Goal: Task Accomplishment & Management: Use online tool/utility

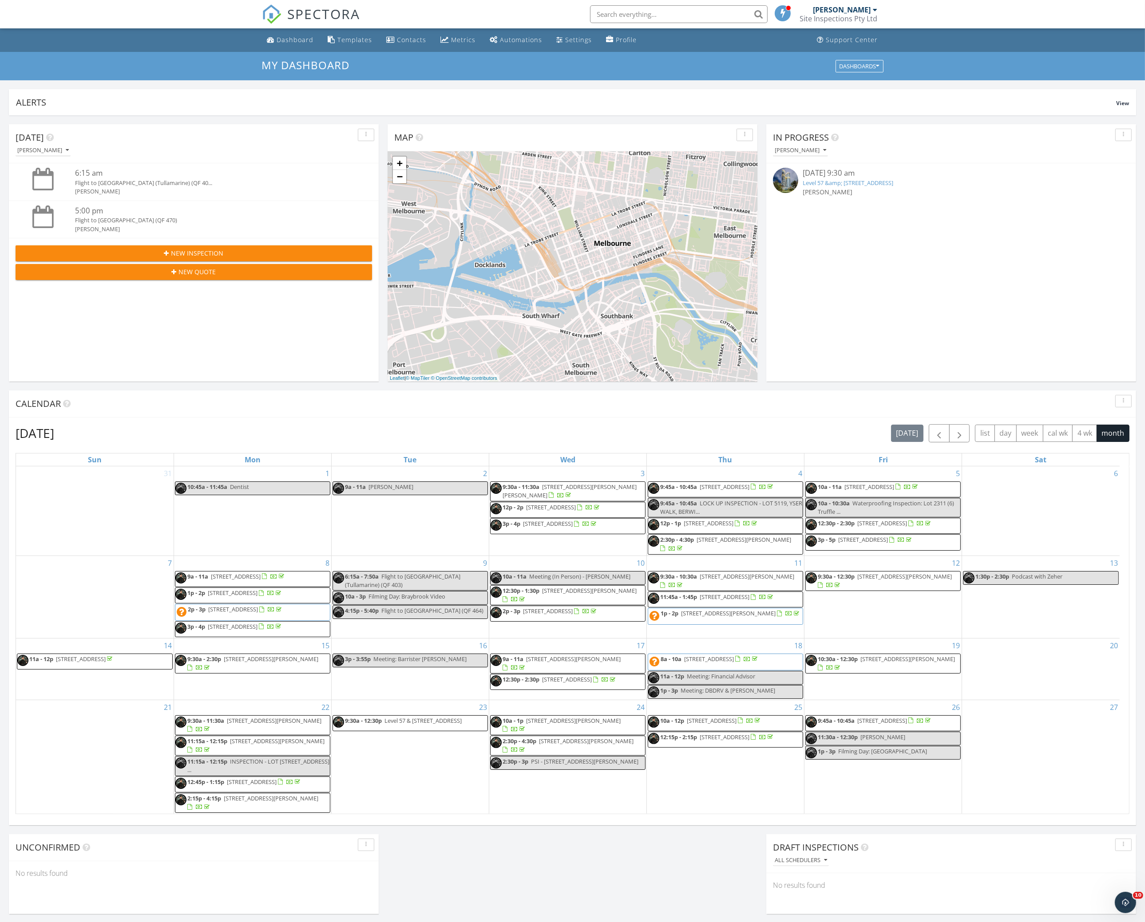
click at [893, 185] on link "Level 57 &amp; 58/288-326 Exhibition Street , Melbourne, VIC 3000" at bounding box center [848, 183] width 91 height 8
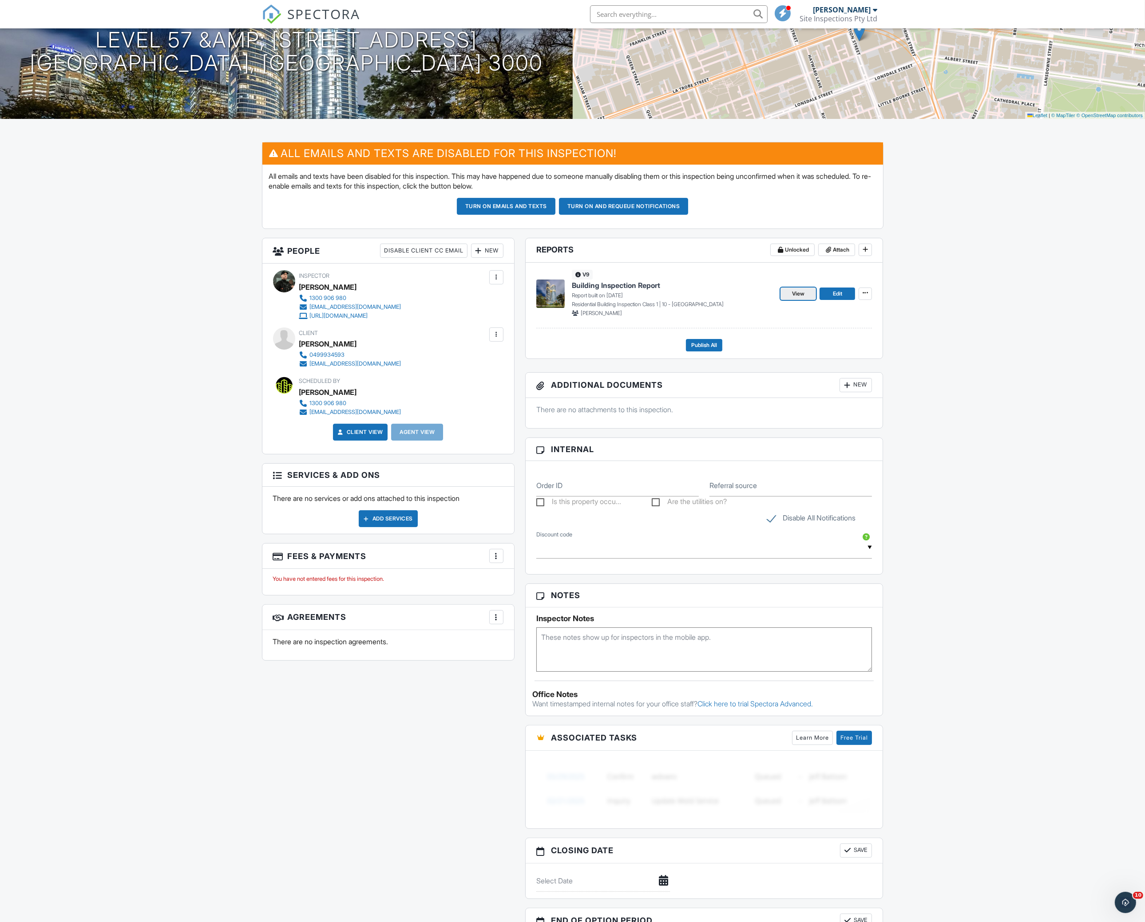
click at [801, 292] on span "View" at bounding box center [798, 293] width 12 height 9
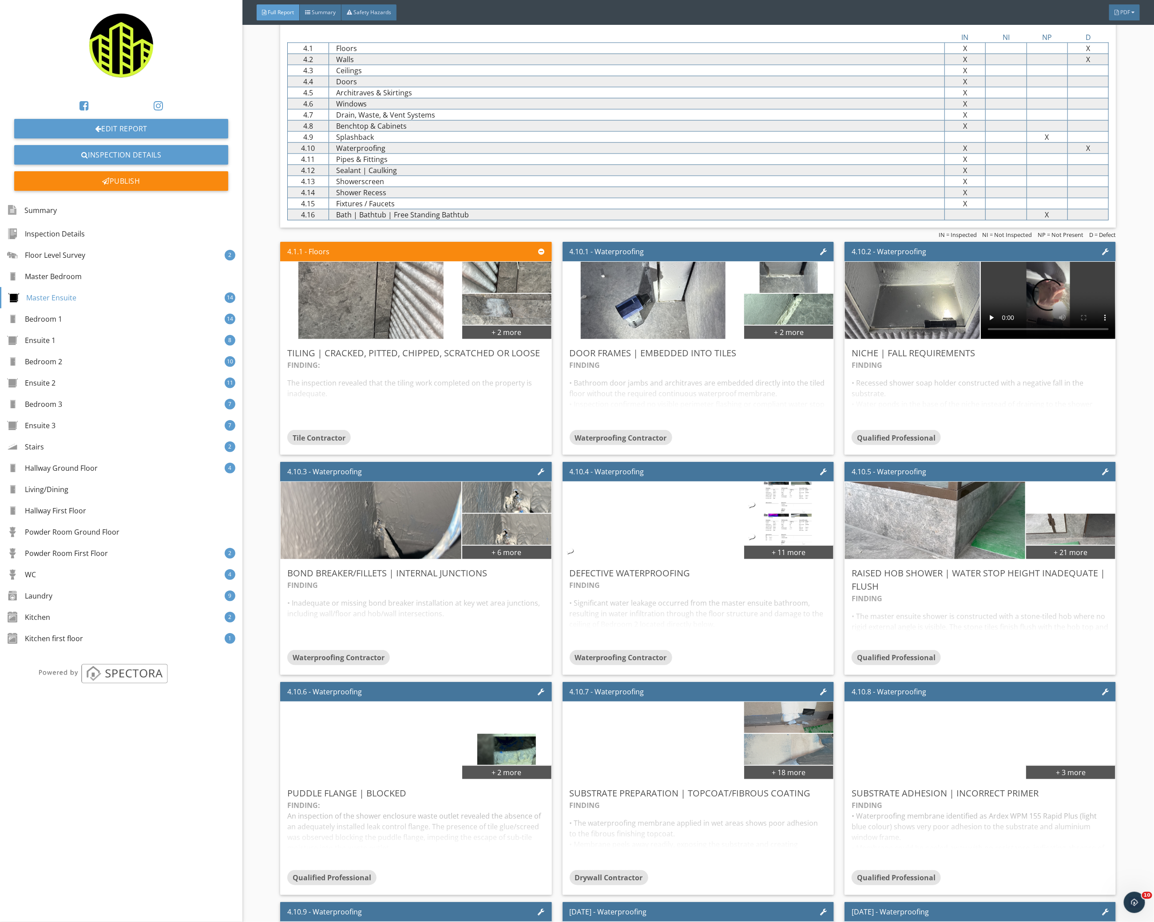
scroll to position [1065, 0]
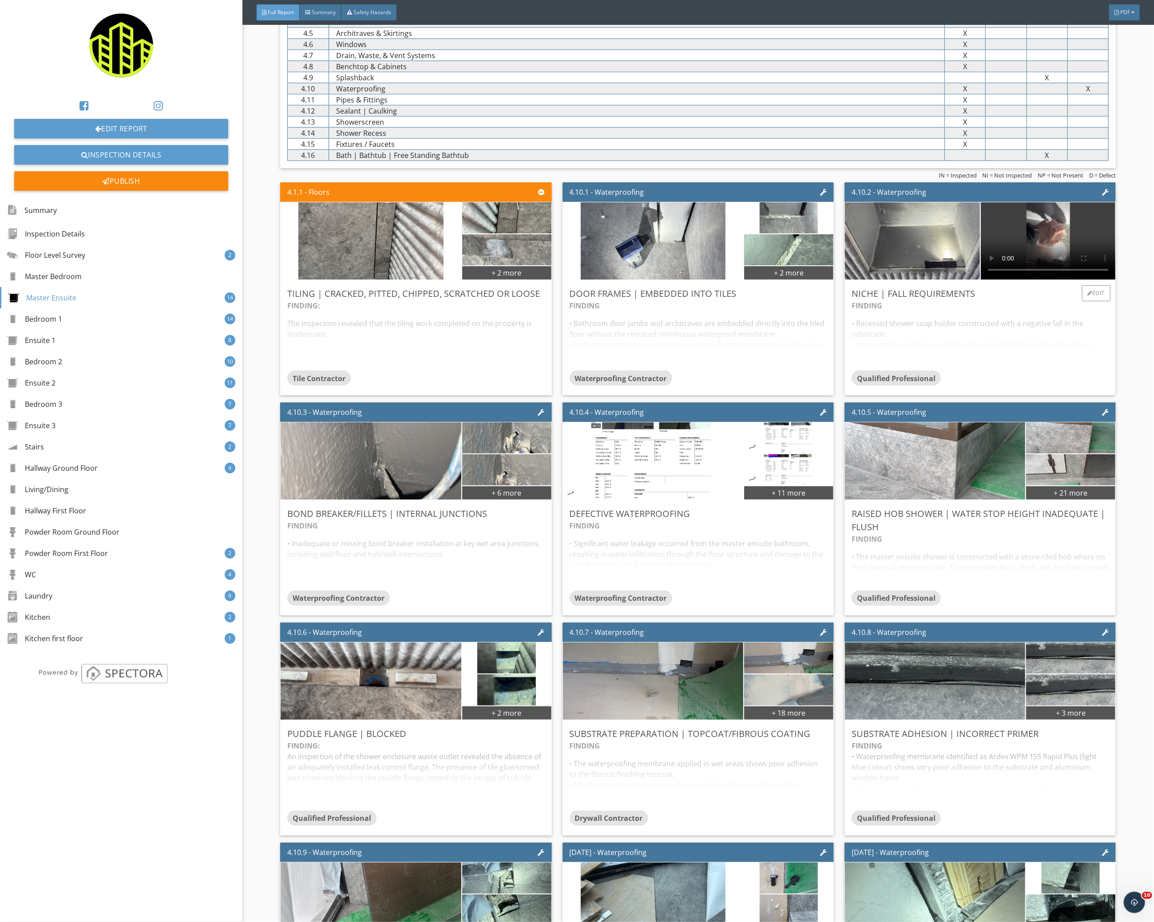
click at [913, 337] on div "FINDING • Recessed shower soap holder constructed with a negative fall in the s…" at bounding box center [979, 336] width 257 height 70
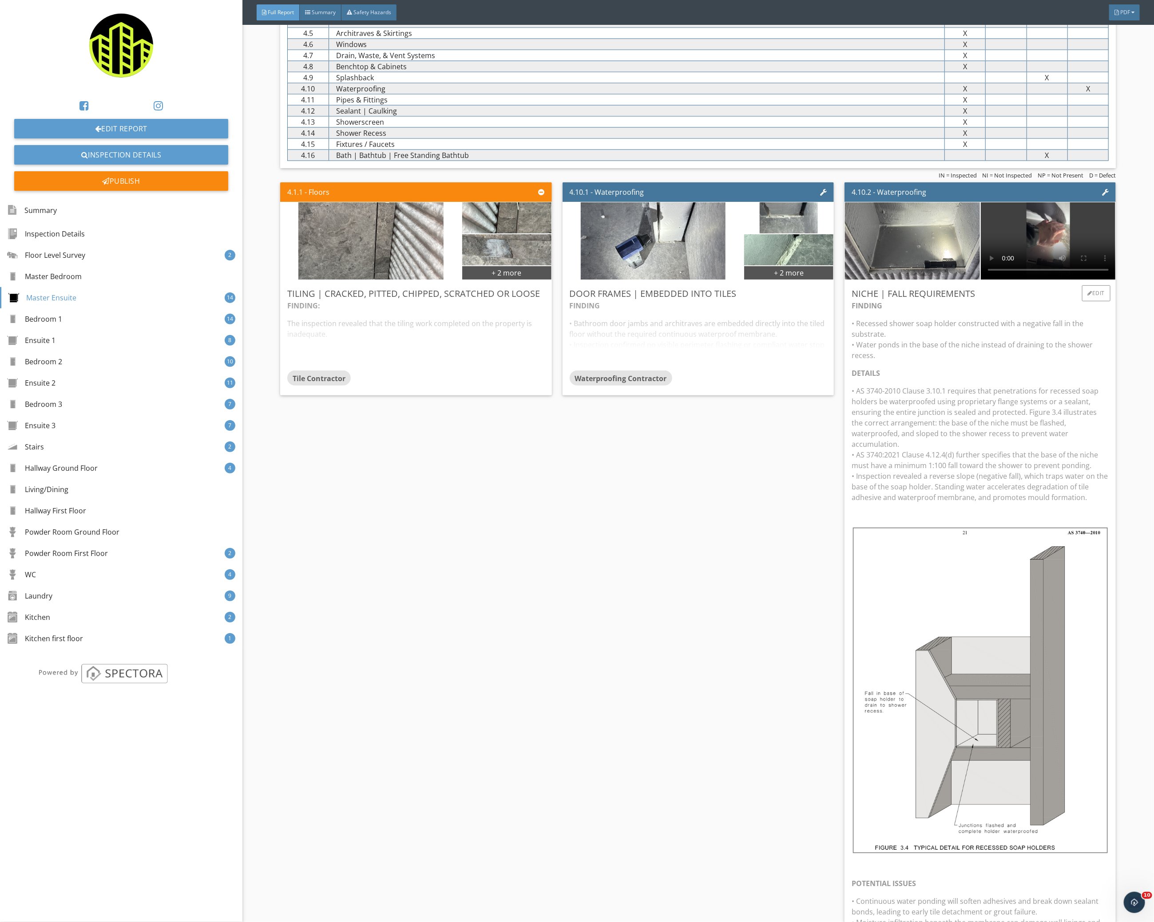
scroll to position [1243, 0]
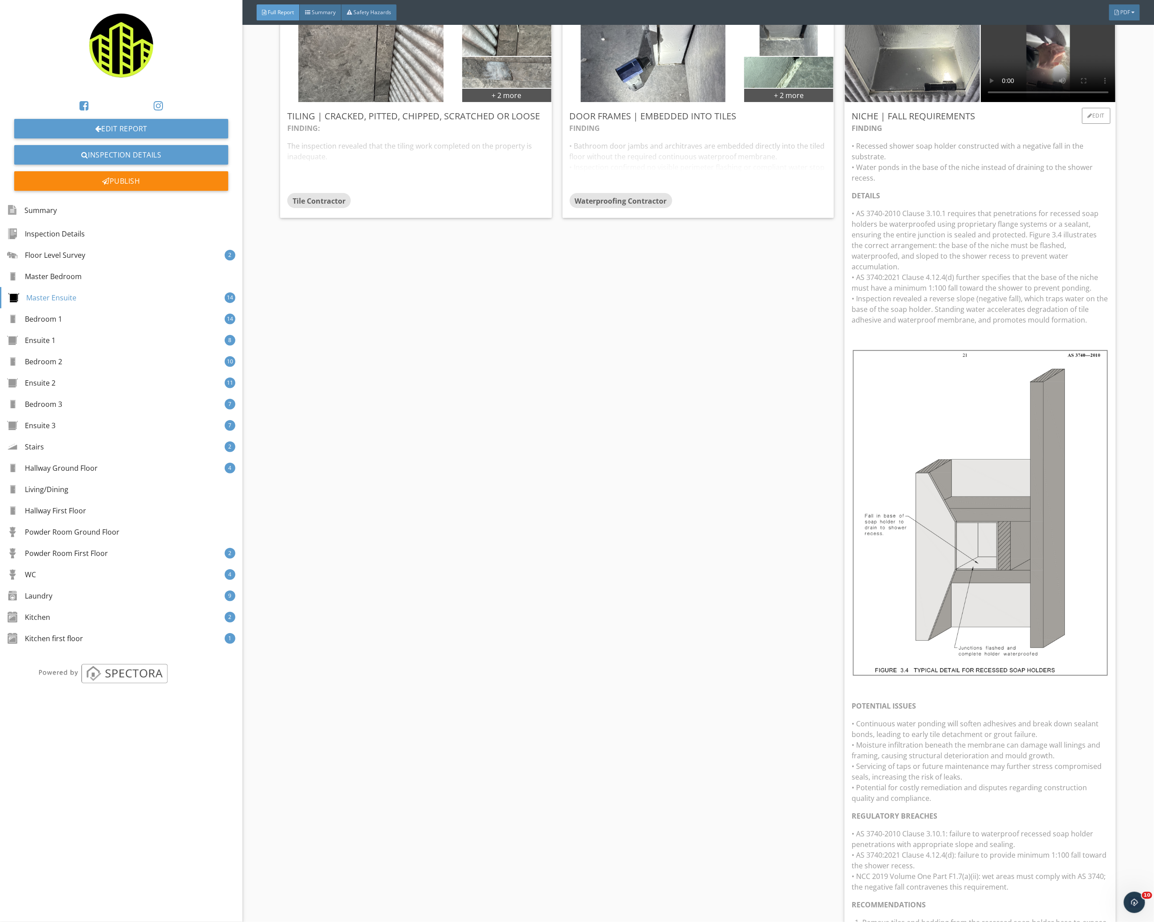
click at [1049, 261] on p "• AS 3740-2010 Clause 3.10.1 requires that penetrations for recessed soap holde…" at bounding box center [979, 266] width 257 height 117
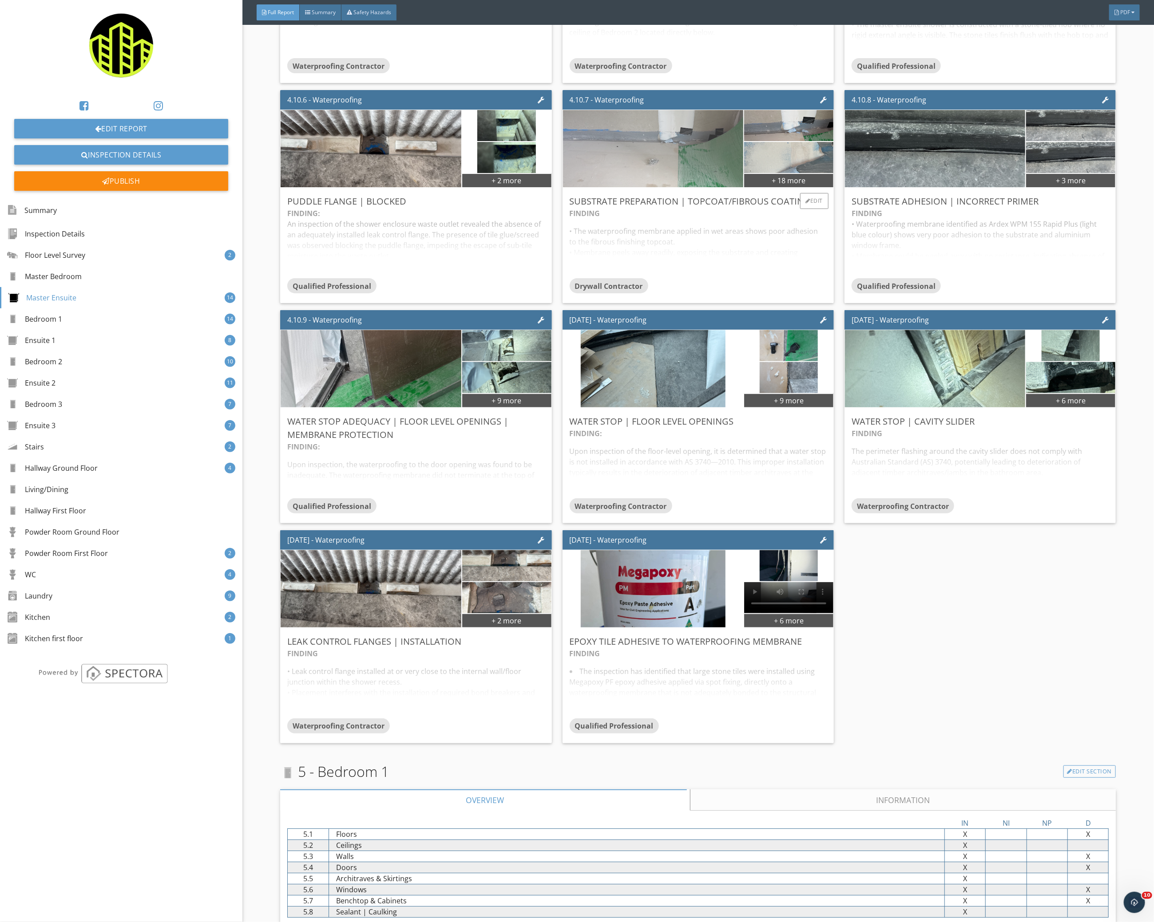
scroll to position [1657, 0]
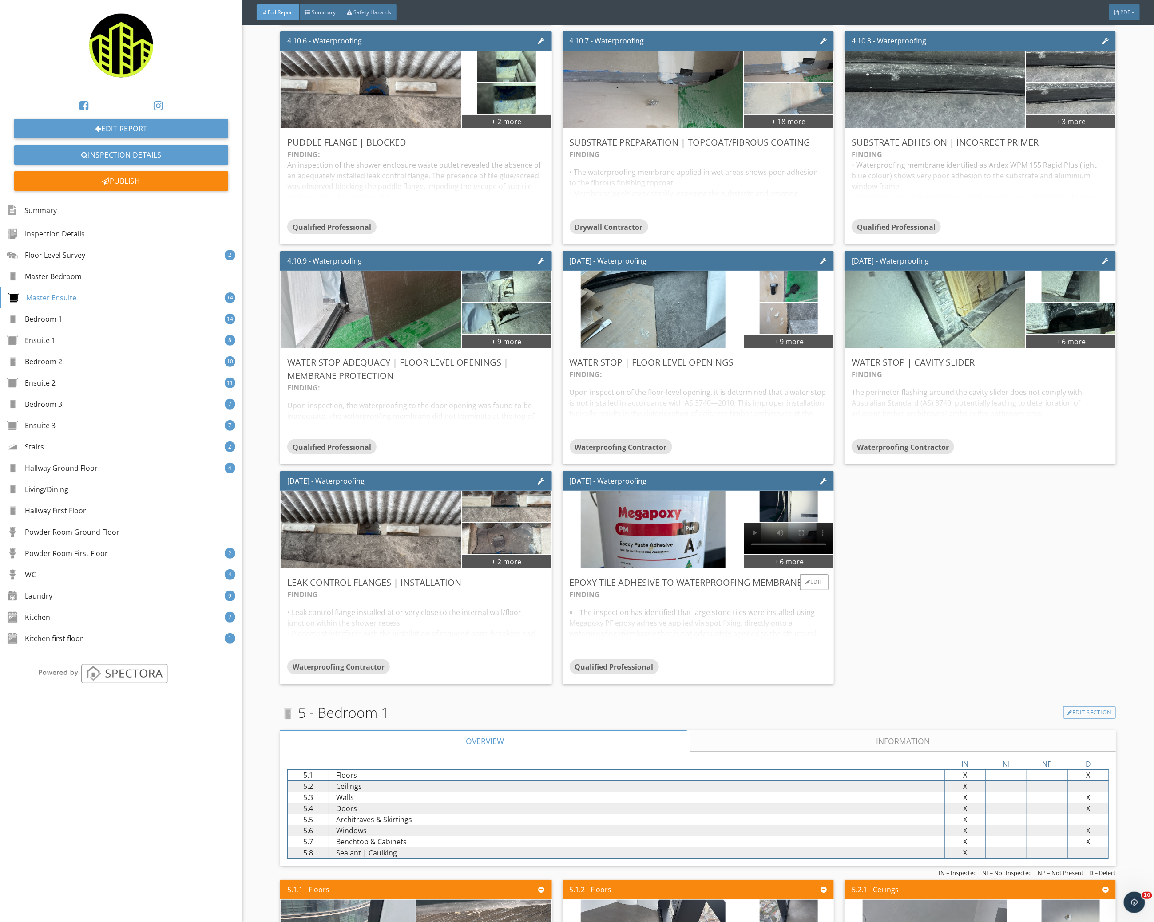
click at [811, 590] on div "FINDING The inspection has identified that large stone tiles were installed usi…" at bounding box center [698, 625] width 257 height 70
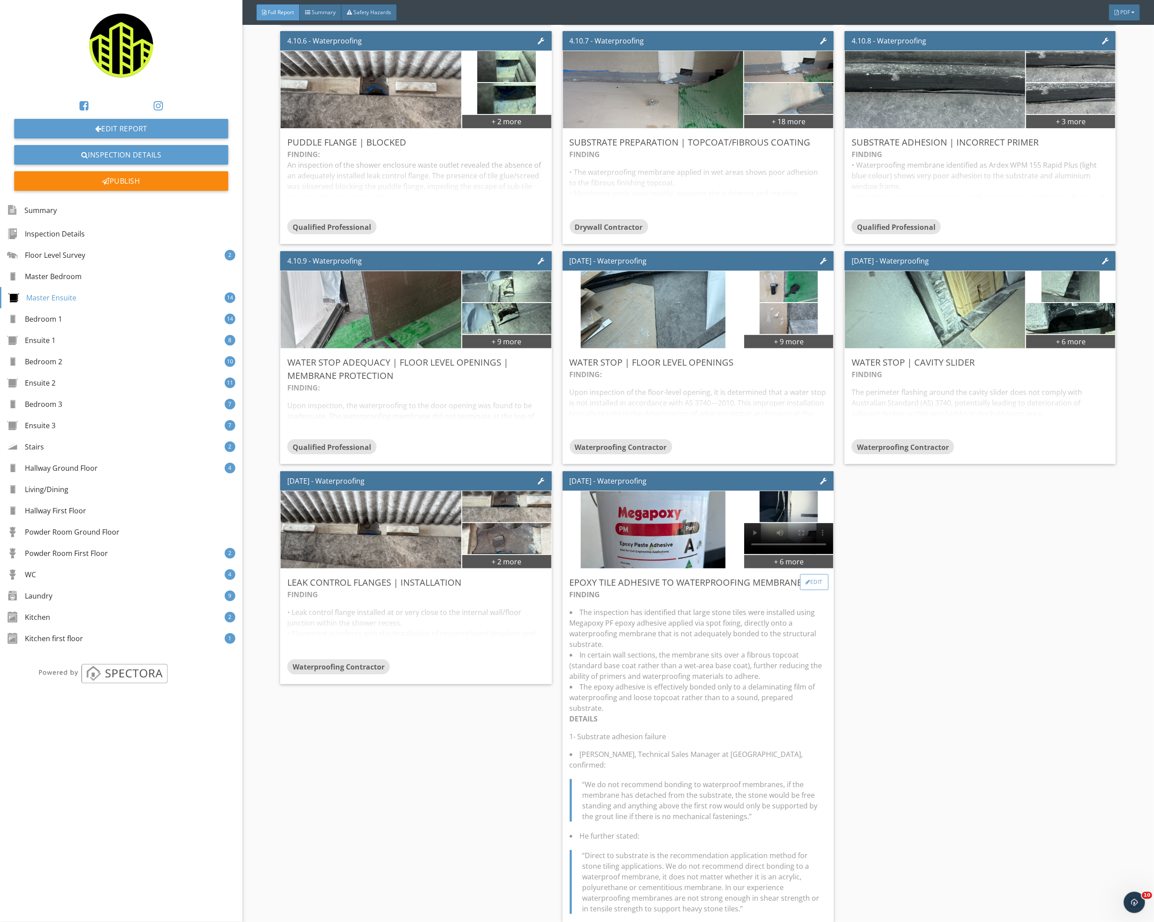
click at [818, 585] on div "Edit" at bounding box center [814, 582] width 29 height 16
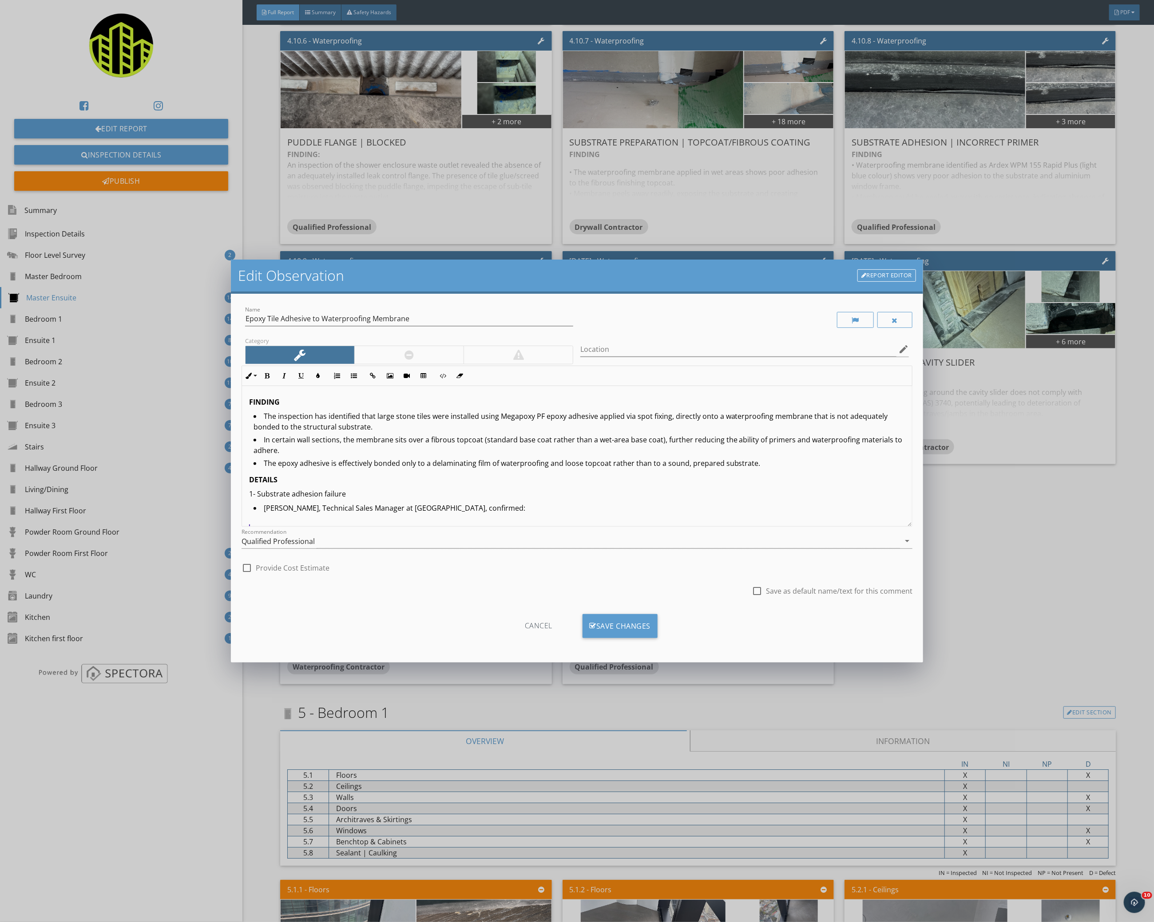
click at [905, 281] on link "Report Editor" at bounding box center [886, 275] width 59 height 12
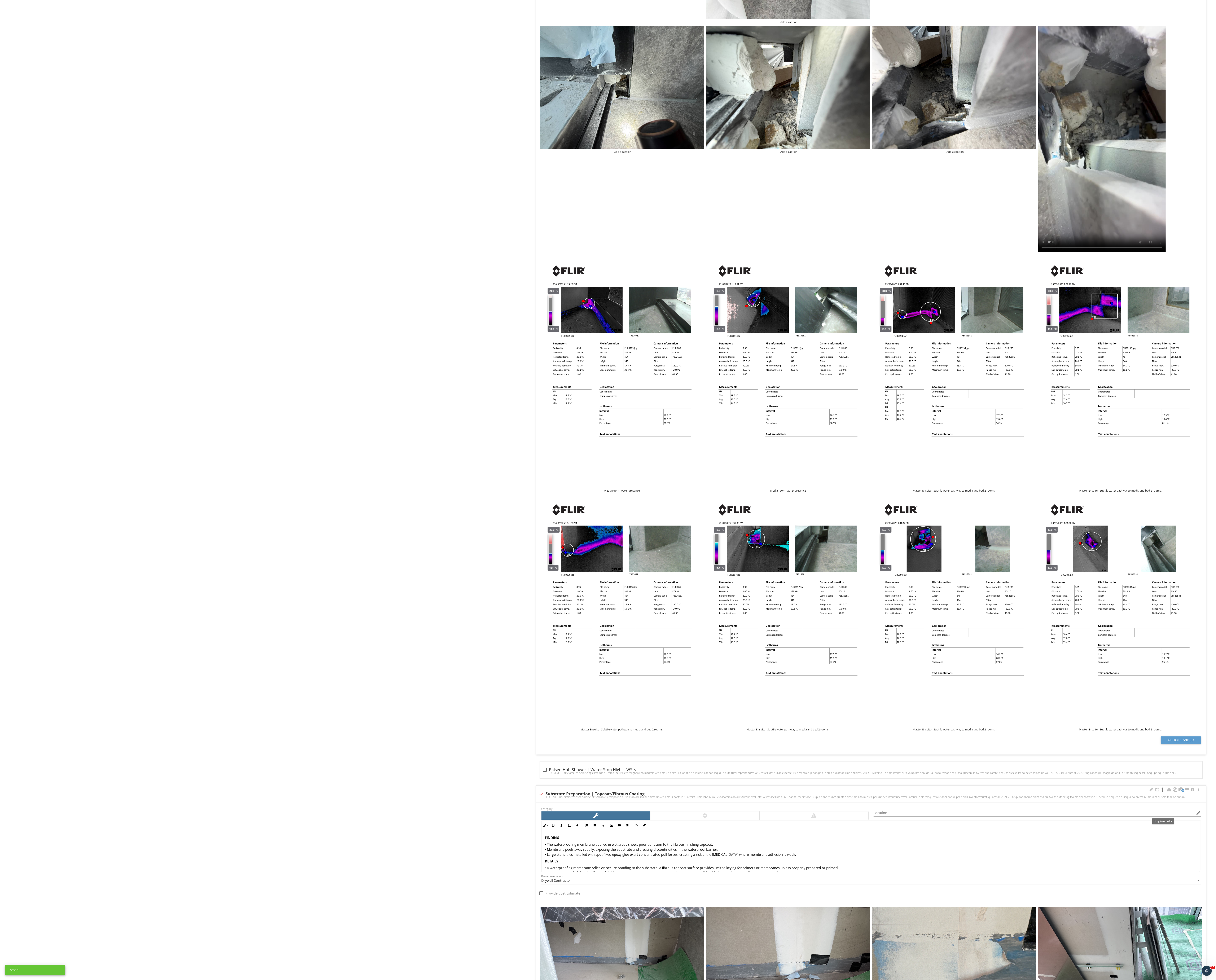
scroll to position [3890, 0]
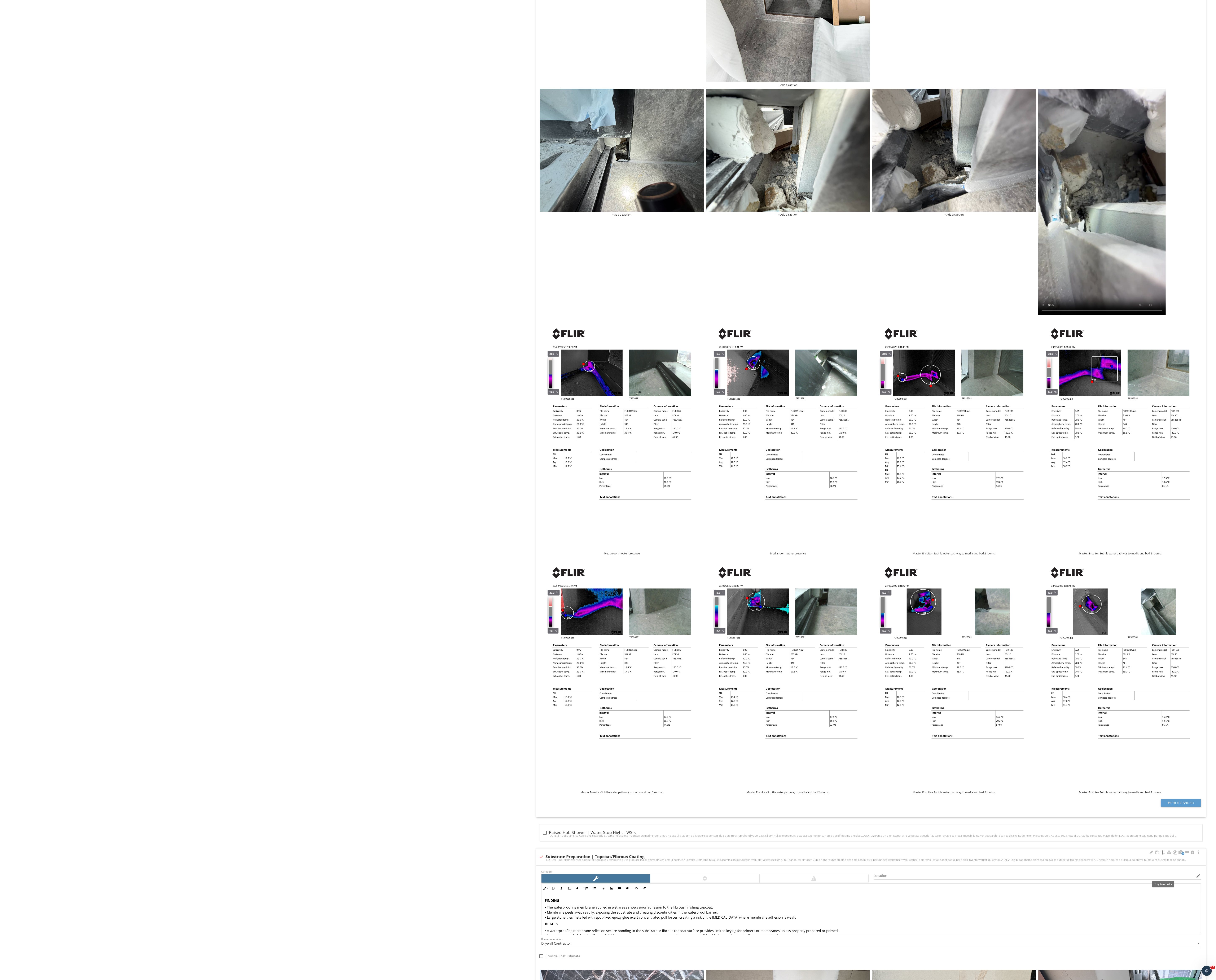
click at [540, 435] on div at bounding box center [1163, 852] width 4 height 5
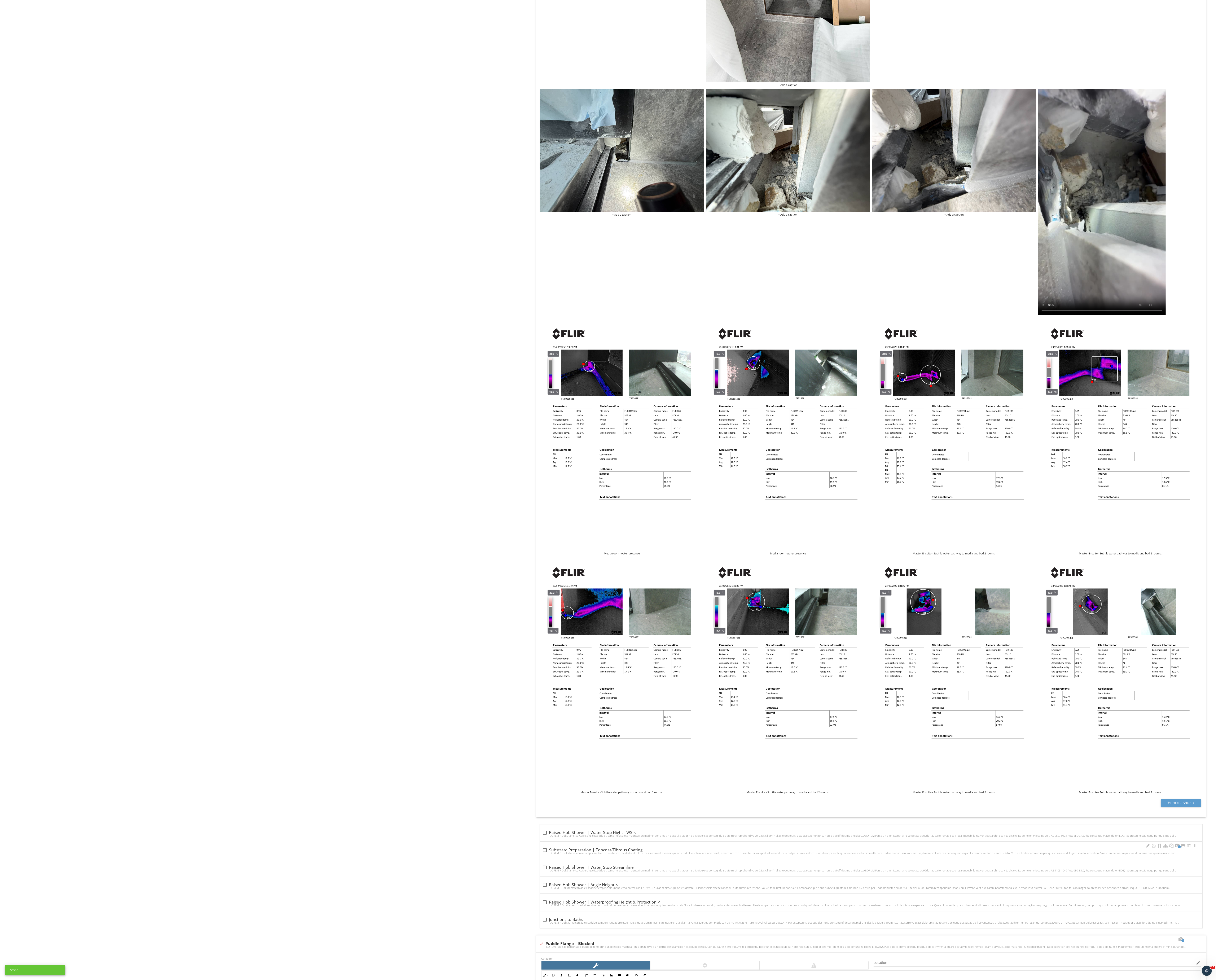
click at [540, 435] on div "21 check_box_outline_blank Substrate Preparation | Topcoat/Fibrous Coating" at bounding box center [871, 850] width 663 height 17
checkbox input "true"
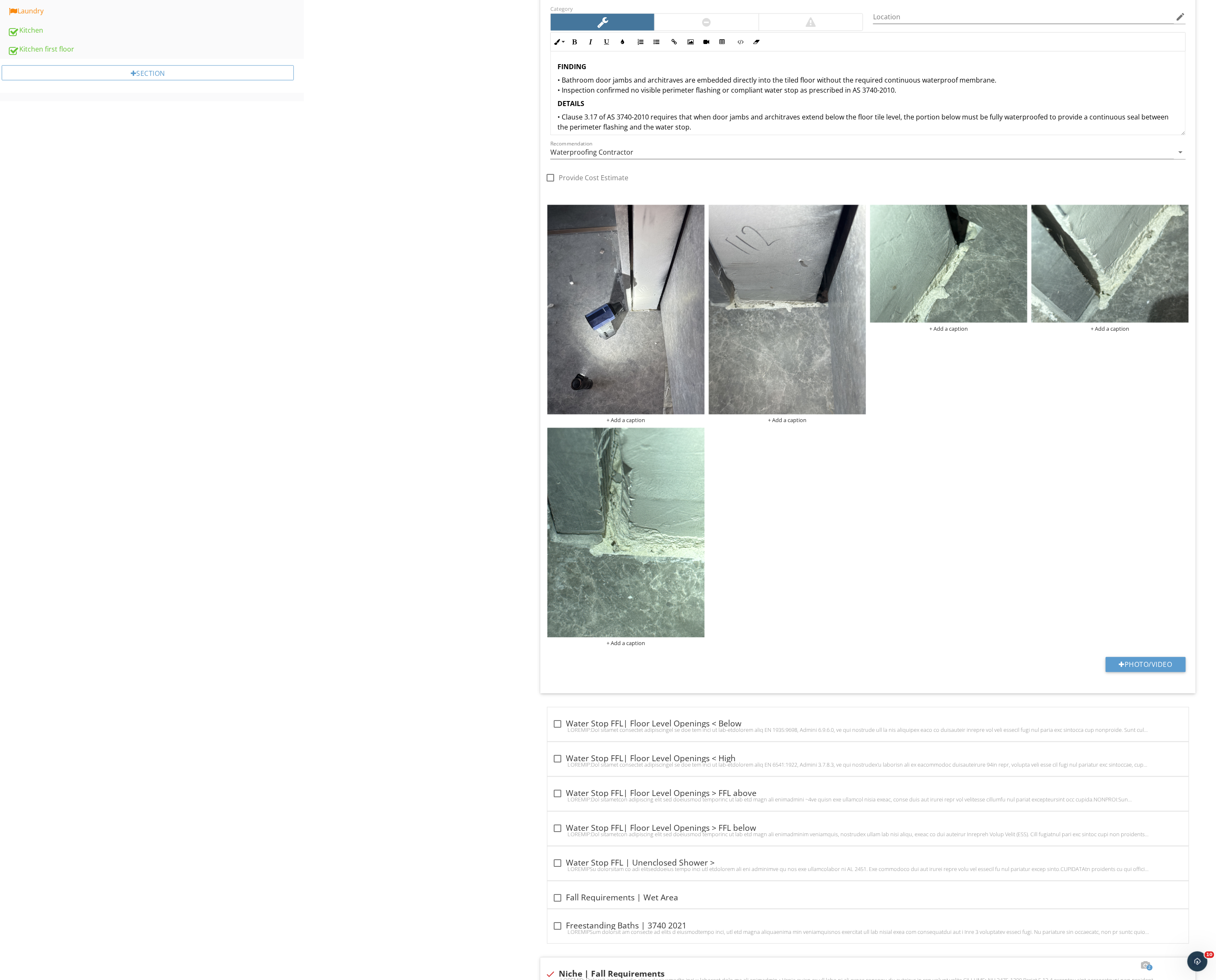
scroll to position [0, 0]
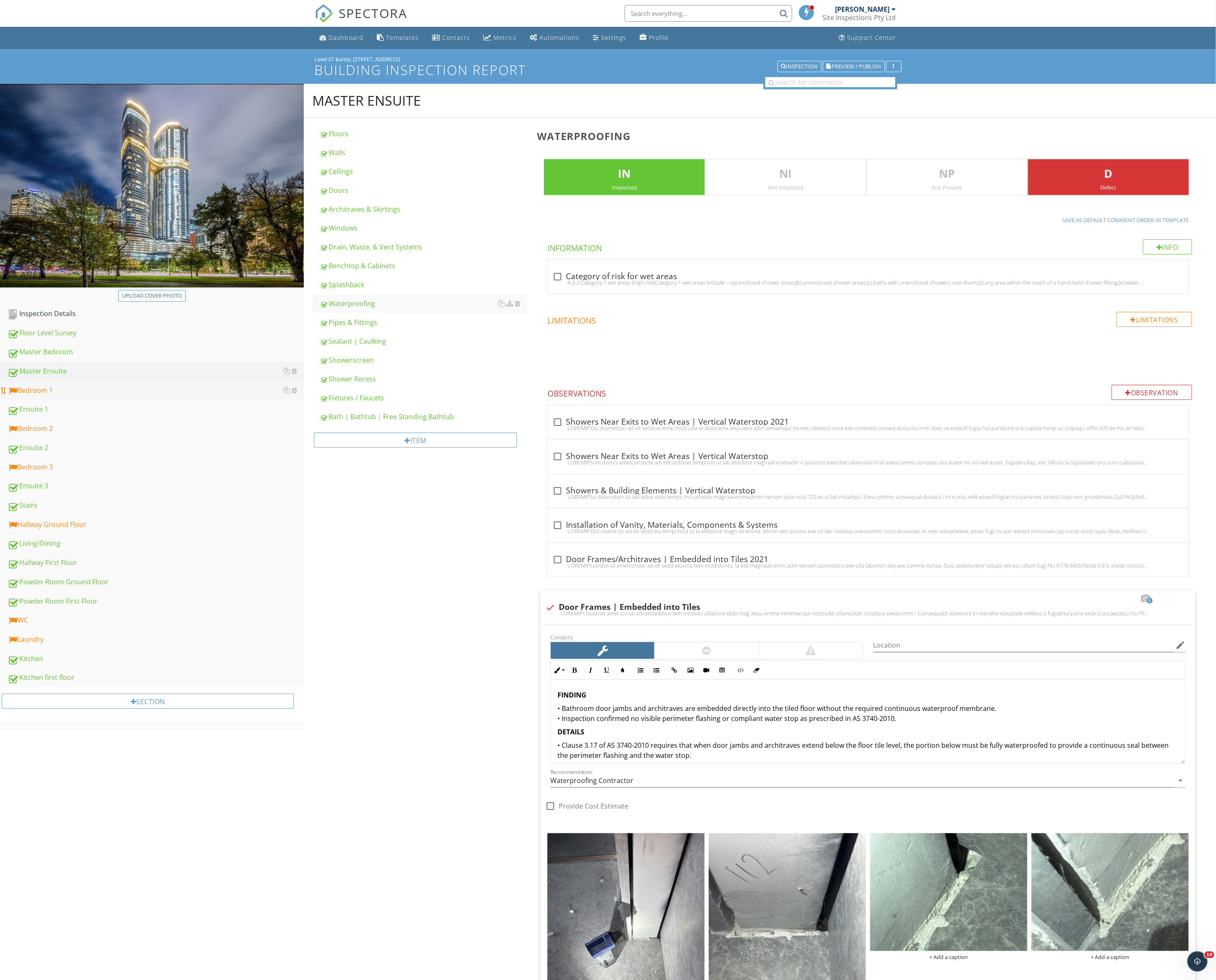
click at [192, 395] on div "Bedroom 1" at bounding box center [156, 391] width 296 height 11
type textarea "<l><ipsumd>SITAMET</consec></a><e sedd-eiu="717" temp-incid="3">• Utlabore etdo…"
type textarea "<l><ipsumd>SITAMET<co adip-elits="7" doei-tem="17"></incidi></u><l>• Etdolorema…"
type textarea "<l><ipsumd>SITAMET<co adip-elits="9" doei-tem="44"></incidi></u><l>• Etd magnaa…"
type textarea "<p><strong>FINDING:<br></strong>An inspection of the shower enclosure waste out…"
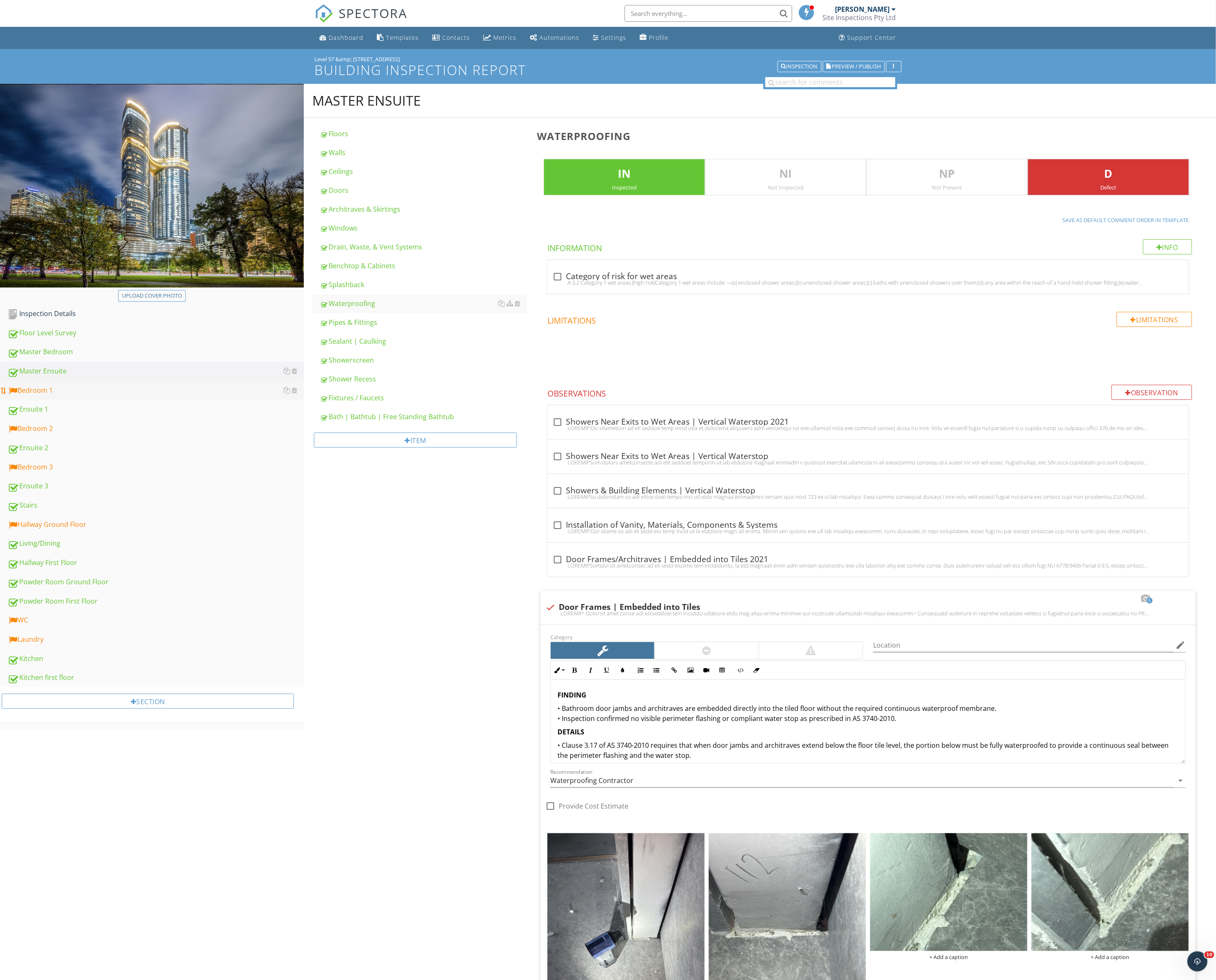
type textarea "<p><strong>FINDING:</strong></p><p>Upon inspection, the waterproofing to the do…"
type textarea "<l><ipsumd>SITAMET:</consec></a><e>Sedd eiusmodtem in utl etdol-magna aliquae, …"
type textarea "<l><ipsumd>SITAMET</consec></a><e>Sed doeiusmod temporin utlabo etd magnaa enim…"
type textarea "<l><ipsumd>SITAMET<co adip-elits="9" doei-tem="67"></incidi></u><l>• Etd magnaa…"
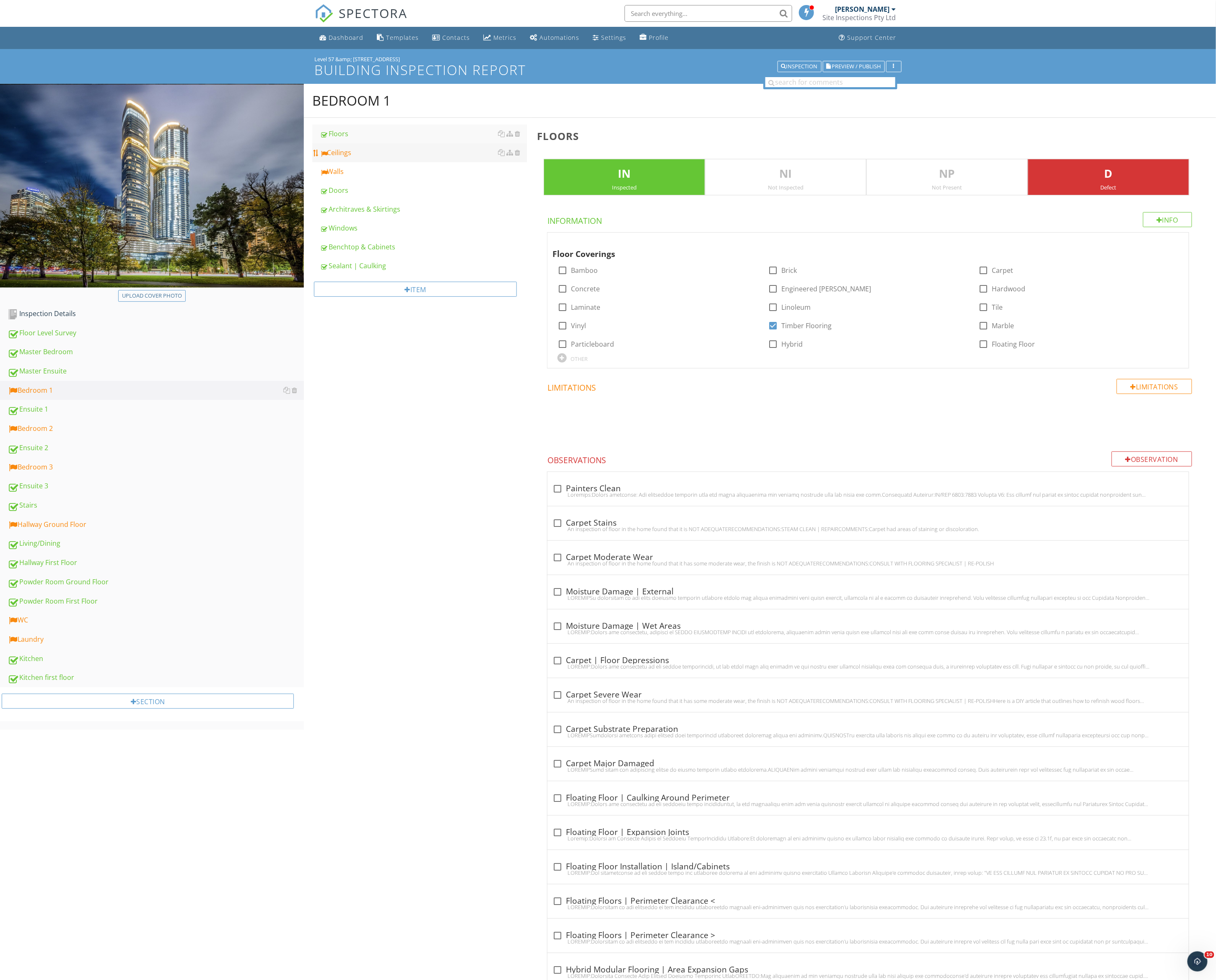
click at [376, 152] on div "Ceilings" at bounding box center [423, 152] width 207 height 10
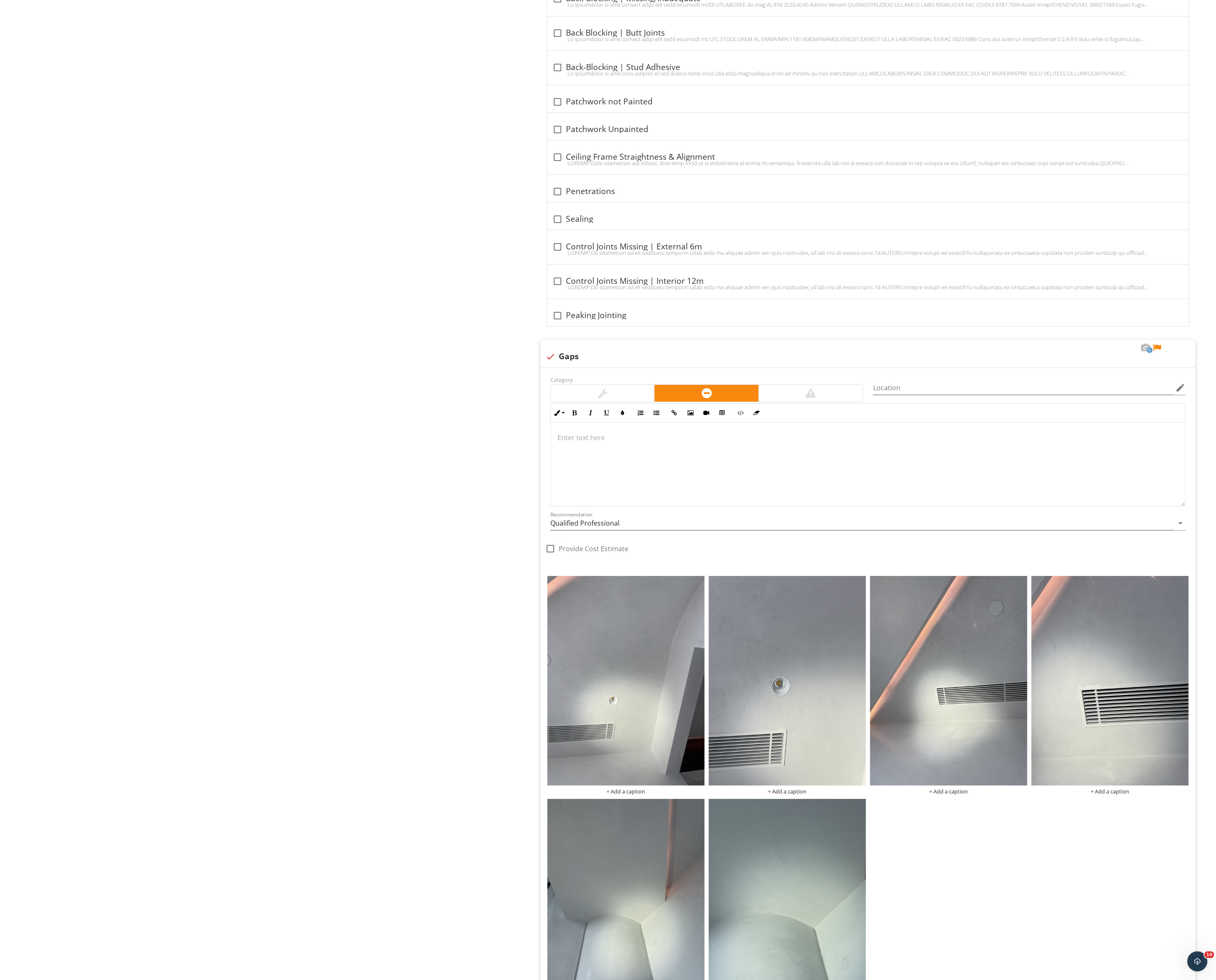
scroll to position [1505, 0]
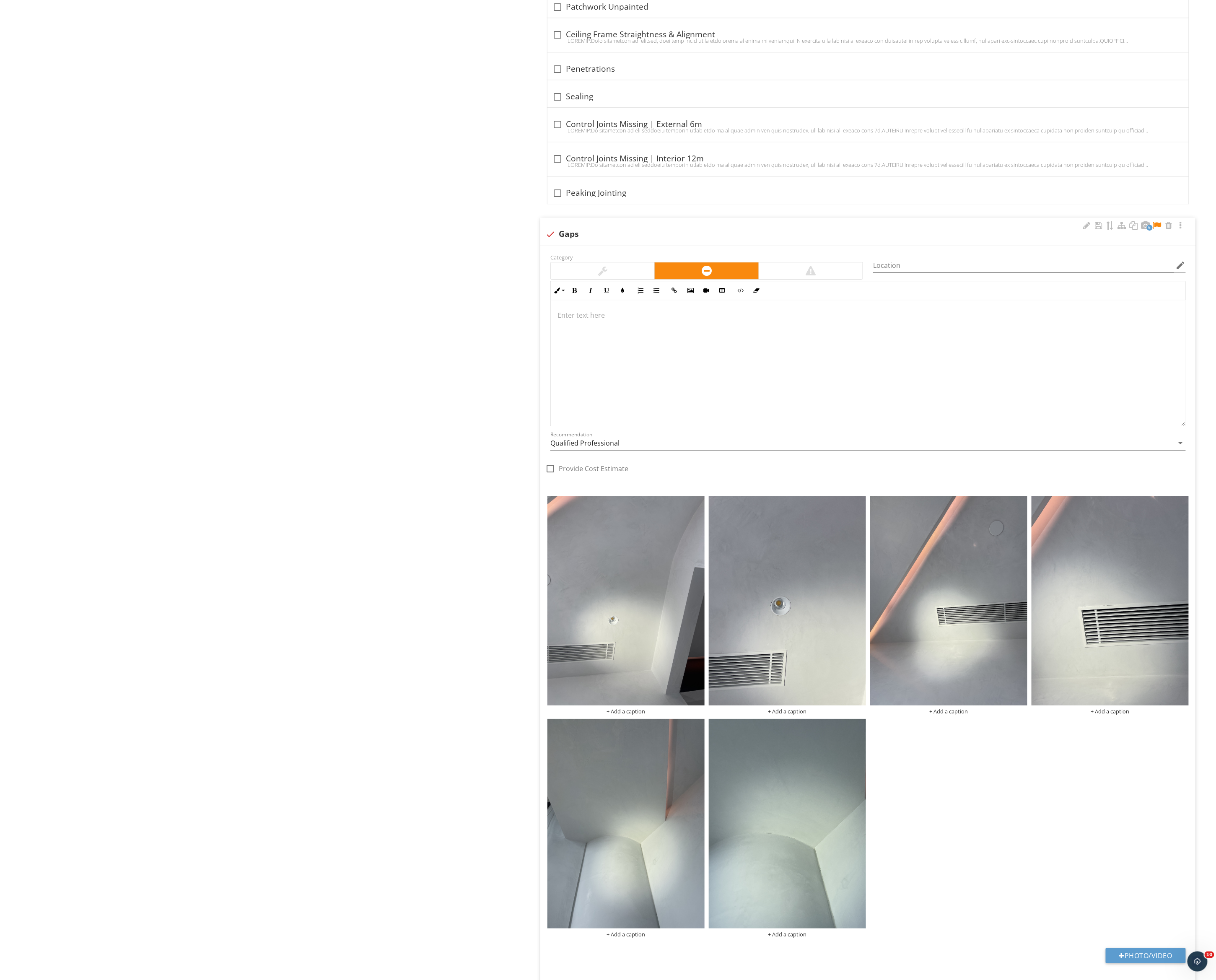
drag, startPoint x: 1177, startPoint y: 384, endPoint x: 742, endPoint y: 486, distance: 446.8
click at [1080, 426] on div "Enter text here" at bounding box center [868, 363] width 635 height 127
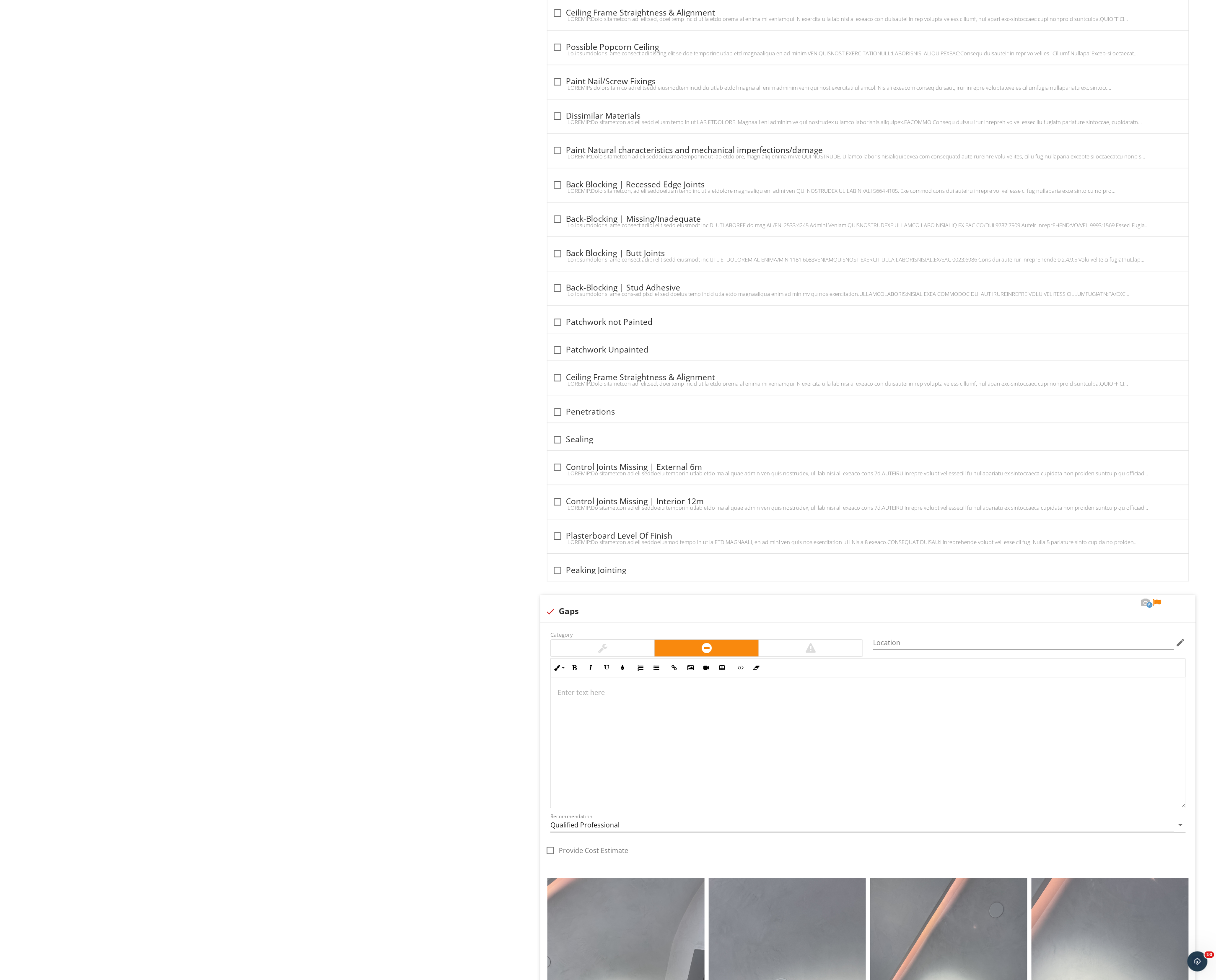
scroll to position [1281, 0]
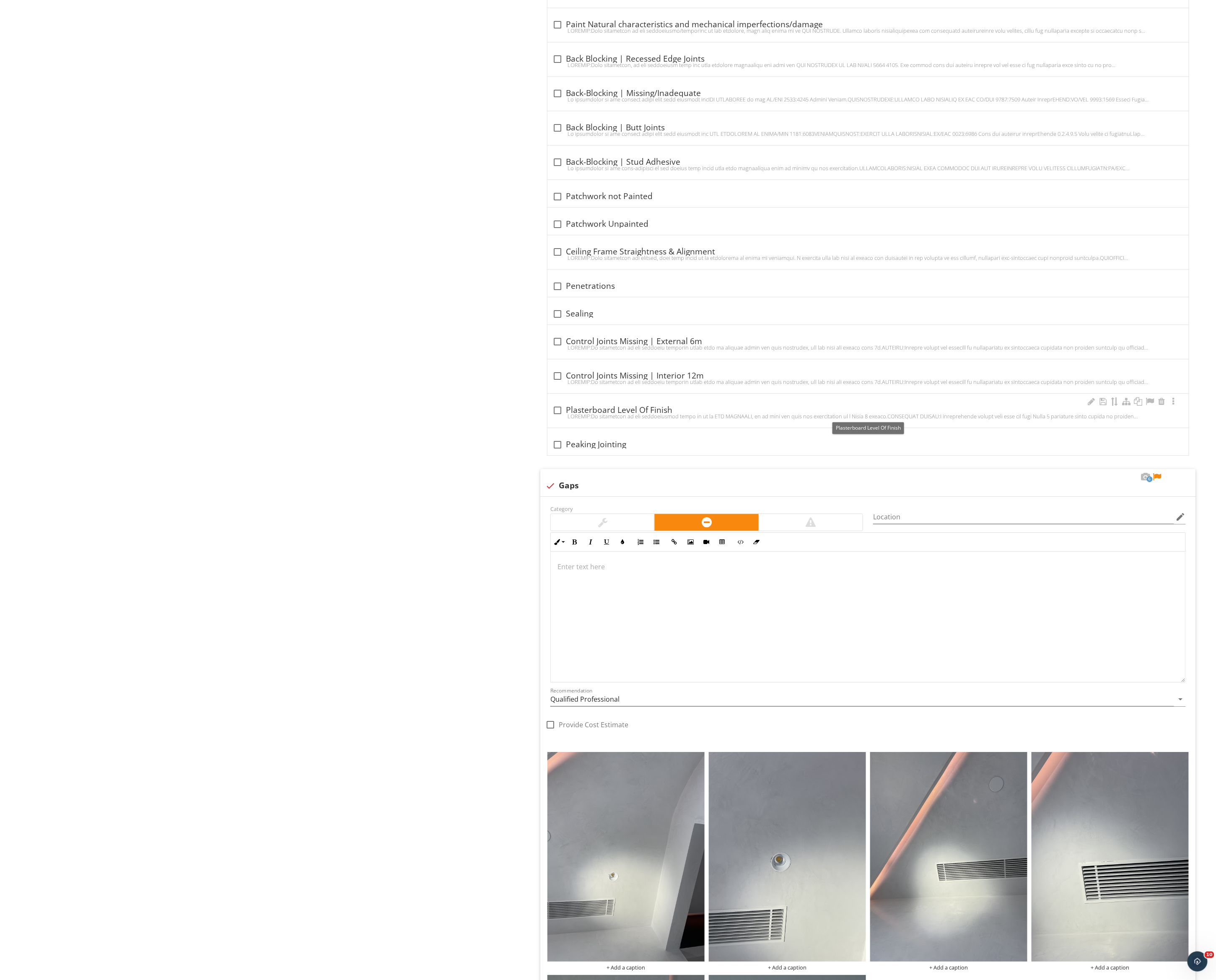
click at [847, 414] on div "check_box_outline_blank Plasterboard Level Of Finish" at bounding box center [868, 410] width 632 height 10
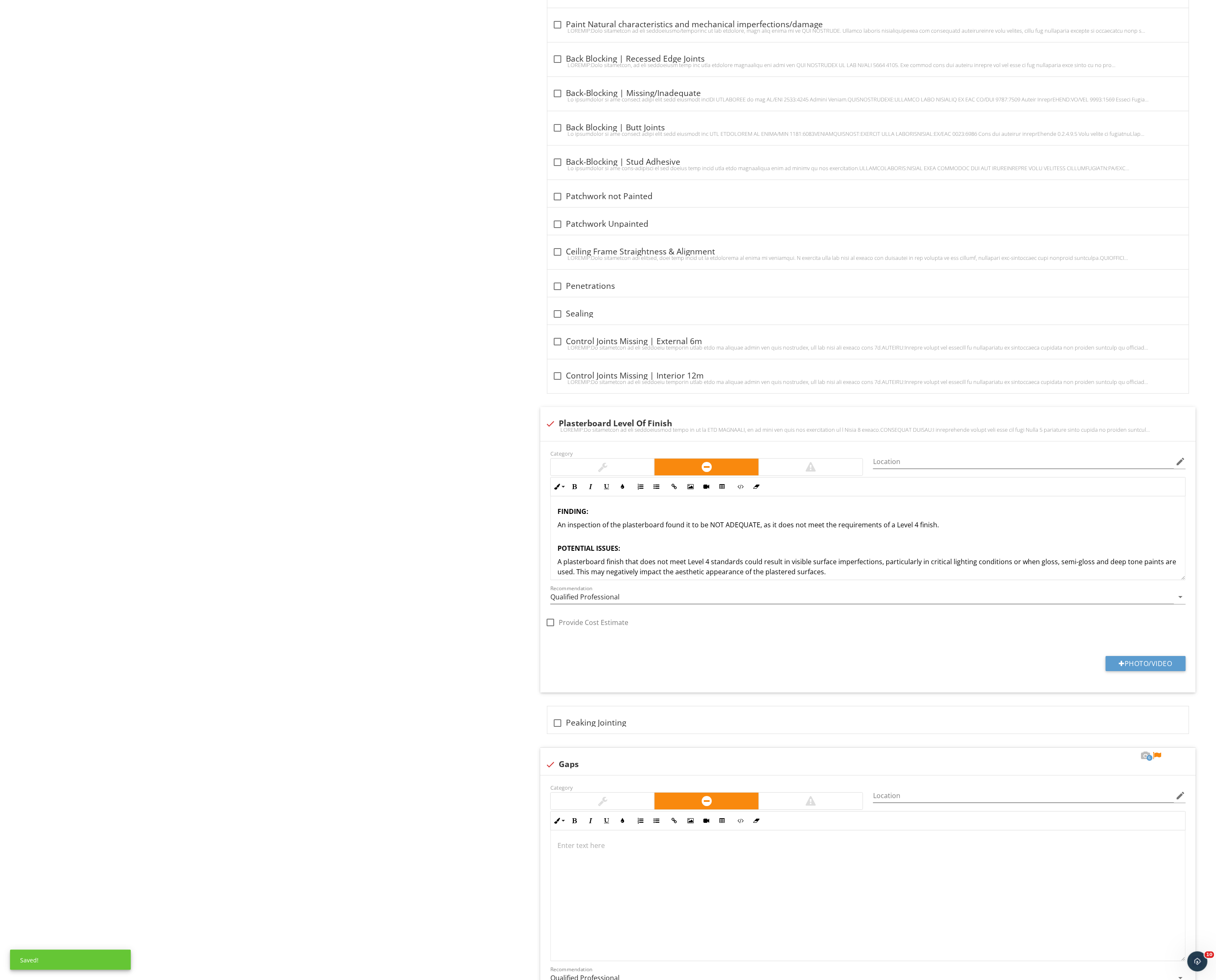
scroll to position [1407, 0]
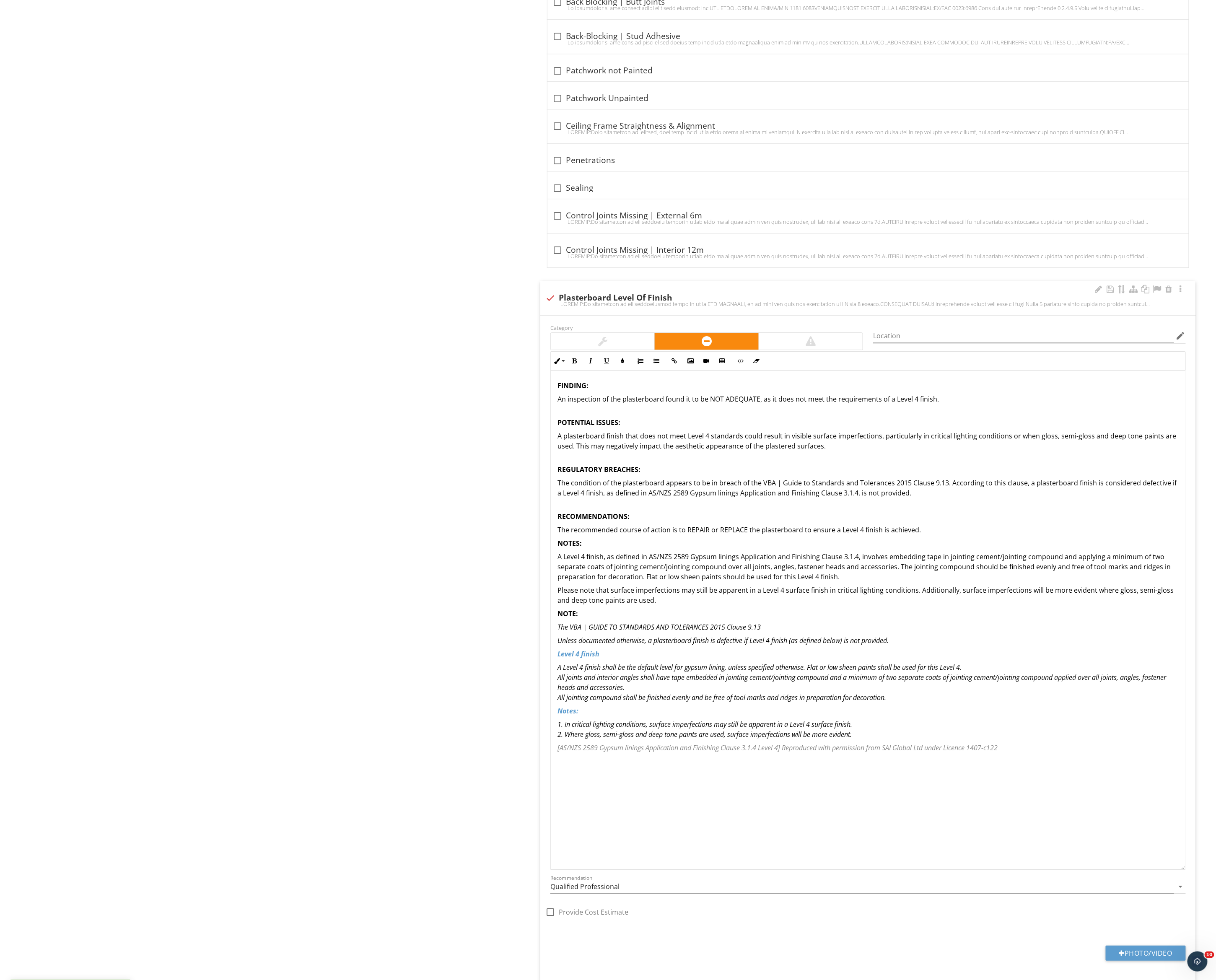
drag, startPoint x: 1180, startPoint y: 454, endPoint x: 1144, endPoint y: 876, distance: 423.5
click at [1080, 870] on div "FINDING: An inspection of the plasterboard found it to be NOT ADEQUATE, as it d…" at bounding box center [868, 619] width 635 height 499
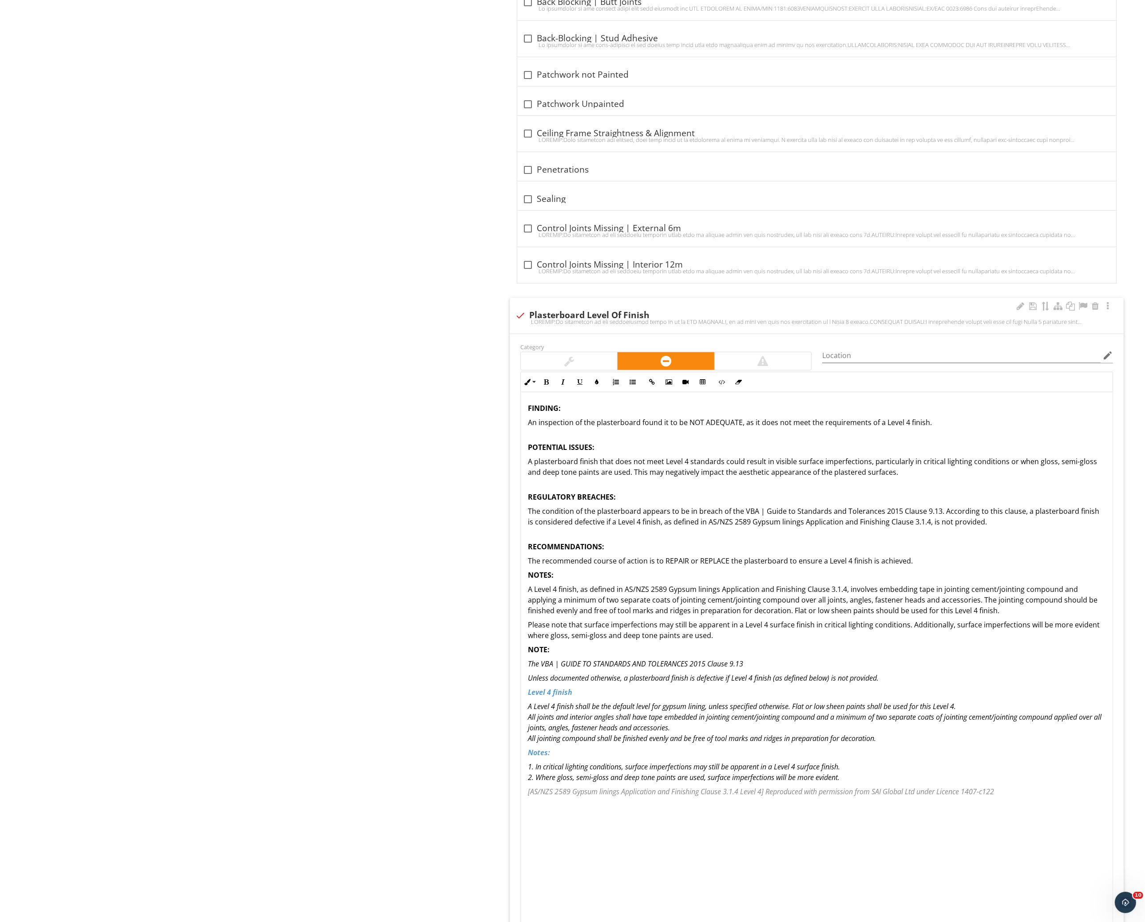
click at [522, 304] on div "check Plasterboard Level Of Finish" at bounding box center [817, 316] width 614 height 36
checkbox input "true"
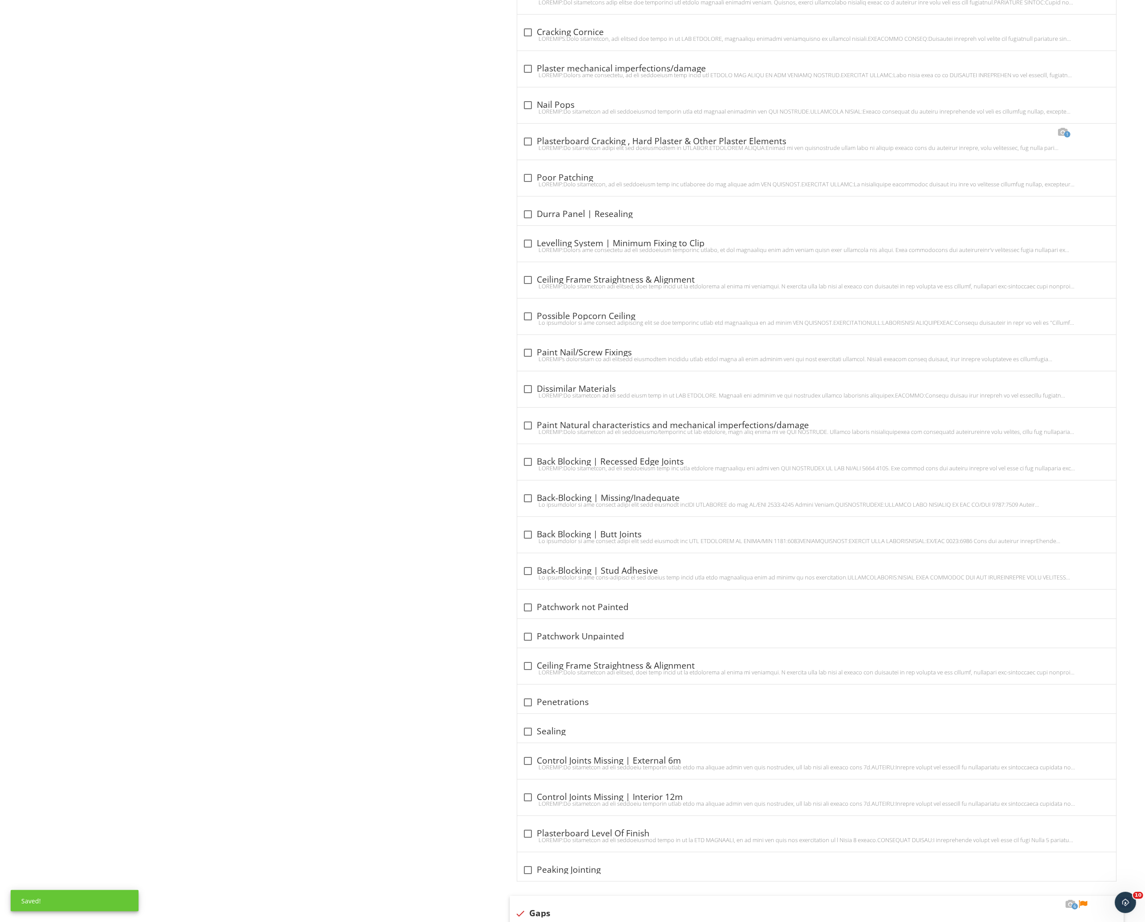
scroll to position [898, 0]
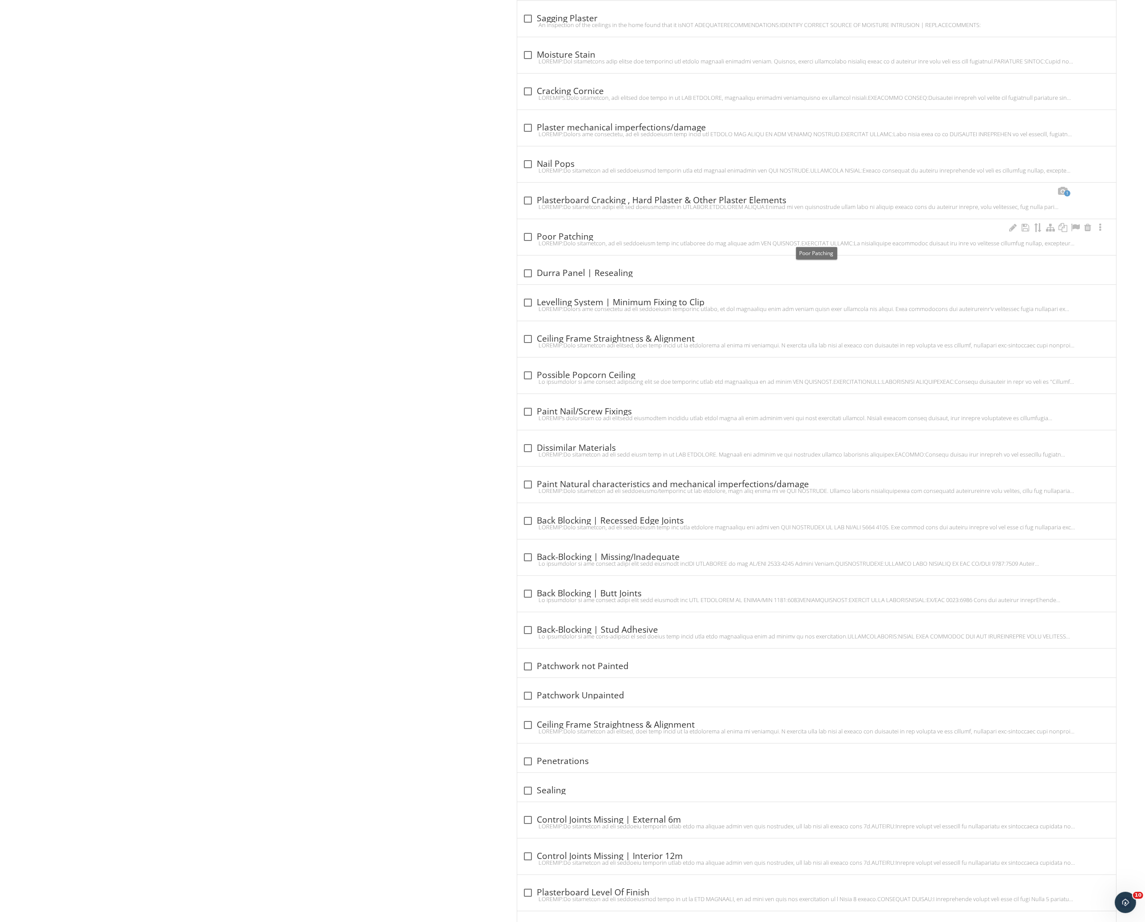
click at [672, 238] on div "check_box_outline_blank Poor Patching" at bounding box center [816, 237] width 588 height 11
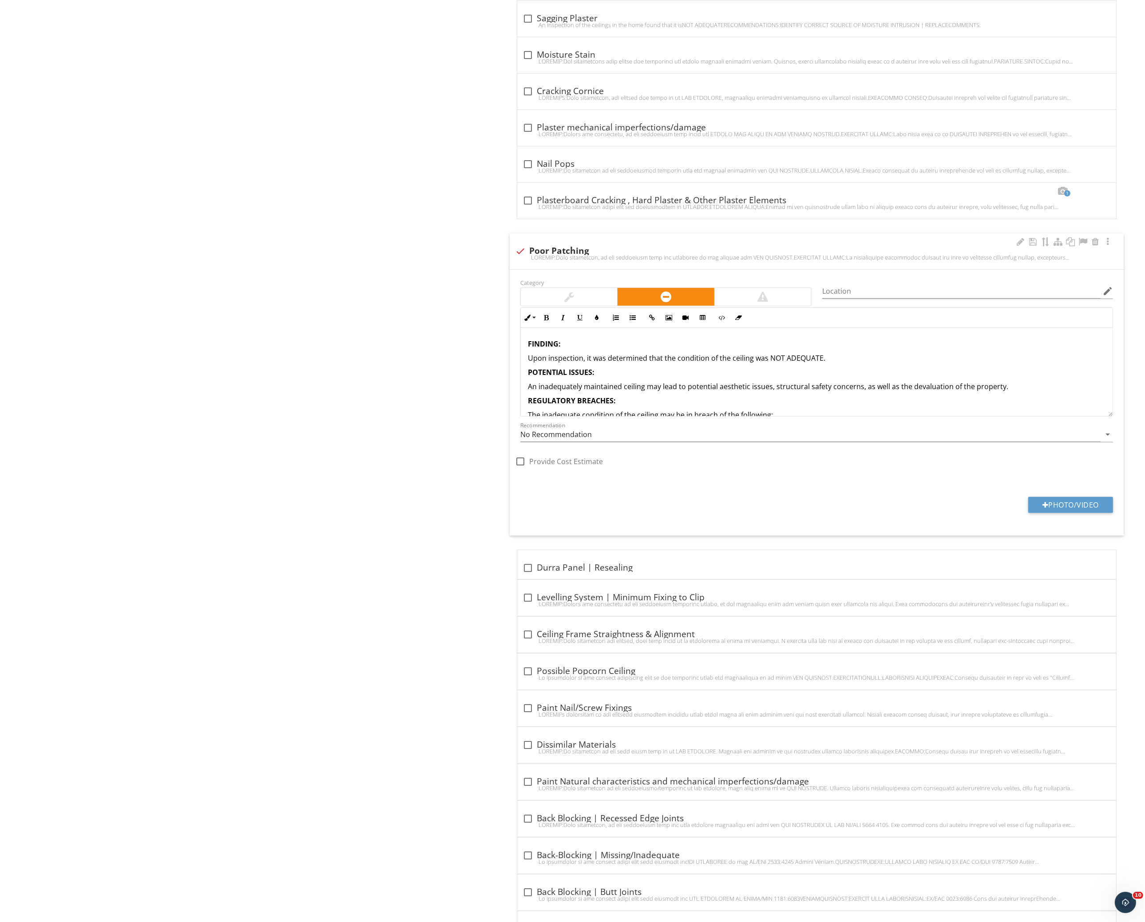
scroll to position [957, 0]
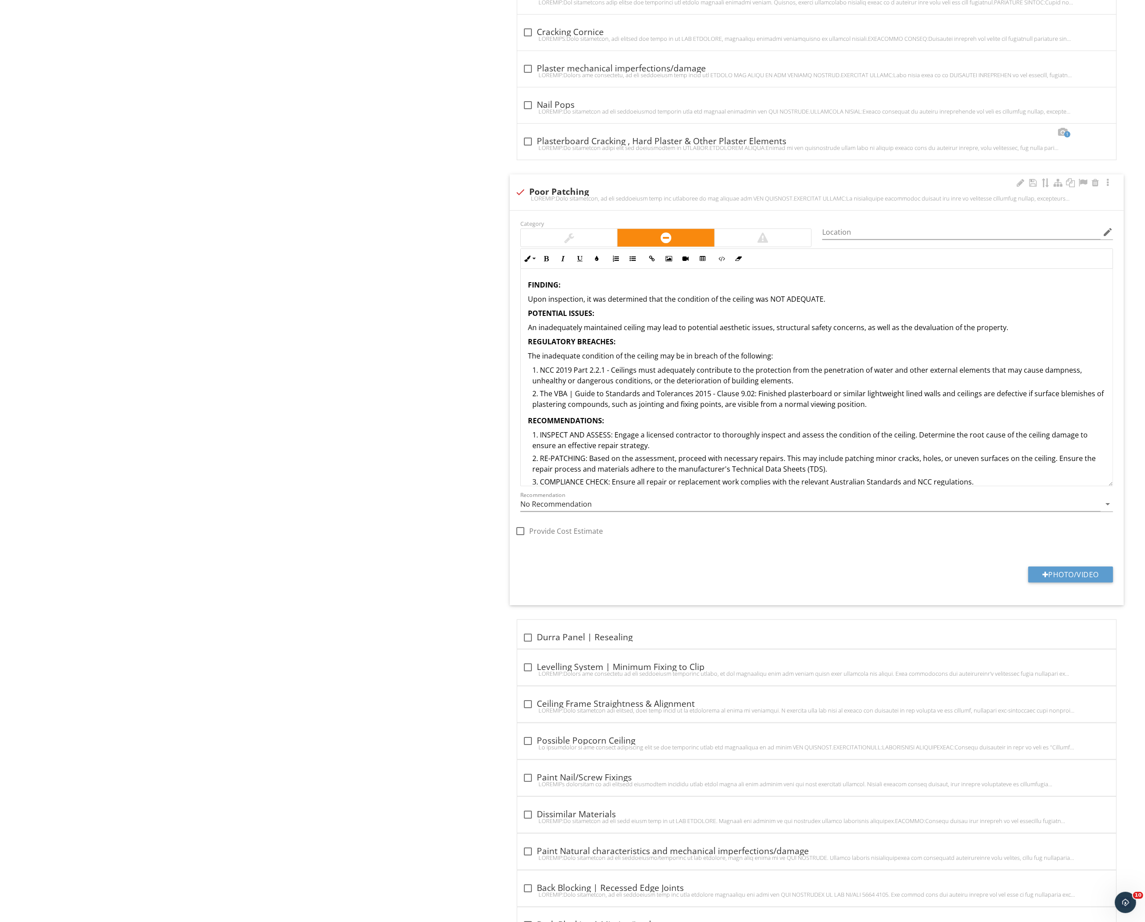
drag, startPoint x: 1110, startPoint y: 354, endPoint x: 1104, endPoint y: 483, distance: 129.3
click at [1104, 483] on div "FINDING: Upon inspection, it was determined that the condition of the ceiling w…" at bounding box center [816, 378] width 593 height 218
click at [520, 197] on div at bounding box center [816, 198] width 603 height 7
checkbox input "true"
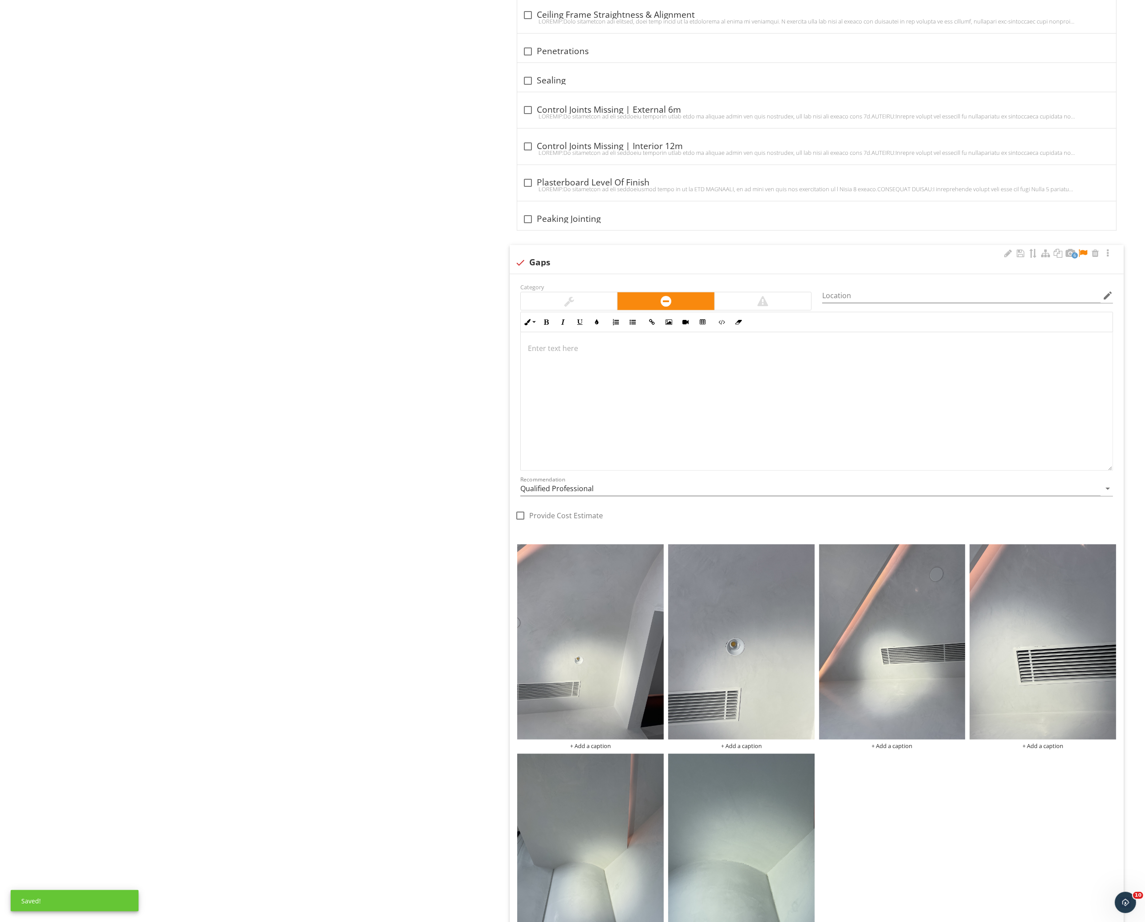
scroll to position [1667, 0]
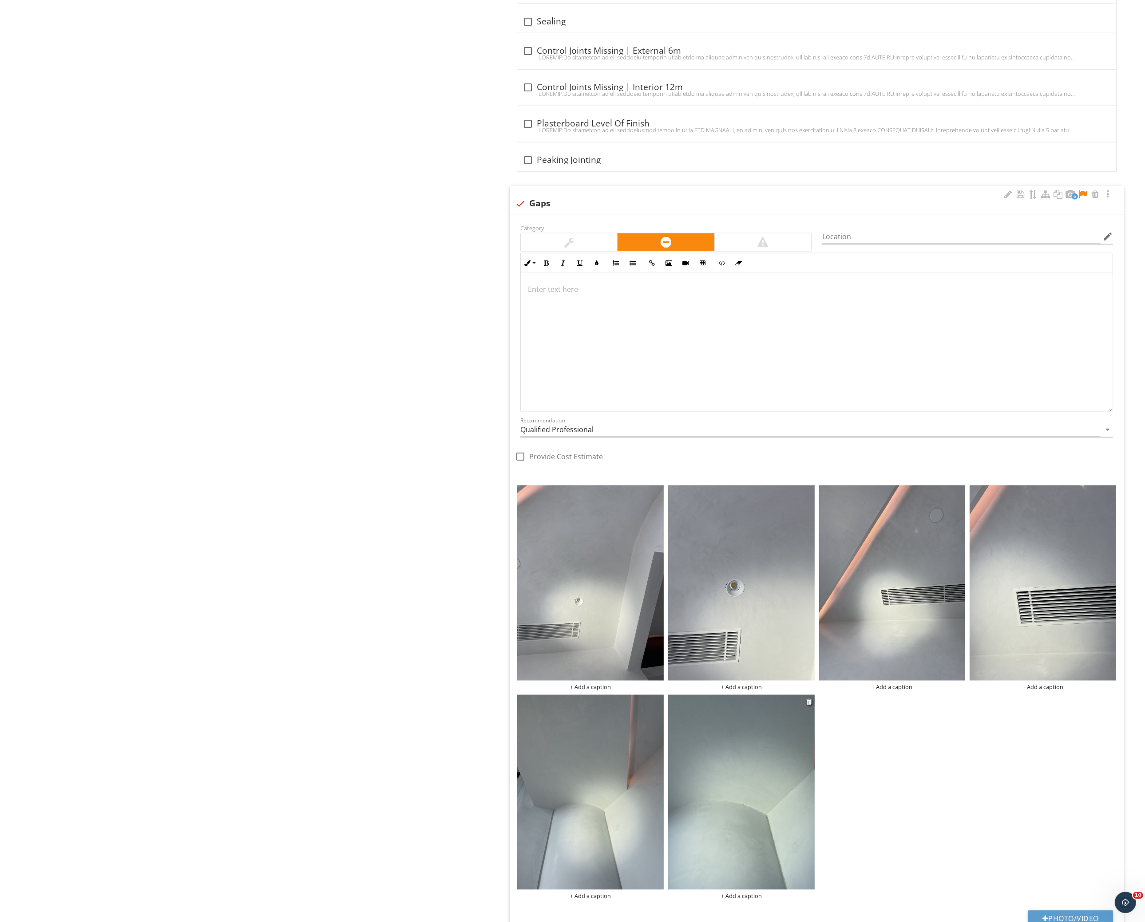
click at [748, 767] on img at bounding box center [741, 792] width 146 height 195
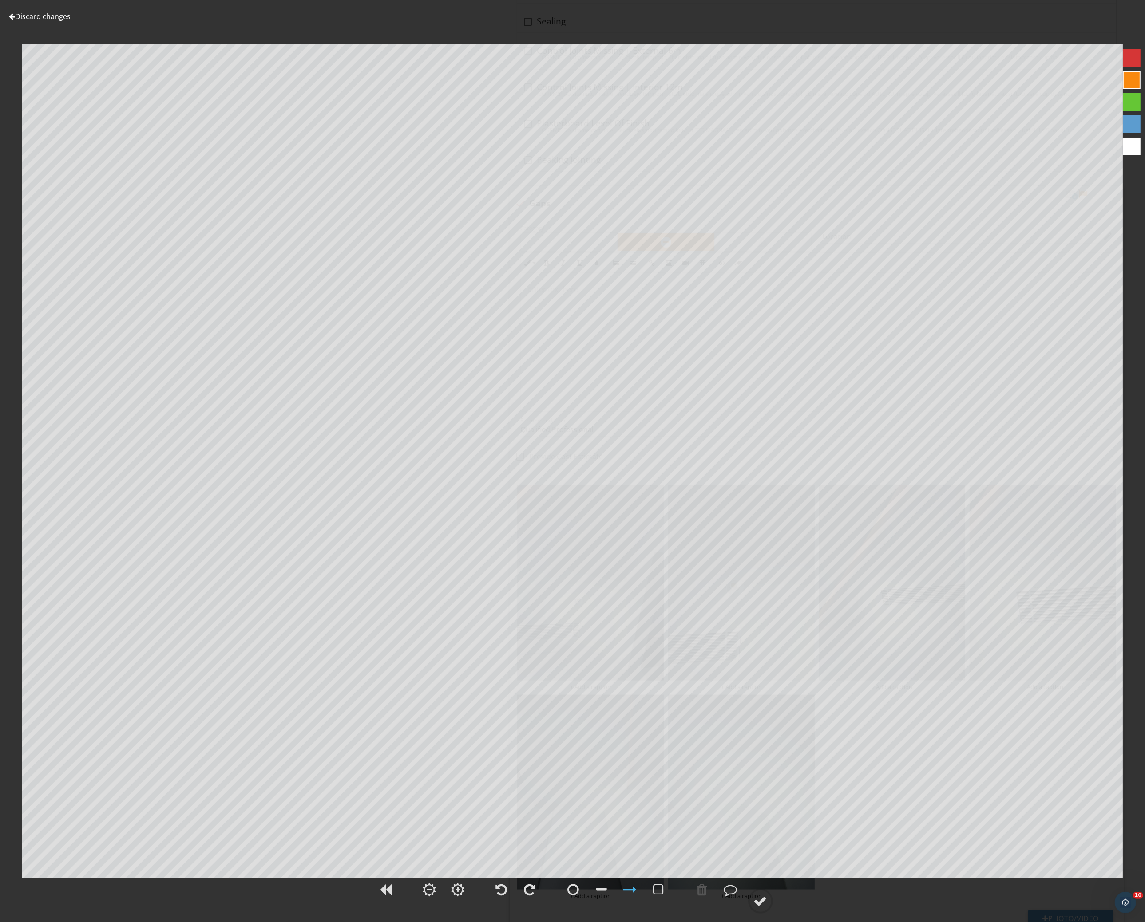
click at [65, 14] on link "Discard changes" at bounding box center [40, 17] width 62 height 10
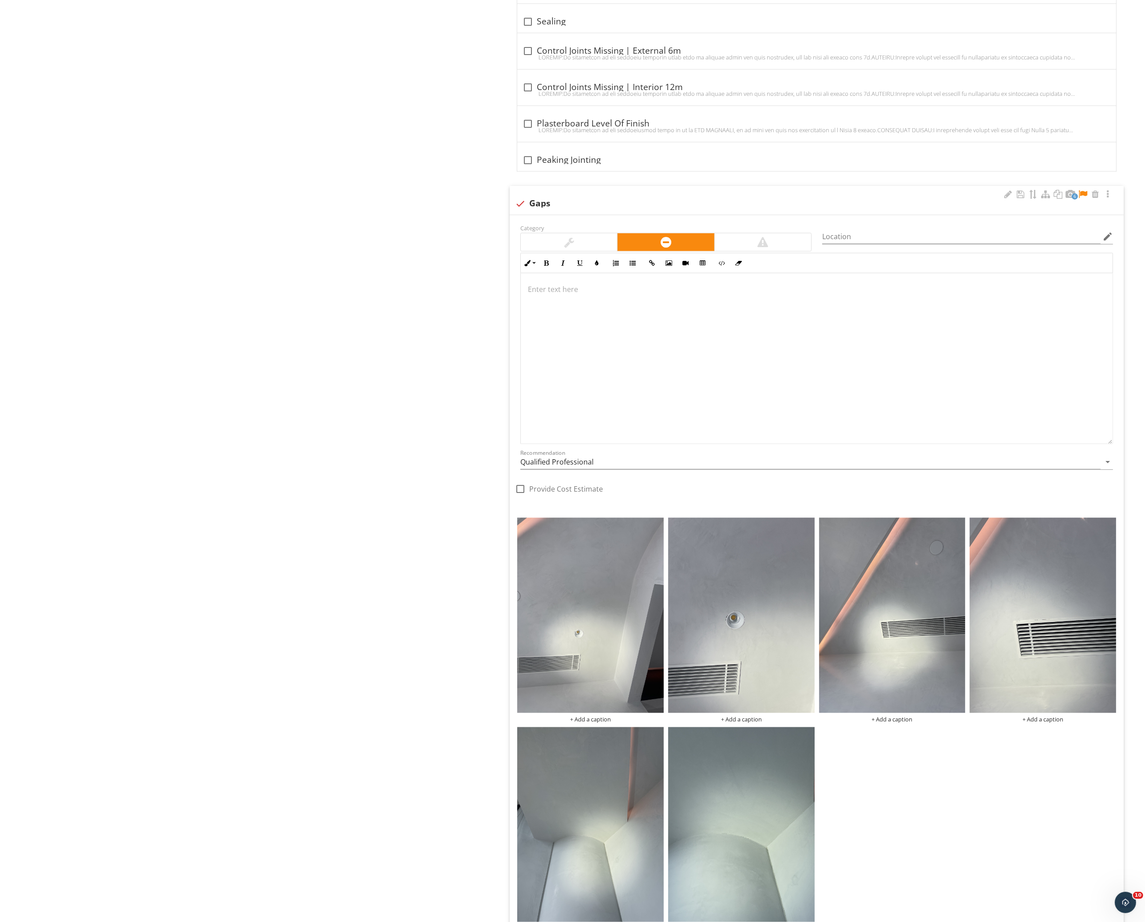
drag, startPoint x: 1108, startPoint y: 408, endPoint x: 1100, endPoint y: 440, distance: 33.5
click at [1100, 440] on div "Enter text here" at bounding box center [816, 358] width 593 height 171
click at [835, 292] on p at bounding box center [817, 289] width 578 height 11
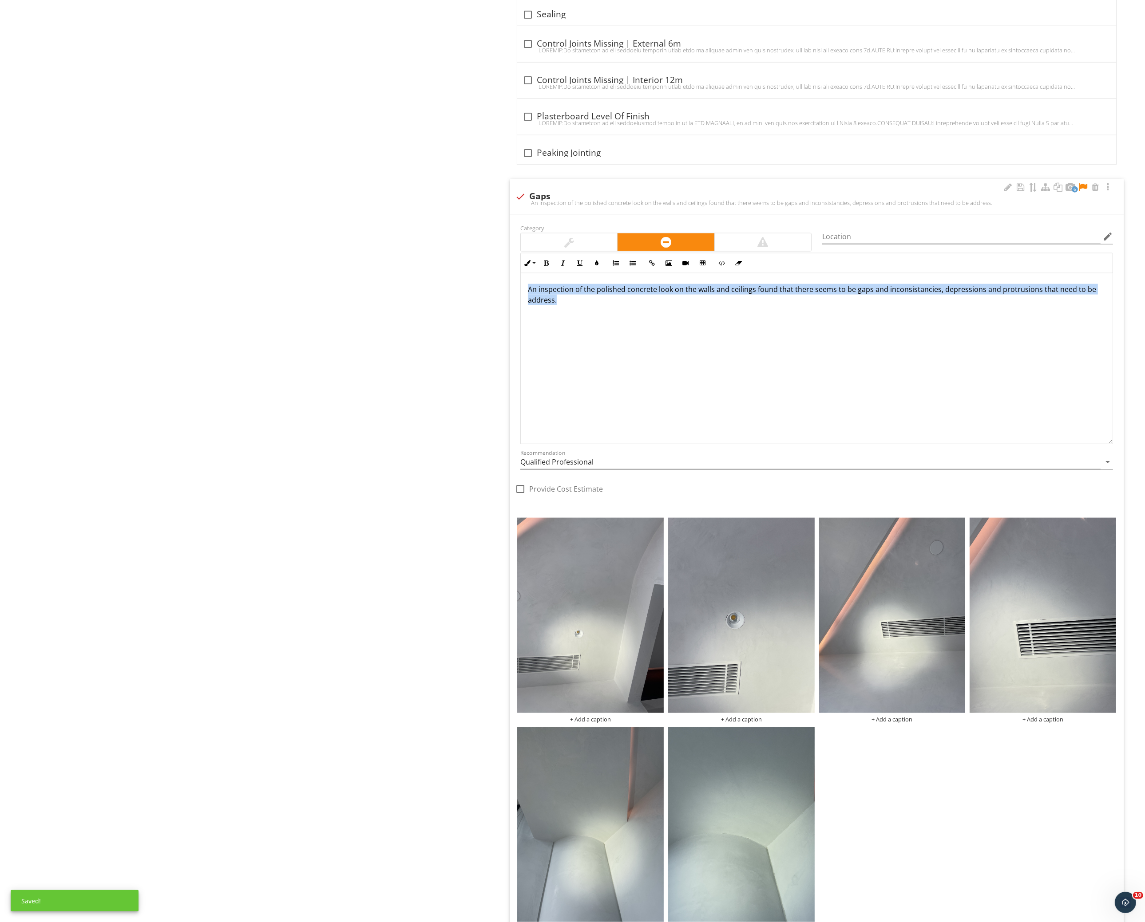
click at [852, 329] on div "An inspection of the polished concrete look on the walls and ceilings found tha…" at bounding box center [817, 317] width 592 height 89
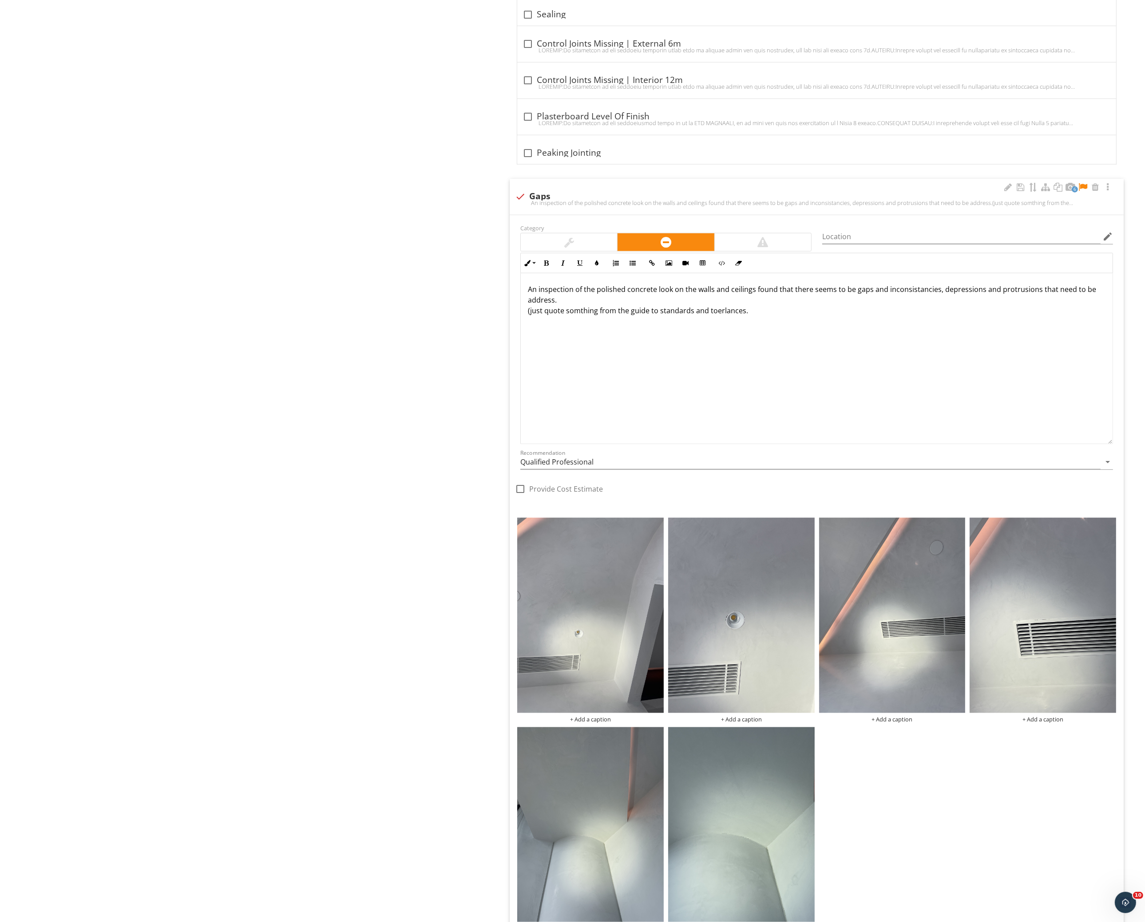
click at [923, 315] on p "An inspection of the polished concrete look on the walls and ceilings found tha…" at bounding box center [817, 300] width 578 height 32
click at [910, 380] on div "An inspection of the polished concrete look on the walls and ceilings found tha…" at bounding box center [816, 358] width 593 height 171
click at [931, 346] on div "An inspection of the polished concrete look on the walls and ceilings found tha…" at bounding box center [817, 317] width 592 height 89
click at [581, 325] on p at bounding box center [817, 325] width 578 height 11
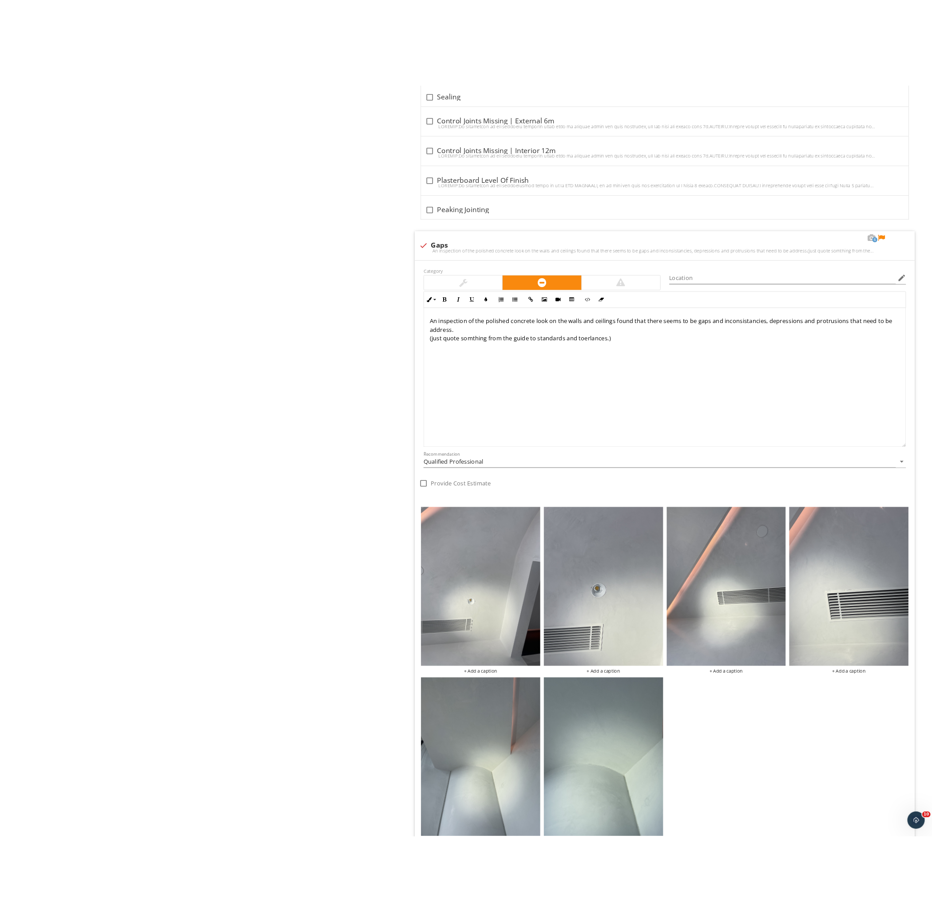
scroll to position [1667, 0]
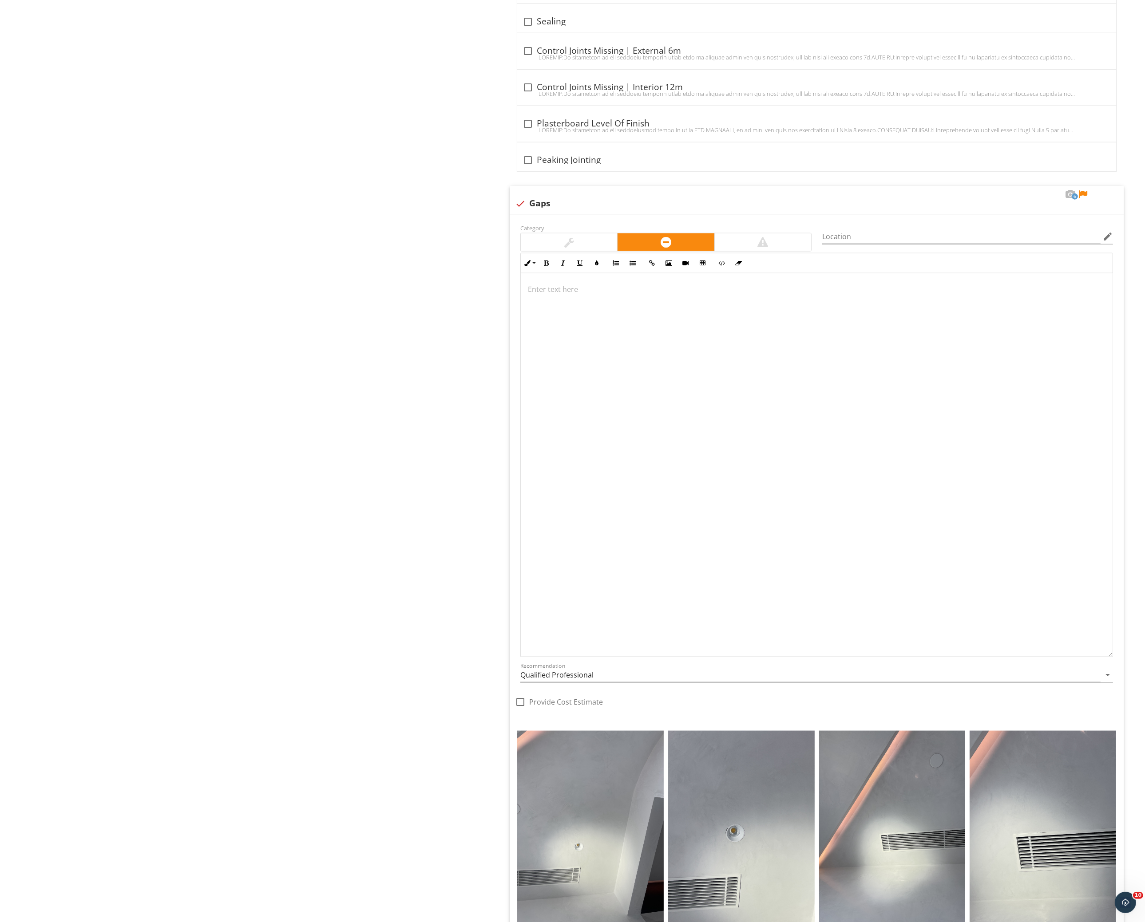
drag, startPoint x: 1107, startPoint y: 441, endPoint x: 982, endPoint y: 950, distance: 524.2
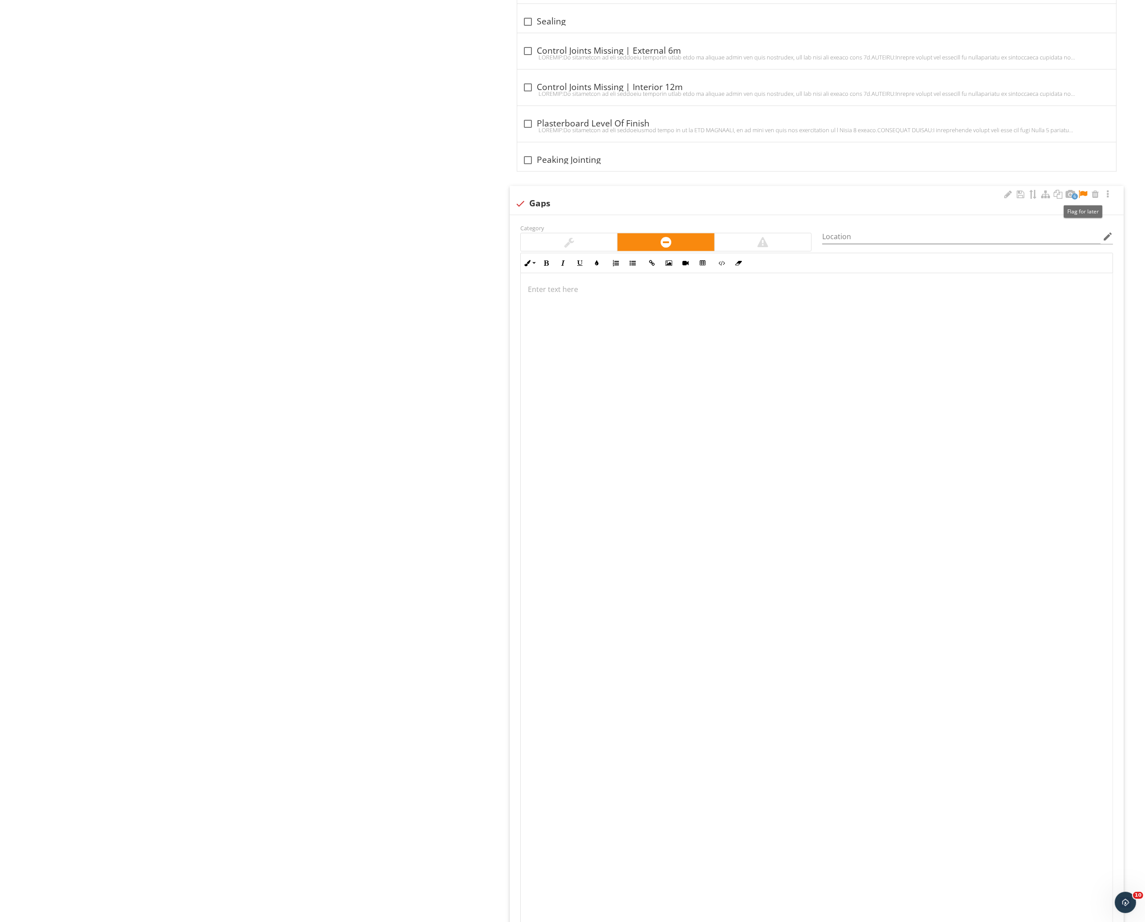
click at [1087, 192] on div at bounding box center [1082, 194] width 11 height 9
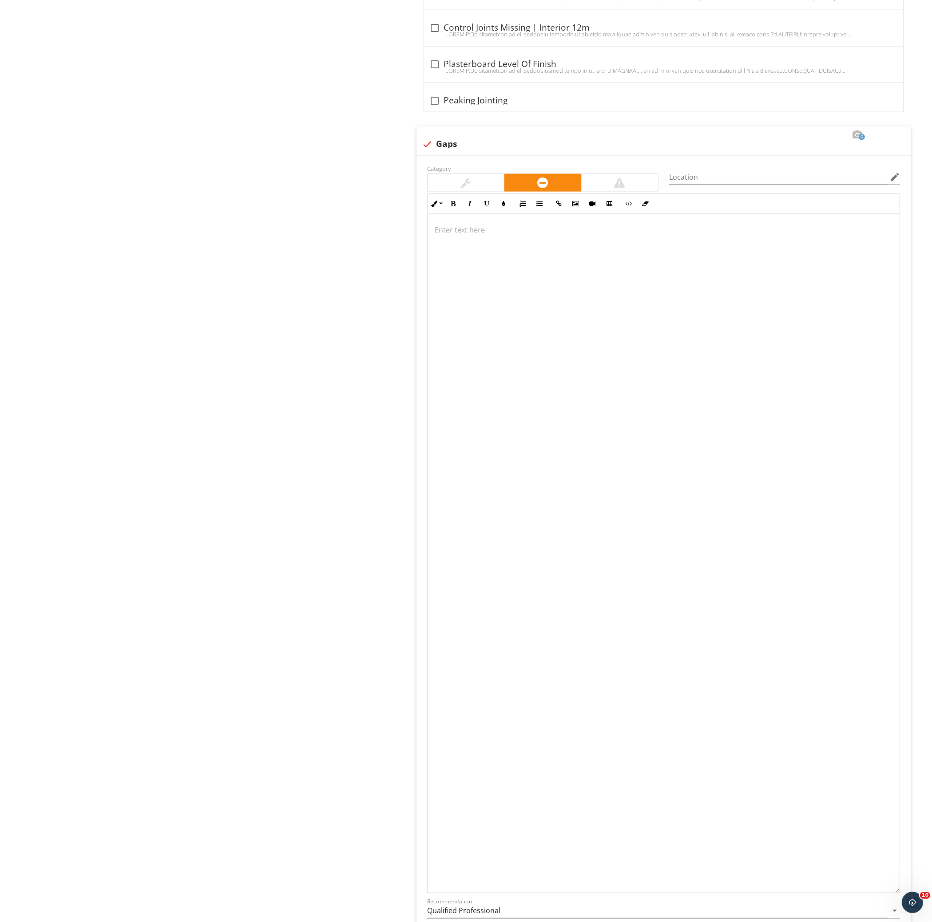
scroll to position [1786, 0]
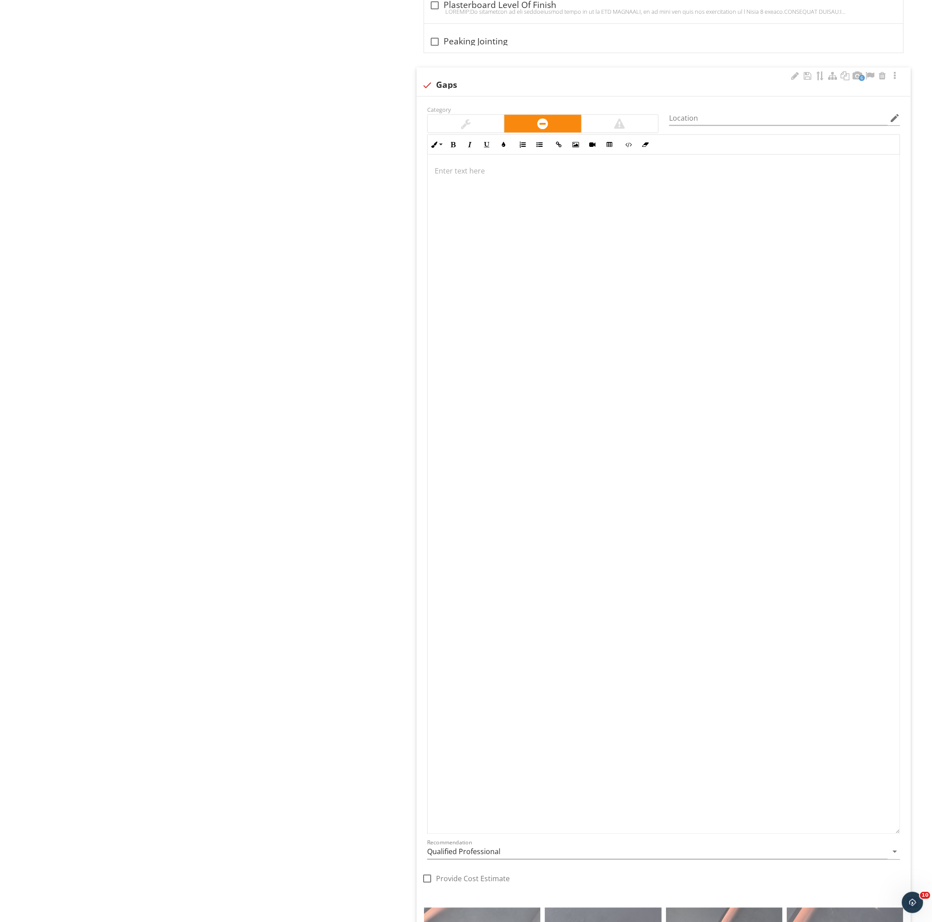
click at [530, 166] on div at bounding box center [663, 199] width 472 height 89
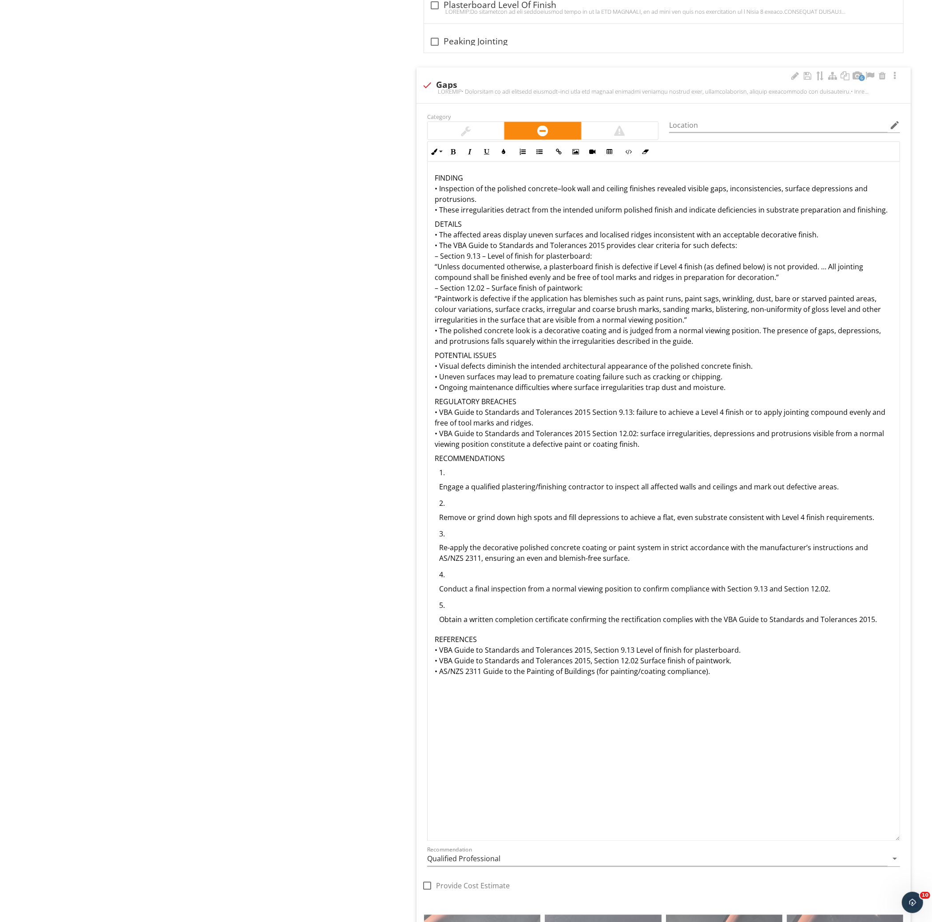
scroll to position [1793, 0]
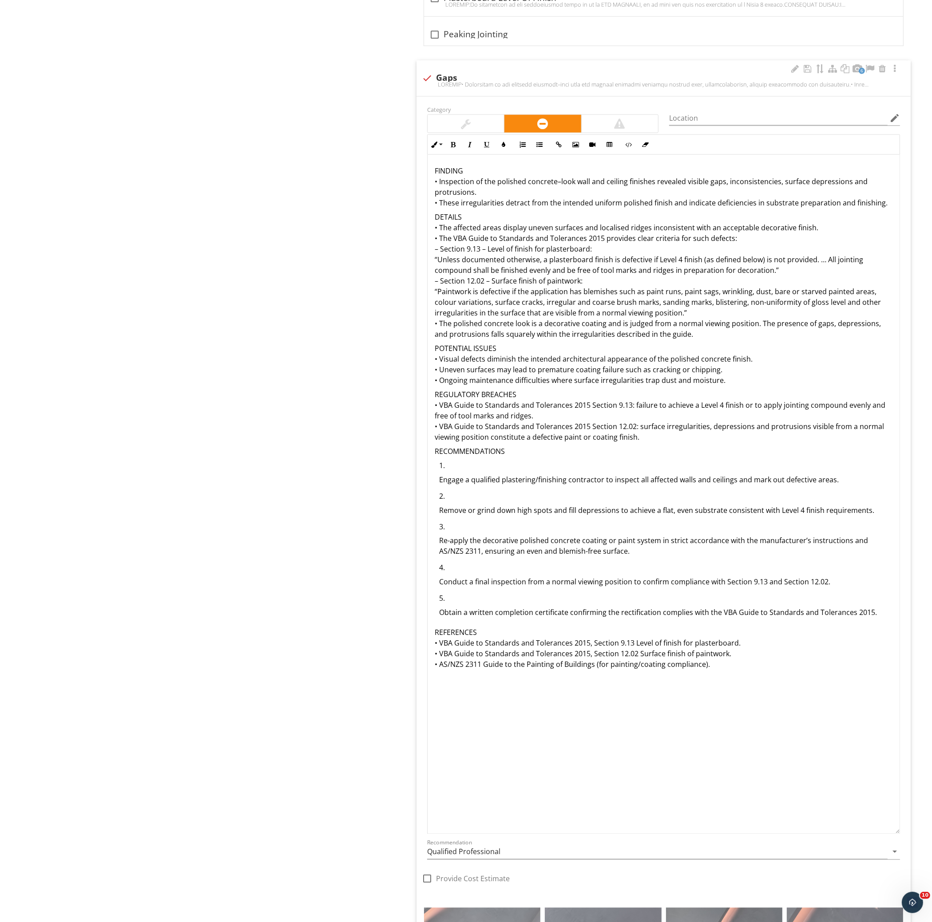
click at [530, 166] on div "FINDING • Inspection of the polished concrete–look wall and ceiling finishes re…" at bounding box center [663, 418] width 472 height 526
click at [524, 210] on div "FINDING • Inspection of the polished concrete–look wall and ceiling finishes re…" at bounding box center [663, 418] width 472 height 526
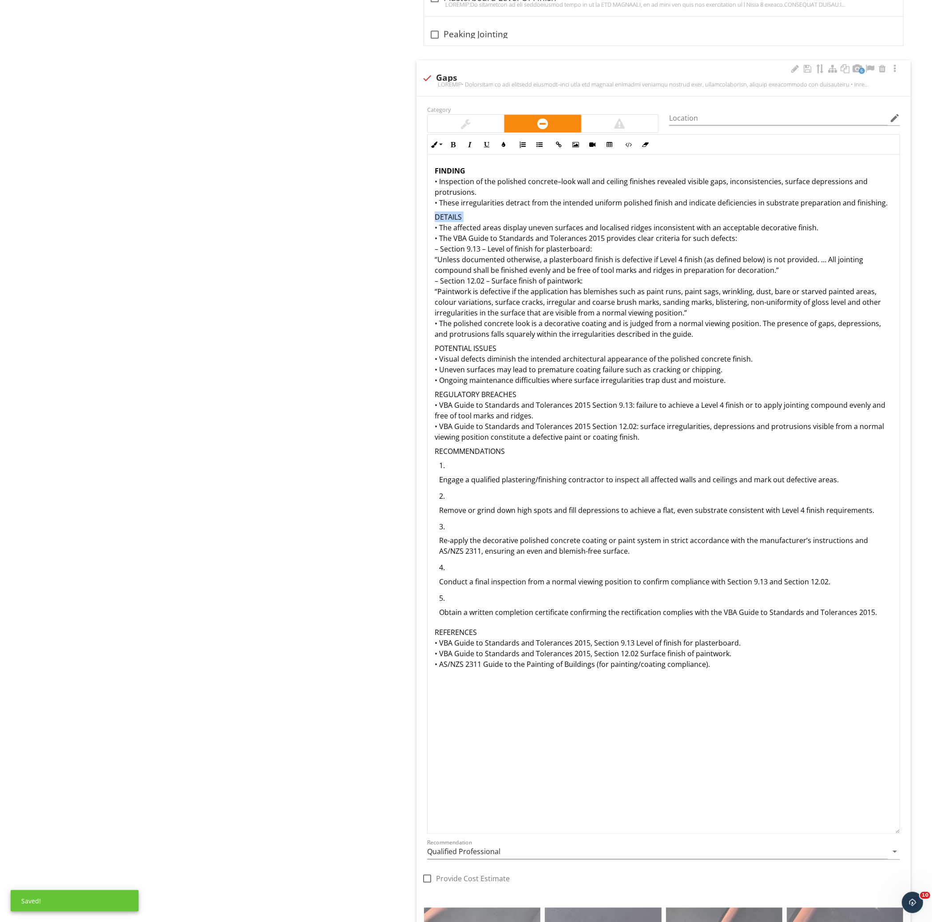
click at [524, 210] on div "FINDING • Inspection of the polished concrete–look wall and ceiling finishes re…" at bounding box center [663, 418] width 472 height 526
click at [538, 342] on div "FINDING • Inspection of the polished concrete–look wall and ceiling finishes re…" at bounding box center [663, 418] width 472 height 526
click at [540, 341] on div "FINDING • Inspection of the polished concrete–look wall and ceiling finishes re…" at bounding box center [663, 418] width 472 height 526
click at [539, 392] on p "REGULATORY BREACHES • VBA Guide to Standards and Tolerances 2015 Section 9.13: …" at bounding box center [664, 415] width 458 height 53
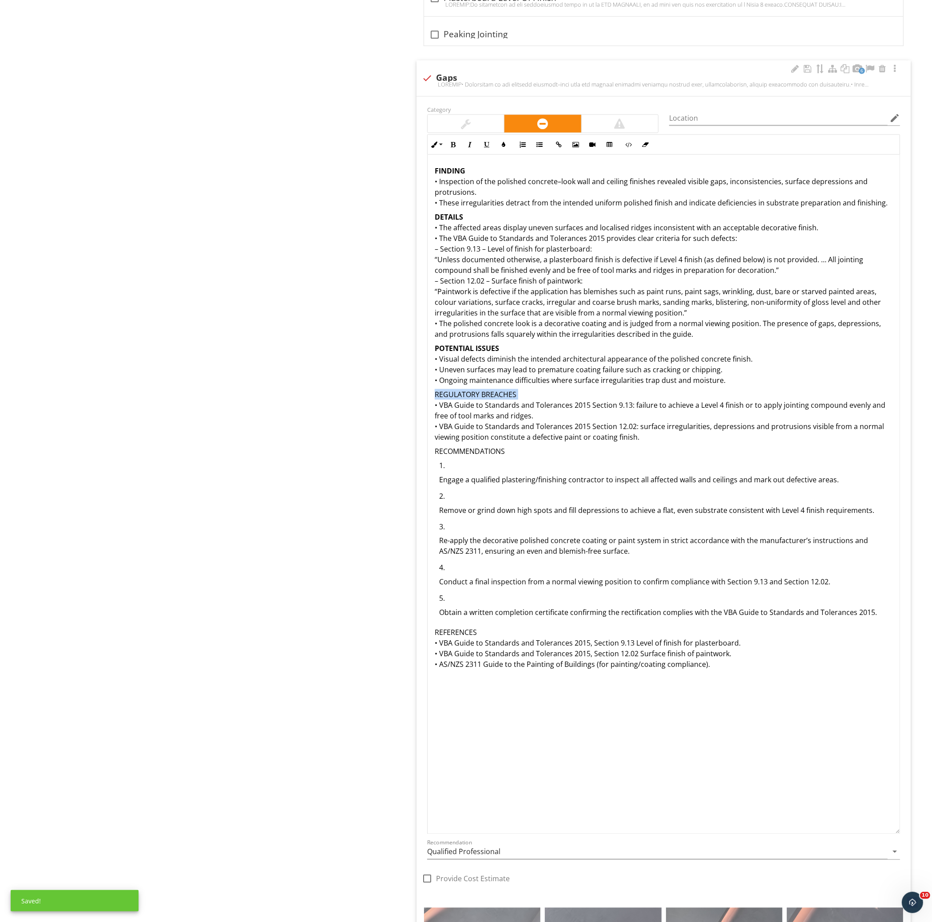
click at [539, 392] on p "REGULATORY BREACHES • VBA Guide to Standards and Tolerances 2015 Section 9.13: …" at bounding box center [664, 415] width 458 height 53
click at [517, 451] on p "RECOMMENDATIONS" at bounding box center [664, 451] width 458 height 11
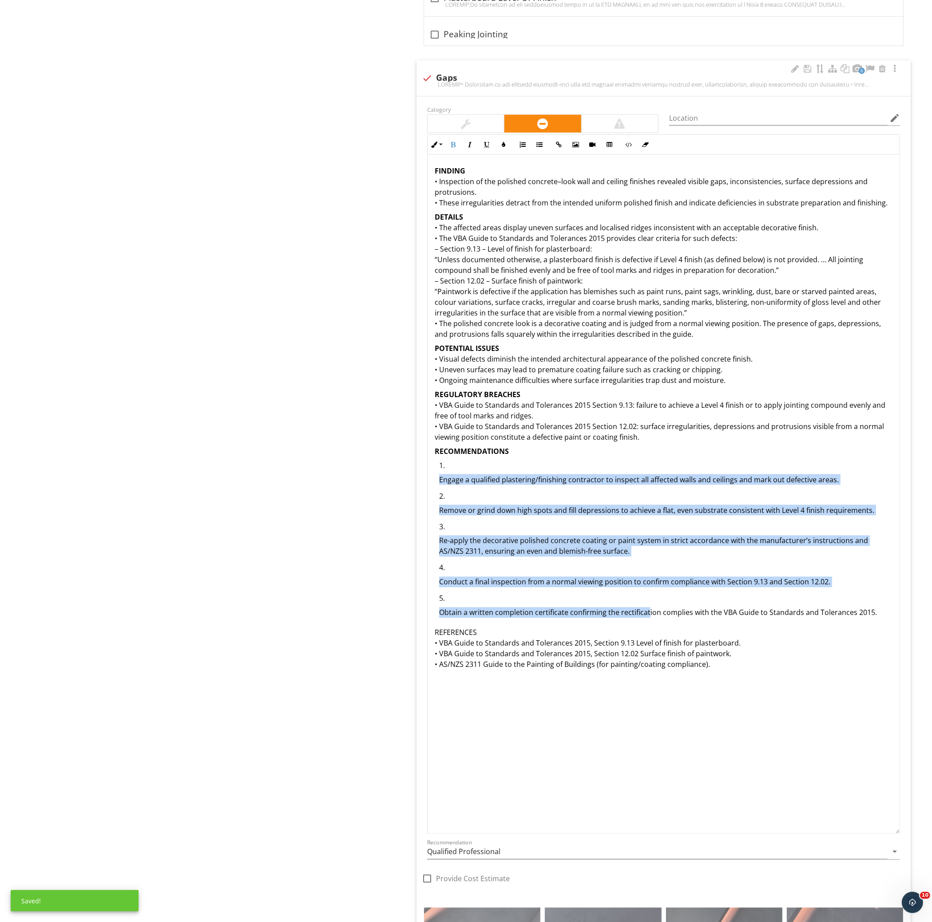
drag, startPoint x: 514, startPoint y: 469, endPoint x: 647, endPoint y: 613, distance: 196.3
click at [647, 613] on ol "Engage a qualified plastering/finishing contractor to inspect all affected wall…" at bounding box center [664, 542] width 458 height 164
click at [523, 142] on button "Ordered List" at bounding box center [522, 144] width 17 height 17
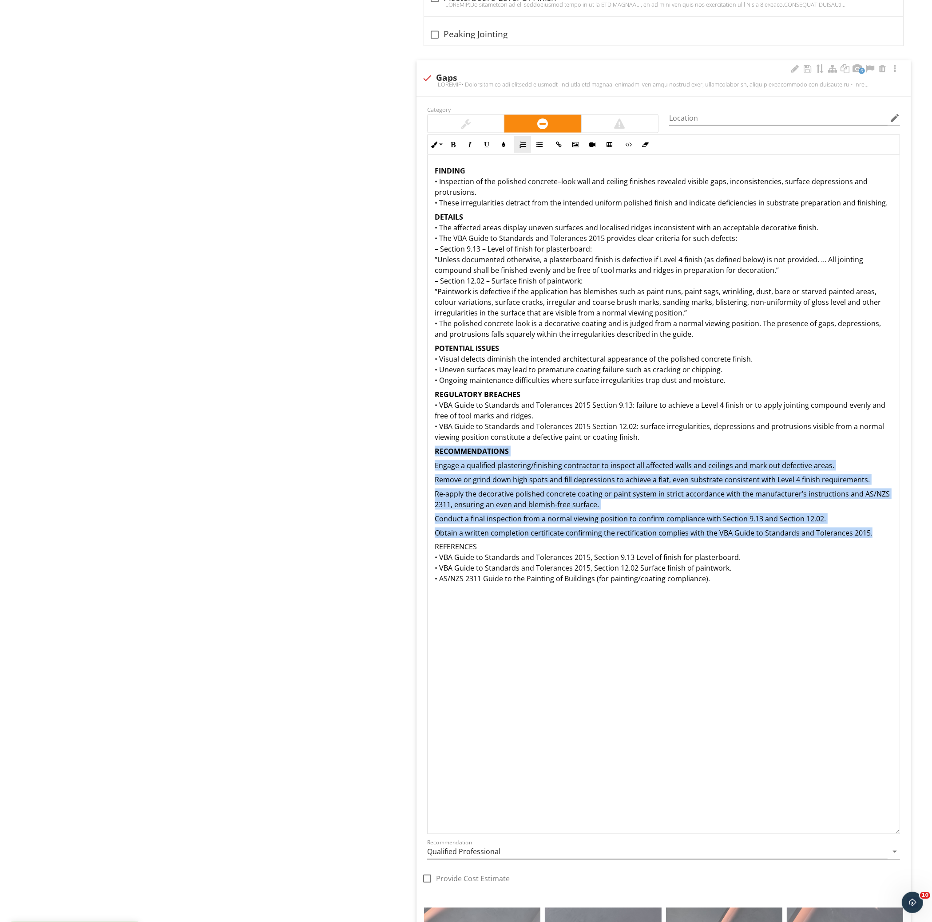
click at [523, 142] on button "Ordered List" at bounding box center [522, 144] width 17 height 17
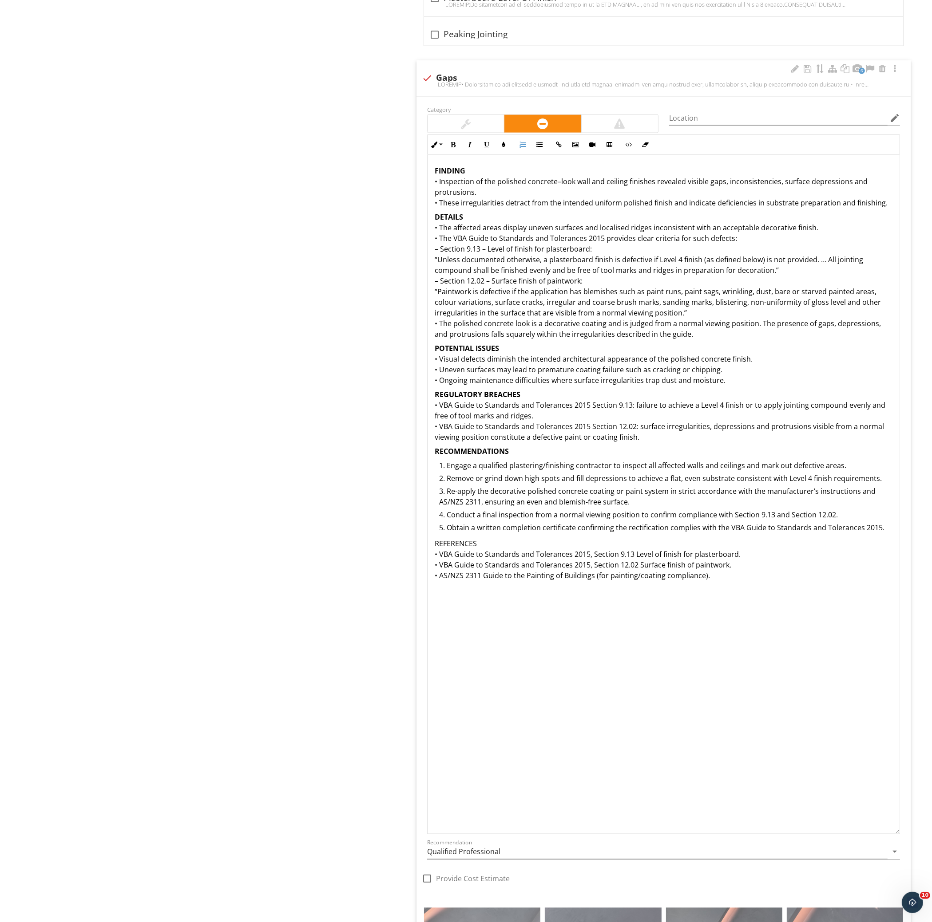
click at [554, 544] on p "REFERENCES • VBA Guide to Standards and Tolerances 2015, Section 9.13 Level of …" at bounding box center [664, 560] width 458 height 43
click at [431, 183] on div "FINDING • Inspection of the polished concrete–look wall and ceiling finishes re…" at bounding box center [663, 373] width 472 height 437
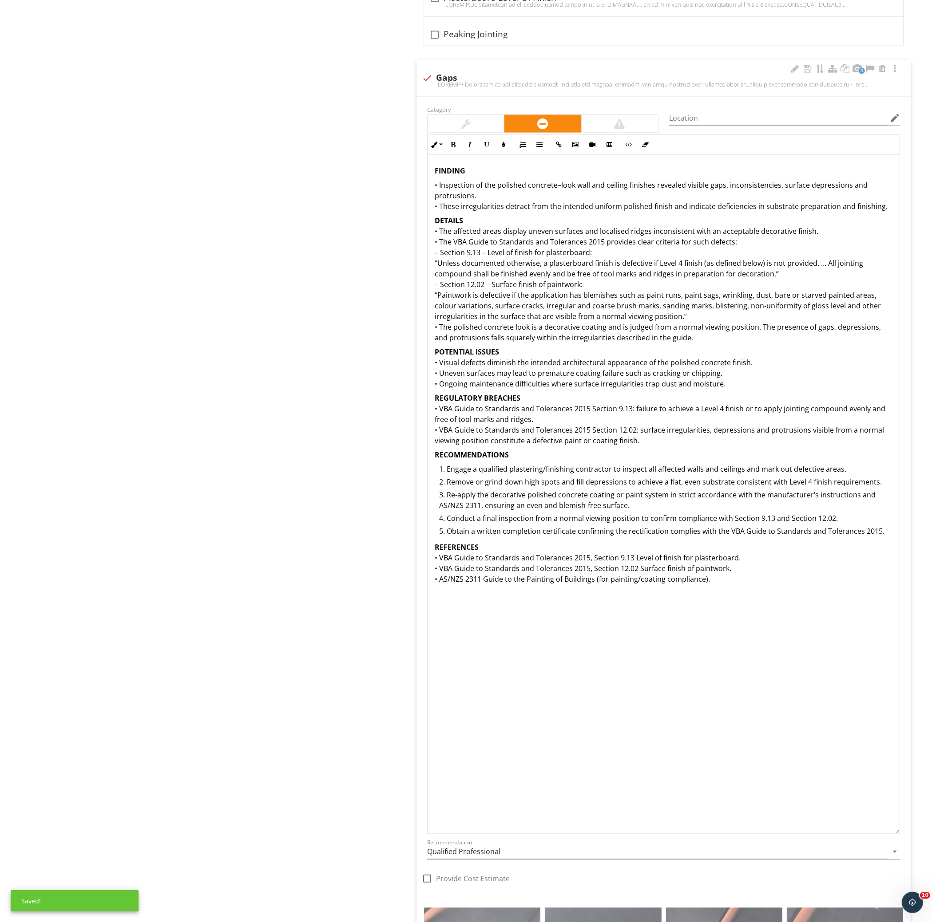
click at [427, 234] on div "FINDING • Inspection of the polished concrete–look wall and ceiling finishes re…" at bounding box center [663, 495] width 473 height 680
click at [429, 234] on div "FINDING • Inspection of the polished concrete–look wall and ceiling finishes re…" at bounding box center [663, 375] width 472 height 441
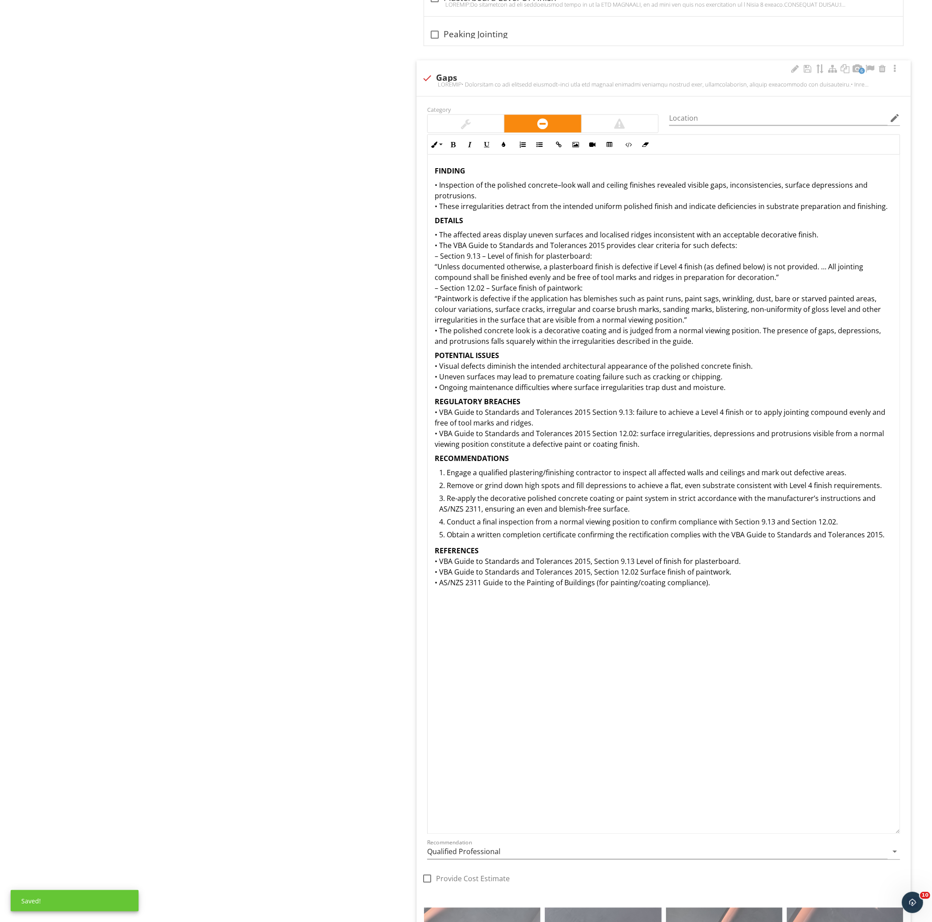
click at [436, 369] on p "POTENTIAL ISSUES • Visual defects diminish the intended architectural appearanc…" at bounding box center [664, 371] width 458 height 43
click at [435, 369] on p "POTENTIAL ISSUES • Visual defects diminish the intended architectural appearanc…" at bounding box center [664, 371] width 458 height 43
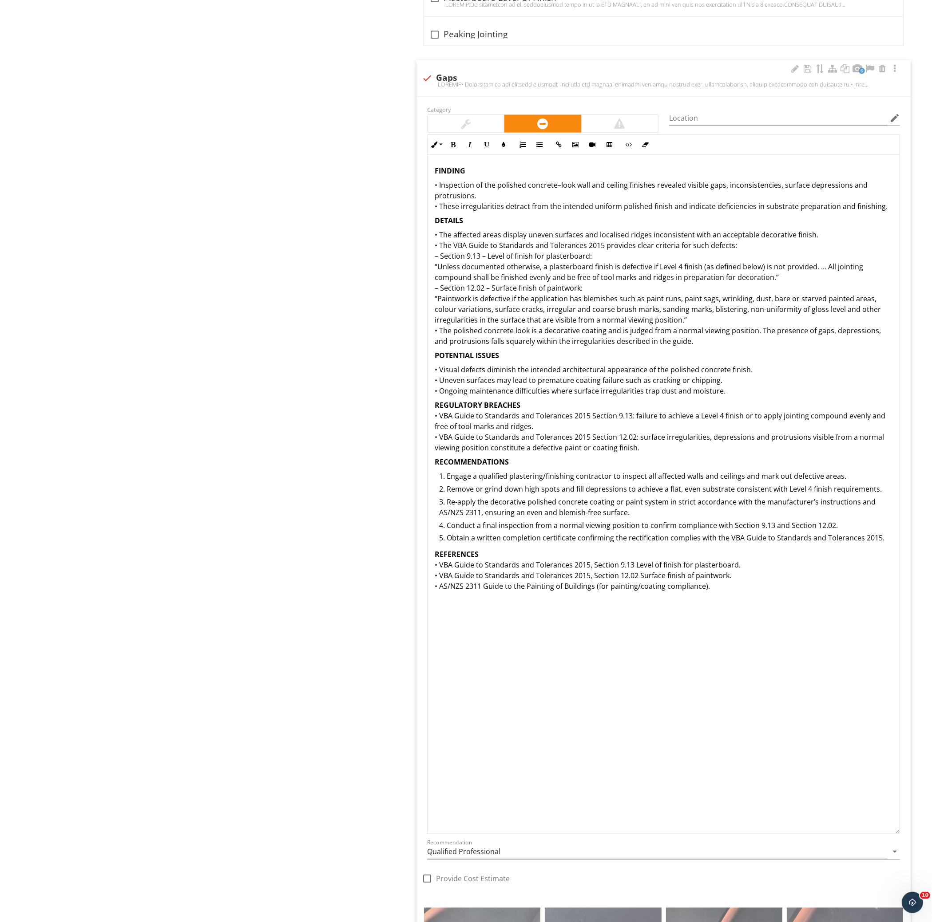
click at [431, 415] on div "FINDING • Inspection of the polished concrete–look wall and ceiling finishes re…" at bounding box center [663, 379] width 472 height 448
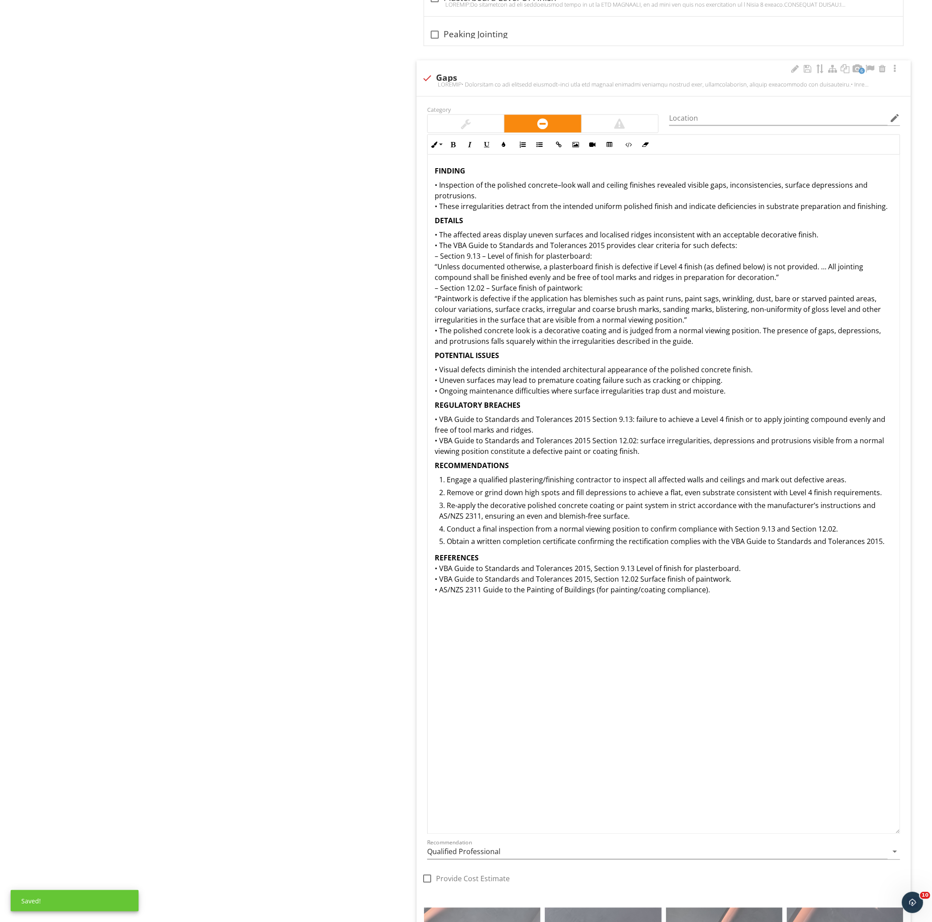
click at [435, 566] on p "REFERENCES • VBA Guide to Standards and Tolerances 2015, Section 9.13 Level of …" at bounding box center [664, 574] width 458 height 43
click at [433, 189] on div "FINDING • Inspection of the polished concrete–look wall and ceiling finishes re…" at bounding box center [663, 382] width 472 height 455
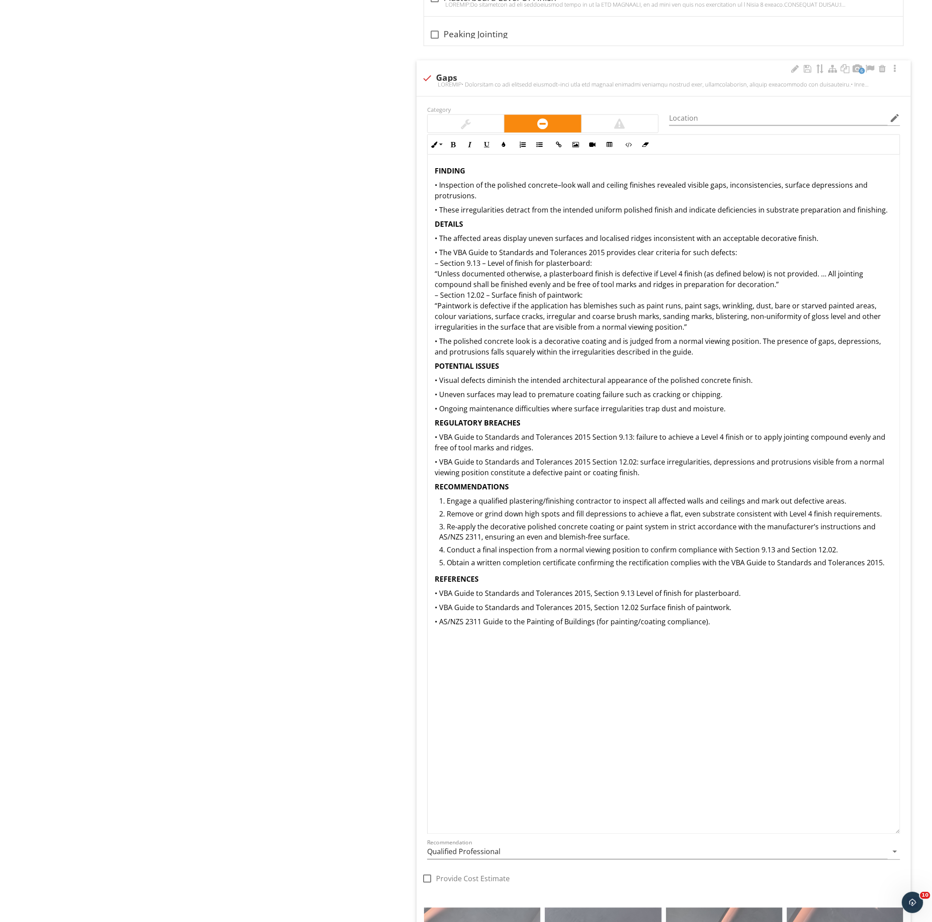
click at [429, 174] on div "FINDING • Inspection of the polished concrete–look wall and ceiling finishes re…" at bounding box center [663, 396] width 472 height 483
click at [791, 71] on div at bounding box center [795, 68] width 11 height 9
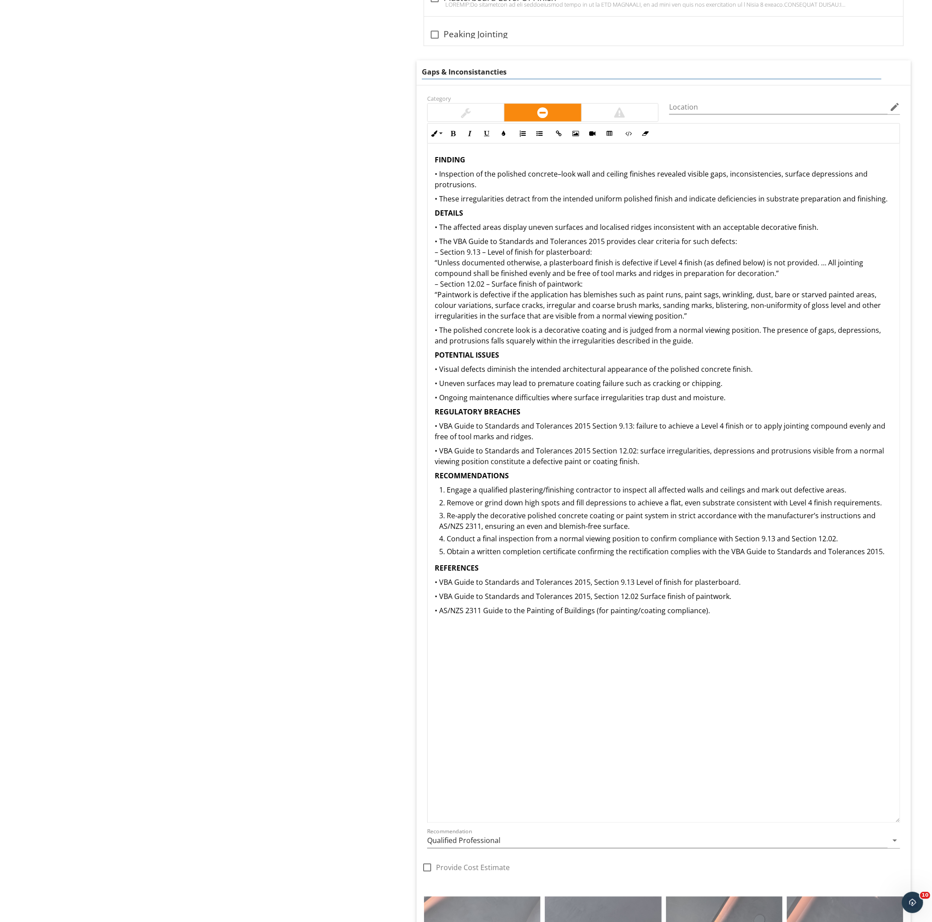
type input "Gaps & Inconsistencies"
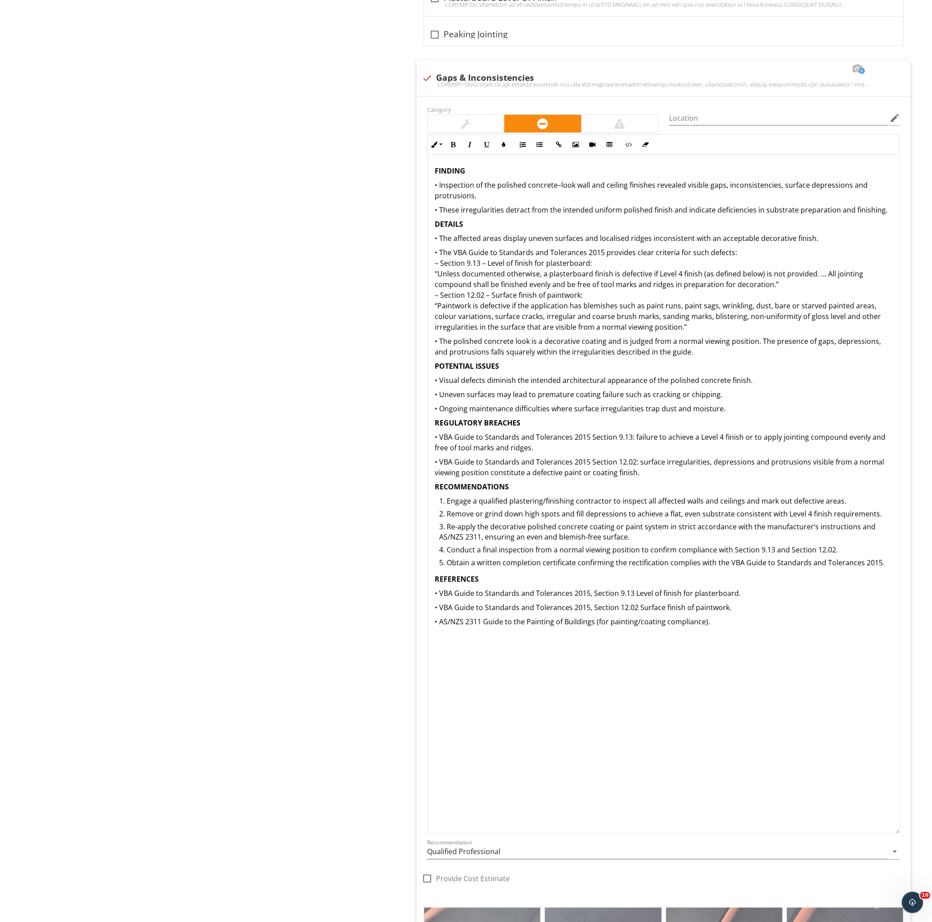
drag, startPoint x: 726, startPoint y: 616, endPoint x: 733, endPoint y: 615, distance: 7.2
click at [729, 615] on div "FINDING • Inspection of the polished concrete–look wall and ceiling finishes re…" at bounding box center [663, 396] width 472 height 483
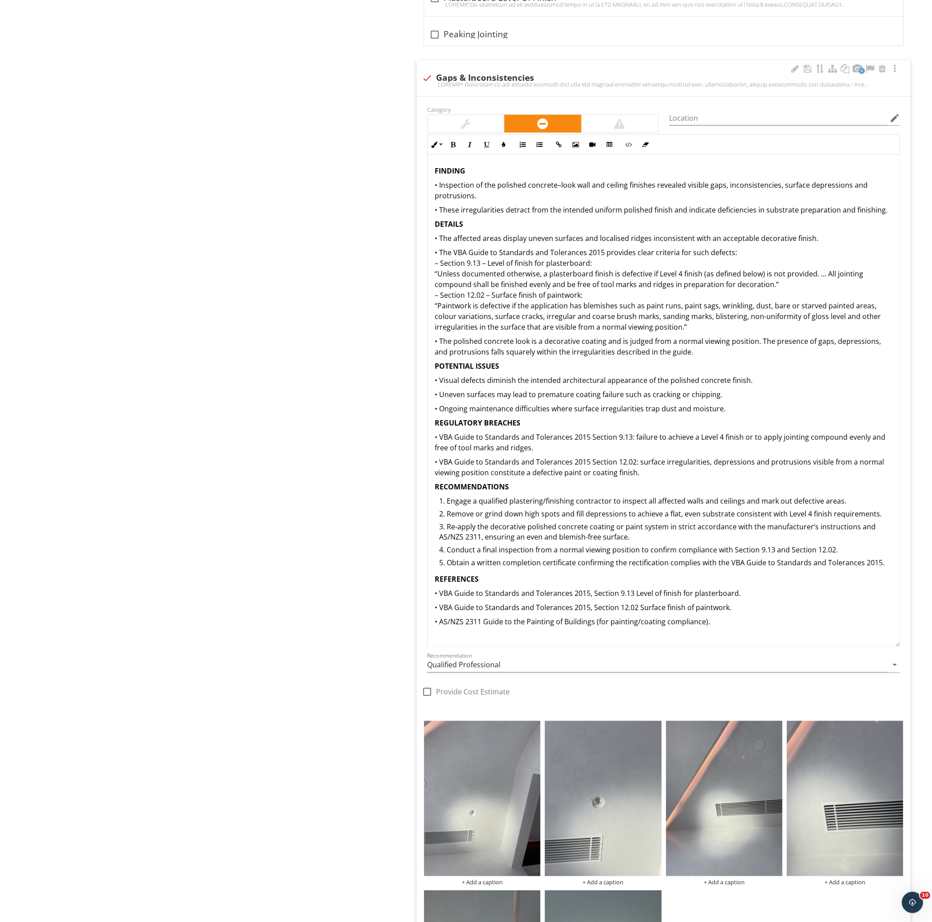
drag, startPoint x: 893, startPoint y: 833, endPoint x: 903, endPoint y: 646, distance: 187.2
click at [903, 646] on div "Inline Style XLarge Large Normal Small Light Small/Light Bold Italic Underline …" at bounding box center [663, 391] width 483 height 513
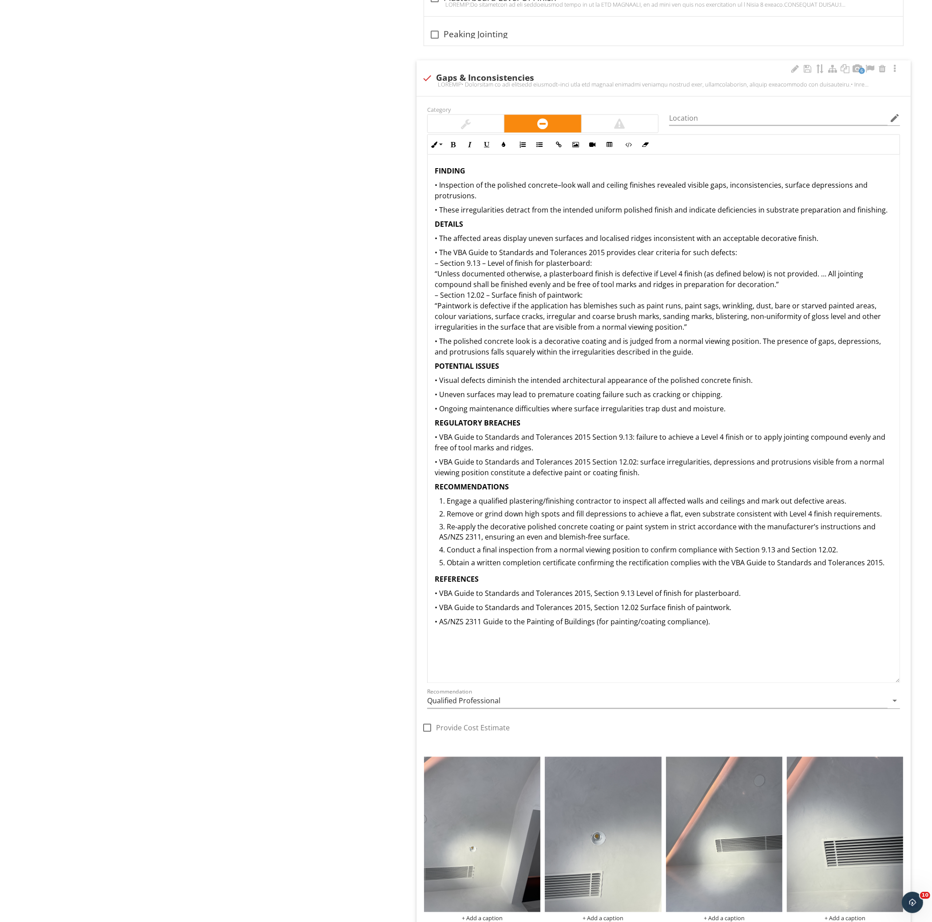
drag, startPoint x: 894, startPoint y: 645, endPoint x: 887, endPoint y: 681, distance: 37.4
click at [887, 681] on div "FINDING • Inspection of the polished concrete–look wall and ceiling finishes re…" at bounding box center [663, 419] width 473 height 529
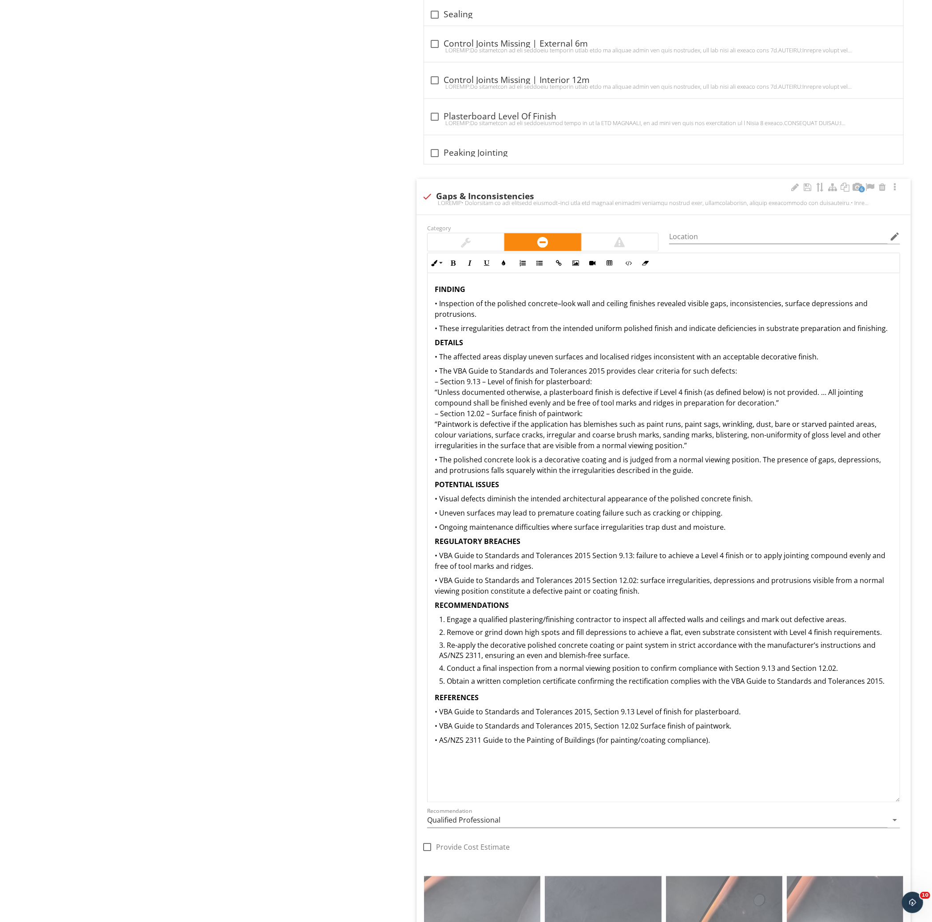
click at [428, 301] on div "FINDING • Inspection of the polished concrete–look wall and ceiling finishes re…" at bounding box center [663, 514] width 472 height 483
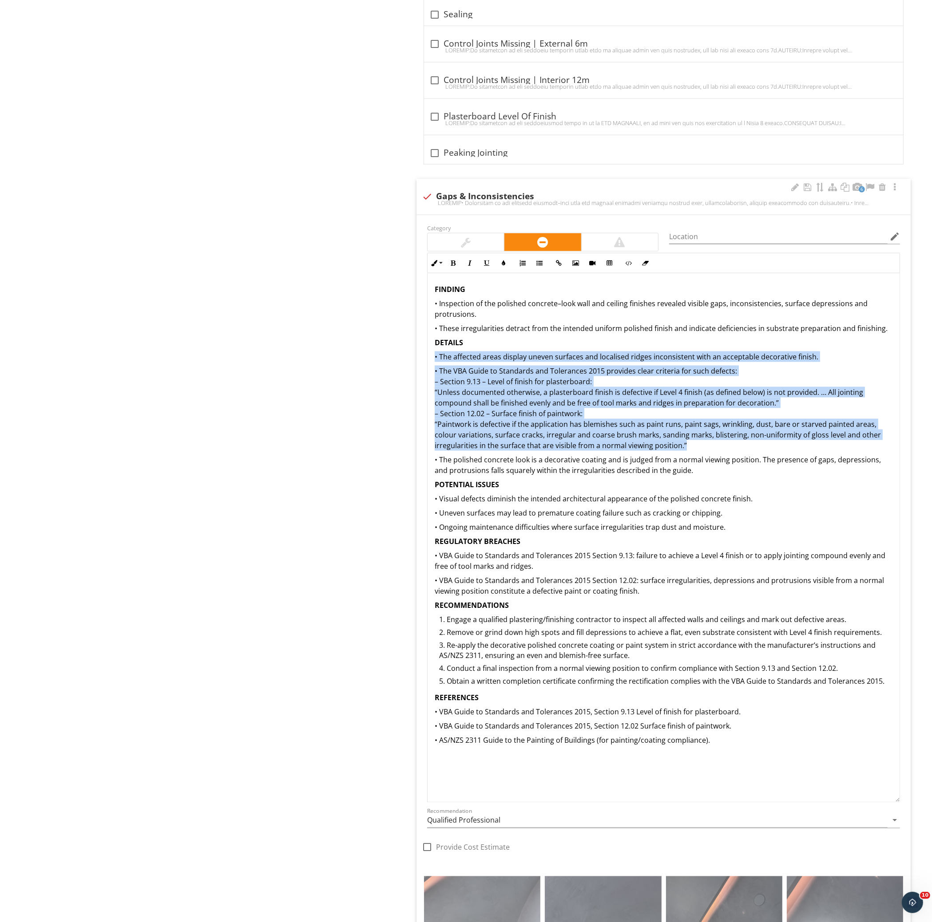
drag, startPoint x: 431, startPoint y: 354, endPoint x: 771, endPoint y: 497, distance: 369.3
click at [826, 444] on div "FINDING • Inspection of the polished concrete–look wall and ceiling finishes re…" at bounding box center [663, 514] width 472 height 483
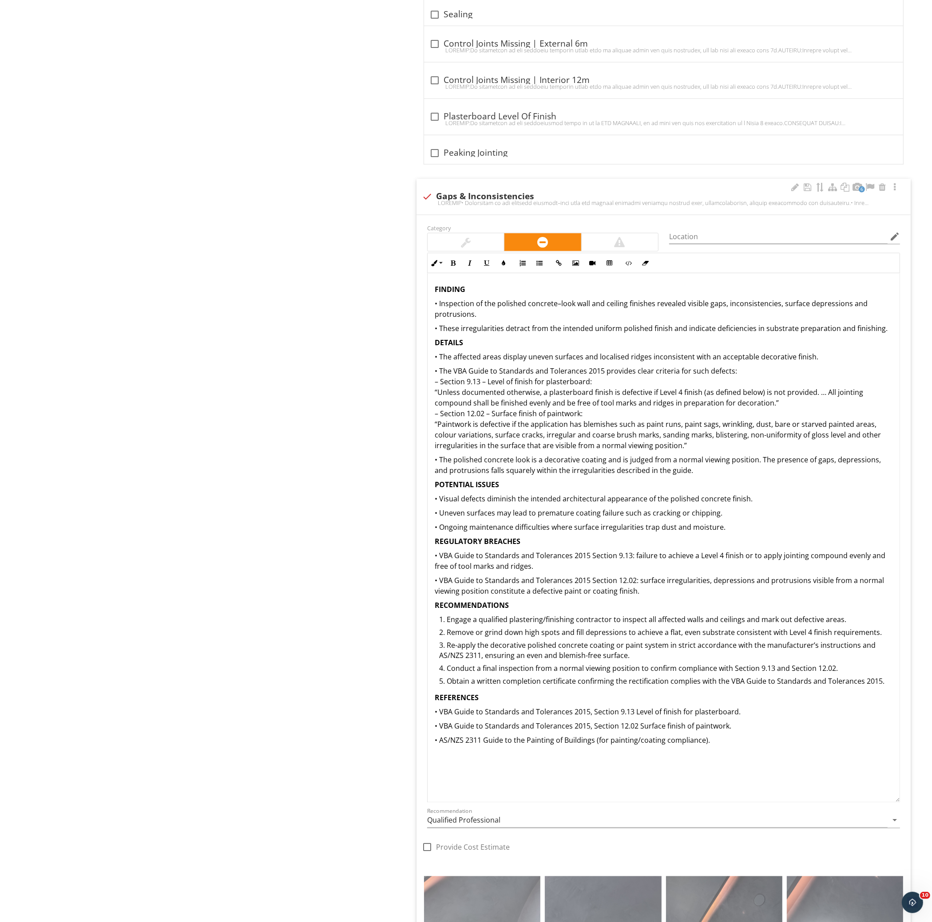
click at [749, 520] on div "FINDING • Inspection of the polished concrete–look wall and ceiling finishes re…" at bounding box center [663, 514] width 472 height 483
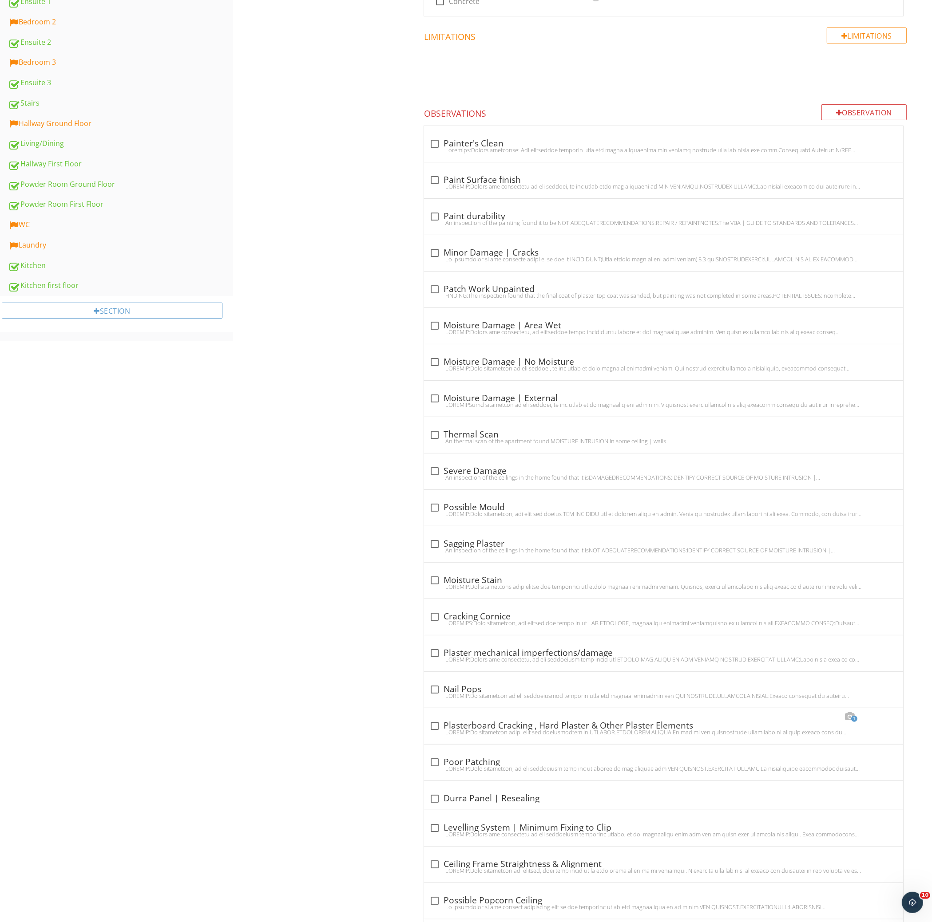
scroll to position [0, 0]
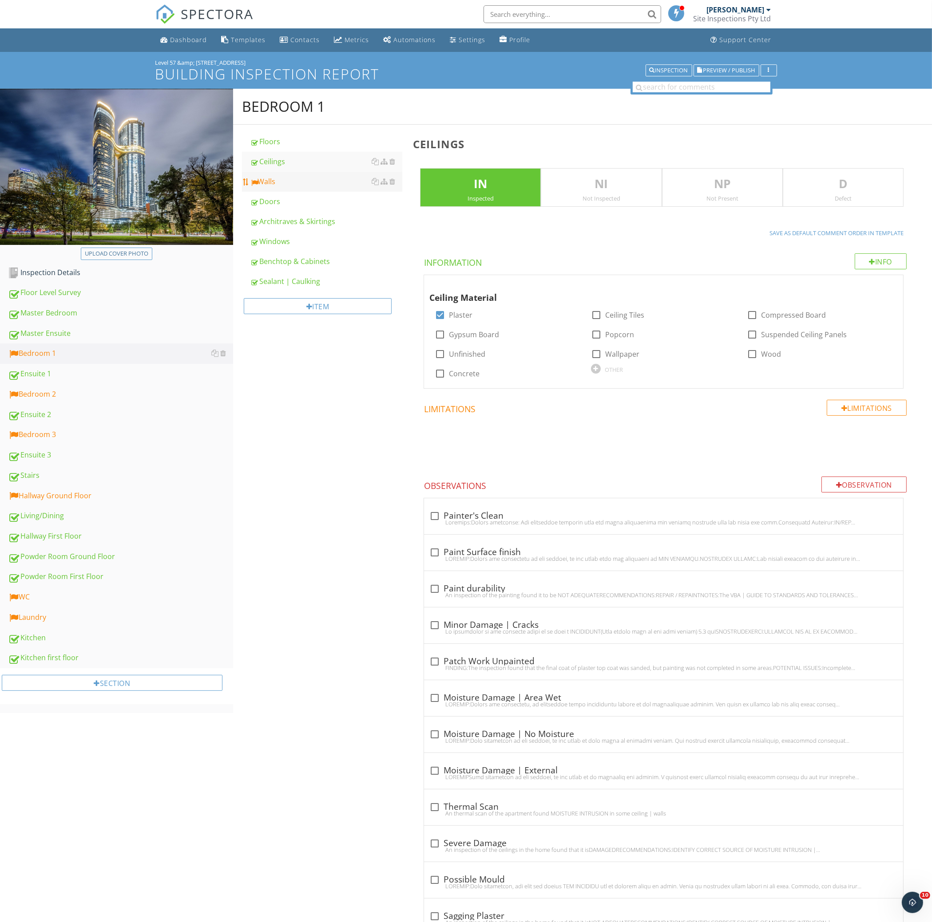
click at [305, 187] on link "Walls" at bounding box center [326, 182] width 153 height 20
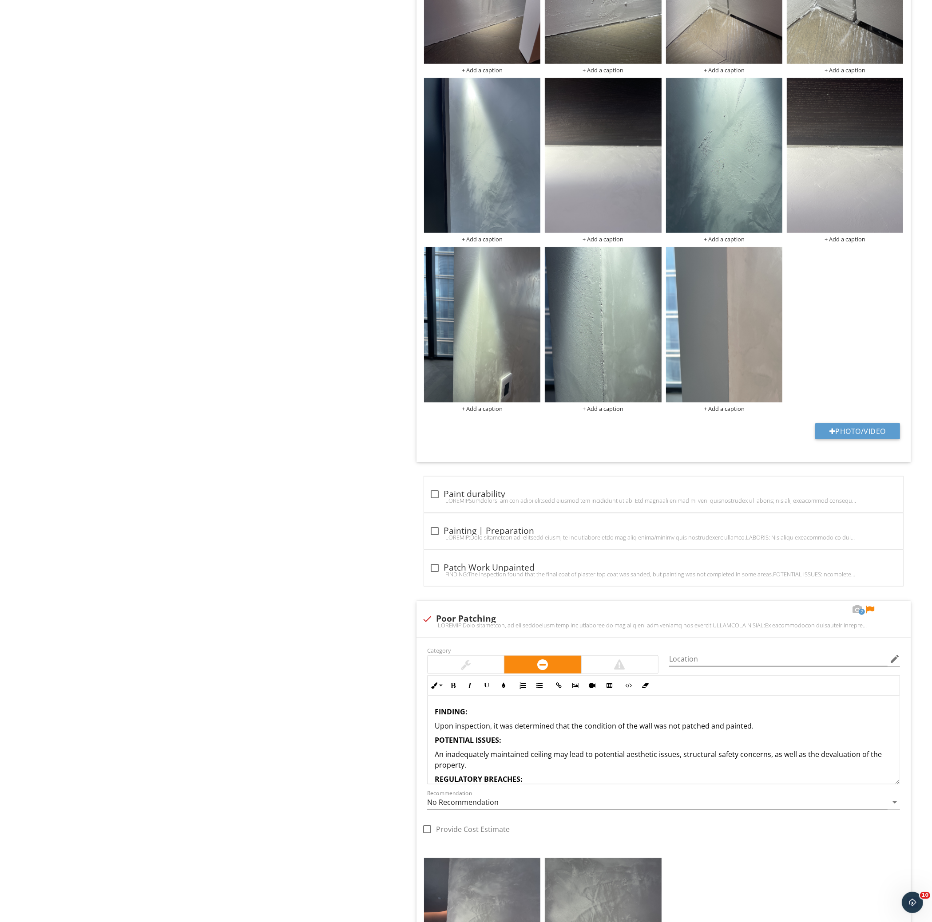
scroll to position [1302, 0]
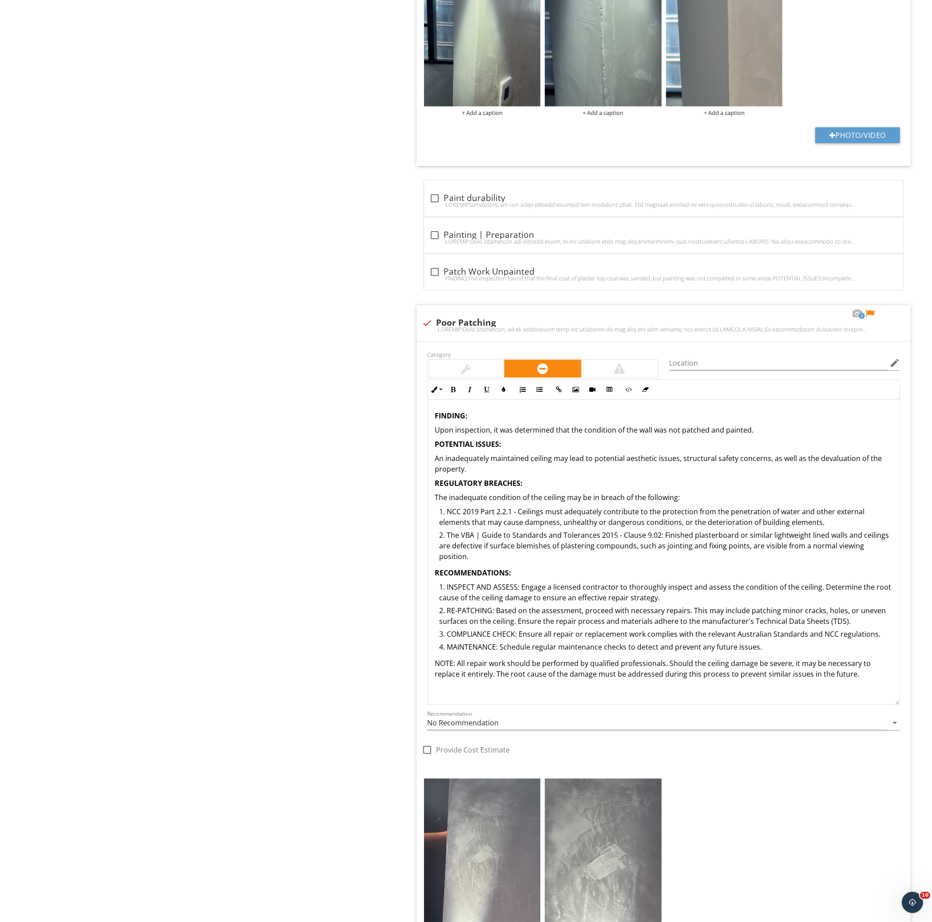
drag, startPoint x: 896, startPoint y: 482, endPoint x: 914, endPoint y: 699, distance: 217.4
click at [860, 668] on p "NOTE: All repair work should be performed by qualified professionals. Should th…" at bounding box center [664, 668] width 458 height 21
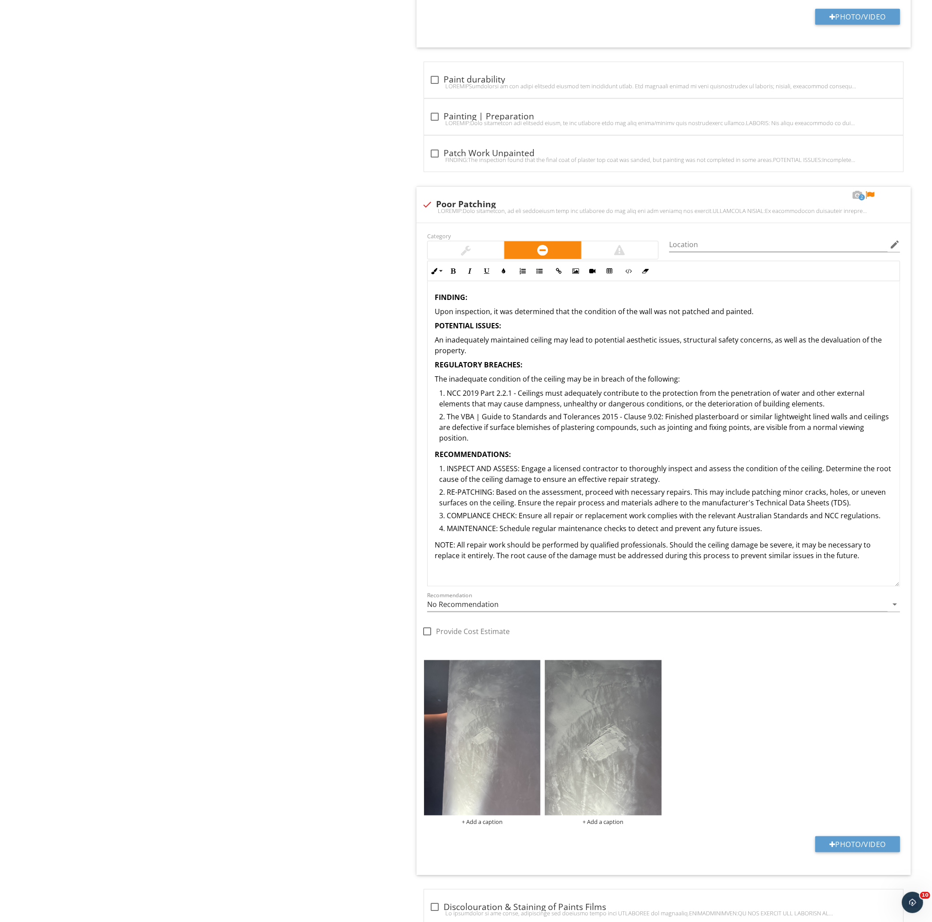
scroll to position [1657, 0]
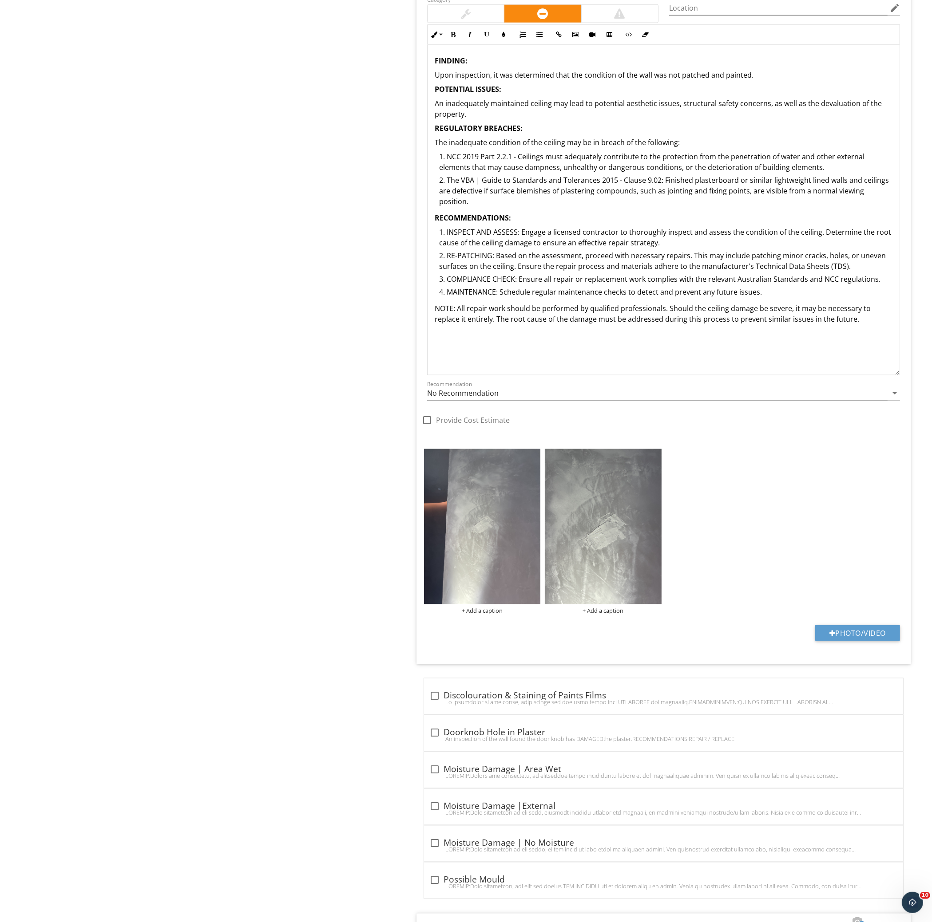
drag, startPoint x: 894, startPoint y: 346, endPoint x: 884, endPoint y: 372, distance: 27.5
click at [886, 372] on div "FINDING: Upon inspection, it was determined that the condition of the wall was …" at bounding box center [663, 210] width 473 height 331
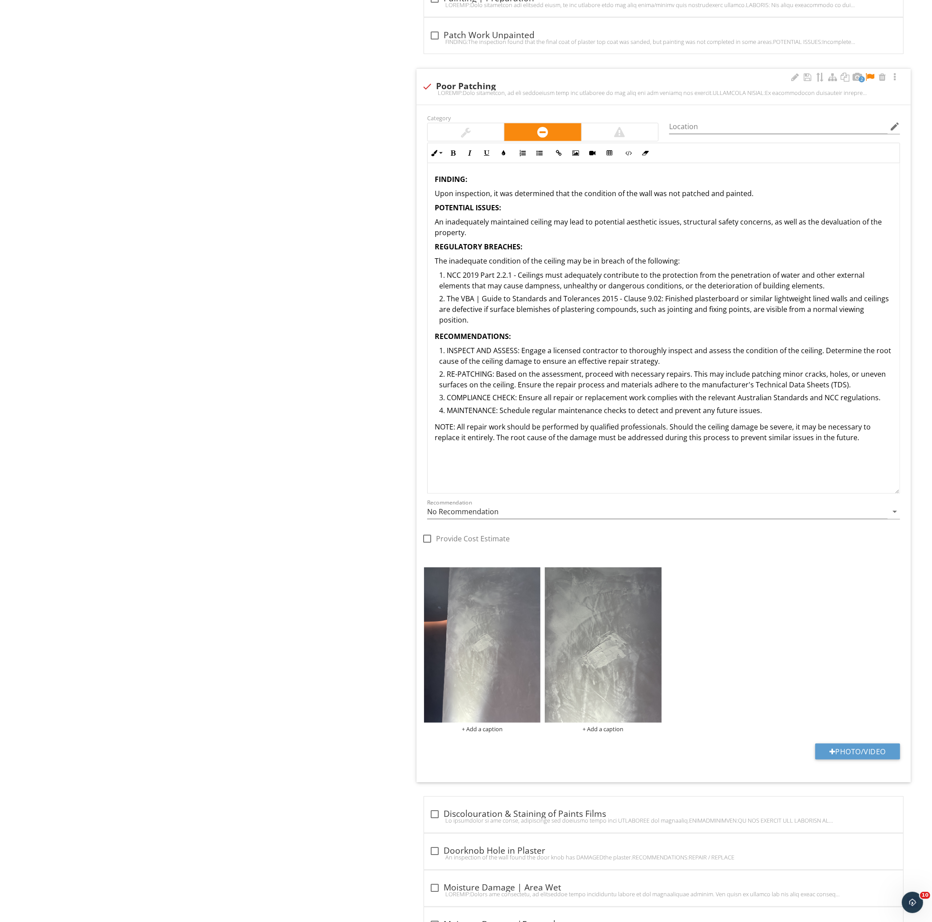
scroll to position [1480, 0]
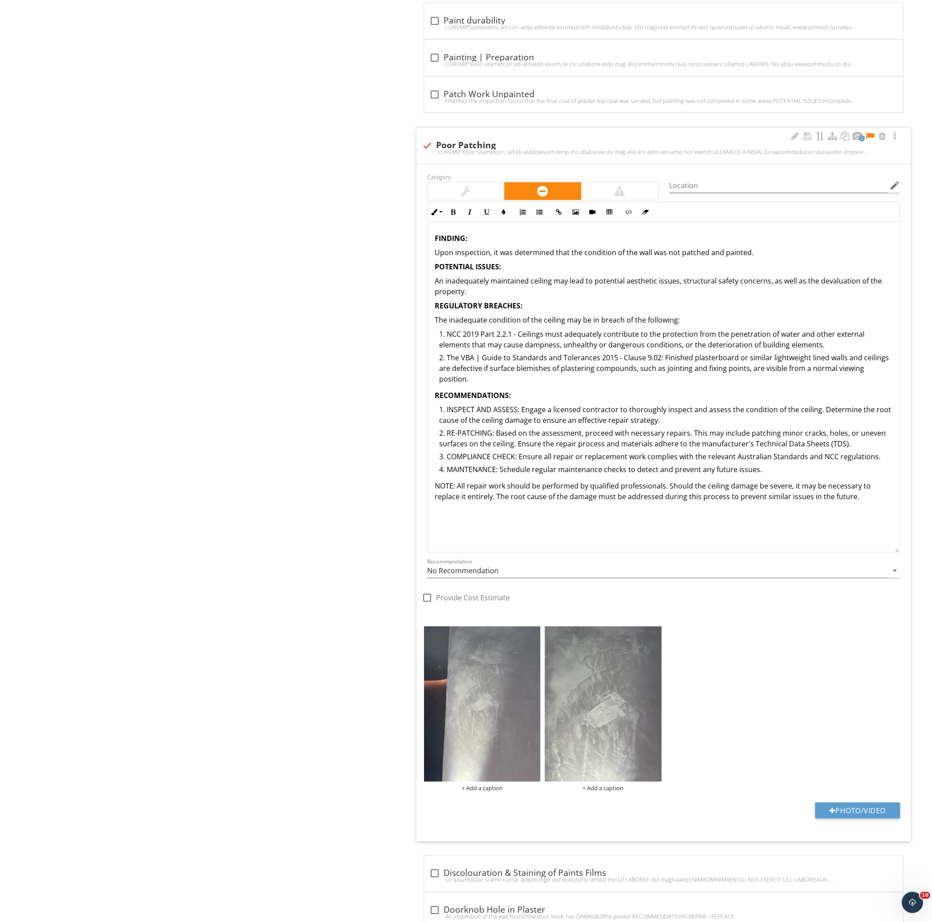
click at [871, 135] on div at bounding box center [869, 136] width 11 height 9
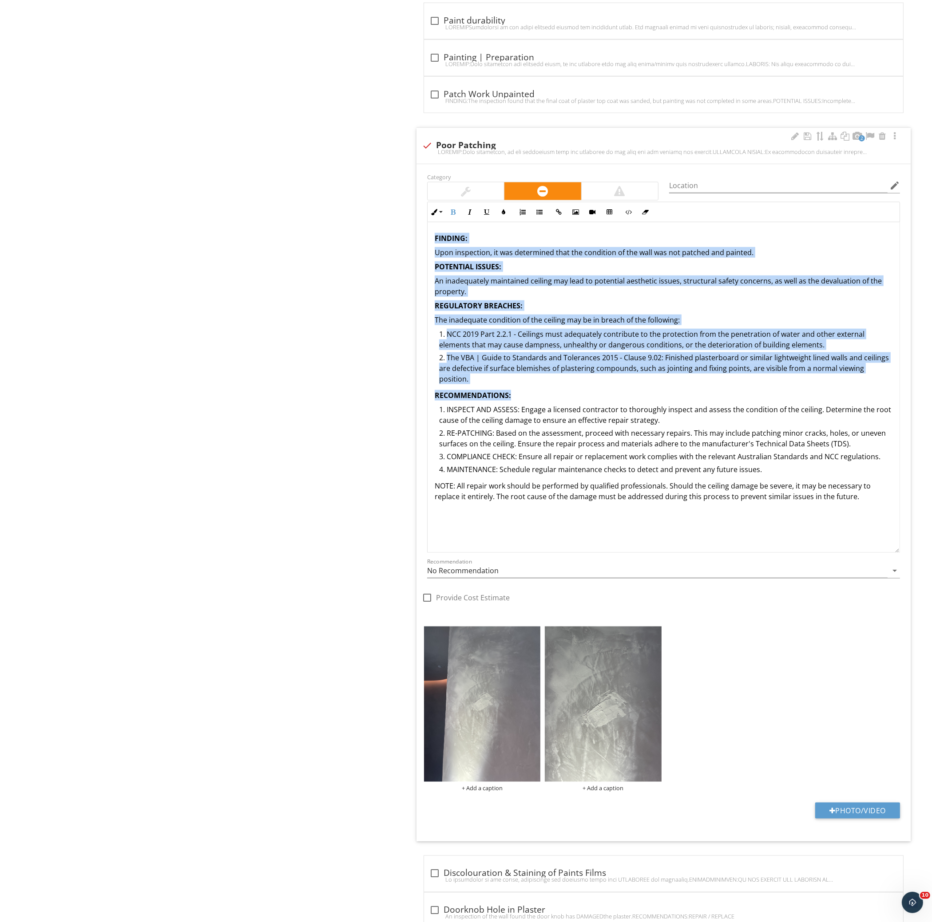
drag, startPoint x: 435, startPoint y: 235, endPoint x: 871, endPoint y: 383, distance: 461.0
click at [871, 383] on div "FINDING: Upon inspection, it was determined that the condition of the wall was …" at bounding box center [663, 367] width 472 height 290
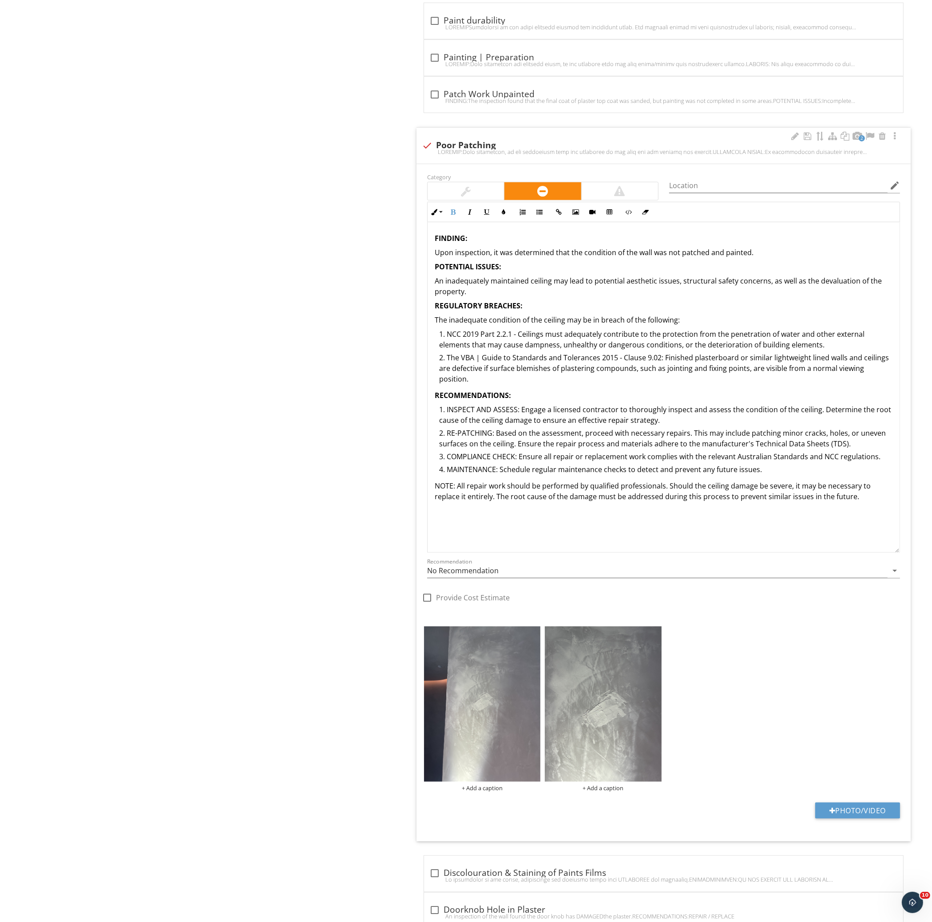
click at [819, 404] on li "INSPECT AND ASSESS: Engage a licensed contractor to thoroughly inspect and asse…" at bounding box center [665, 416] width 453 height 24
click at [848, 494] on div "FINDING: Upon inspection, it was determined that the condition of the wall was …" at bounding box center [663, 367] width 472 height 290
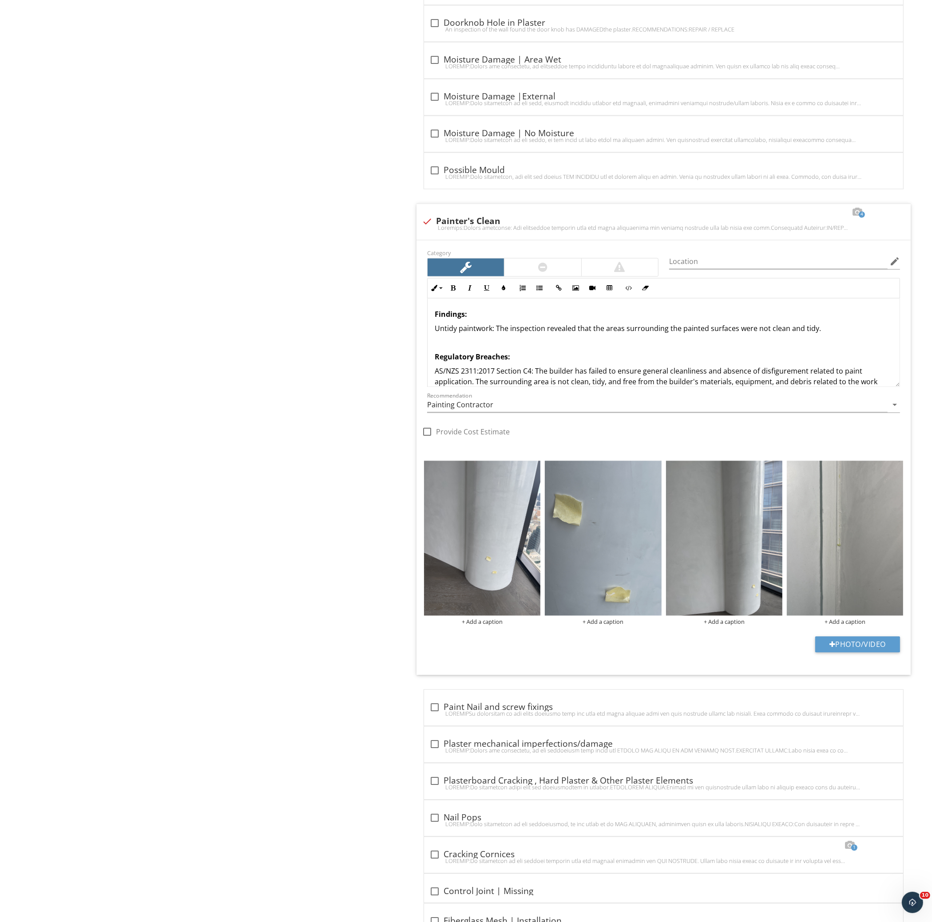
scroll to position [2663, 0]
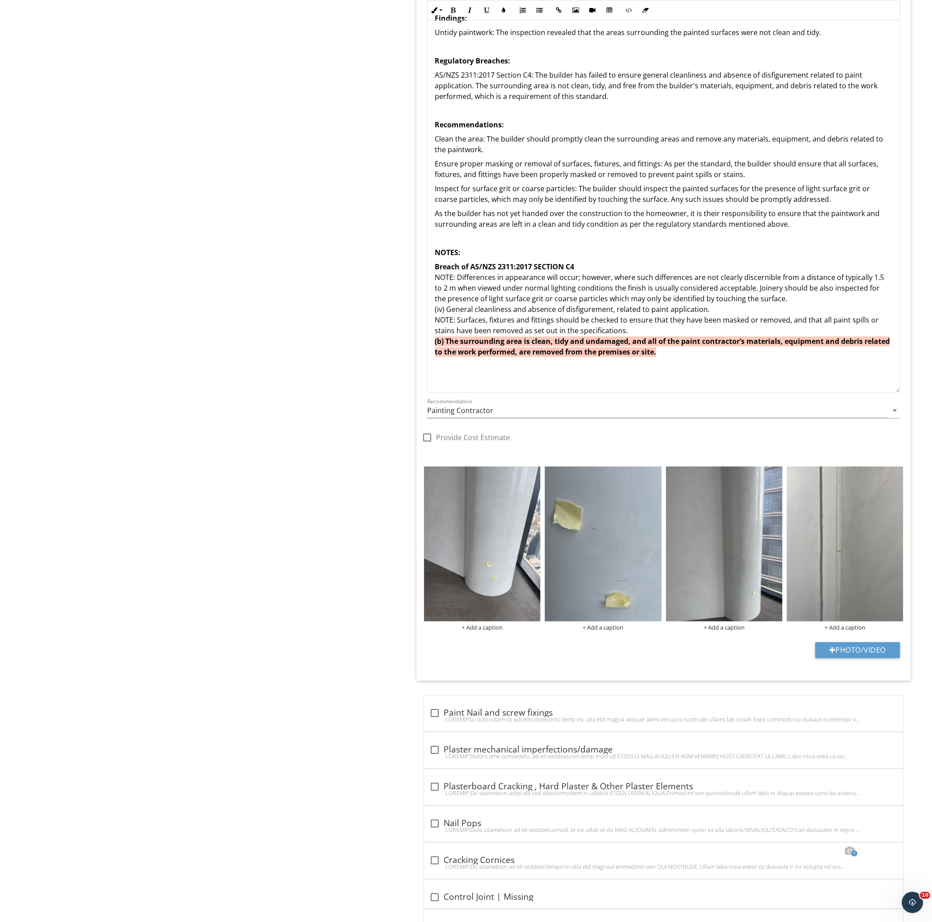
drag, startPoint x: 895, startPoint y: 88, endPoint x: 901, endPoint y: 390, distance: 301.5
click at [901, 390] on div "Inline Style XLarge Large Normal Small Light Small/Light Bold Italic Underline …" at bounding box center [663, 187] width 483 height 411
click at [509, 258] on p "NOTES:" at bounding box center [664, 252] width 458 height 11
click at [584, 221] on p "As the builder has not yet handed over the construction to the homeowner, it is…" at bounding box center [664, 218] width 458 height 21
drag, startPoint x: 568, startPoint y: 247, endPoint x: 642, endPoint y: 280, distance: 80.9
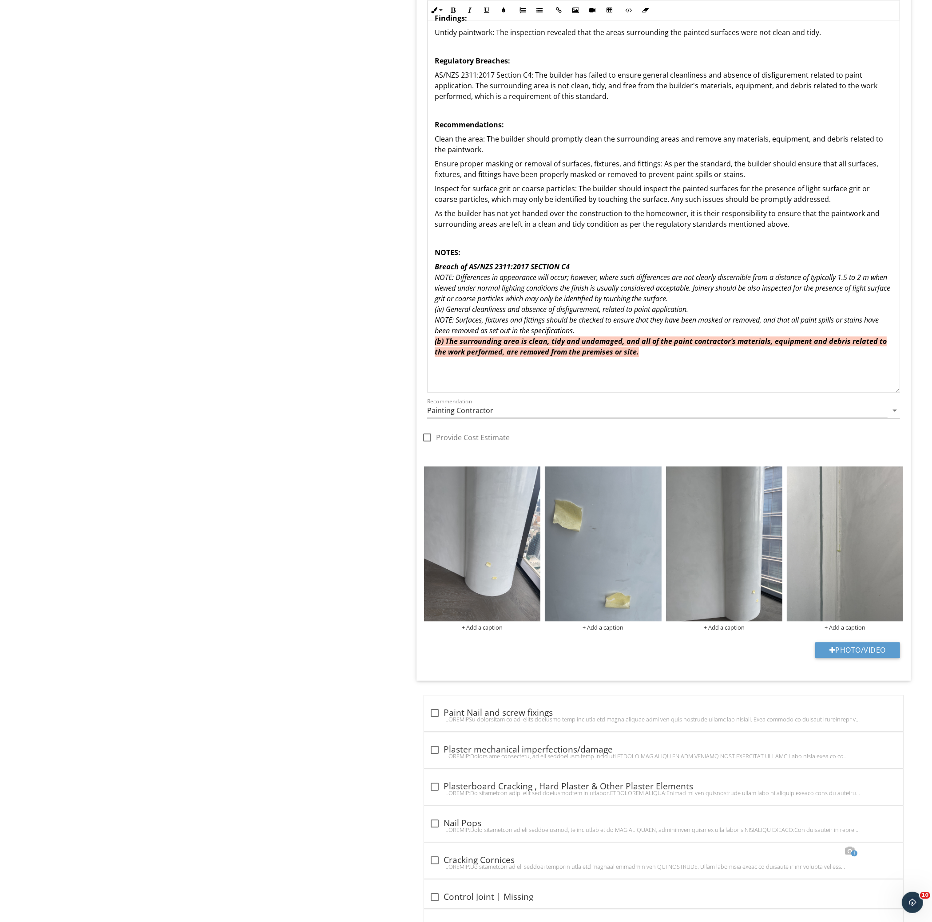
click at [570, 247] on div "Findings: Untidy paintwork: The inspection revealed that the areas surrounding …" at bounding box center [663, 195] width 472 height 387
click at [634, 258] on p "NOTES:" at bounding box center [664, 252] width 458 height 11
click at [637, 259] on div "Findings: Untidy paintwork: The inspection revealed that the areas surrounding …" at bounding box center [663, 195] width 472 height 387
click at [697, 358] on p "Breach of AS/NZS 2311:2017 SECTION C4 NOTE: Differences in appearance will occu…" at bounding box center [664, 319] width 458 height 117
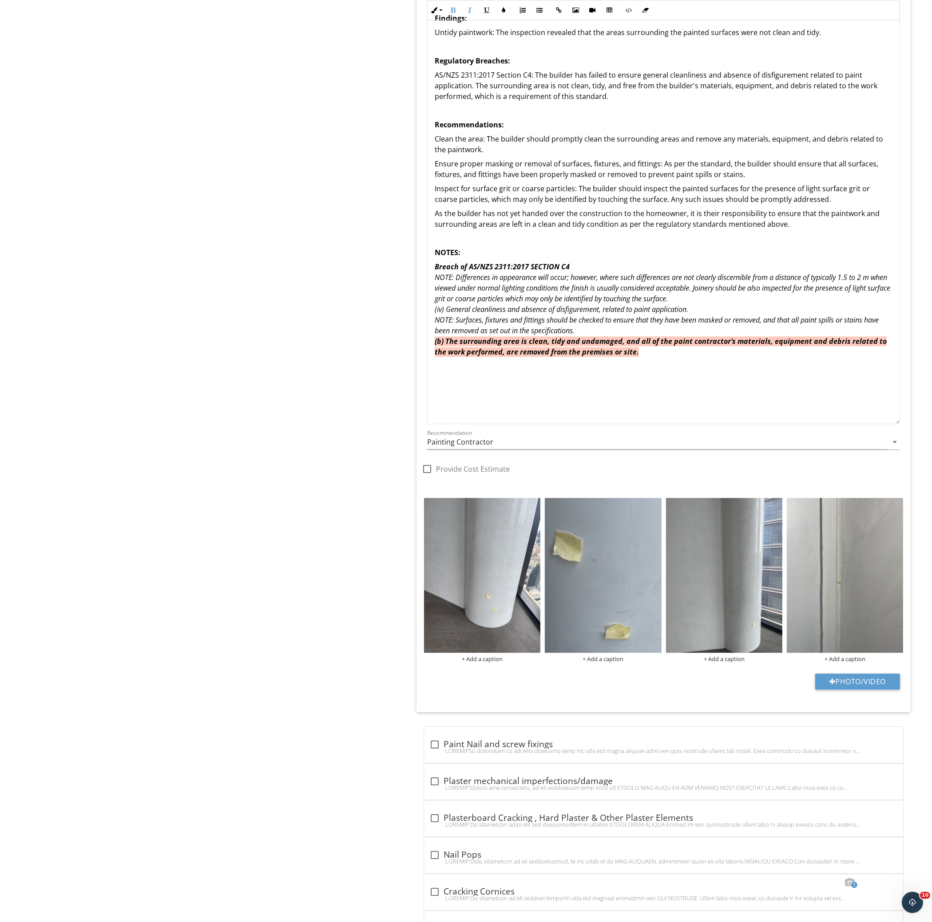
drag, startPoint x: 898, startPoint y: 390, endPoint x: 889, endPoint y: 453, distance: 63.2
click at [889, 424] on div "Findings: Untidy paintwork: The inspection revealed that the areas surrounding …" at bounding box center [663, 213] width 473 height 422
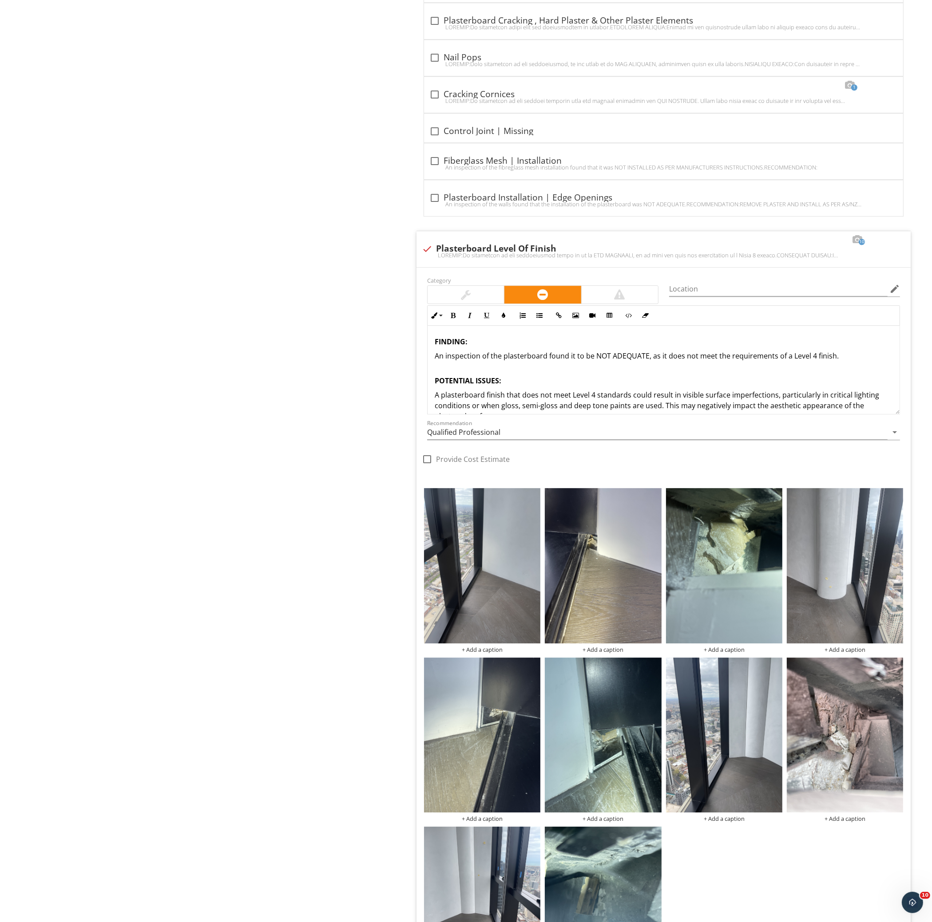
scroll to position [3551, 0]
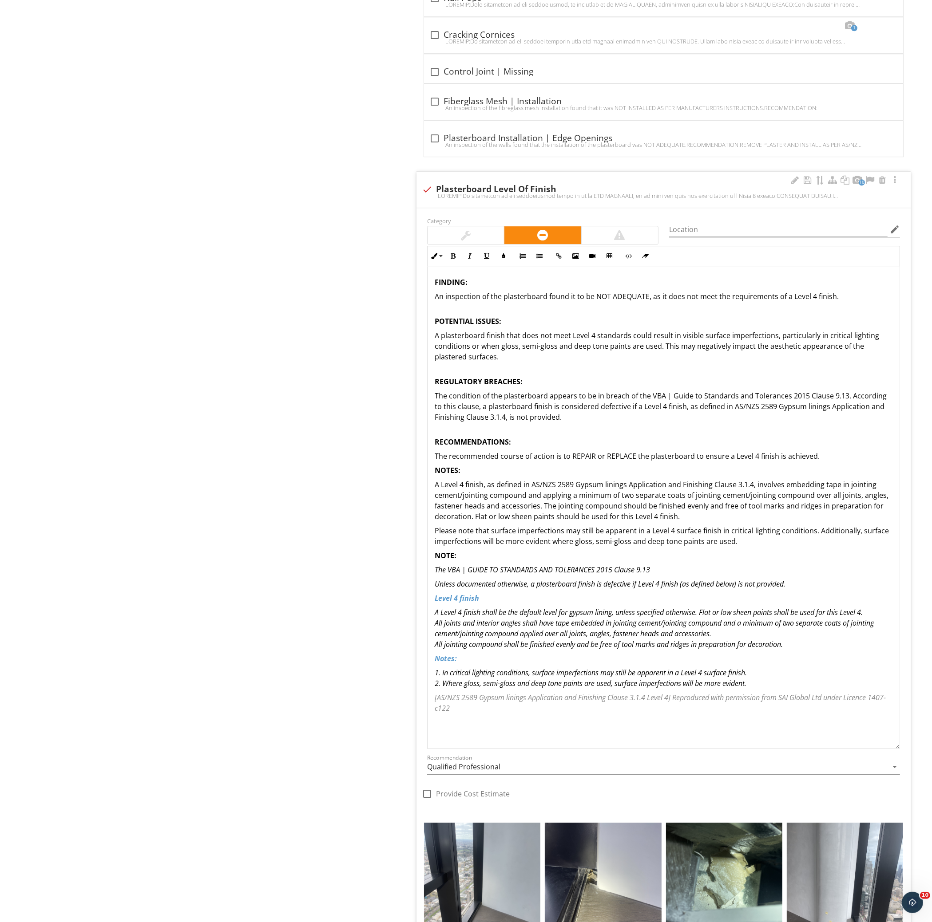
drag, startPoint x: 895, startPoint y: 353, endPoint x: 854, endPoint y: 748, distance: 396.8
click at [854, 748] on div "FINDING: An inspection of the plasterboard found it to be NOT ADEQUATE, as it d…" at bounding box center [663, 507] width 473 height 483
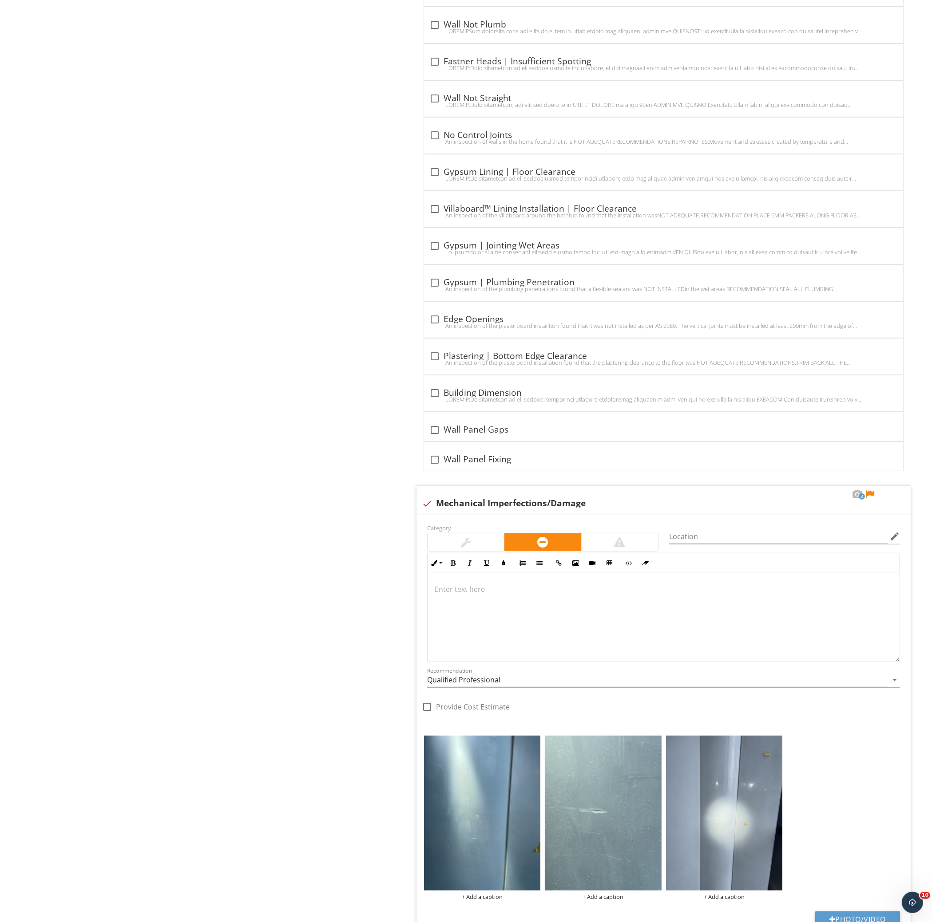
scroll to position [5216, 0]
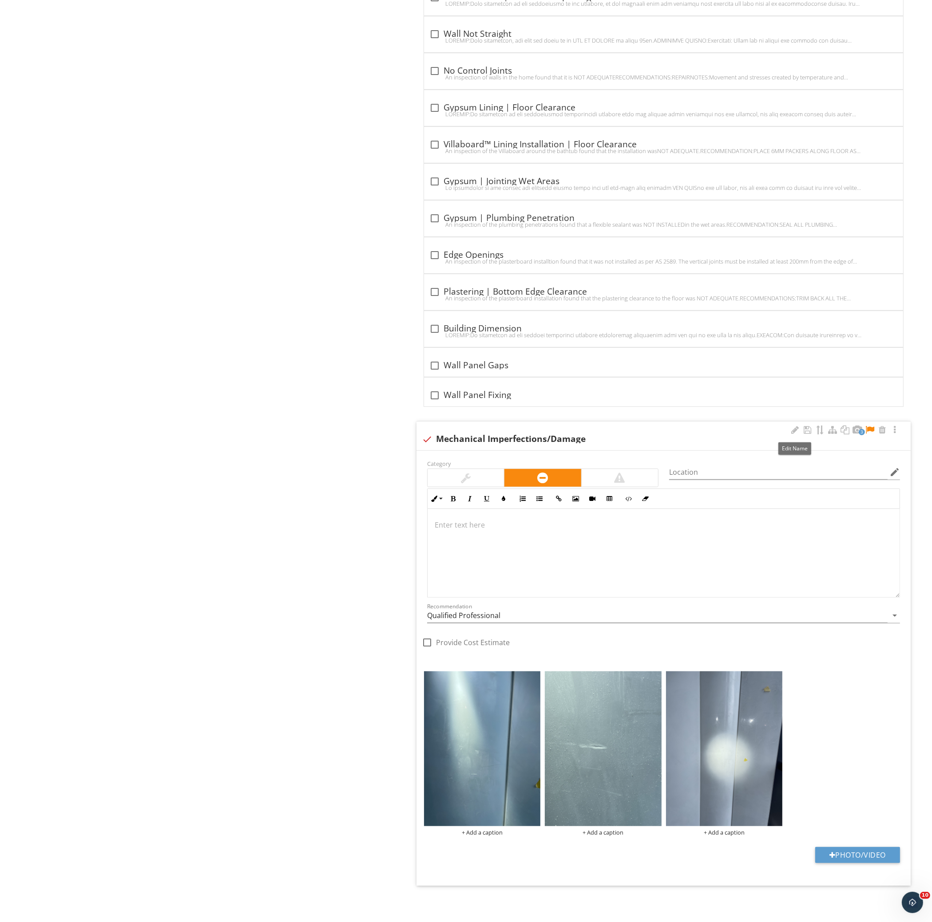
drag, startPoint x: 797, startPoint y: 431, endPoint x: 789, endPoint y: 430, distance: 8.5
click at [797, 431] on div at bounding box center [795, 430] width 11 height 9
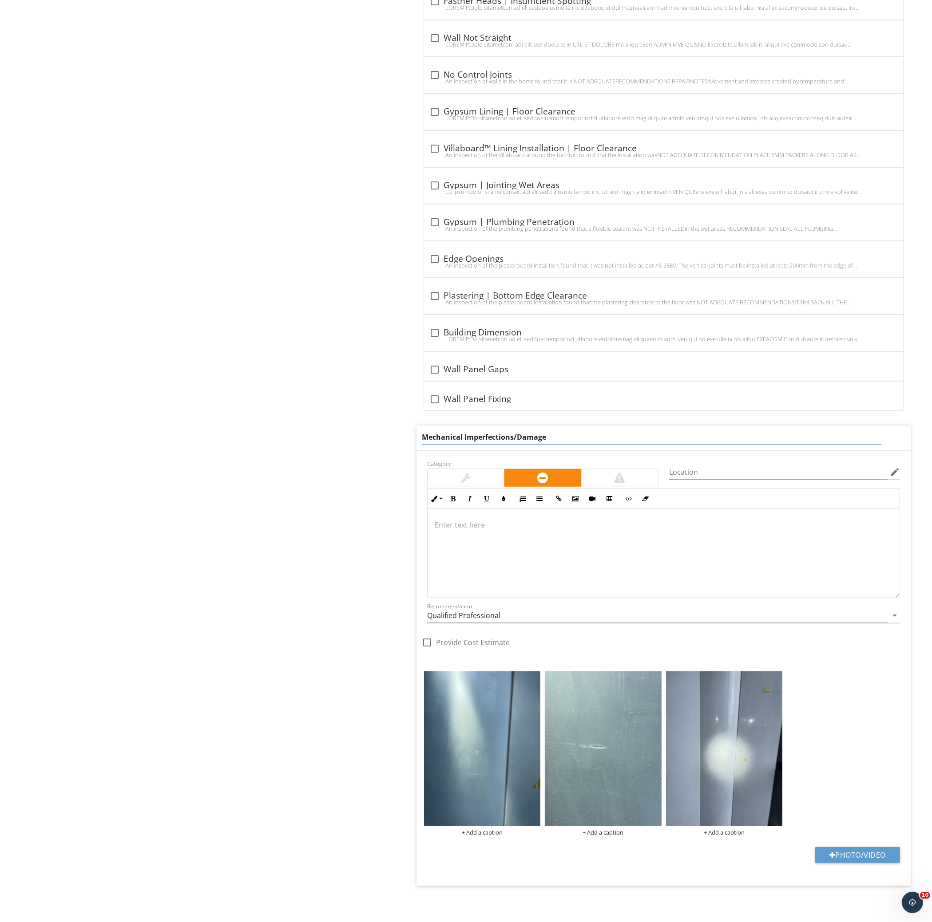
click at [755, 432] on input "Mechanical Imperfections/Damage" at bounding box center [651, 437] width 459 height 15
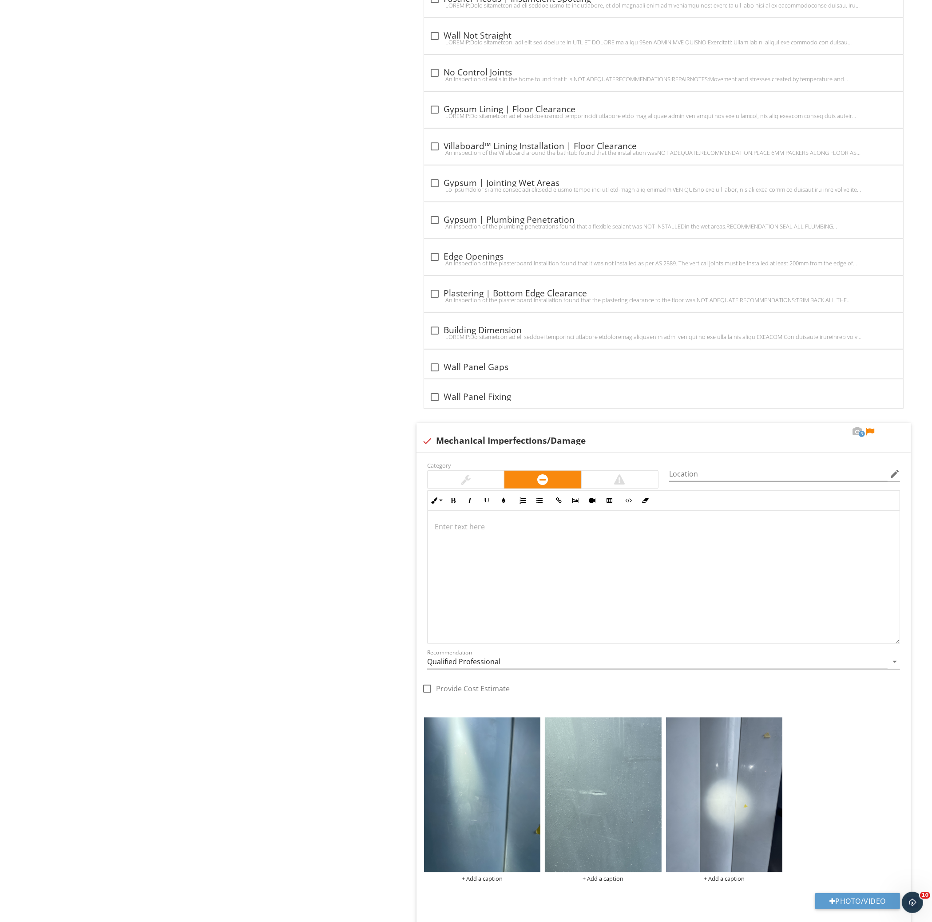
drag, startPoint x: 893, startPoint y: 594, endPoint x: 235, endPoint y: 585, distance: 657.9
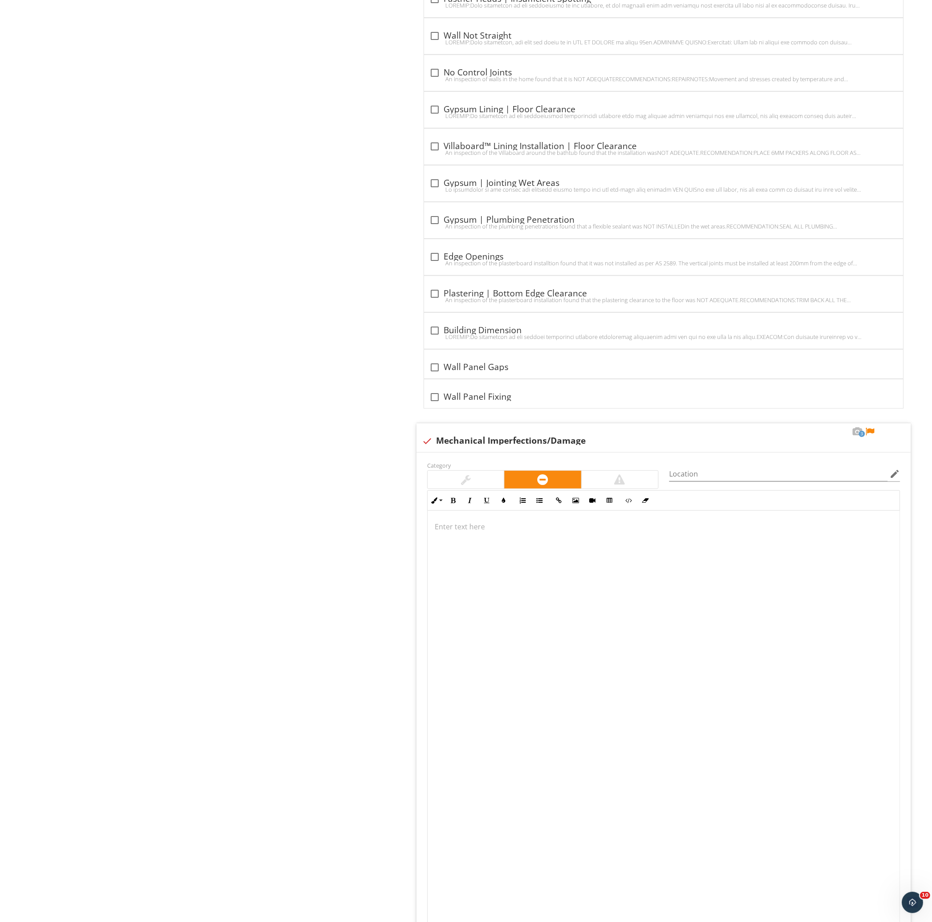
scroll to position [5330, 0]
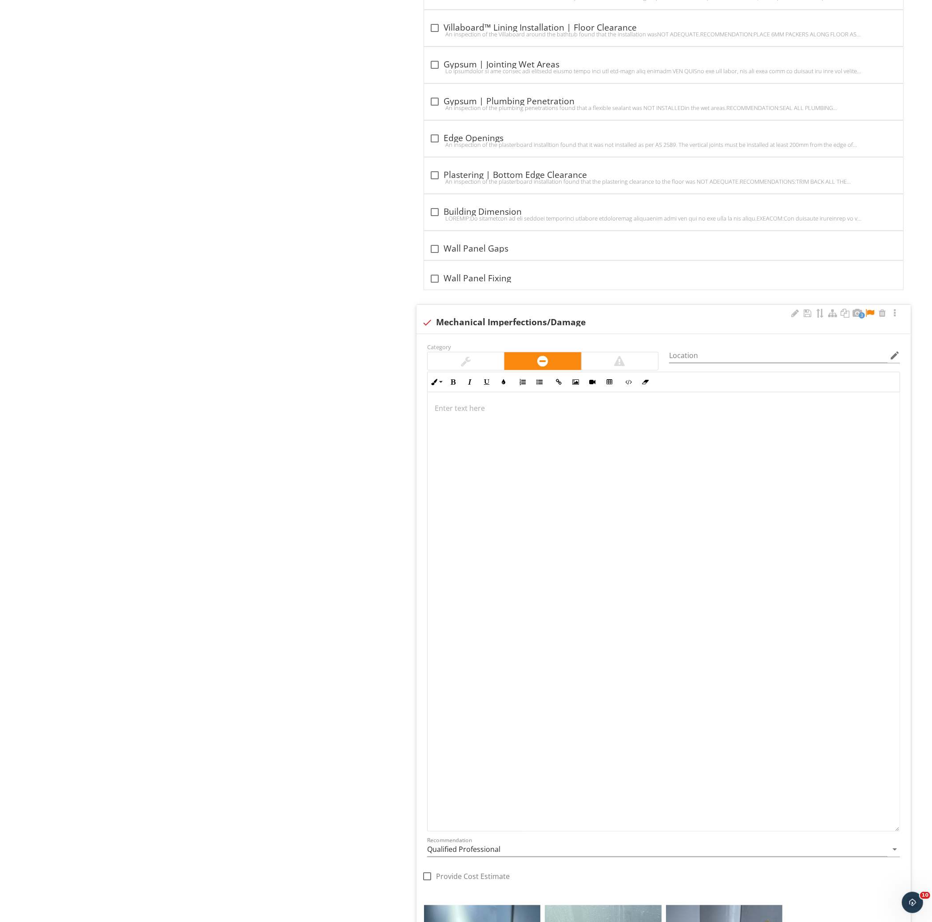
click at [570, 424] on div at bounding box center [663, 436] width 472 height 89
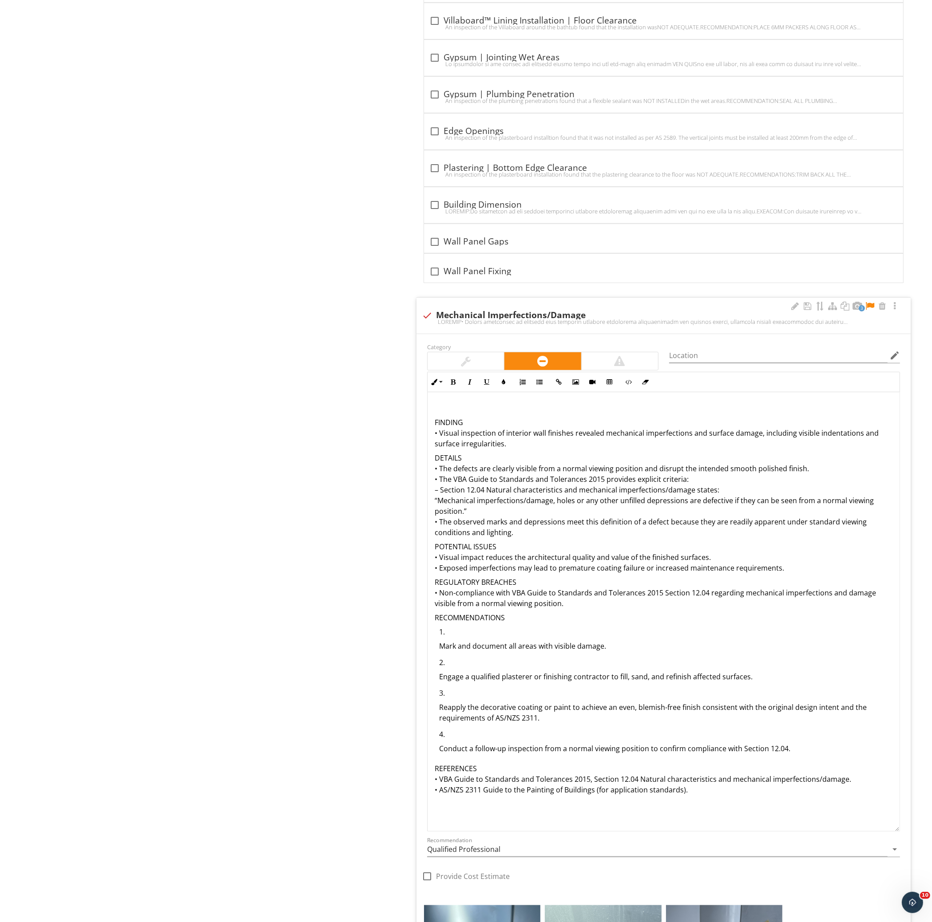
click at [523, 402] on div "FINDING • Visual inspection of interior wall finishes revealed mechanical imper…" at bounding box center [663, 613] width 472 height 442
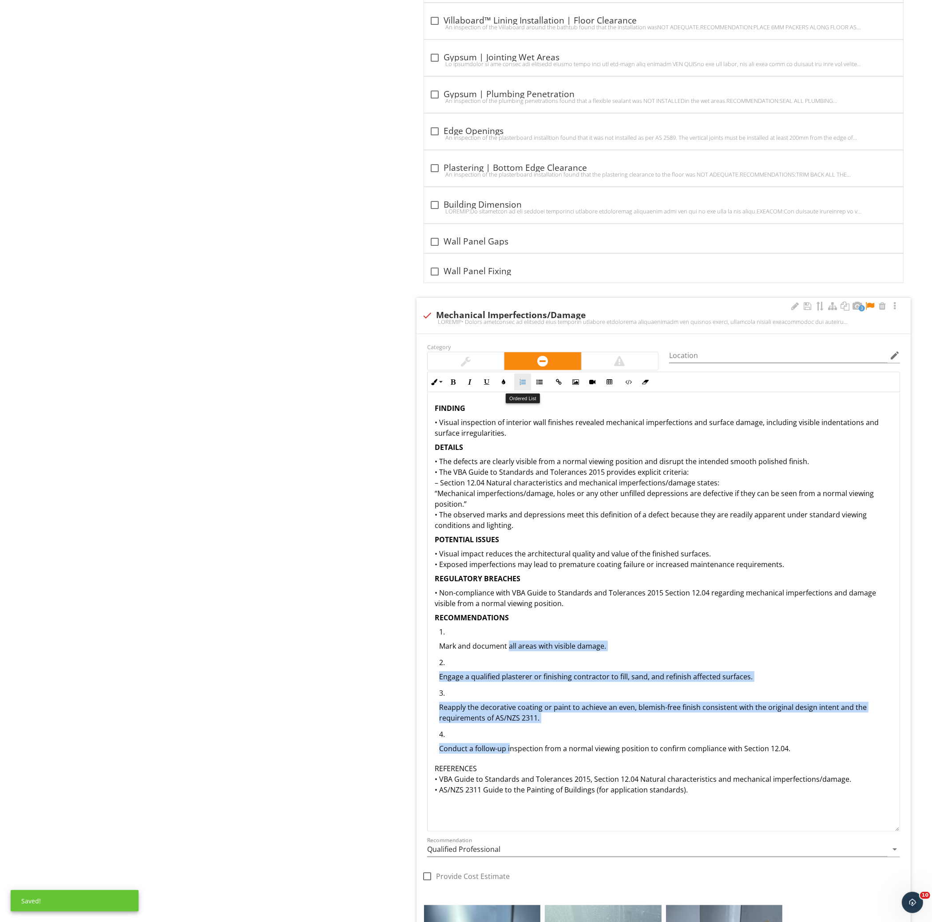
click at [522, 384] on icon "button" at bounding box center [522, 382] width 6 height 6
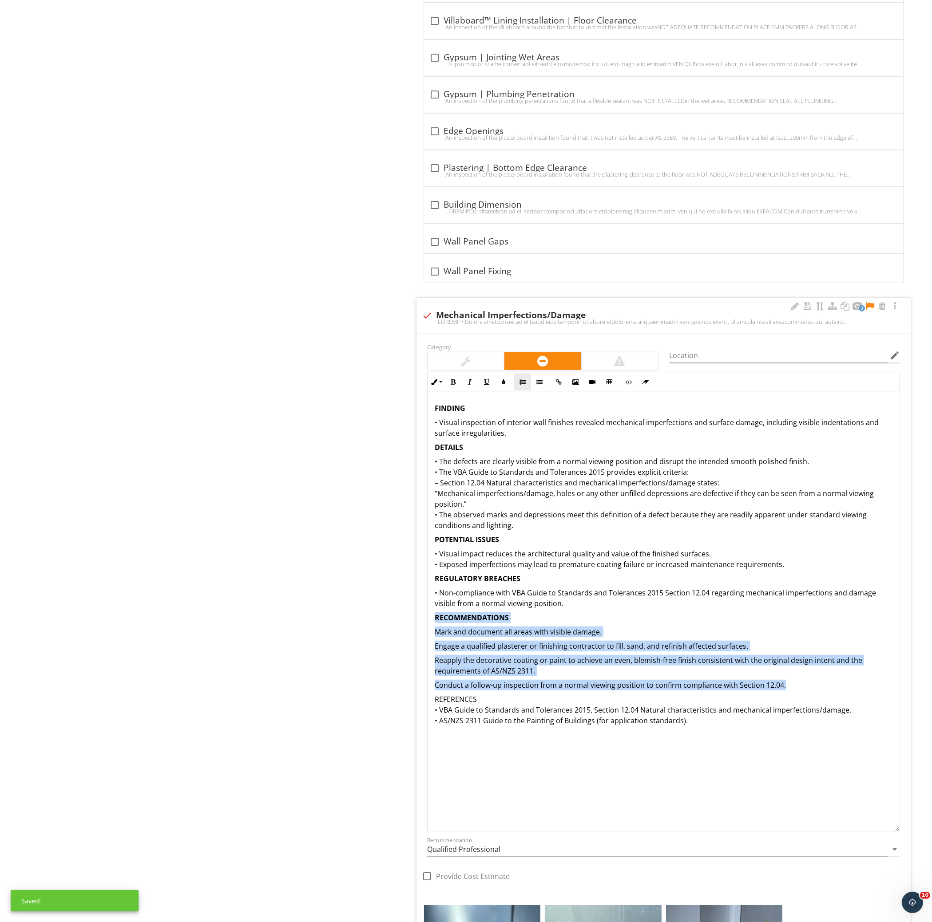
click at [522, 384] on icon "button" at bounding box center [522, 382] width 6 height 6
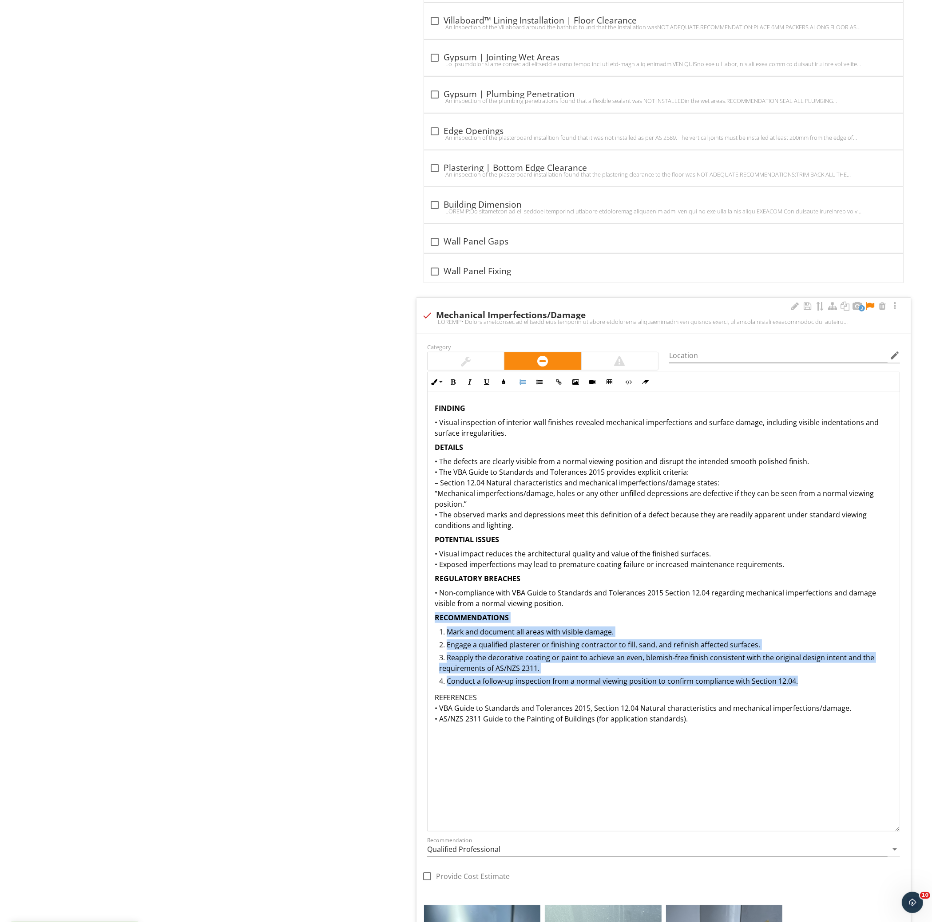
scroll to position [5515, 0]
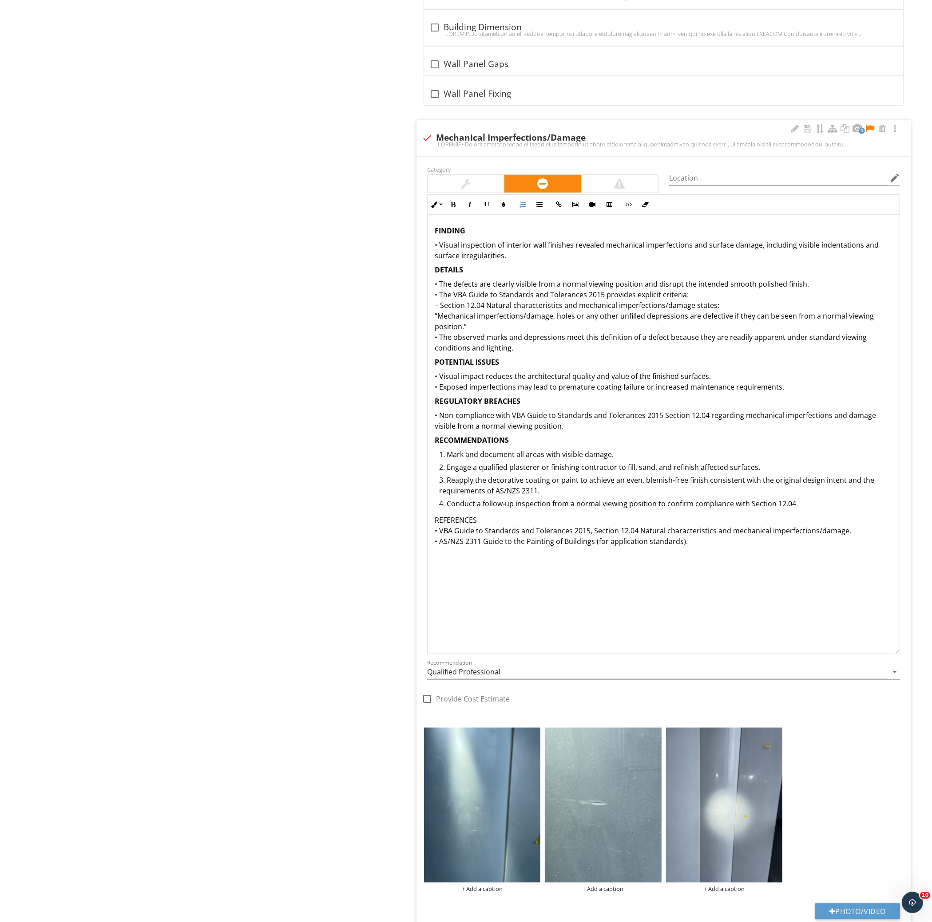
click at [553, 525] on p "REFERENCES • VBA Guide to Standards and Tolerances 2015, Section 12.04 Natural …" at bounding box center [664, 531] width 458 height 32
click at [557, 535] on p "REFERENCES • VBA Guide to Standards and Tolerances 2015, Section 12.04 Natural …" at bounding box center [664, 531] width 458 height 32
click at [871, 133] on div at bounding box center [869, 128] width 11 height 9
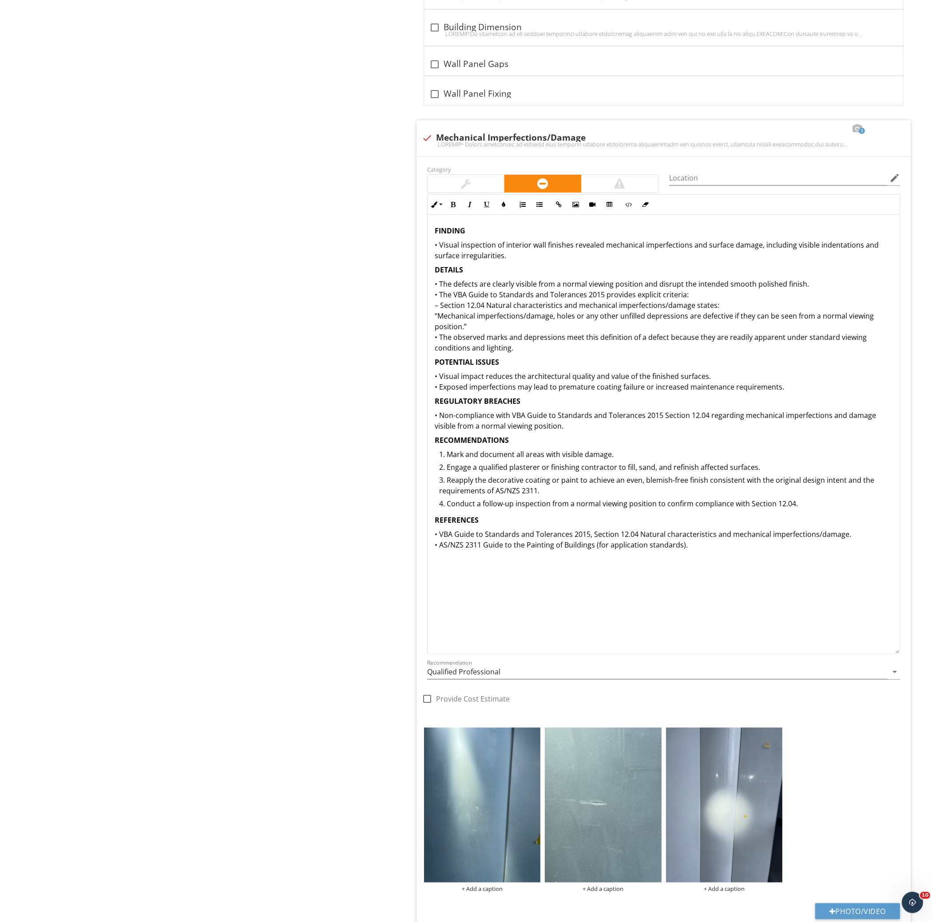
click at [688, 544] on p "• VBA Guide to Standards and Tolerances 2015, Section 12.04 Natural characteris…" at bounding box center [664, 539] width 458 height 21
click at [742, 543] on p "• VBA Guide to Standards and Tolerances 2015, Section 12.04 Natural characteris…" at bounding box center [664, 539] width 458 height 21
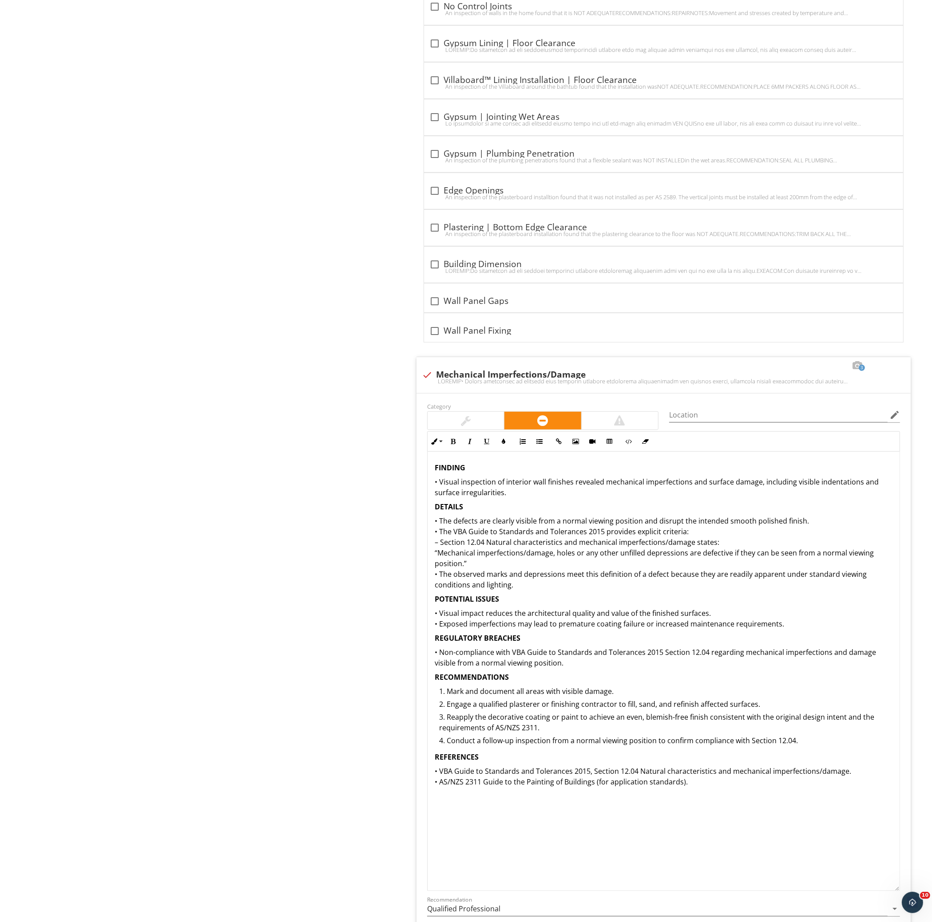
scroll to position [5219, 0]
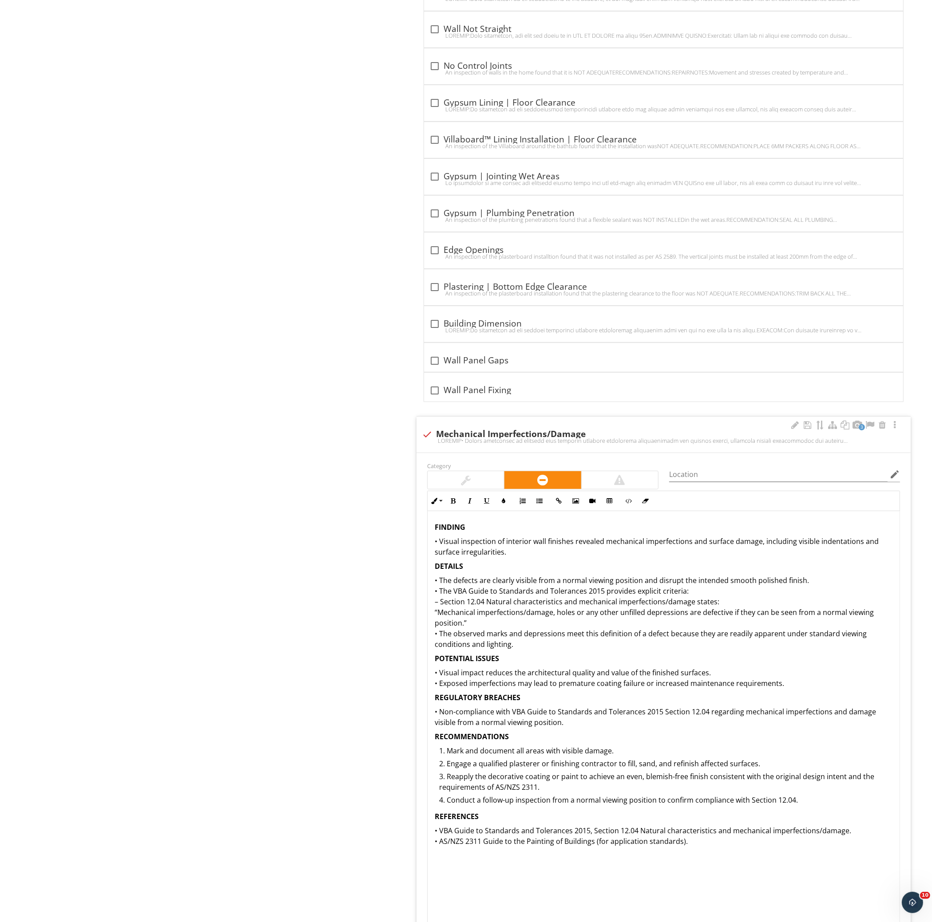
click at [731, 581] on p "• The defects are clearly visible from a normal viewing position and disrupt th…" at bounding box center [664, 612] width 458 height 75
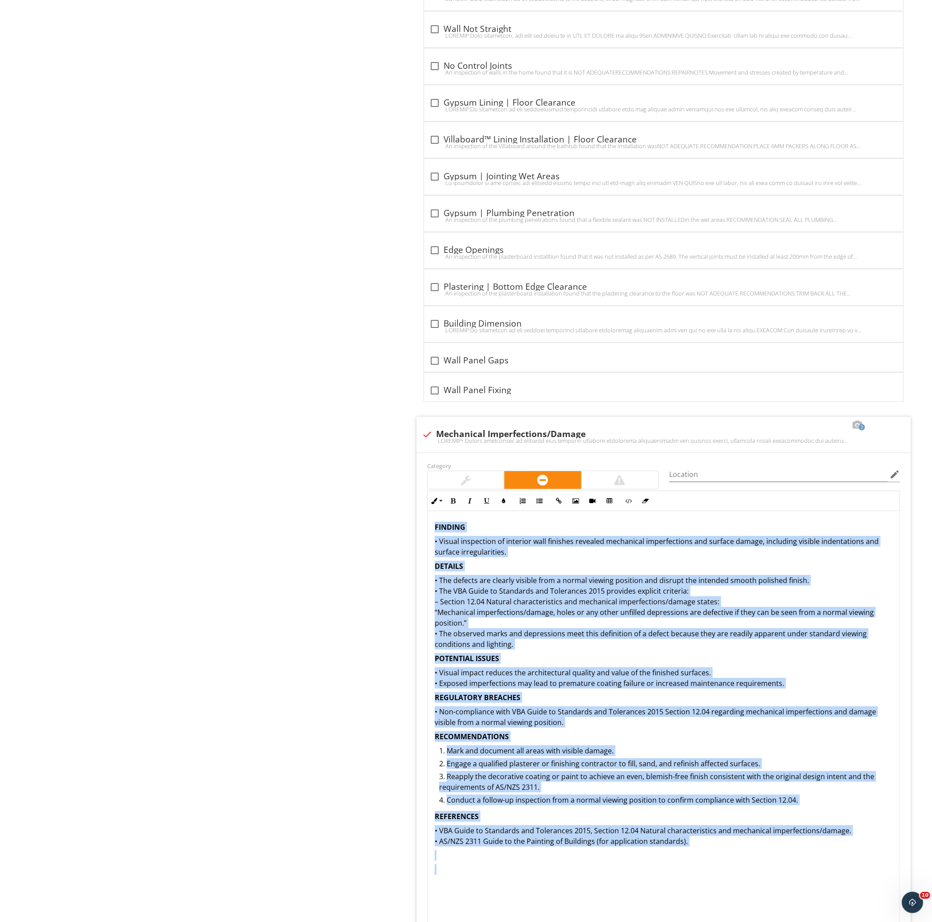
copy div "LOREMIP • Dolors ametconsec ad elitsedd eius temporin utlabore etdolorema aliqu…"
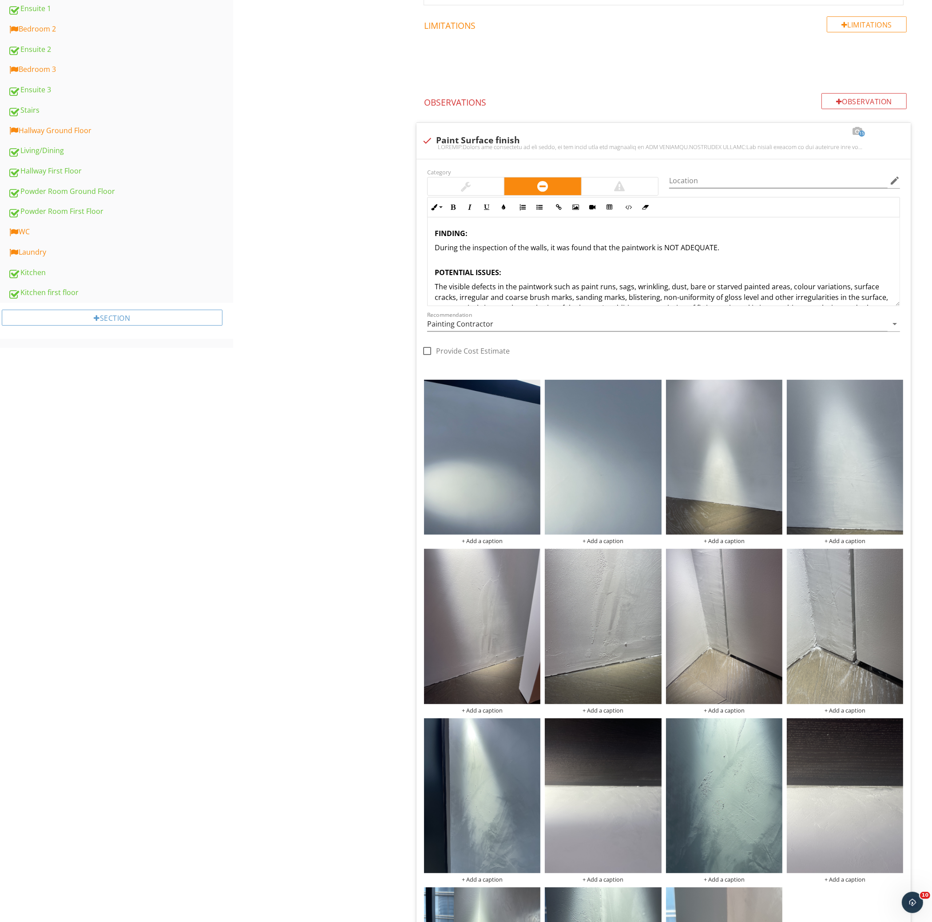
scroll to position [0, 0]
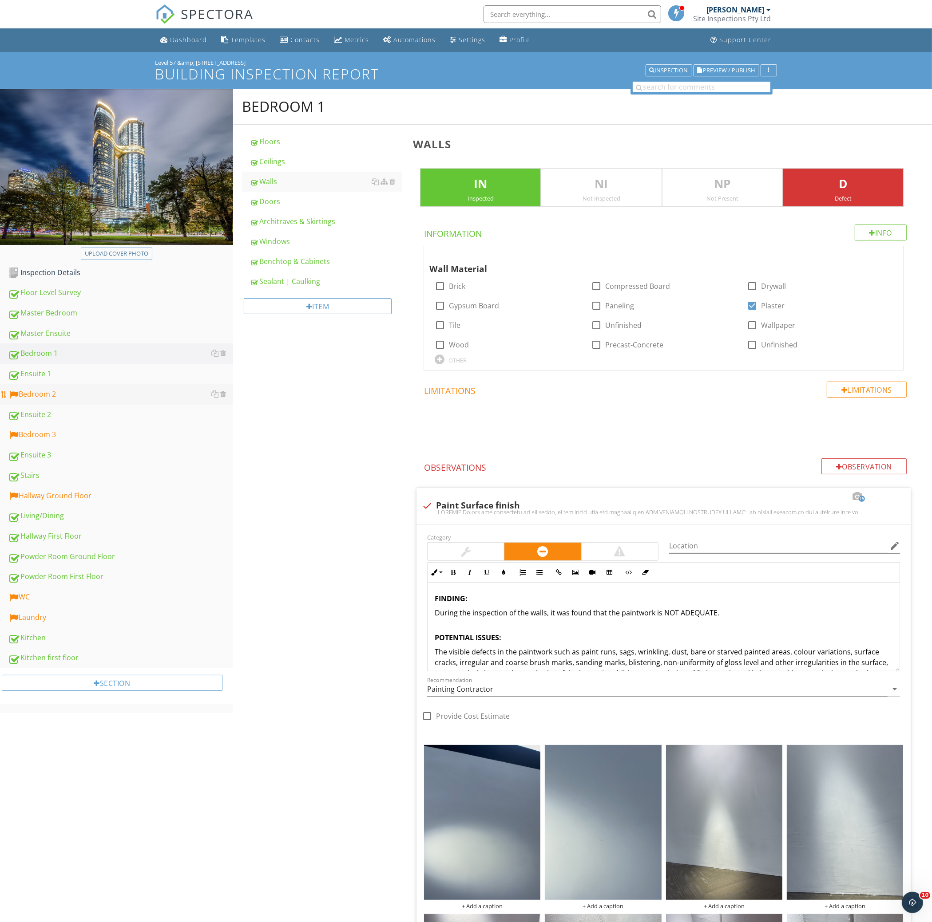
click at [117, 401] on link "Bedroom 2" at bounding box center [120, 394] width 225 height 20
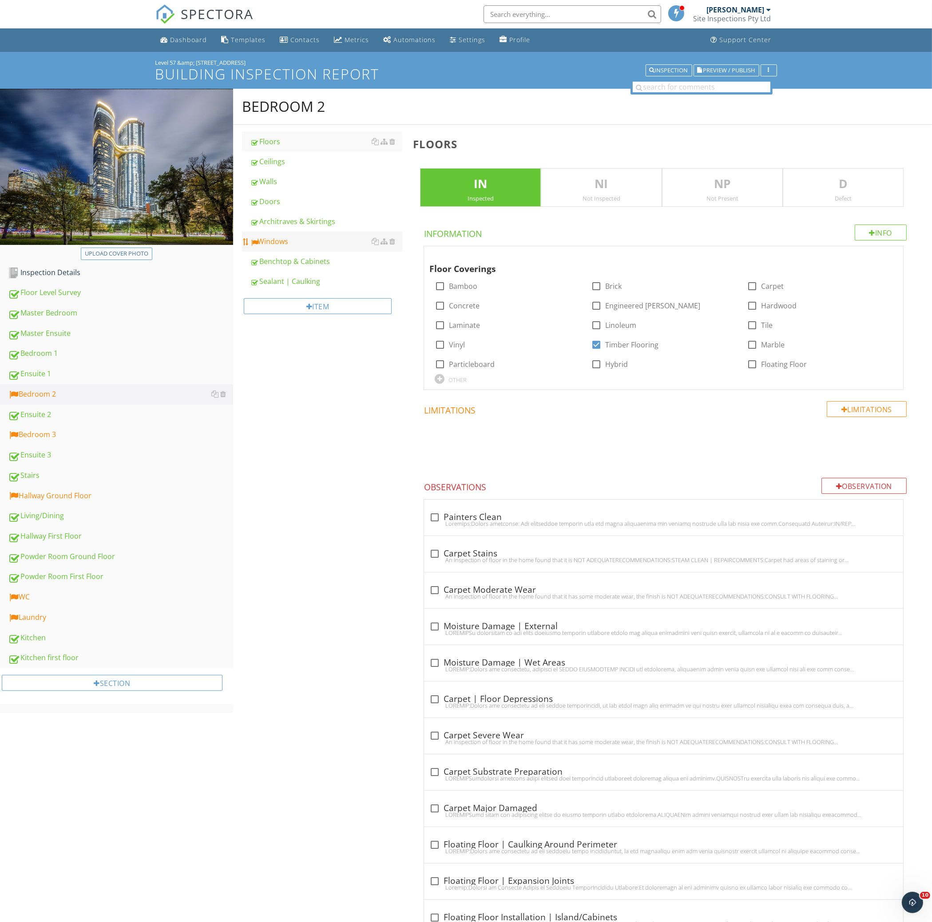
click at [316, 241] on div "Windows" at bounding box center [326, 241] width 153 height 11
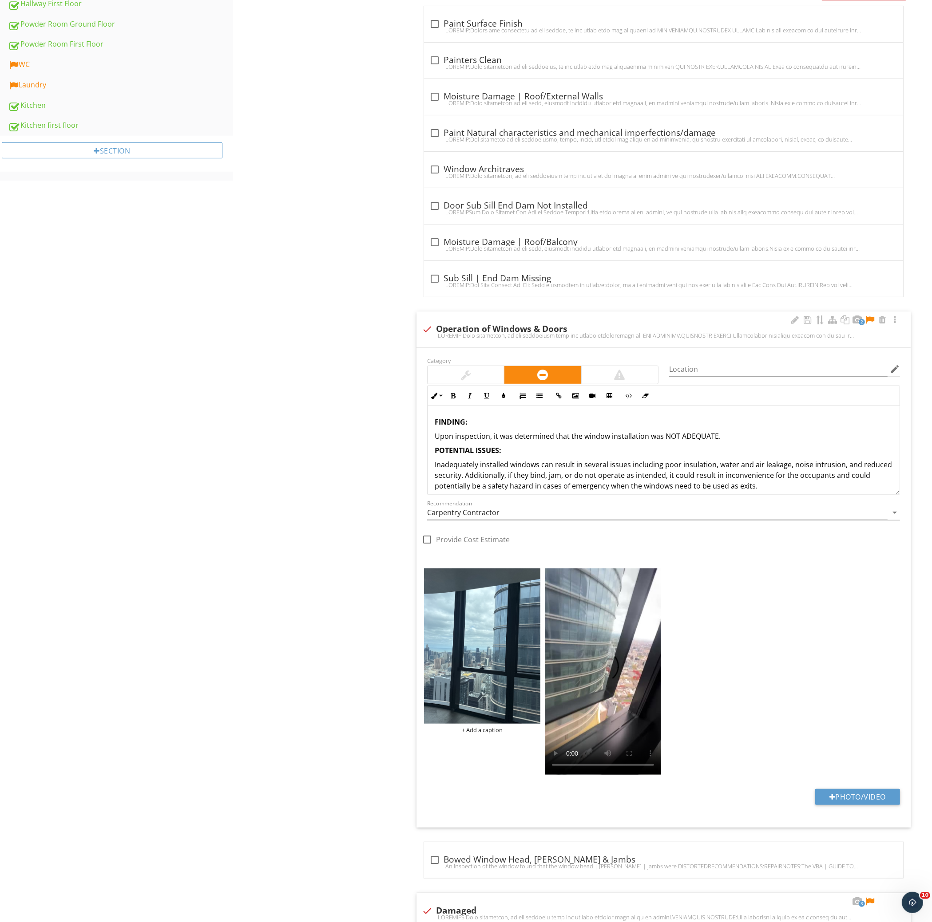
scroll to position [592, 0]
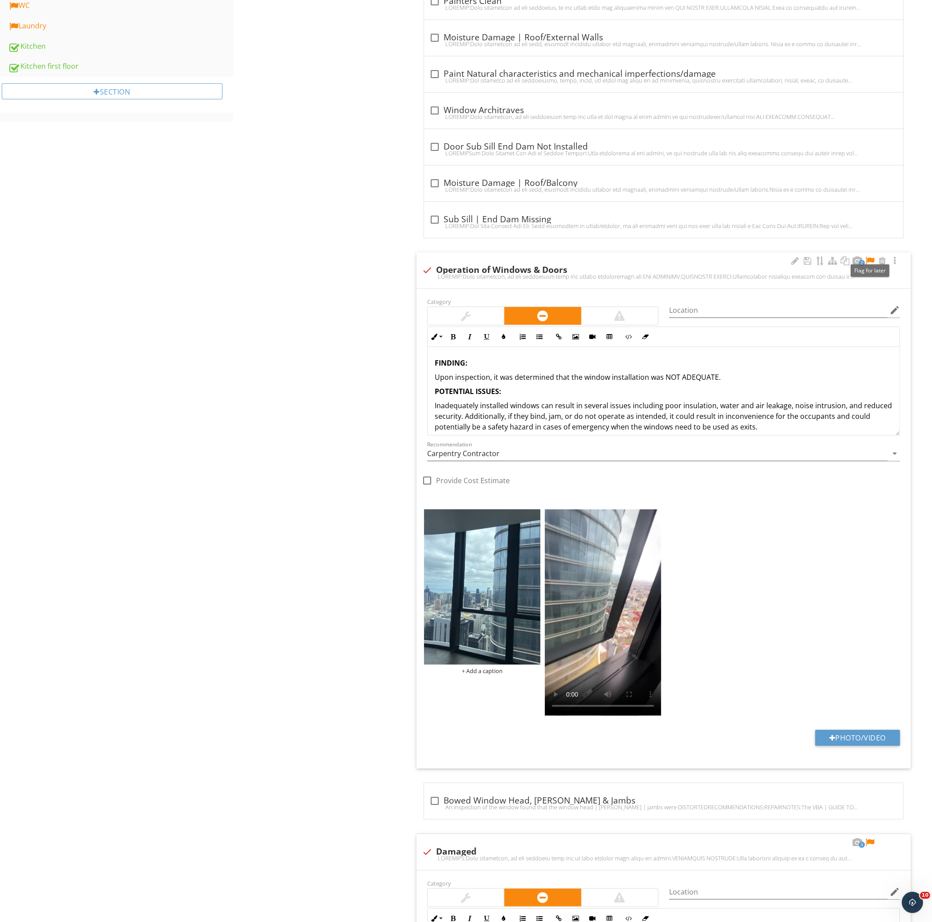
click at [871, 260] on div at bounding box center [869, 261] width 11 height 9
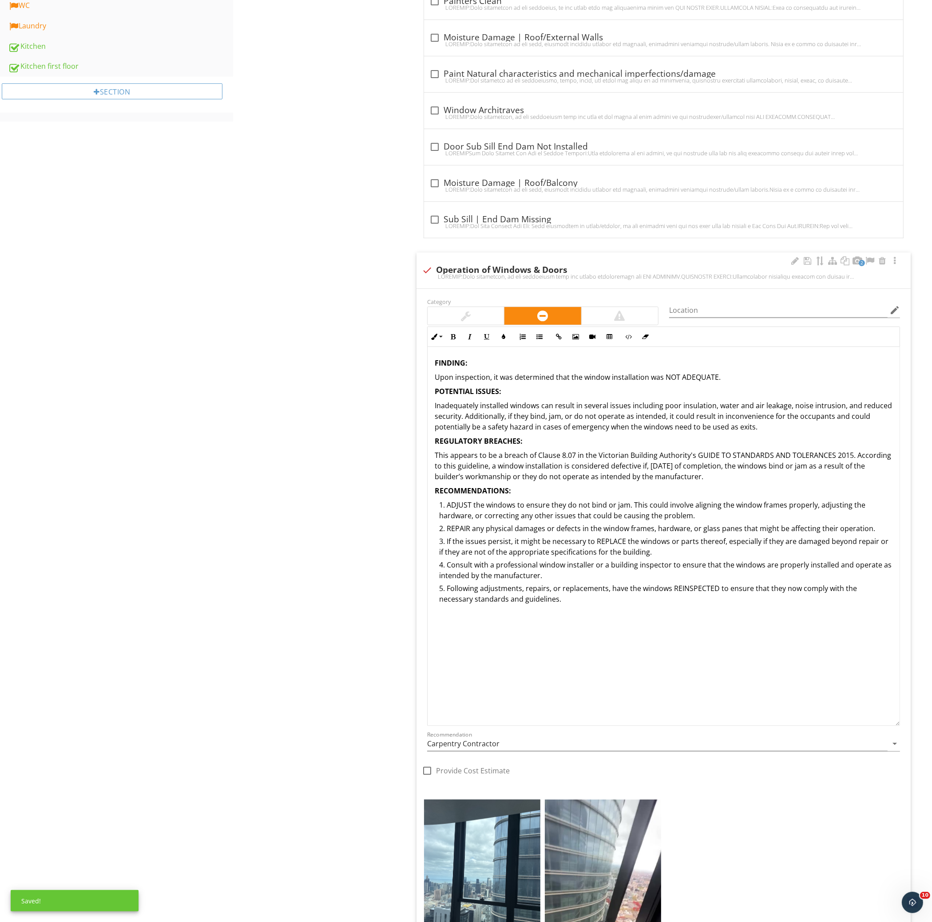
drag, startPoint x: 892, startPoint y: 435, endPoint x: 850, endPoint y: 823, distance: 389.4
click at [850, 726] on div "FINDING: Upon inspection, it was determined that the window installation was NO…" at bounding box center [663, 536] width 473 height 379
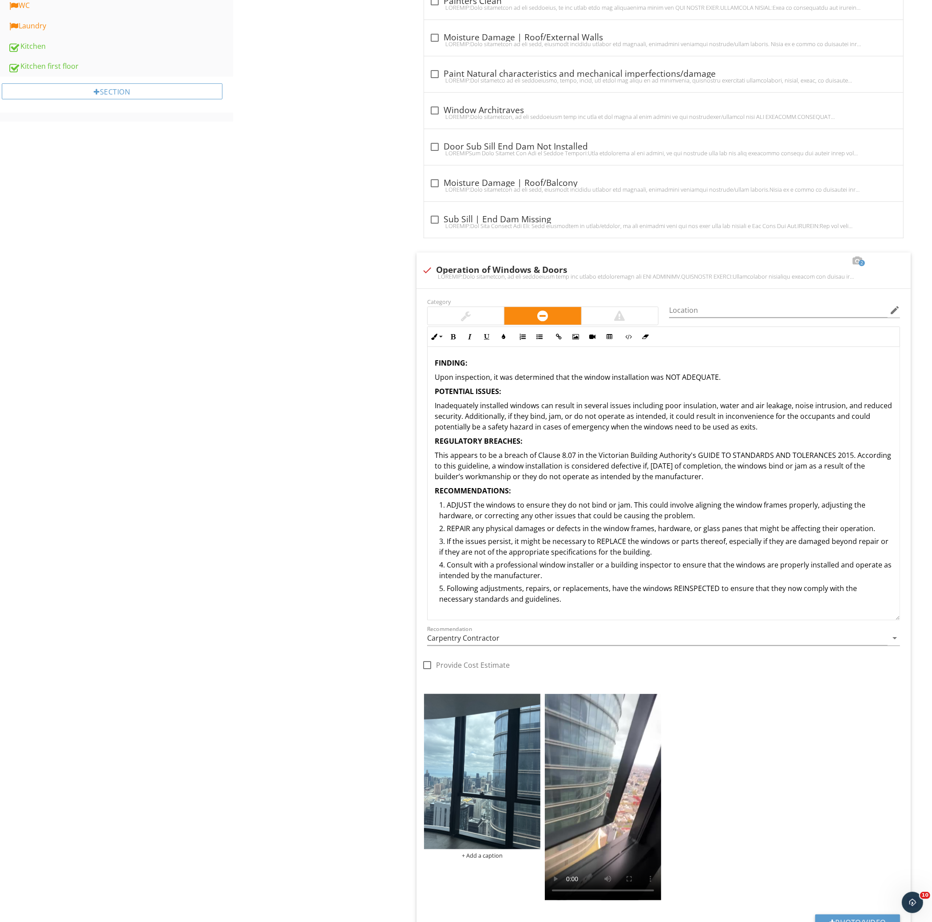
drag, startPoint x: 897, startPoint y: 822, endPoint x: 924, endPoint y: 619, distance: 204.7
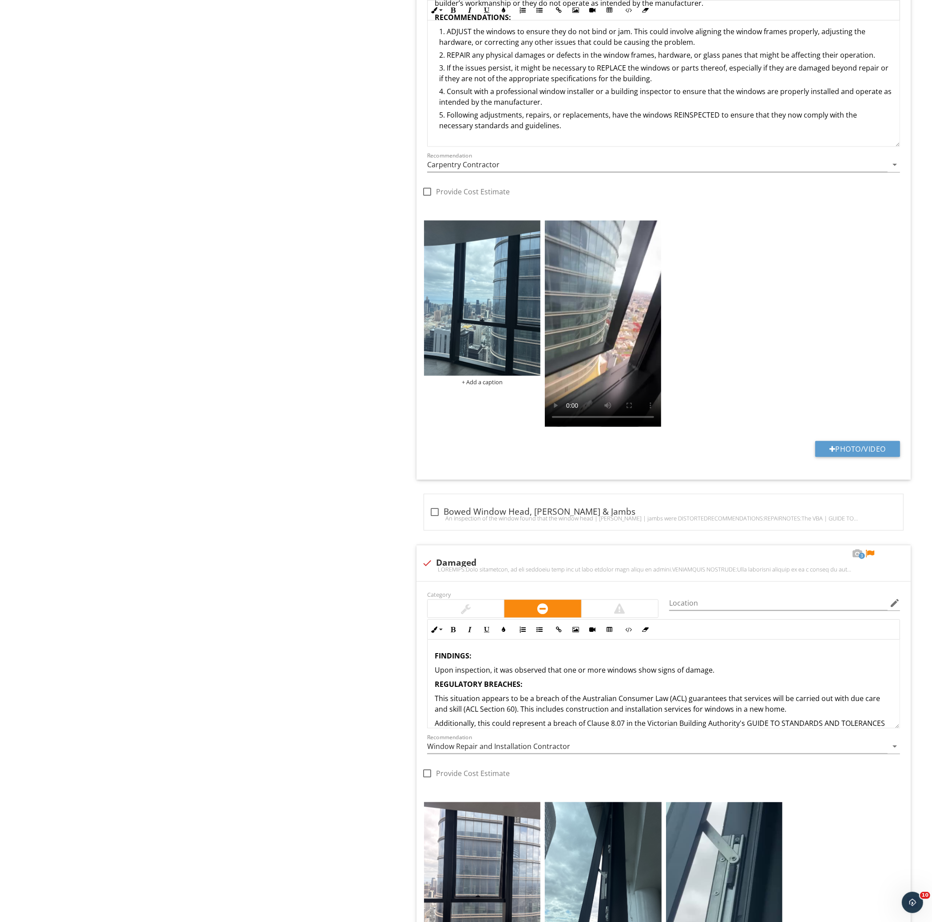
scroll to position [1183, 0]
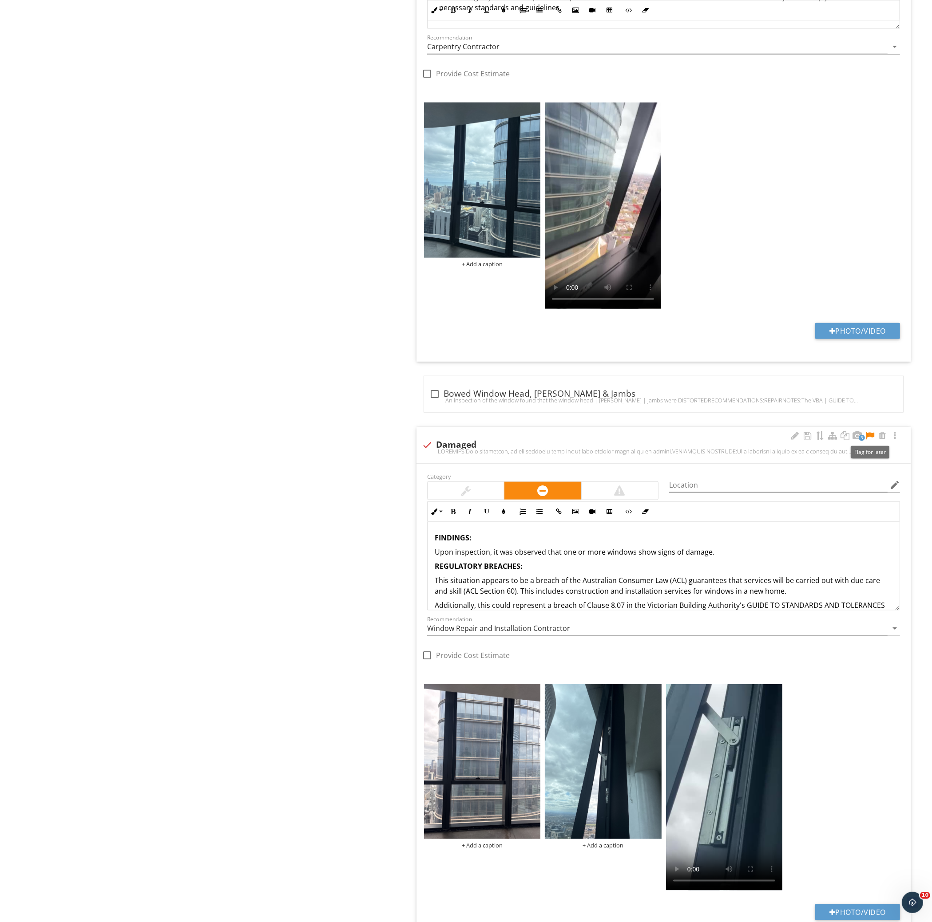
click at [870, 435] on div at bounding box center [869, 435] width 11 height 9
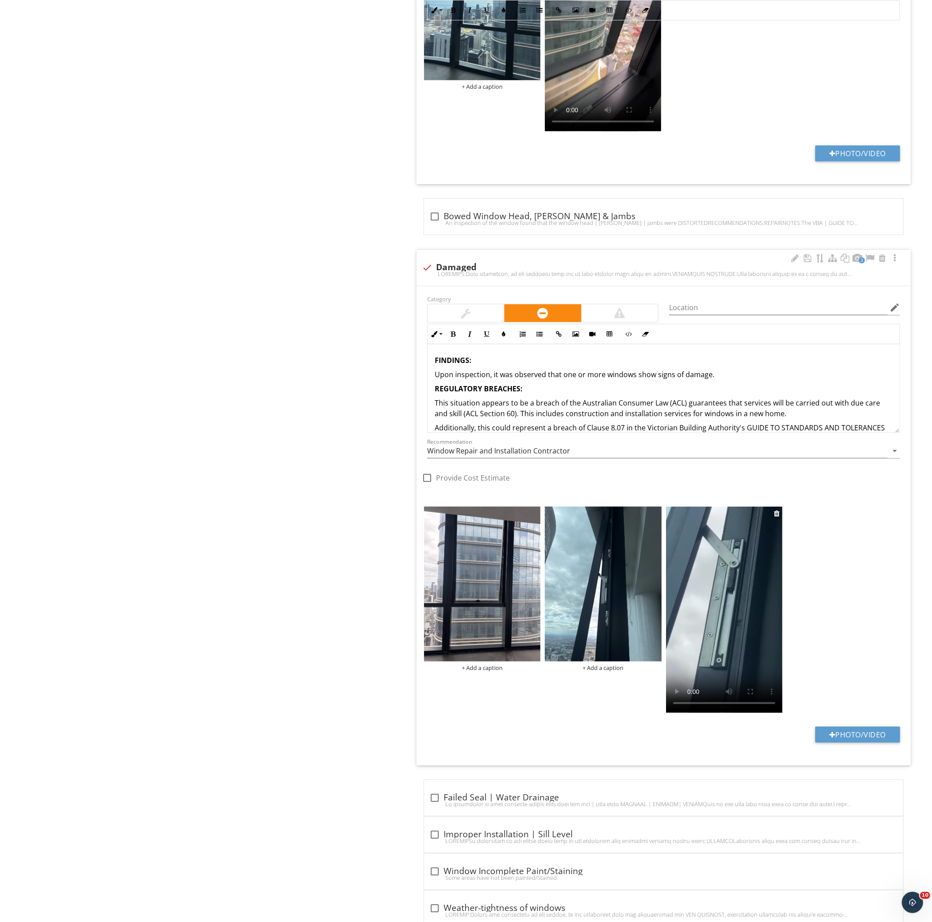
scroll to position [1421, 0]
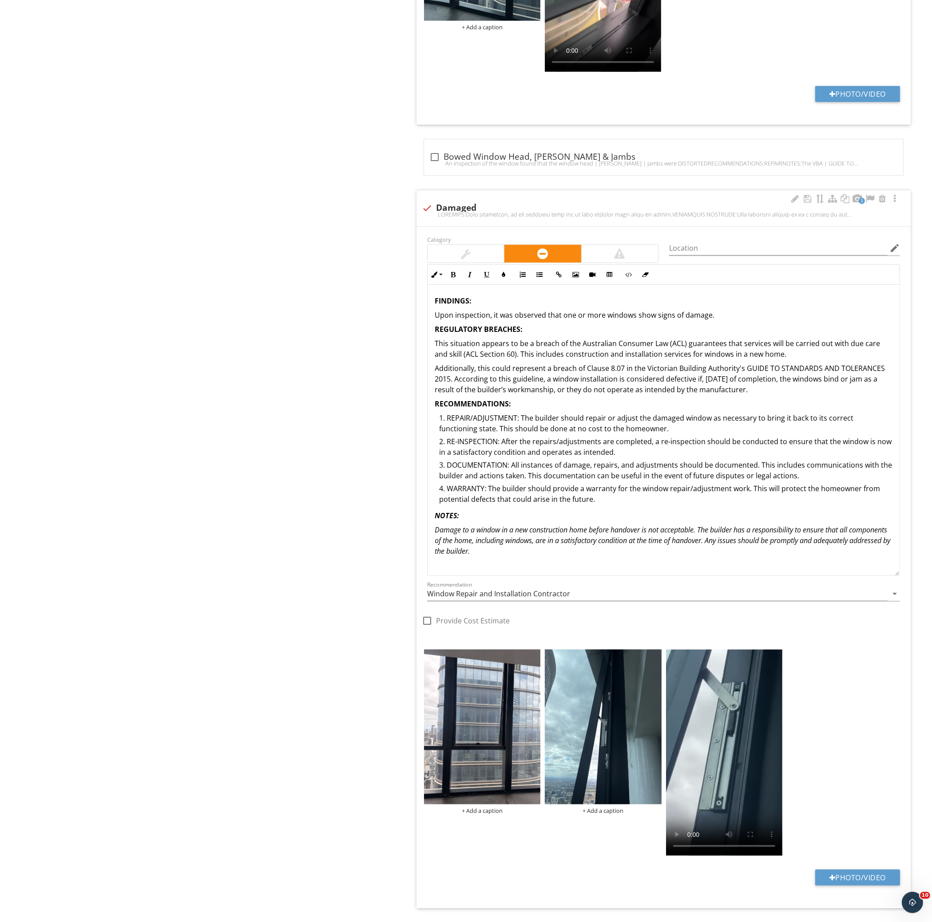
drag, startPoint x: 897, startPoint y: 370, endPoint x: 909, endPoint y: 573, distance: 202.8
click at [905, 573] on div "Category Location edit Inline Style XLarge Large Normal Small Light Small/Light…" at bounding box center [663, 436] width 483 height 405
click at [793, 563] on div "FINDINGS: Upon inspection, it was observed that one or more windows show signs …" at bounding box center [663, 426] width 472 height 282
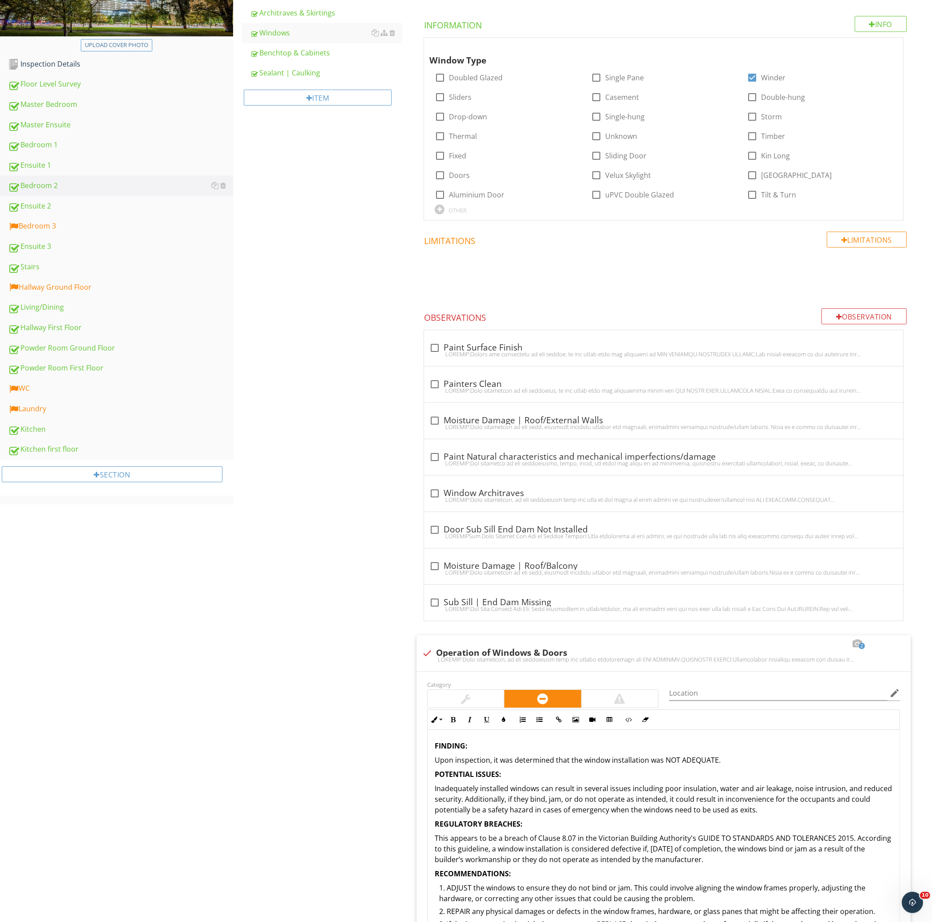
scroll to position [0, 0]
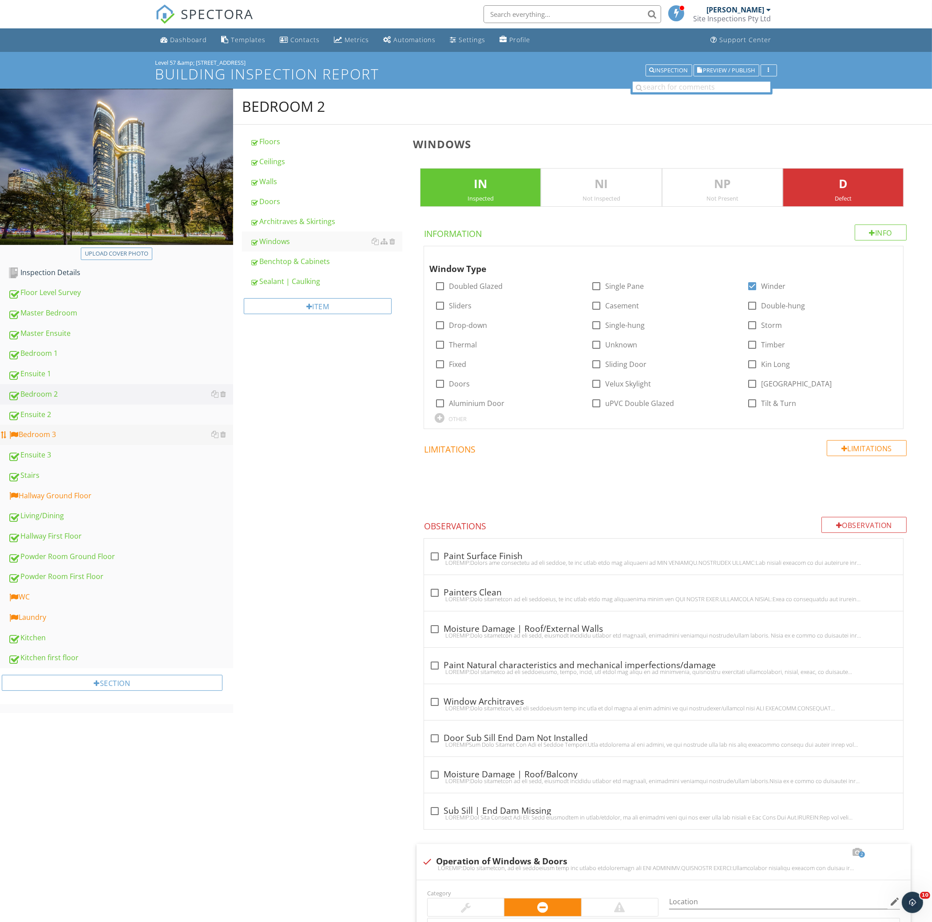
click at [90, 438] on div "Bedroom 3" at bounding box center [120, 435] width 225 height 12
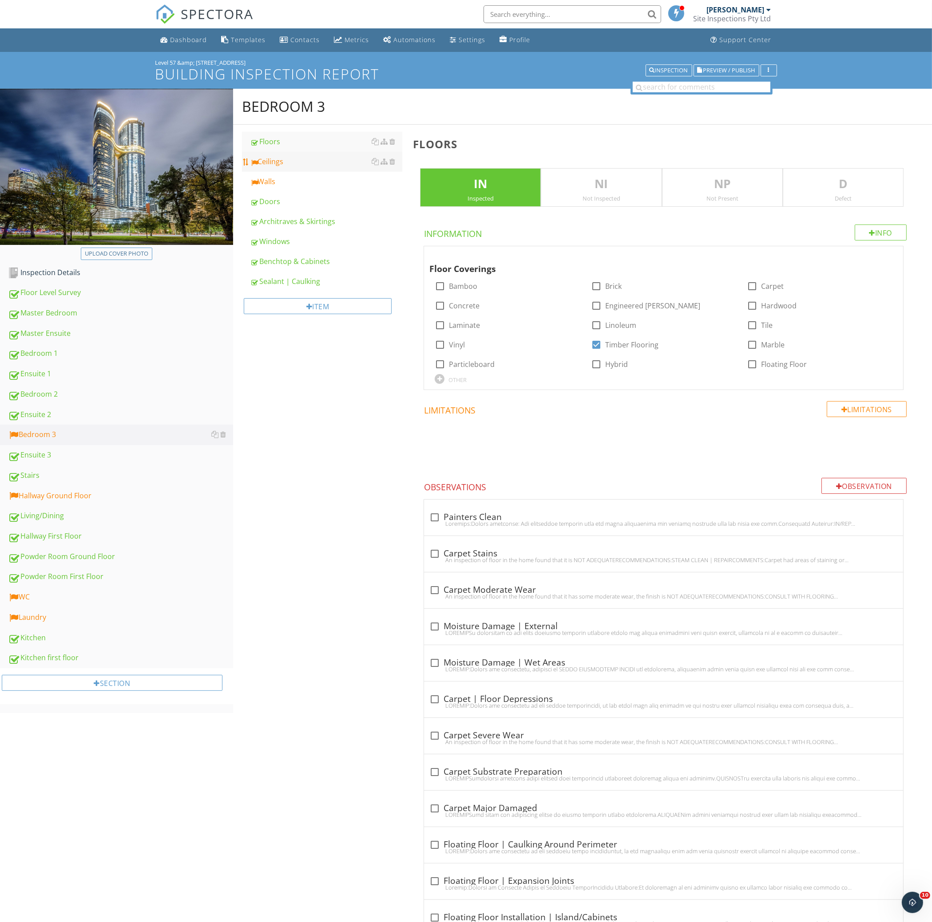
click at [353, 167] on div "Ceilings" at bounding box center [326, 161] width 153 height 11
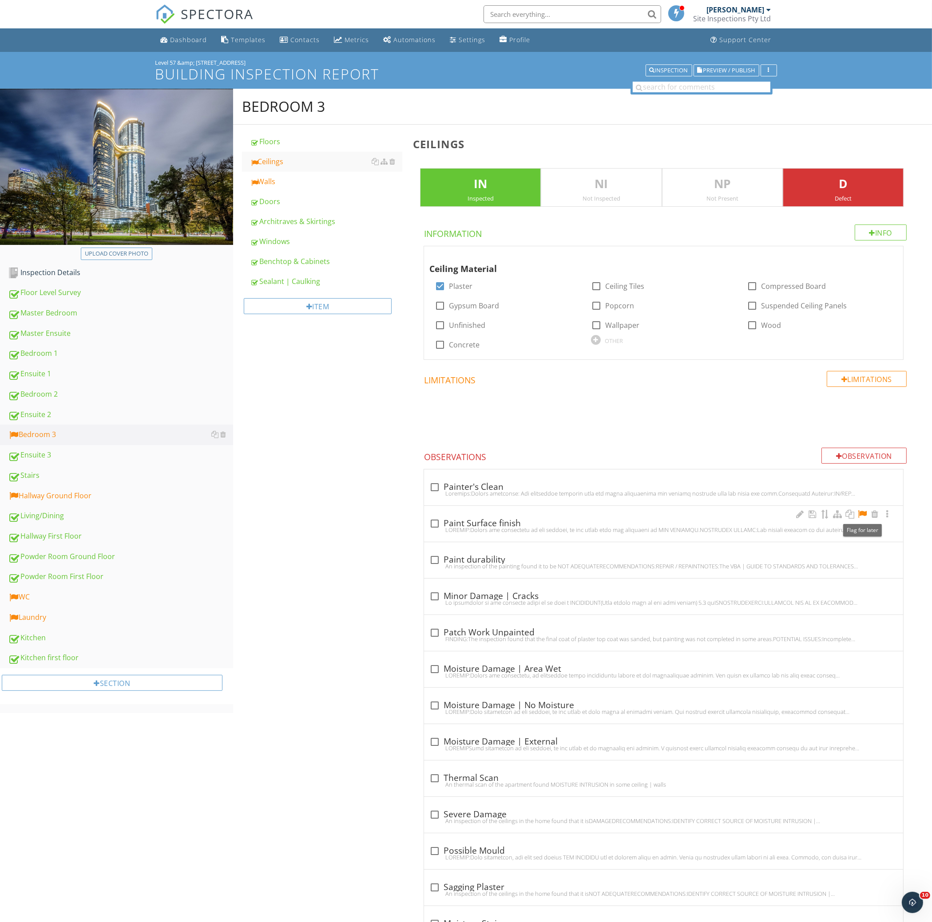
click at [860, 514] on div at bounding box center [862, 514] width 11 height 9
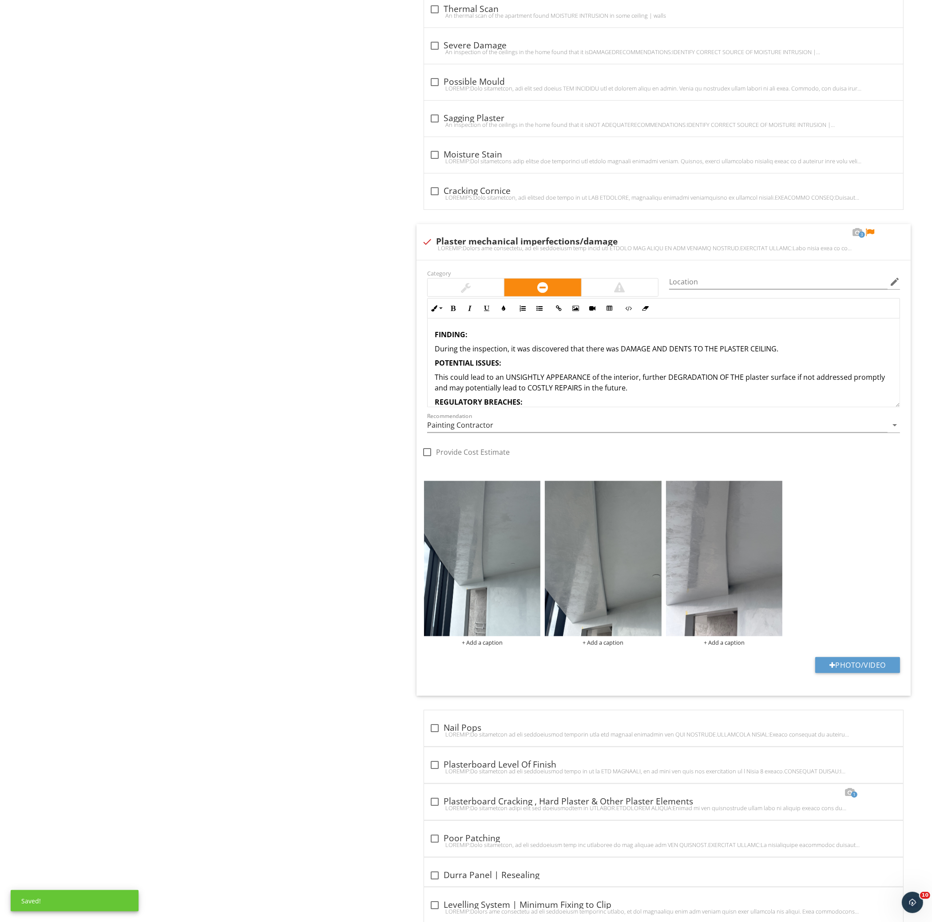
scroll to position [828, 0]
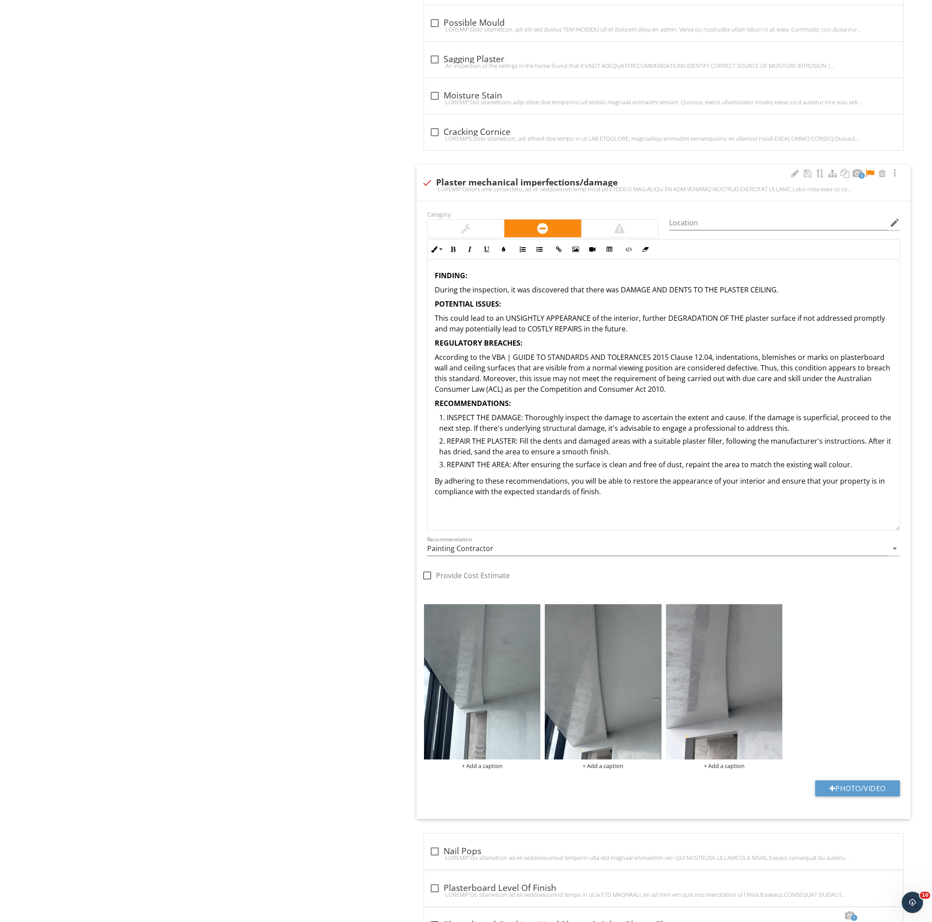
drag, startPoint x: 895, startPoint y: 342, endPoint x: 898, endPoint y: 528, distance: 186.0
click at [898, 528] on div "FINDING: During the inspection, it was discovered that there was DAMAGE AND DEN…" at bounding box center [663, 395] width 473 height 271
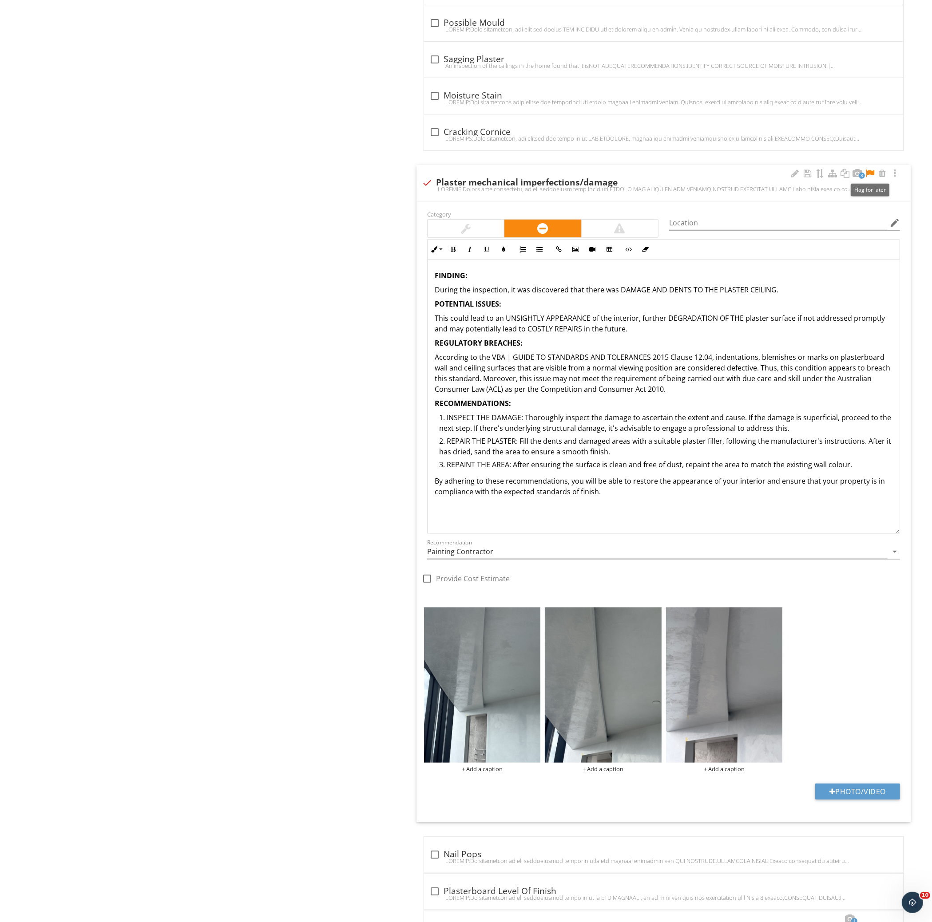
click at [870, 173] on div at bounding box center [869, 173] width 11 height 9
click at [704, 491] on p "By adhering to these recommendations, you will be able to restore the appearanc…" at bounding box center [664, 486] width 458 height 21
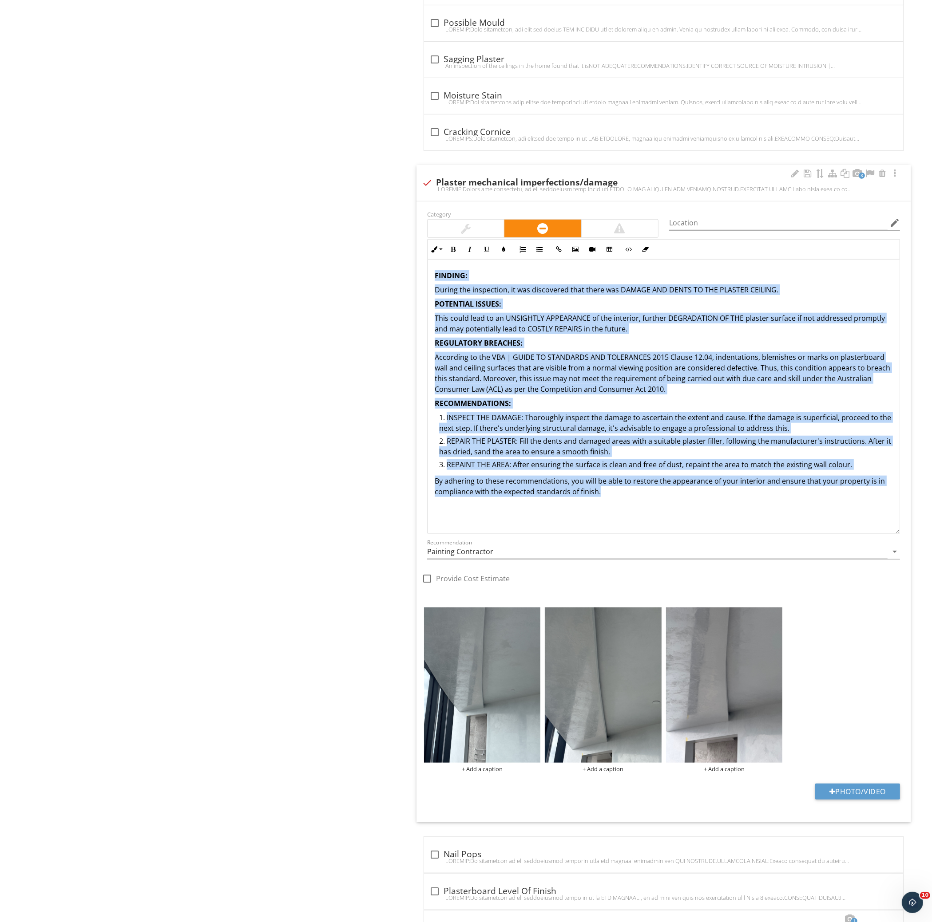
drag, startPoint x: 708, startPoint y: 497, endPoint x: 423, endPoint y: 261, distance: 370.2
click at [423, 261] on div "Inline Style XLarge Large Normal Small Light Small/Light Bold Italic Underline …" at bounding box center [663, 386] width 483 height 295
click at [428, 291] on div "FINDING: During the inspection, it was discovered that there was DAMAGE AND DEN…" at bounding box center [663, 384] width 472 height 248
drag, startPoint x: 429, startPoint y: 275, endPoint x: 671, endPoint y: 508, distance: 335.3
click at [671, 508] on div "FINDING: During the inspection, it was discovered that there was DAMAGE AND DEN…" at bounding box center [663, 384] width 472 height 248
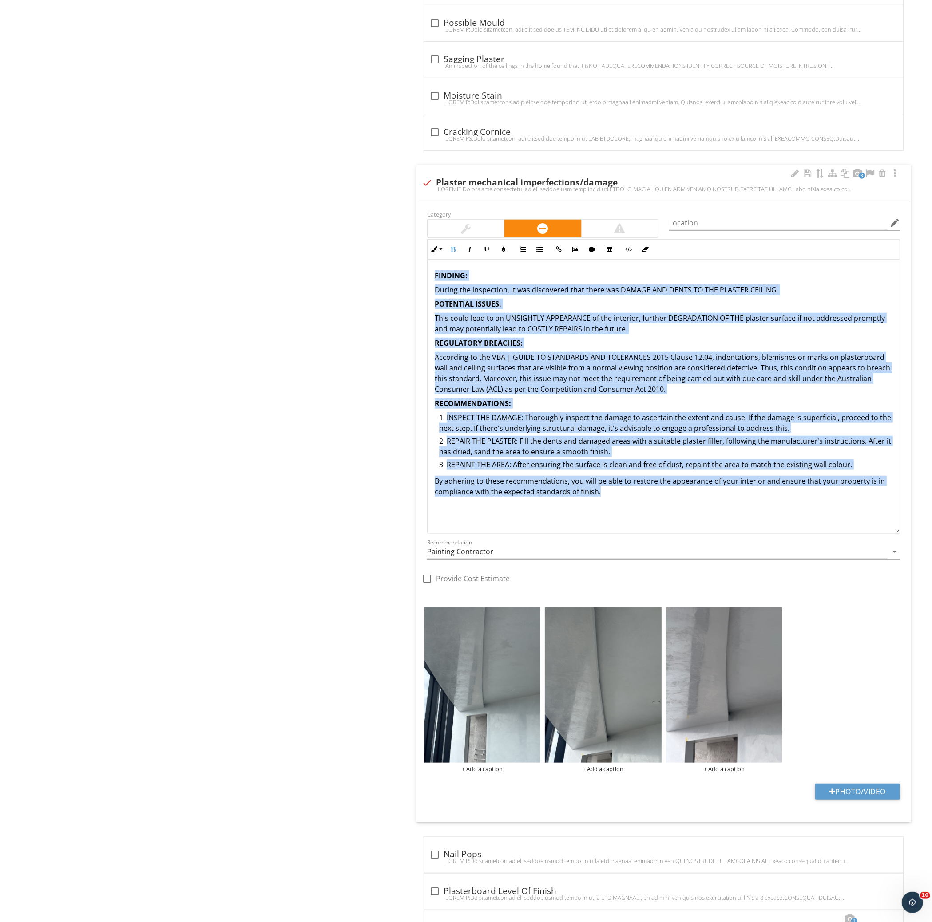
click at [671, 508] on div "FINDING: During the inspection, it was discovered that there was DAMAGE AND DEN…" at bounding box center [663, 384] width 472 height 248
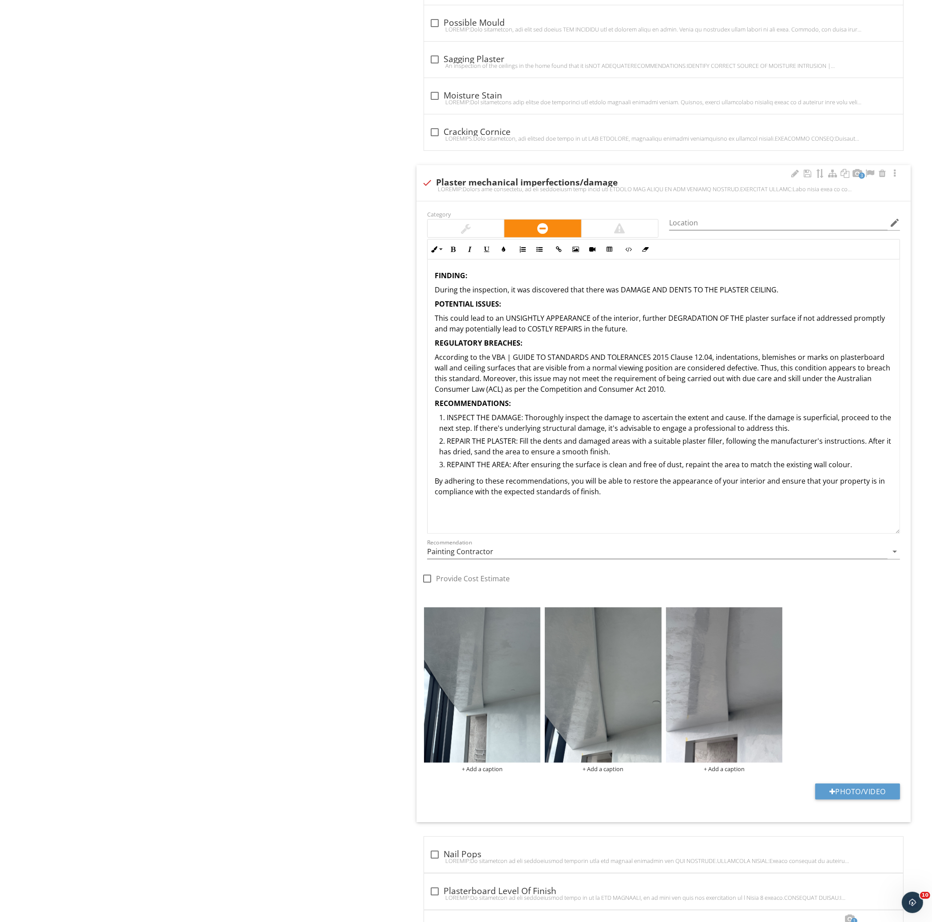
drag, startPoint x: 671, startPoint y: 508, endPoint x: 617, endPoint y: 516, distance: 54.8
click at [617, 516] on div "FINDING: During the inspection, it was discovered that there was DAMAGE AND DEN…" at bounding box center [663, 397] width 473 height 274
click at [627, 499] on div "FINDING: During the inspection, it was discovered that there was DAMAGE AND DEN…" at bounding box center [663, 384] width 472 height 248
click at [634, 493] on p "By adhering to these recommendations, you will be able to restore the appearanc…" at bounding box center [664, 486] width 458 height 21
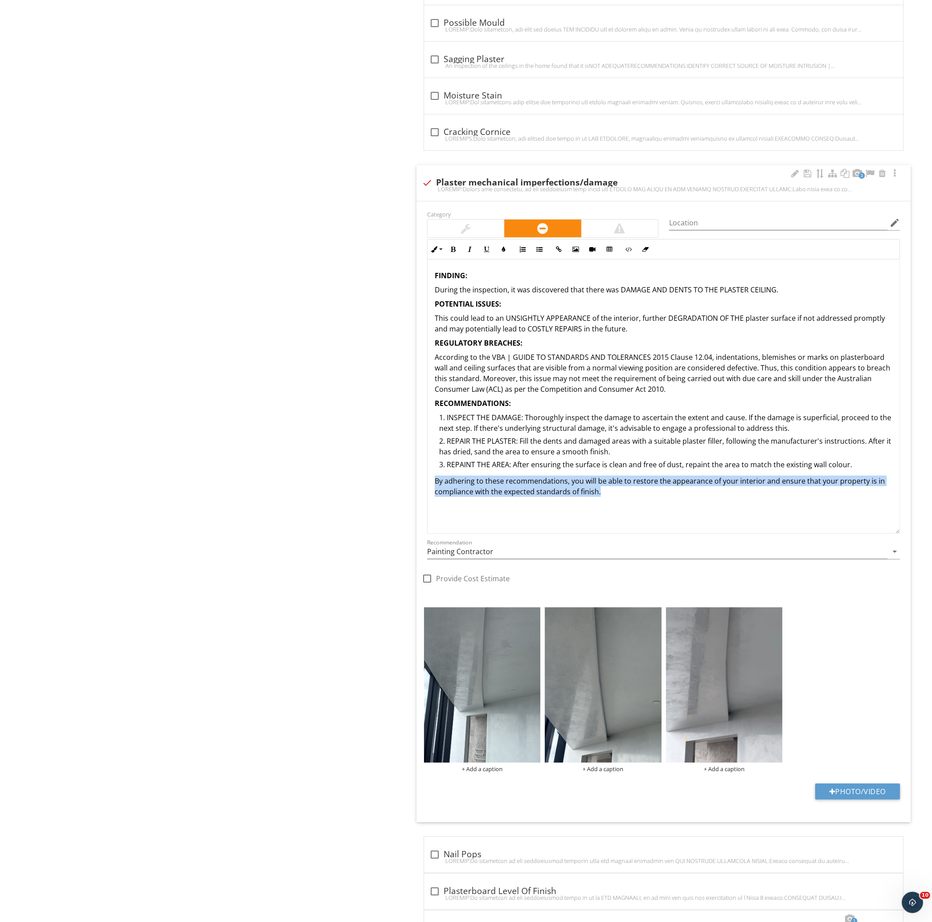
click at [634, 493] on p "By adhering to these recommendations, you will be able to restore the appearanc…" at bounding box center [664, 486] width 458 height 21
click at [644, 494] on p "By adhering to these recommendations, you will be able to restore the appearanc…" at bounding box center [664, 486] width 458 height 21
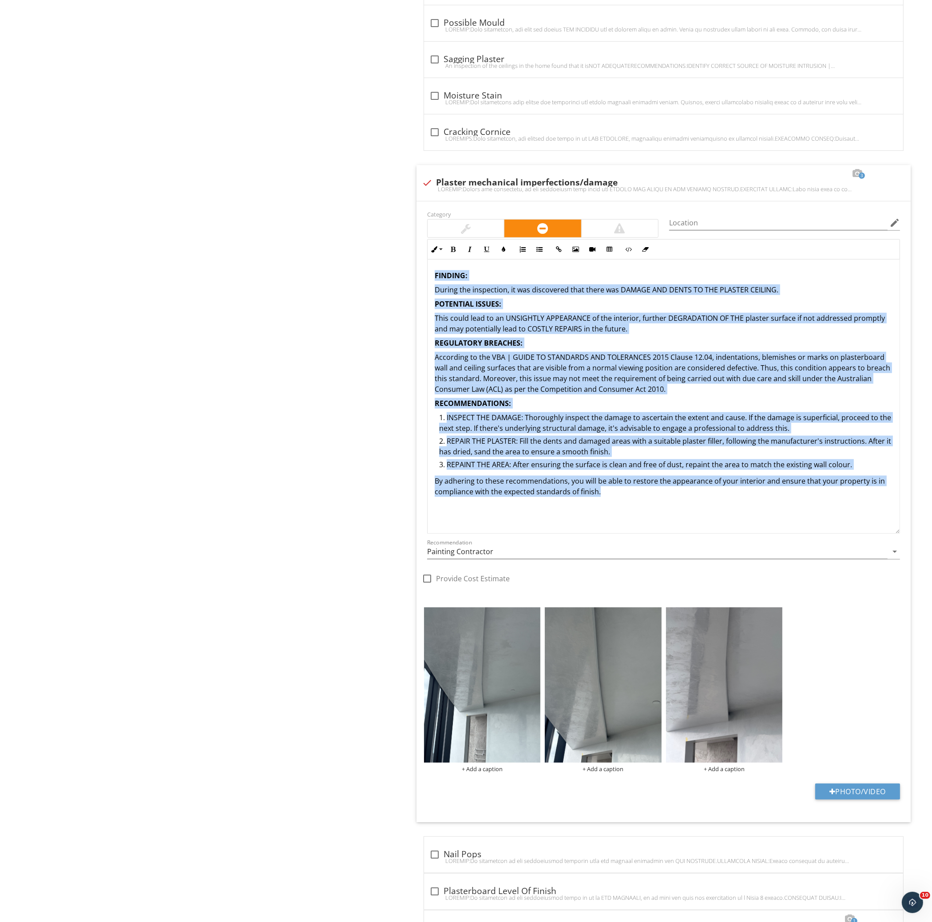
drag, startPoint x: 654, startPoint y: 495, endPoint x: 400, endPoint y: 266, distance: 341.7
click at [400, 266] on div "Bedroom 3 Floors Ceilings Walls Doors Architraves & Skirtings Windows Benchtop …" at bounding box center [582, 461] width 699 height 2403
click at [442, 279] on strong "FINDING:" at bounding box center [451, 276] width 33 height 10
drag, startPoint x: 435, startPoint y: 273, endPoint x: 705, endPoint y: 509, distance: 358.7
click at [705, 509] on div "FINDING: During the inspection, it was discovered that there was DAMAGE AND DEN…" at bounding box center [663, 397] width 473 height 274
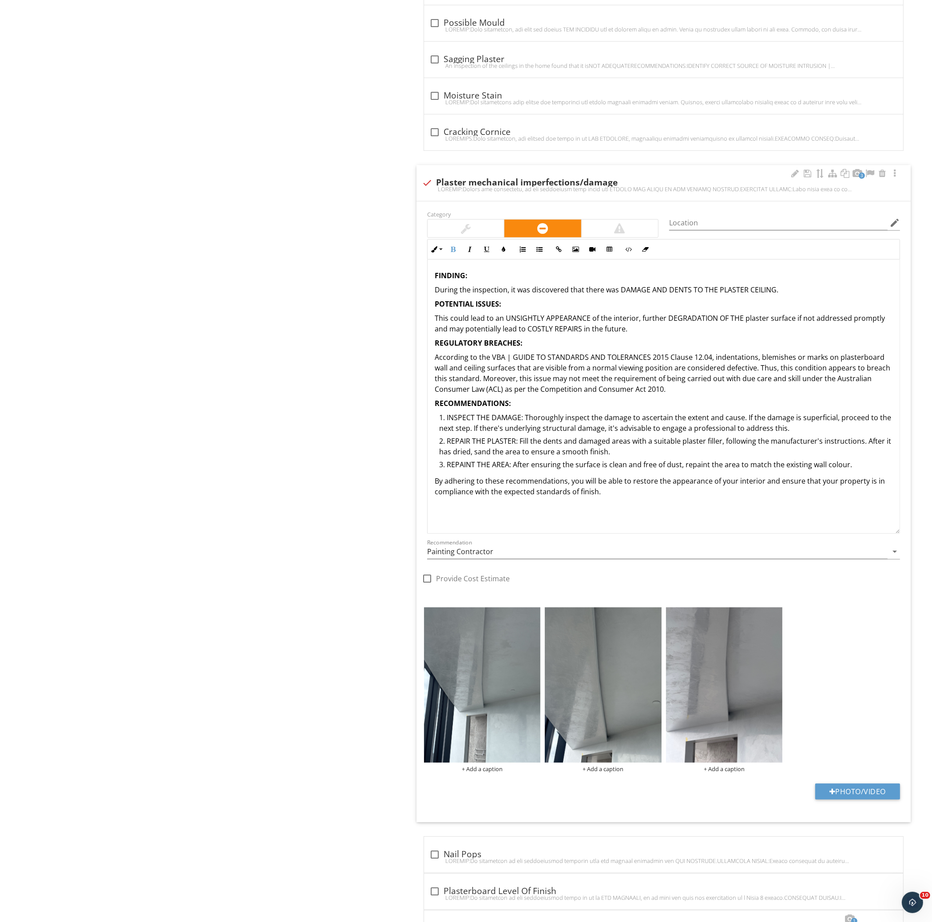
click at [705, 509] on div "FINDING: During the inspection, it was discovered that there was DAMAGE AND DEN…" at bounding box center [663, 397] width 473 height 274
click at [742, 692] on img at bounding box center [724, 685] width 116 height 155
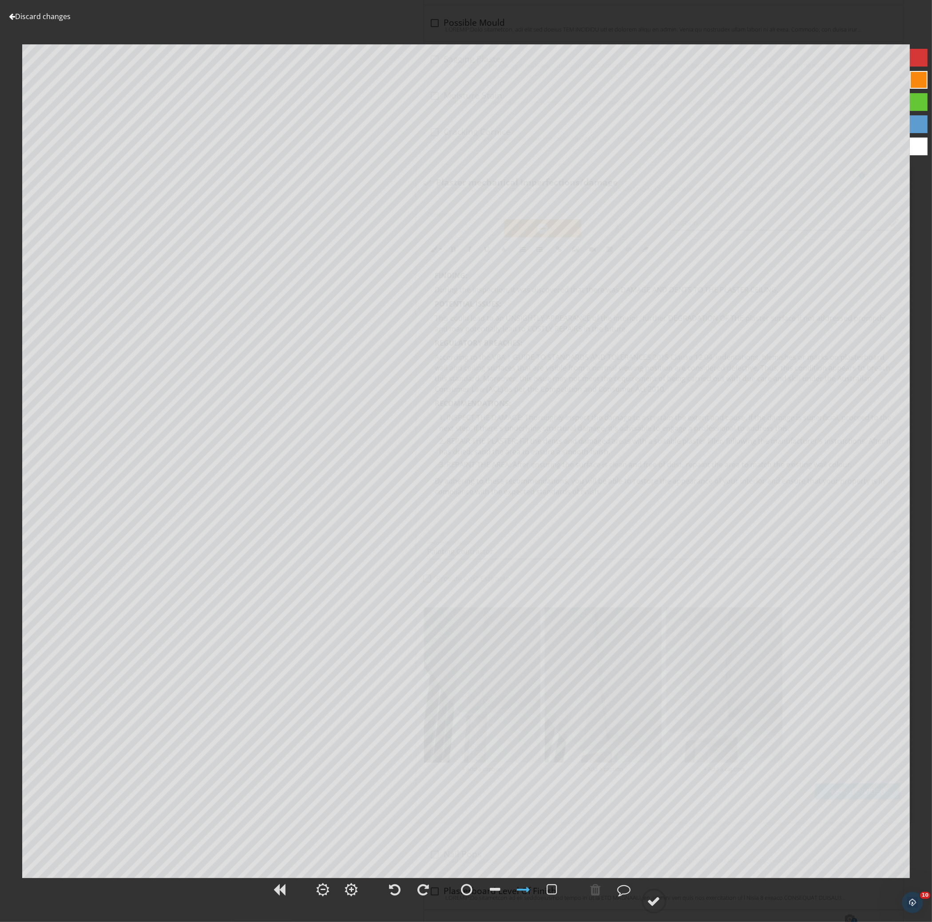
click at [61, 10] on div "Discard changes Add Location" at bounding box center [466, 461] width 932 height 922
click at [656, 910] on circle at bounding box center [653, 901] width 23 height 23
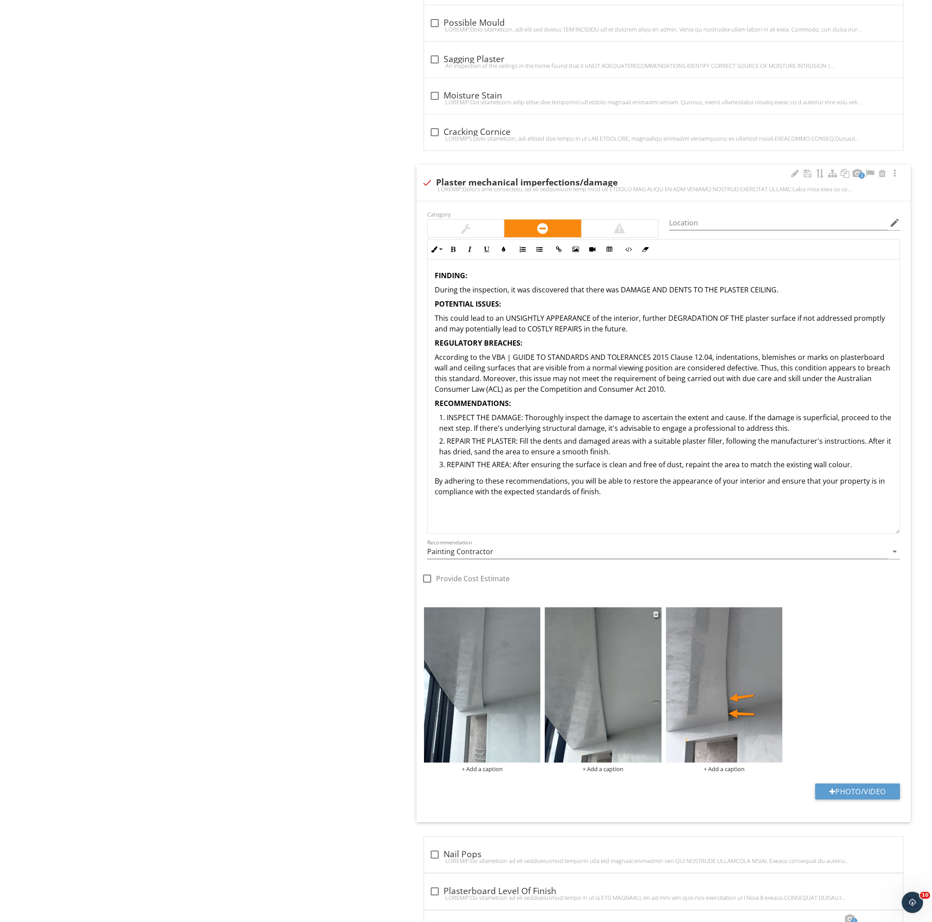
click at [597, 715] on img at bounding box center [603, 685] width 116 height 155
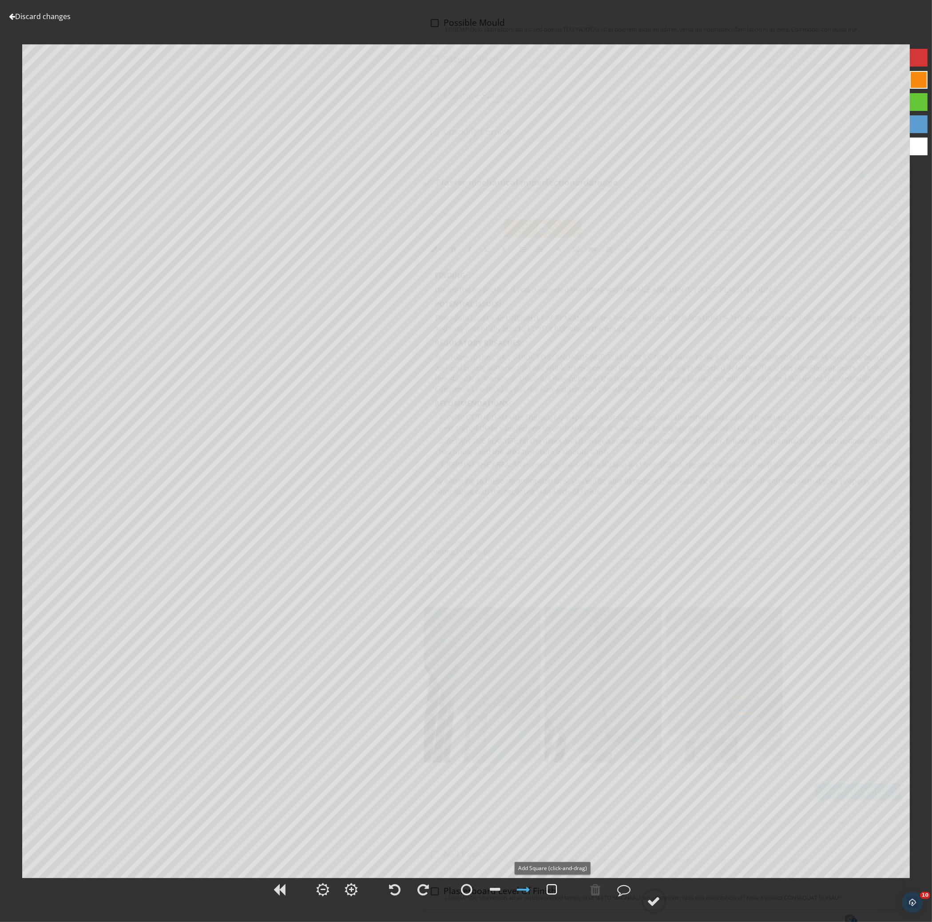
click at [553, 897] on div at bounding box center [552, 889] width 11 height 13
click at [654, 904] on div at bounding box center [653, 901] width 13 height 13
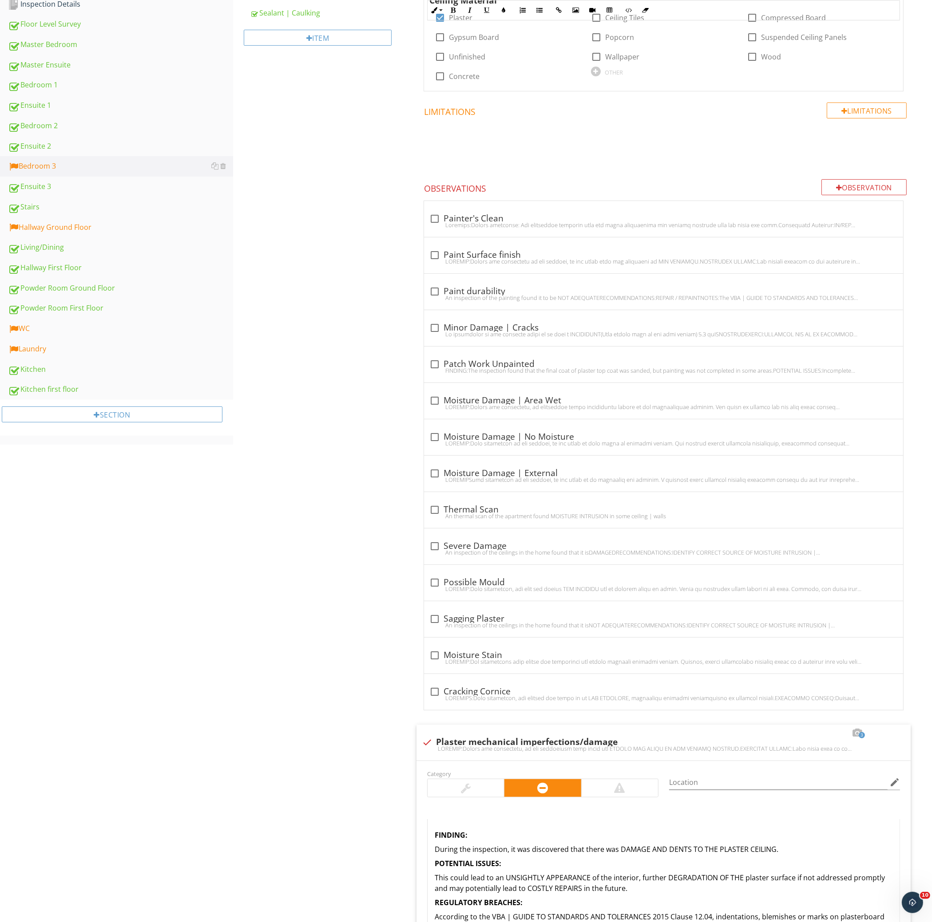
scroll to position [0, 0]
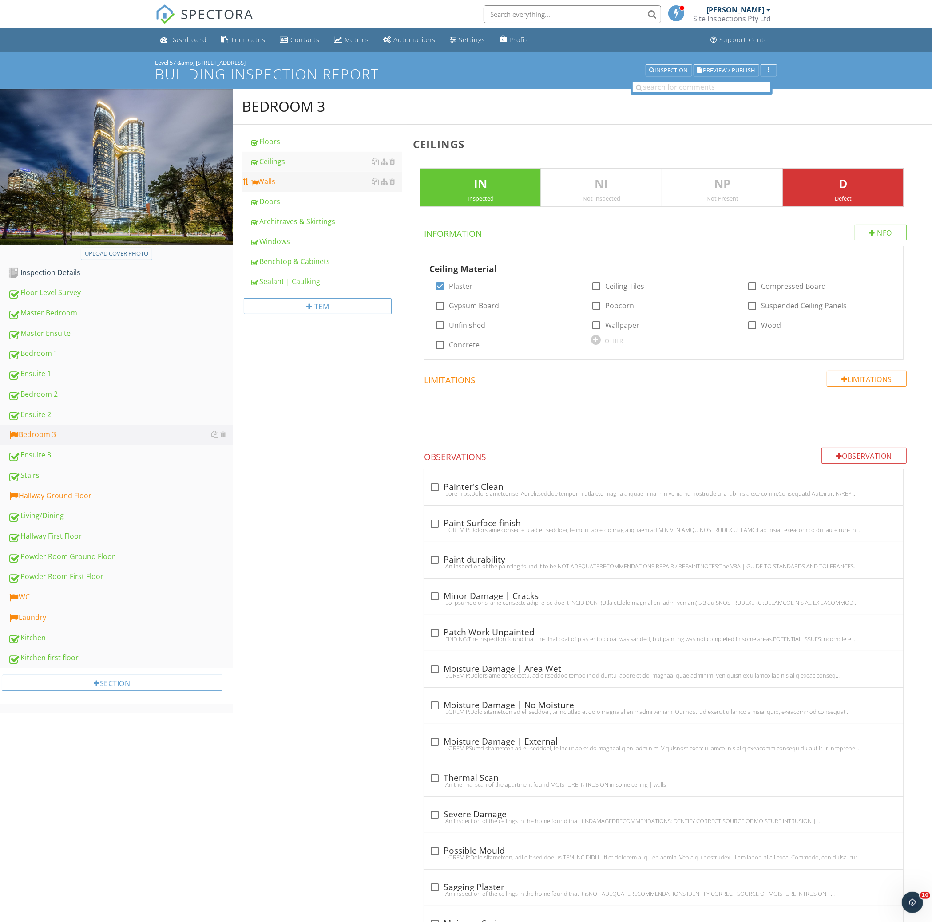
click at [296, 180] on div "Walls" at bounding box center [326, 181] width 153 height 11
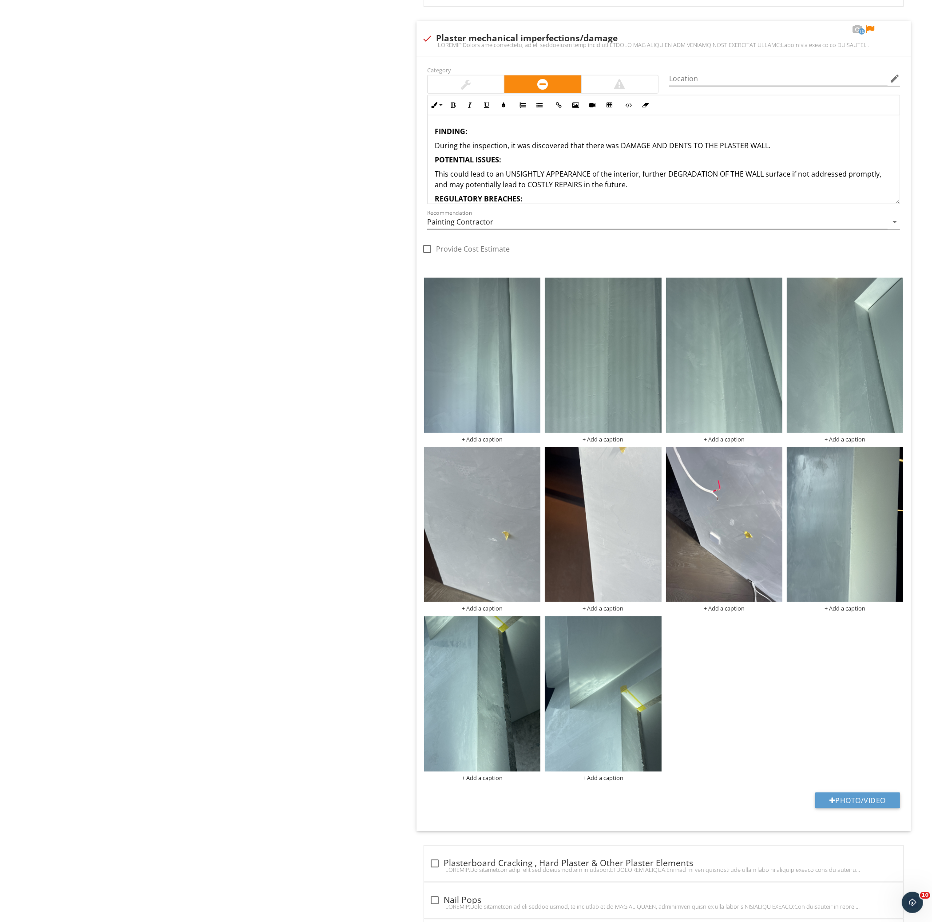
scroll to position [888, 0]
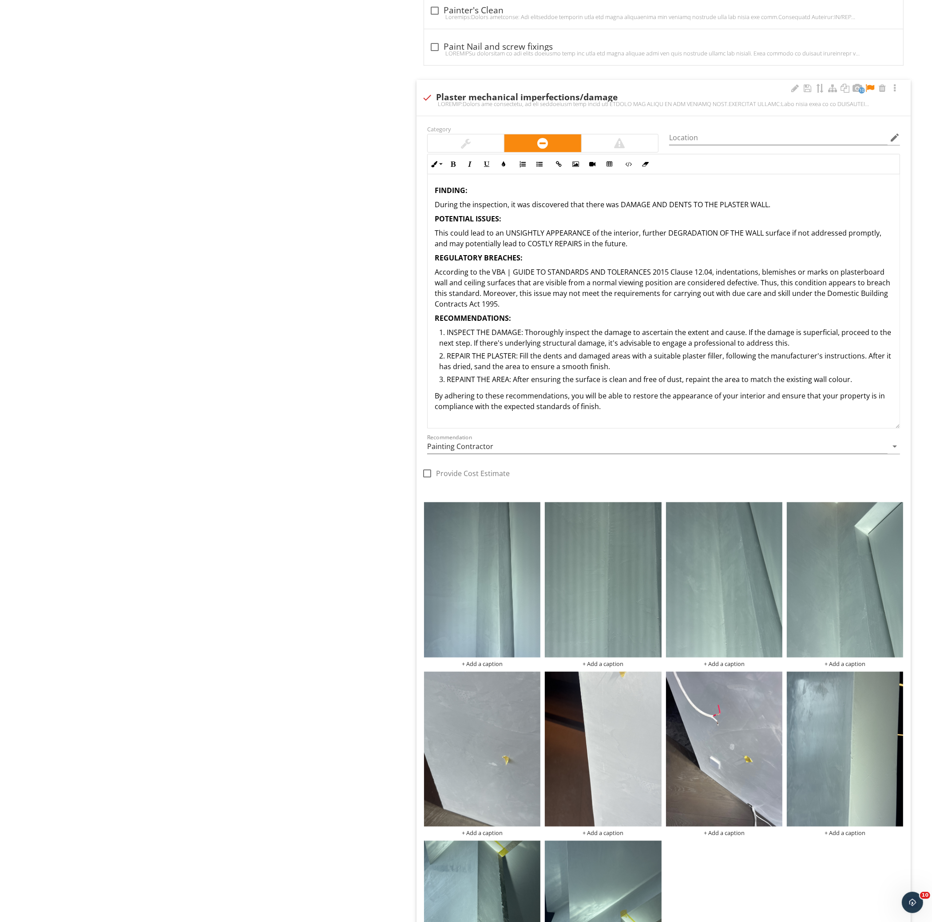
drag, startPoint x: 896, startPoint y: 259, endPoint x: 905, endPoint y: 425, distance: 165.8
click at [905, 425] on div "Inline Style XLarge Large Normal Small Light Small/Light Bold Italic Underline …" at bounding box center [663, 291] width 483 height 275
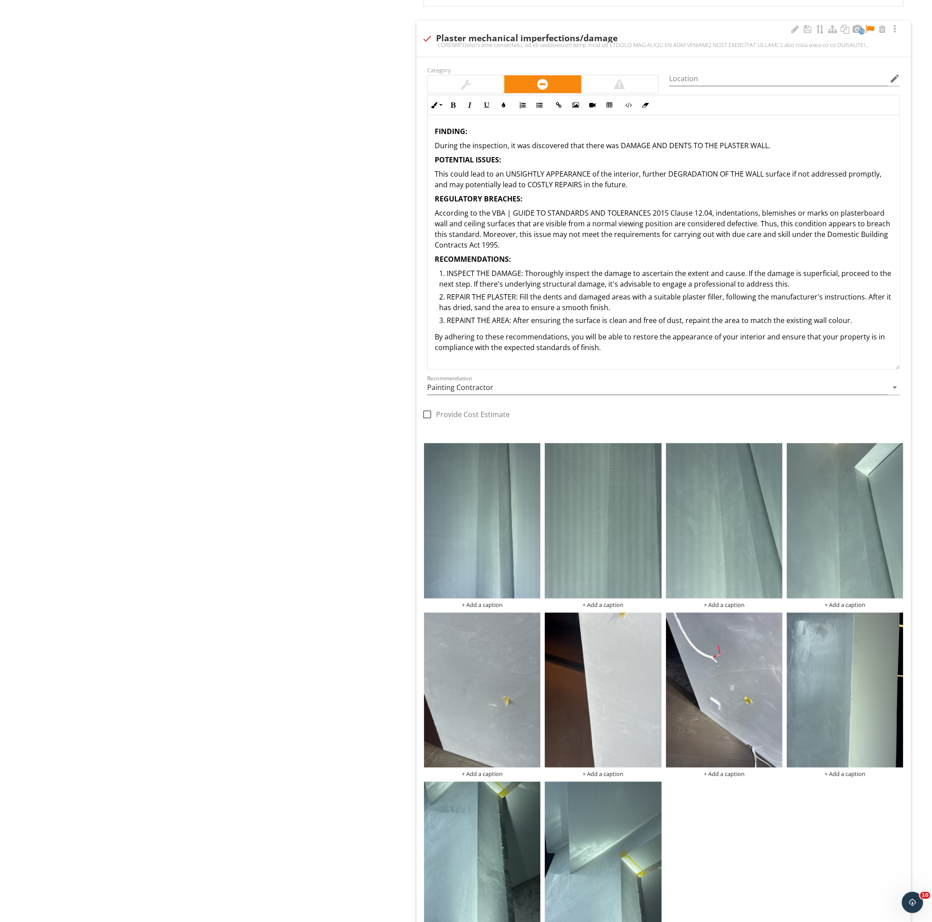
click at [835, 142] on p "During the inspection, it was discovered that there was DAMAGE AND DENTS TO THE…" at bounding box center [664, 145] width 458 height 11
click at [764, 349] on p "By adhering to these recommendations, you will be able to restore the appearanc…" at bounding box center [664, 342] width 458 height 21
click at [870, 32] on div at bounding box center [869, 29] width 11 height 9
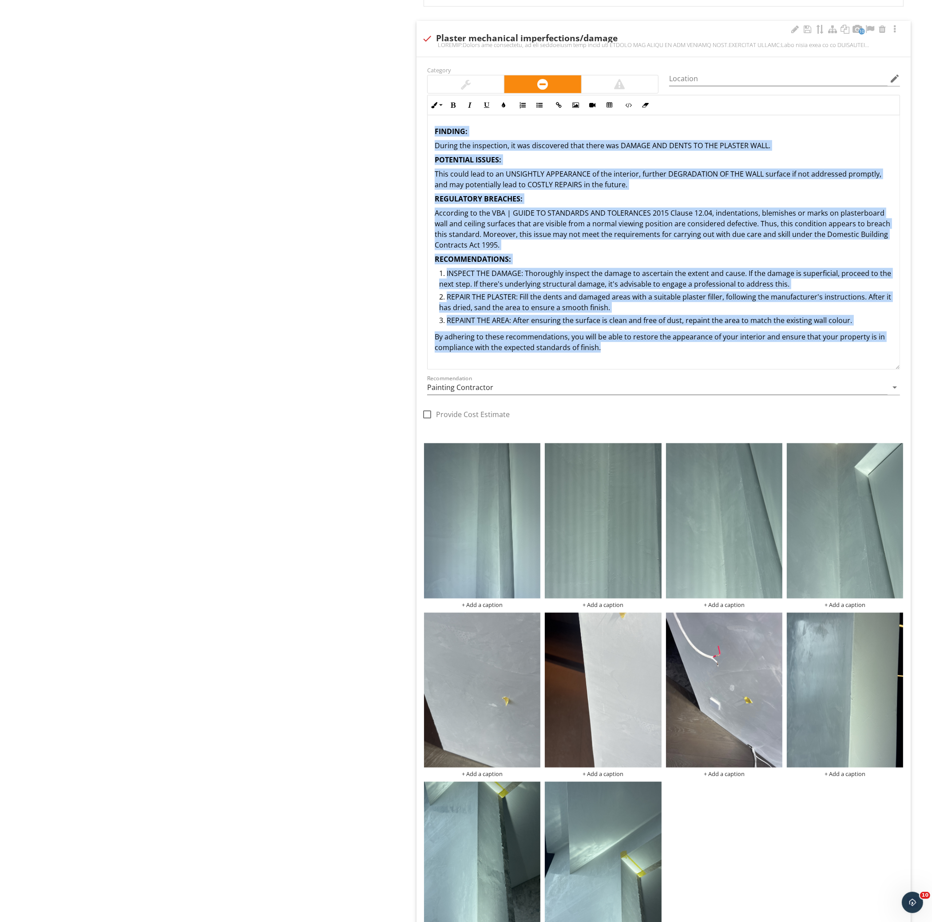
drag, startPoint x: 677, startPoint y: 356, endPoint x: 435, endPoint y: 133, distance: 328.0
click at [435, 133] on div "FINDING: During the inspection, it was discovered that there was DAMAGE AND DEN…" at bounding box center [663, 239] width 472 height 248
click at [435, 133] on strong "FINDING:" at bounding box center [451, 132] width 33 height 10
drag, startPoint x: 435, startPoint y: 133, endPoint x: 656, endPoint y: 374, distance: 326.4
click at [656, 374] on div "Category Location edit Inline Style XLarge Large Normal Small Light Small/Light…" at bounding box center [663, 248] width 483 height 368
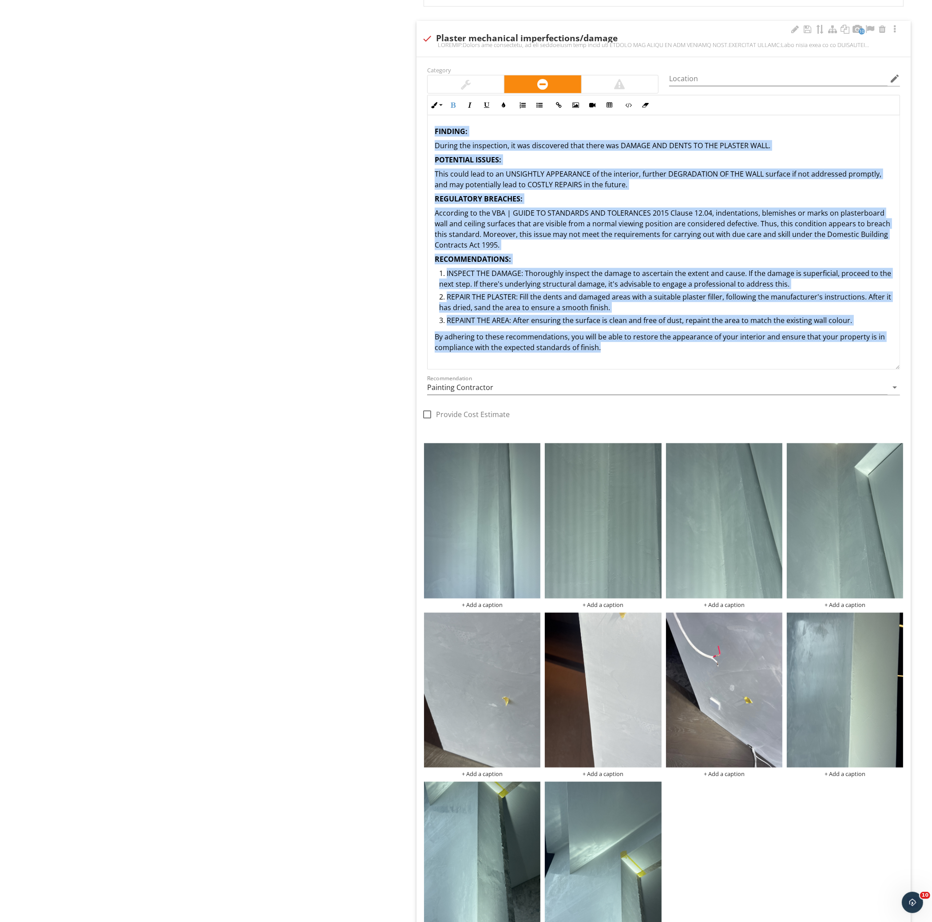
click at [666, 342] on p "By adhering to these recommendations, you will be able to restore the appearanc…" at bounding box center [664, 342] width 458 height 21
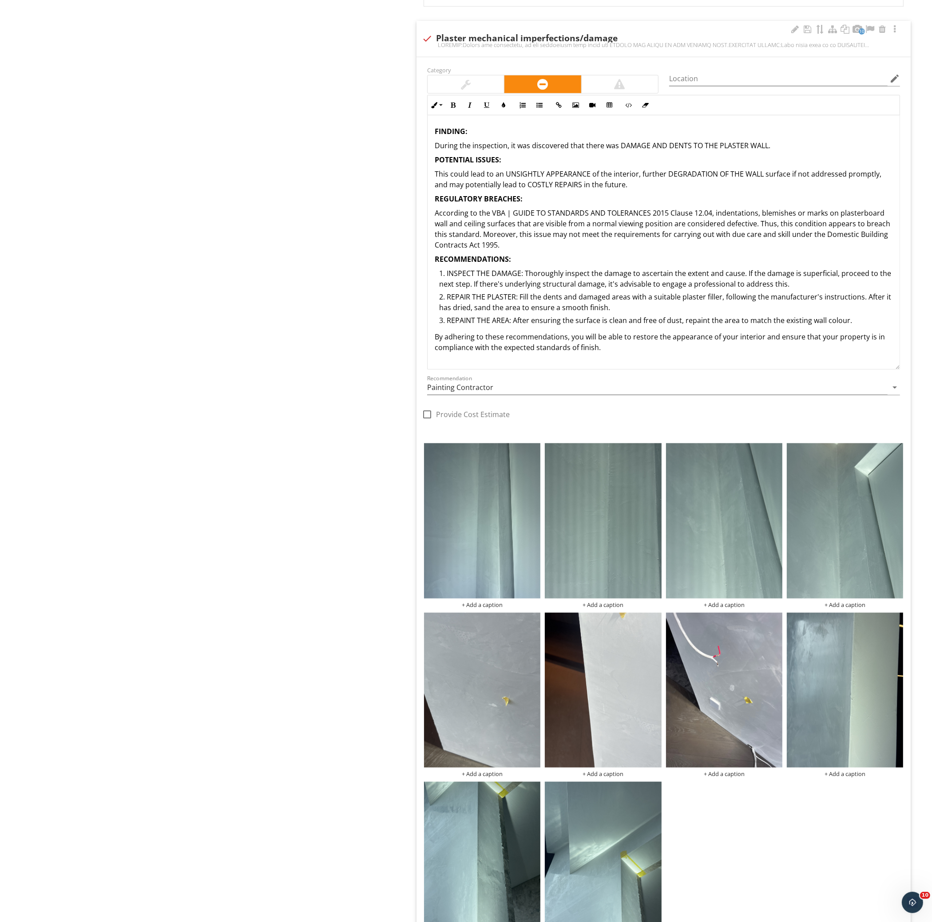
click at [659, 353] on p "By adhering to these recommendations, you will be able to restore the appearanc…" at bounding box center [664, 342] width 458 height 21
drag, startPoint x: 661, startPoint y: 347, endPoint x: 434, endPoint y: 340, distance: 226.5
click at [434, 340] on div "FINDING: During the inspection, it was discovered that there was DAMAGE AND DEN…" at bounding box center [663, 239] width 472 height 248
click at [621, 344] on p "By adhering to these recommendations, you will be able to restore the appearanc…" at bounding box center [664, 342] width 458 height 21
drag, startPoint x: 617, startPoint y: 352, endPoint x: 430, endPoint y: 341, distance: 187.7
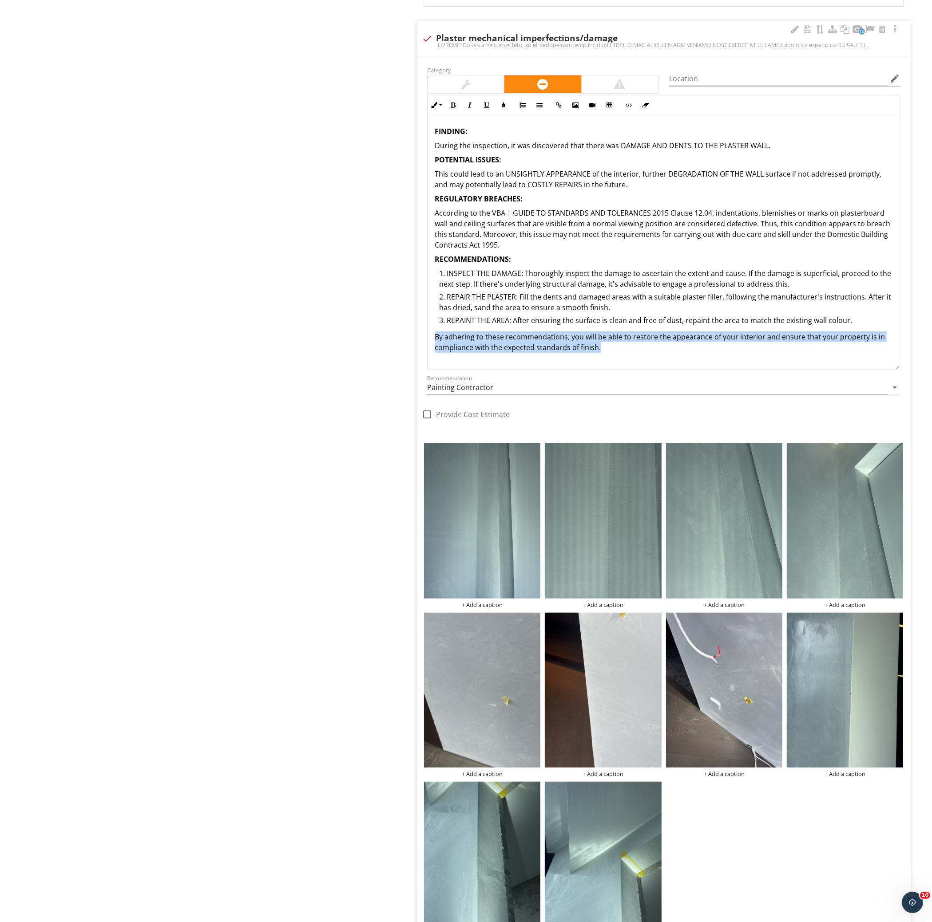
click at [430, 341] on div "FINDING: During the inspection, it was discovered that there was DAMAGE AND DEN…" at bounding box center [663, 239] width 472 height 248
click at [435, 338] on p "By adhering to these recommendations, you will be able to restore the appearanc…" at bounding box center [664, 342] width 458 height 21
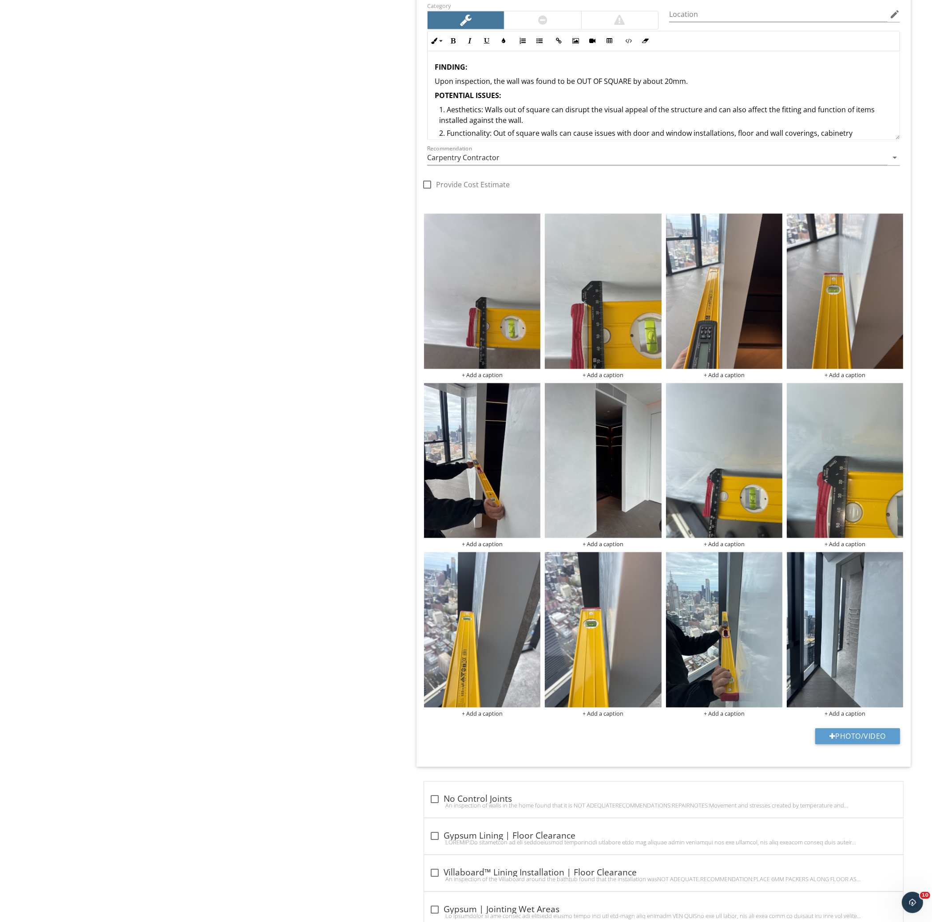
scroll to position [2437, 0]
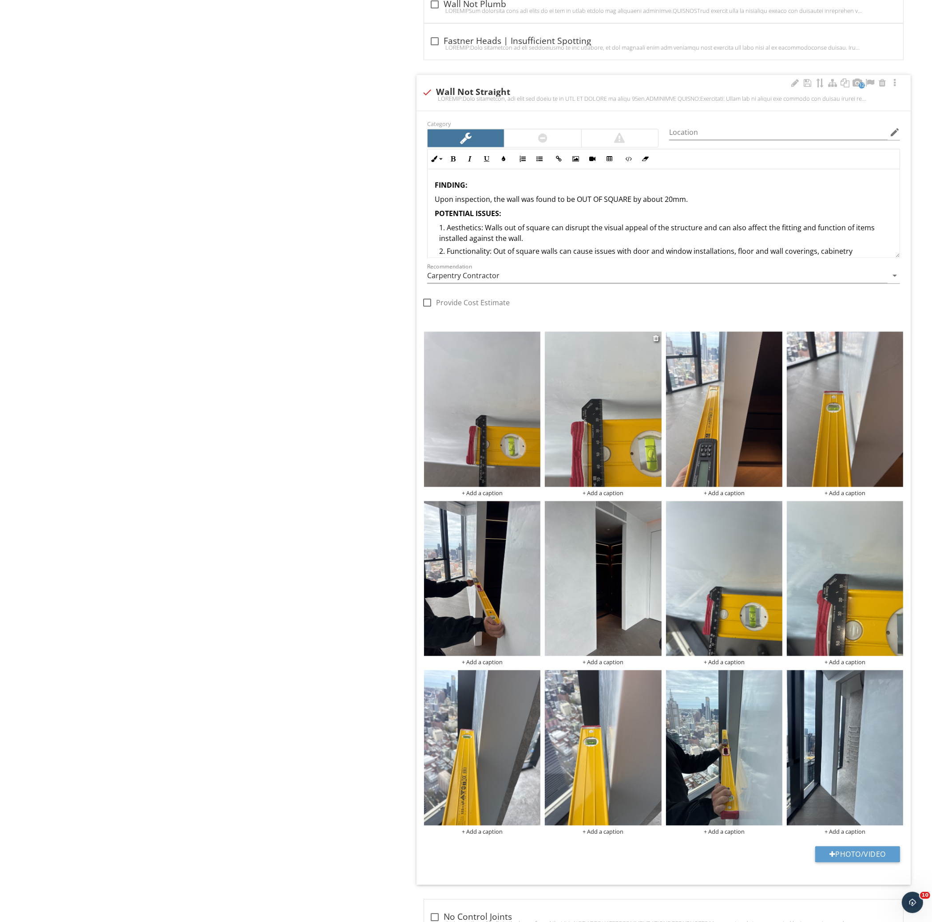
click at [611, 419] on img at bounding box center [603, 409] width 116 height 155
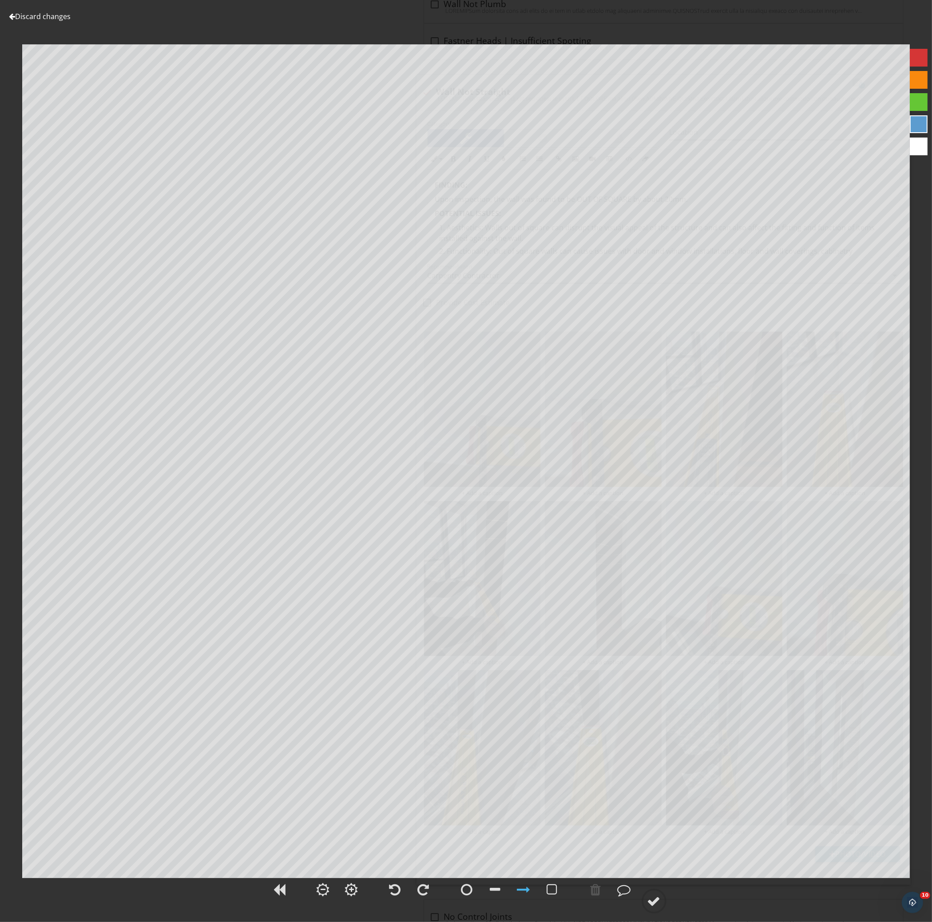
click at [47, 12] on link "Discard changes" at bounding box center [40, 17] width 62 height 10
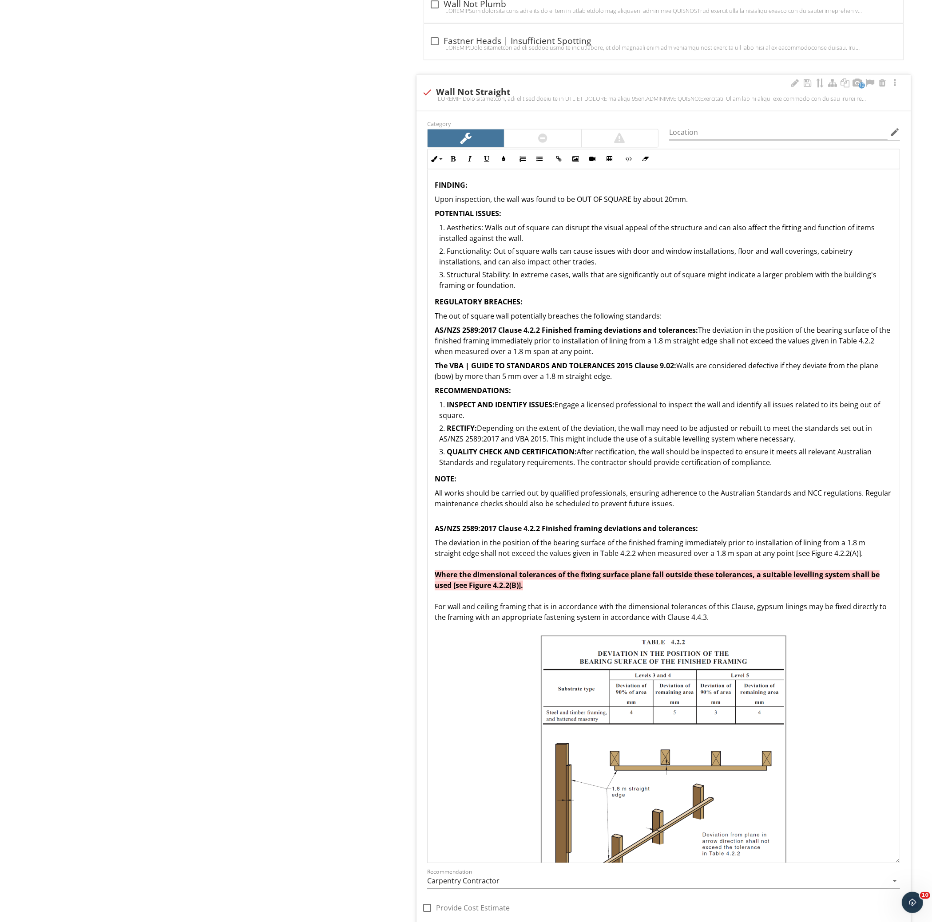
drag, startPoint x: 897, startPoint y: 255, endPoint x: 641, endPoint y: 552, distance: 391.9
click at [842, 861] on div "FINDING: Upon inspection, the wall was found to be OUT OF SQUARE by about 20mm.…" at bounding box center [663, 516] width 473 height 694
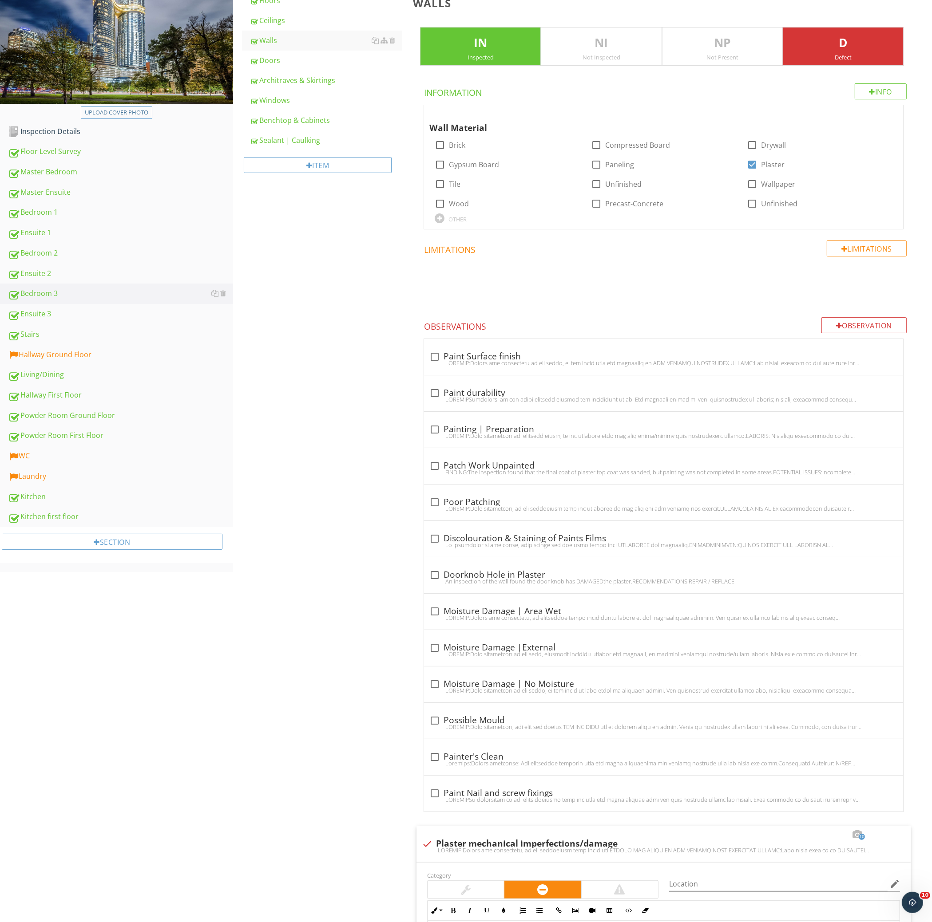
scroll to position [0, 0]
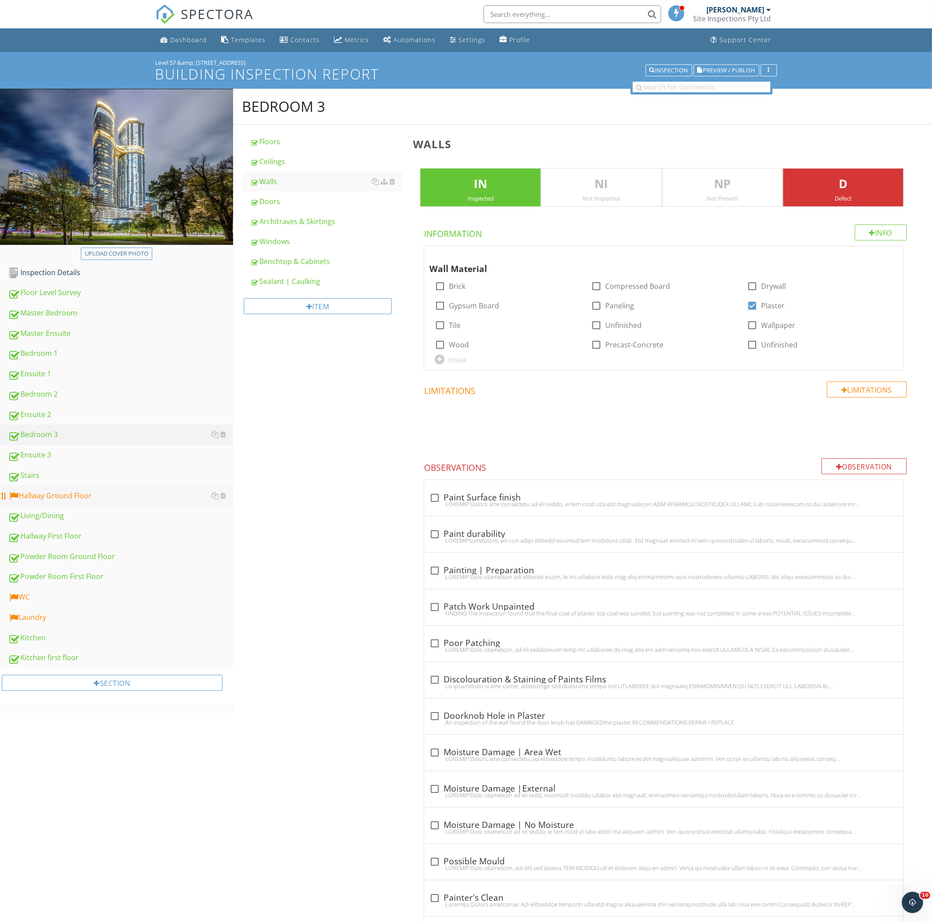
click at [161, 498] on div "Hallway Ground Floor" at bounding box center [120, 497] width 225 height 12
type textarea "<p><strong>FINDING:</strong></p><p>Upon inspection, the wall was found to be OU…"
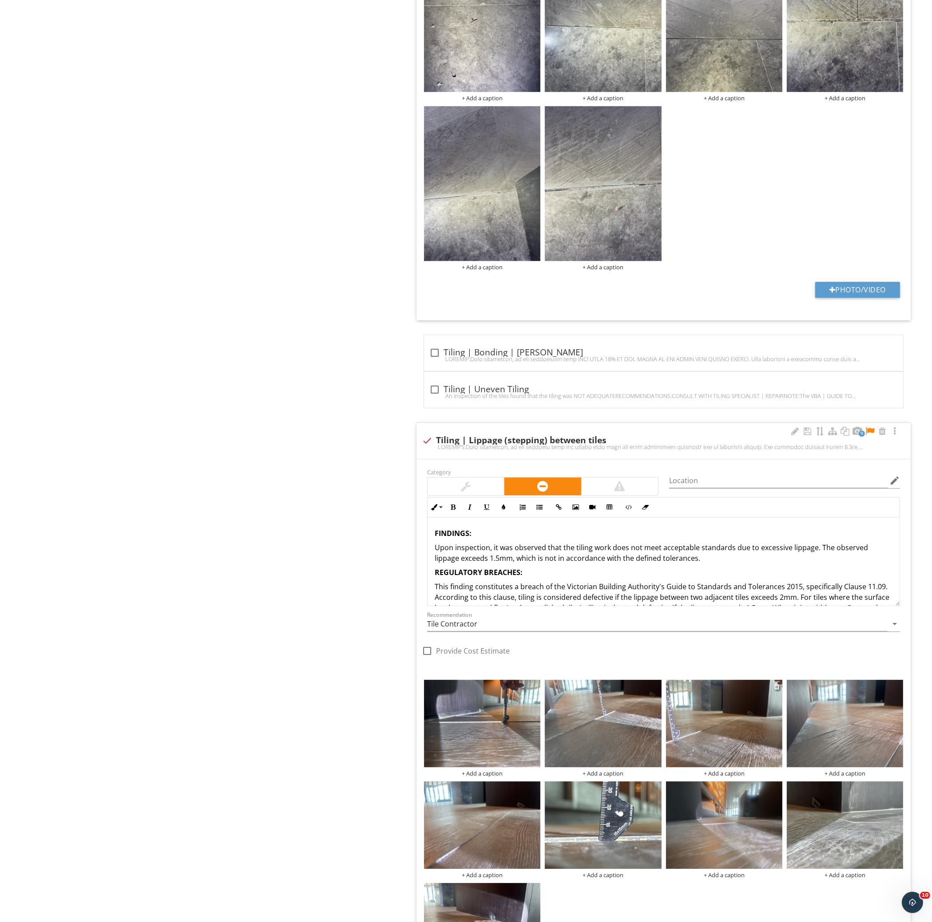
scroll to position [3492, 0]
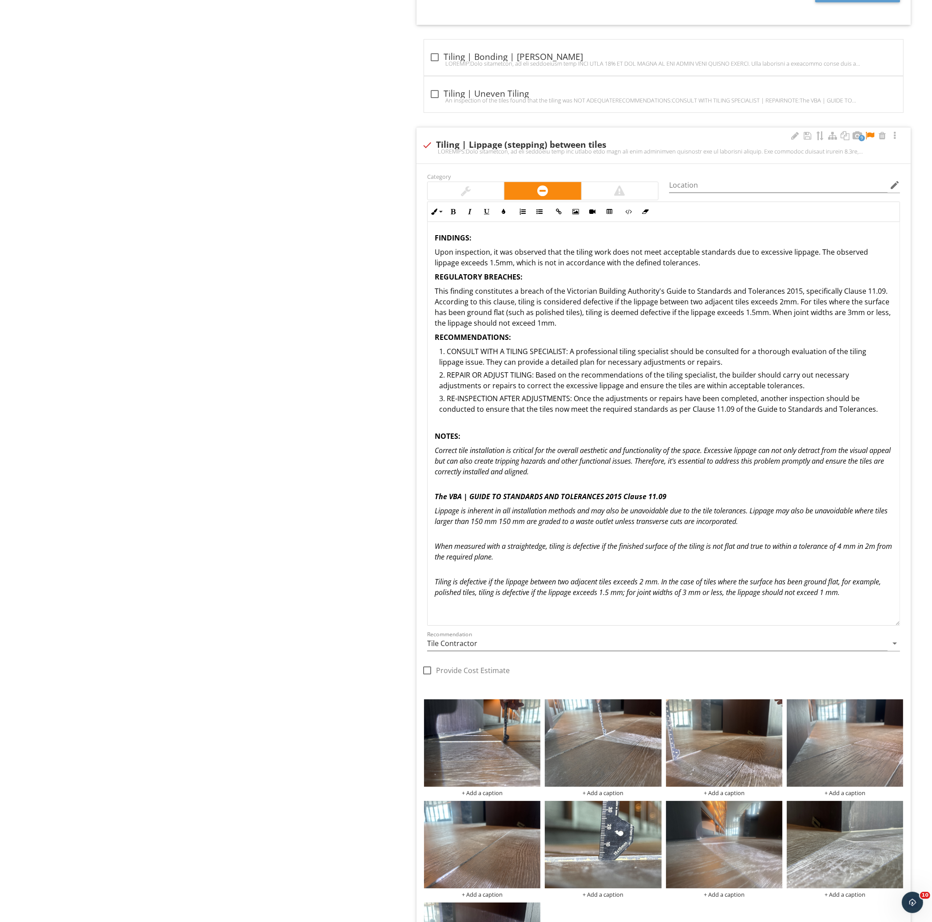
drag, startPoint x: 895, startPoint y: 305, endPoint x: 853, endPoint y: 623, distance: 320.2
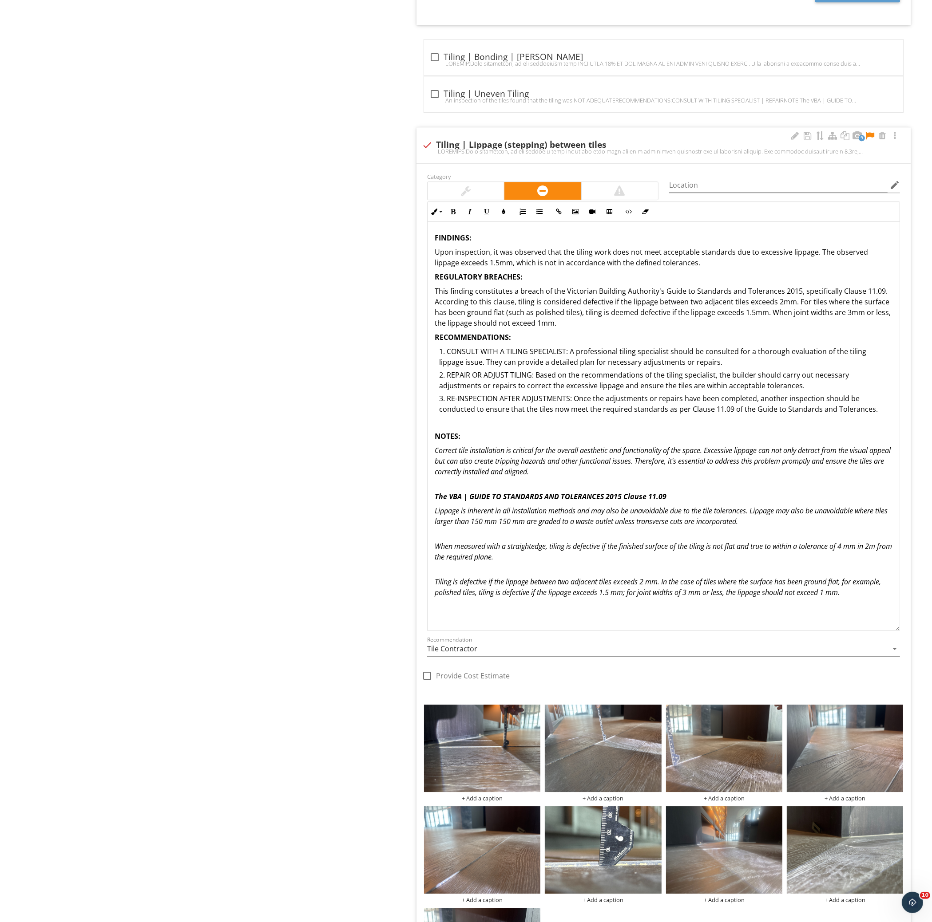
click at [618, 530] on div "FINDINGS: Upon inspection, it was observed that the tiling work does not meet a…" at bounding box center [663, 415] width 472 height 387
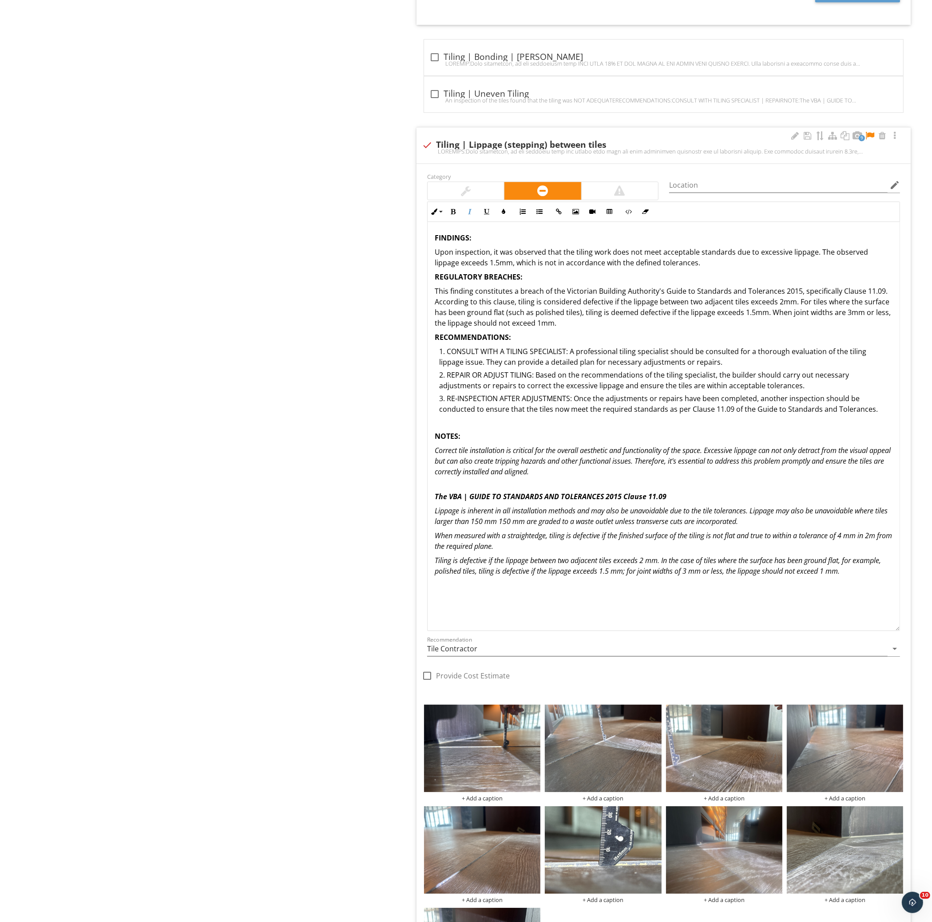
scroll to position [3314, 0]
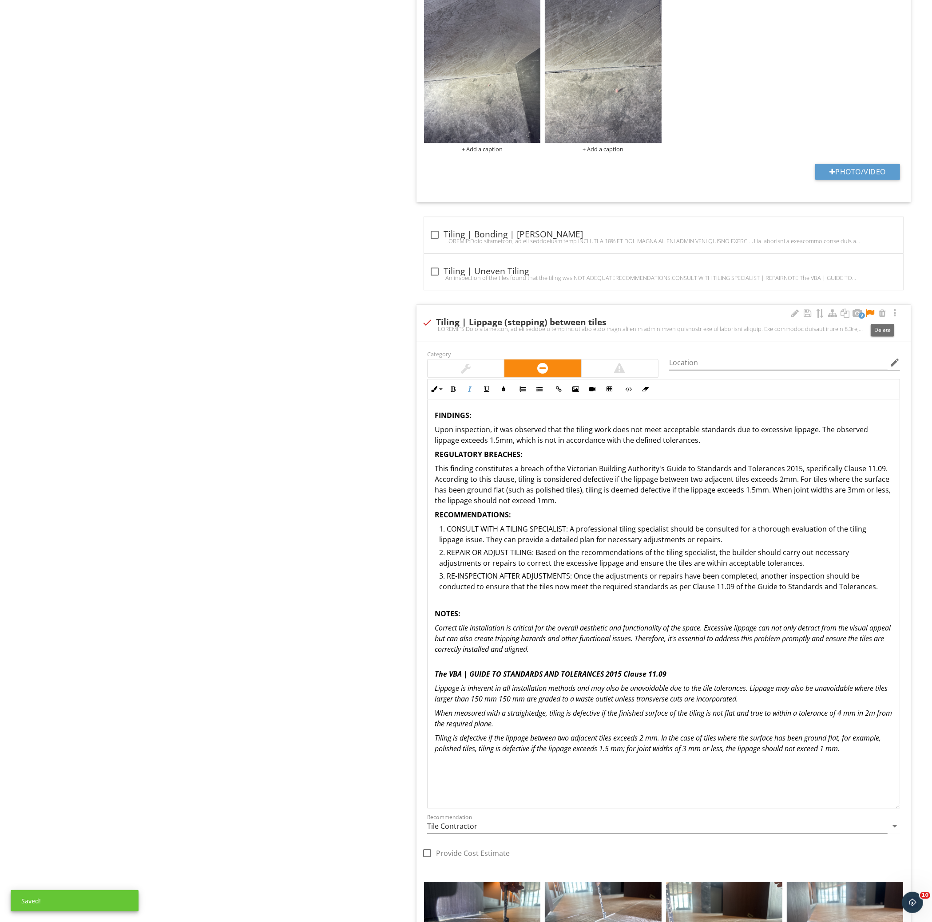
click at [868, 312] on div at bounding box center [869, 313] width 11 height 9
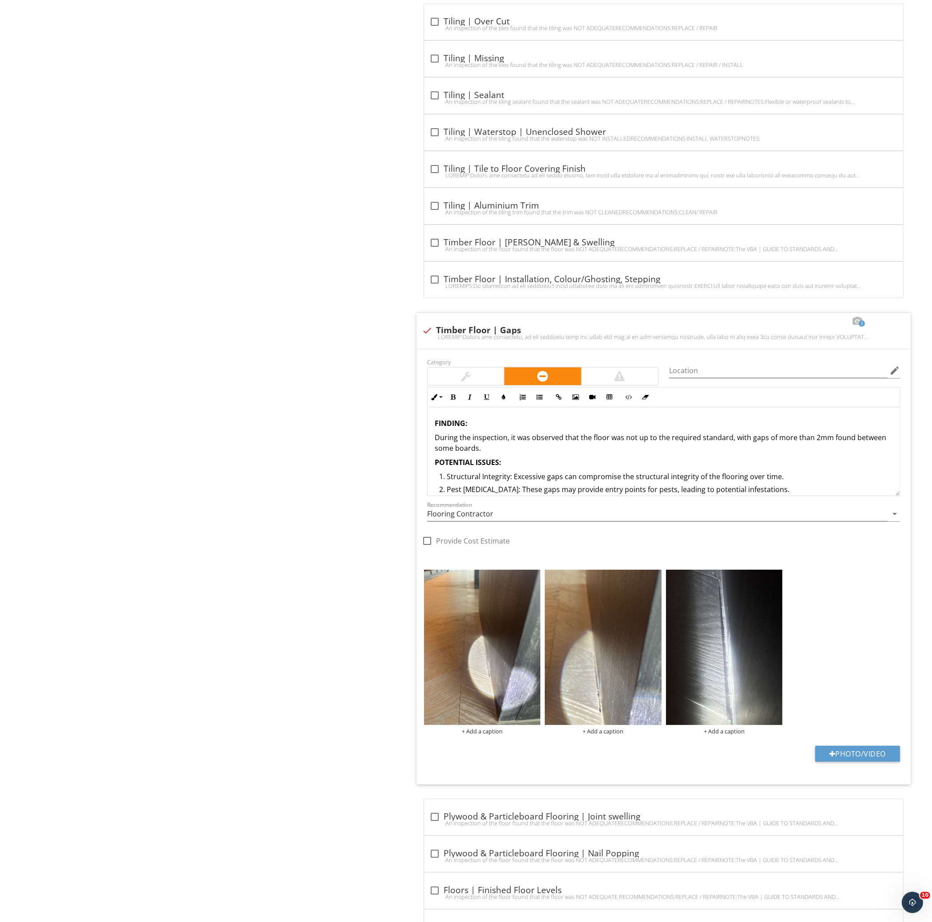
scroll to position [4617, 0]
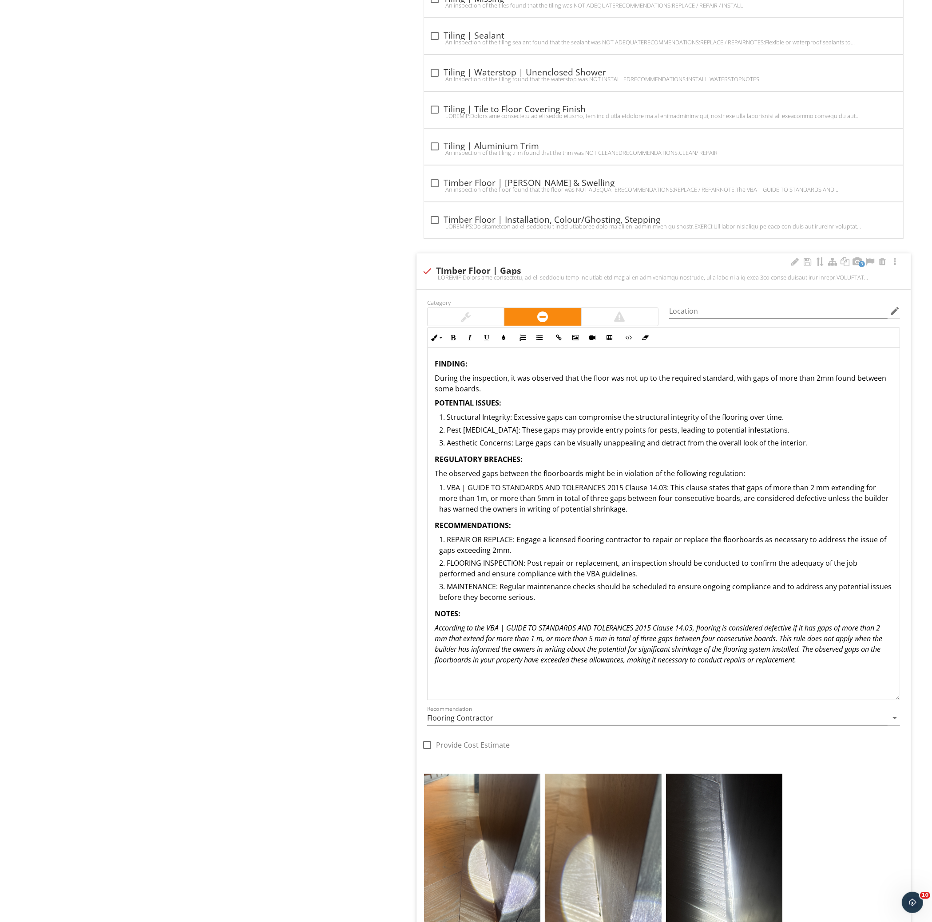
drag, startPoint x: 897, startPoint y: 431, endPoint x: 866, endPoint y: 695, distance: 265.5
click at [866, 695] on div "FINDING: During the inspection, it was observed that the floor was not up to th…" at bounding box center [663, 524] width 473 height 352
click at [859, 682] on div "FINDING: During the inspection, it was observed that the floor was not up to th…" at bounding box center [663, 524] width 473 height 352
click at [843, 659] on p "According to the VBA | GUIDE TO STANDARDS AND TOLERANCES 2015 Clause 14.03, flo…" at bounding box center [664, 644] width 458 height 43
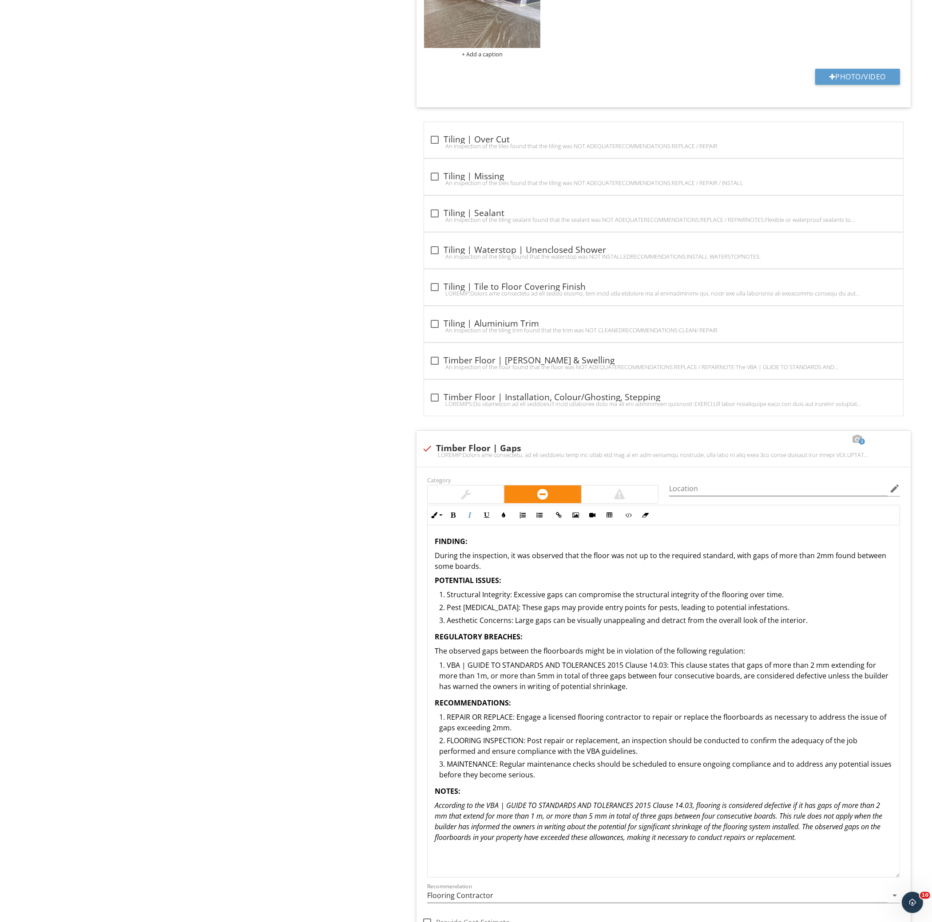
scroll to position [4380, 0]
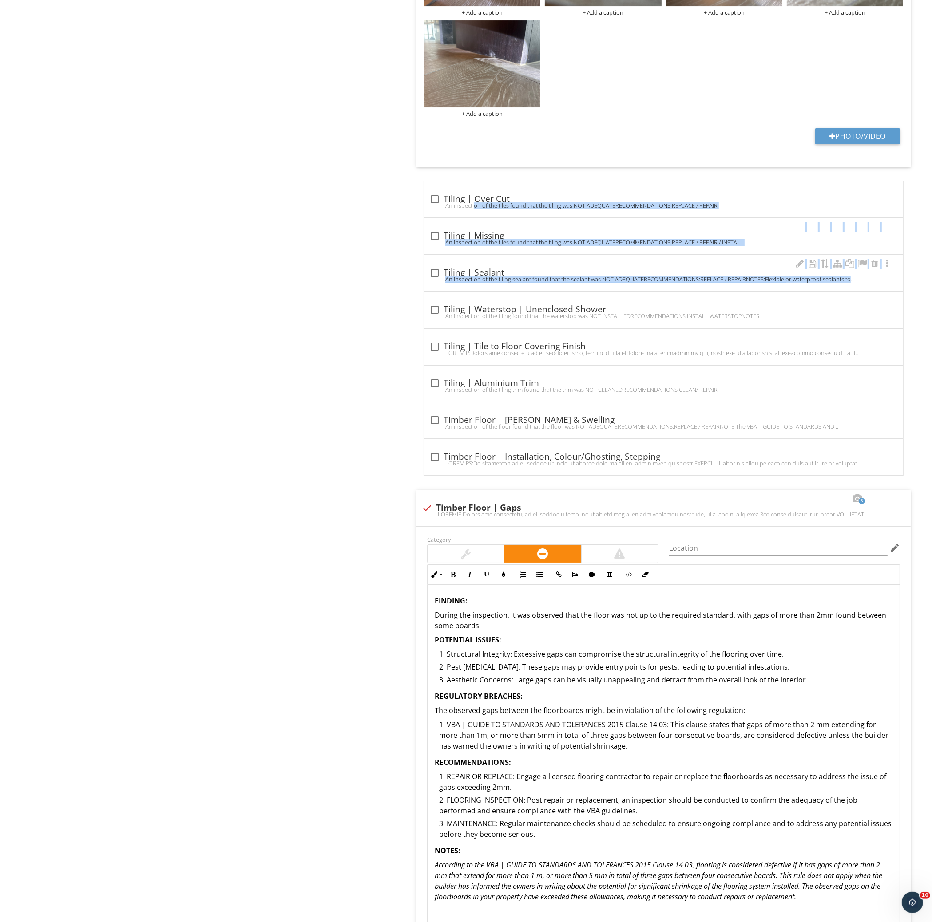
drag, startPoint x: 414, startPoint y: 193, endPoint x: 742, endPoint y: 287, distance: 341.3
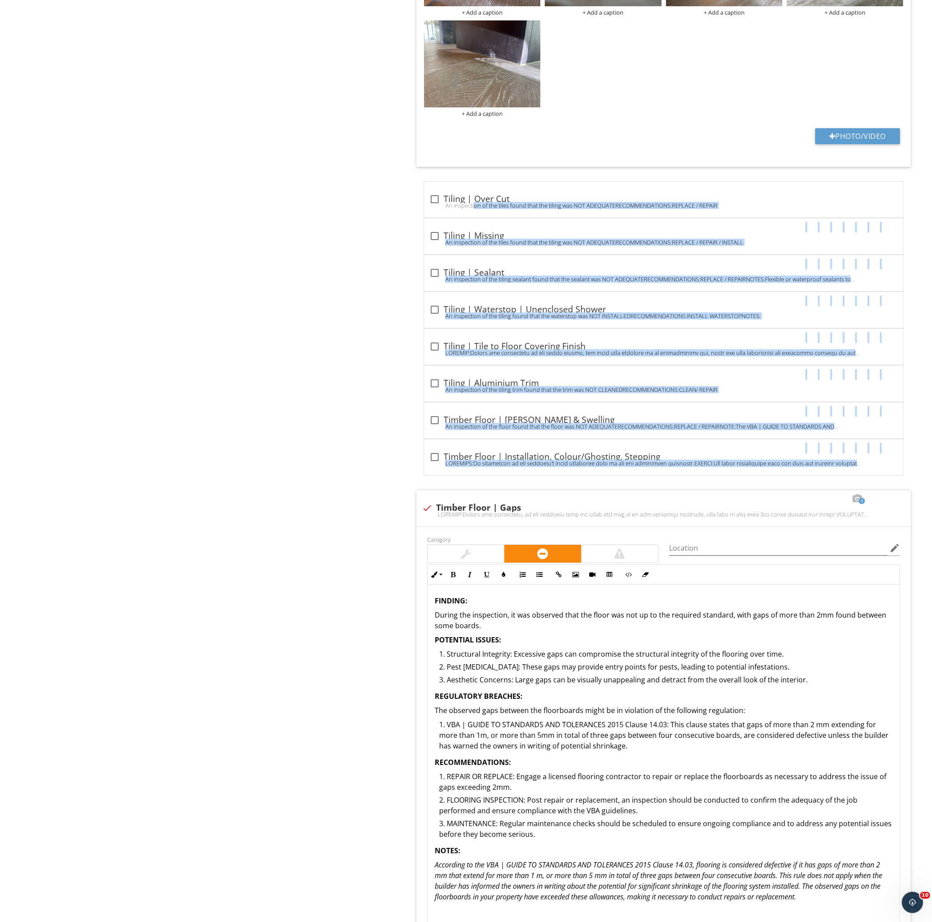
drag, startPoint x: 432, startPoint y: 177, endPoint x: 910, endPoint y: 472, distance: 561.7
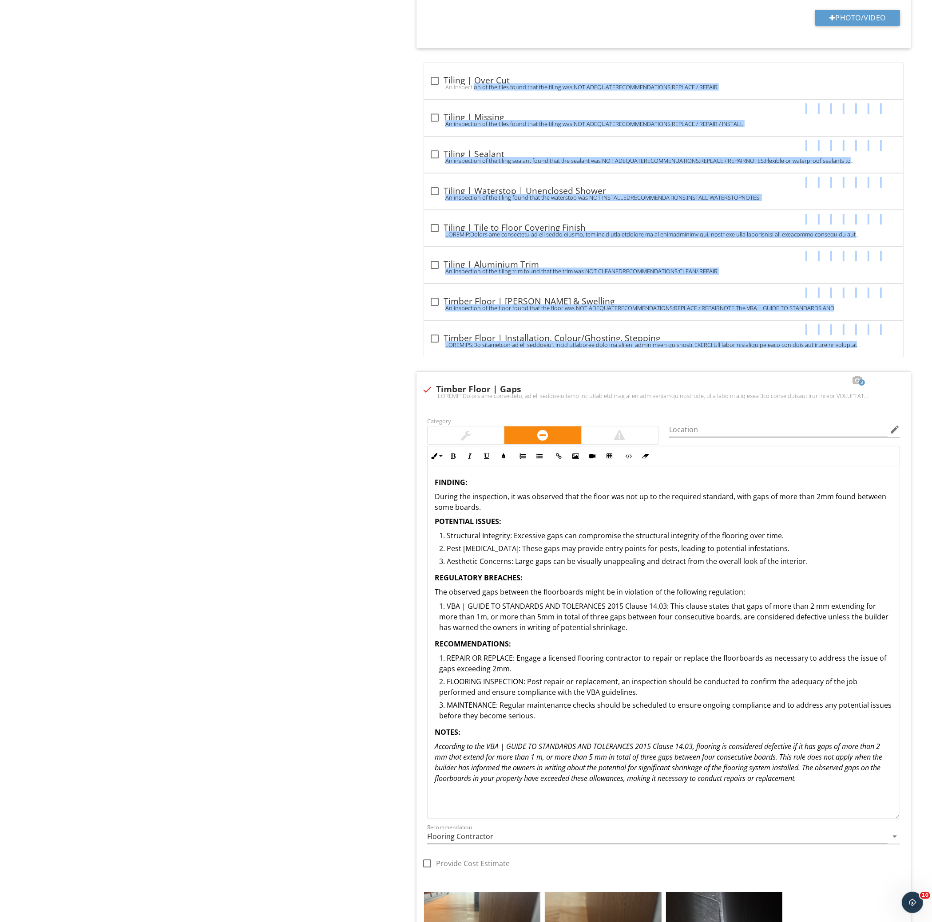
scroll to position [4557, 0]
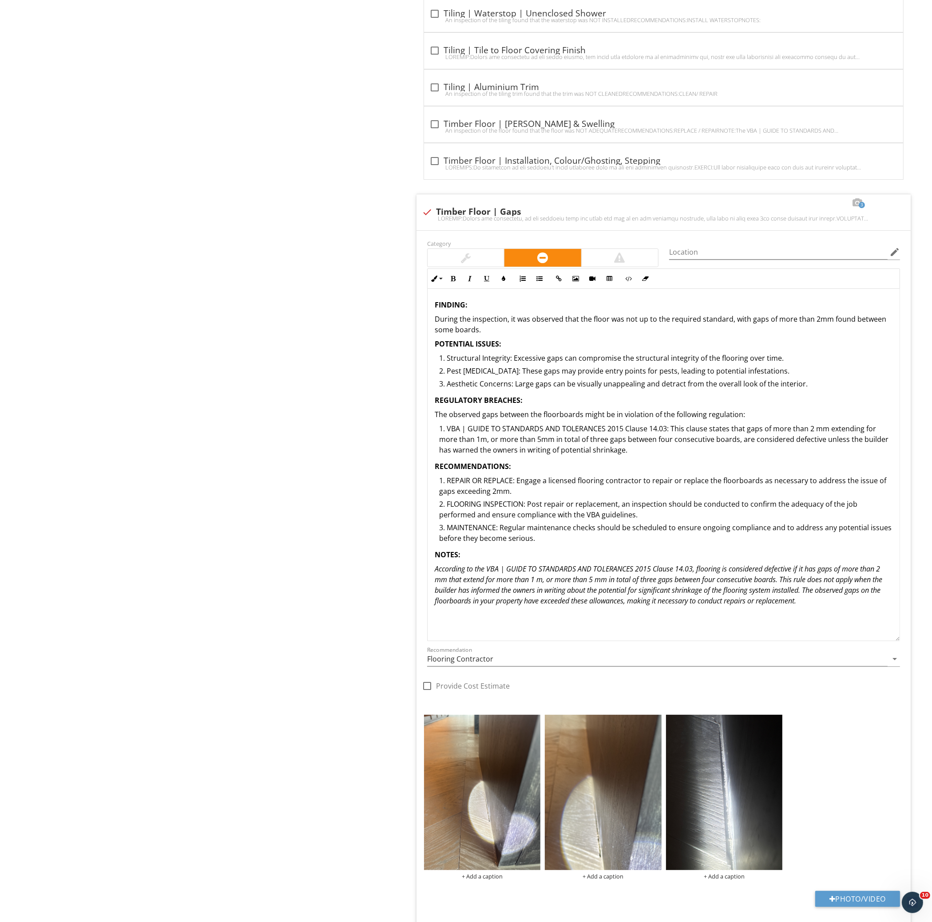
scroll to position [4735, 0]
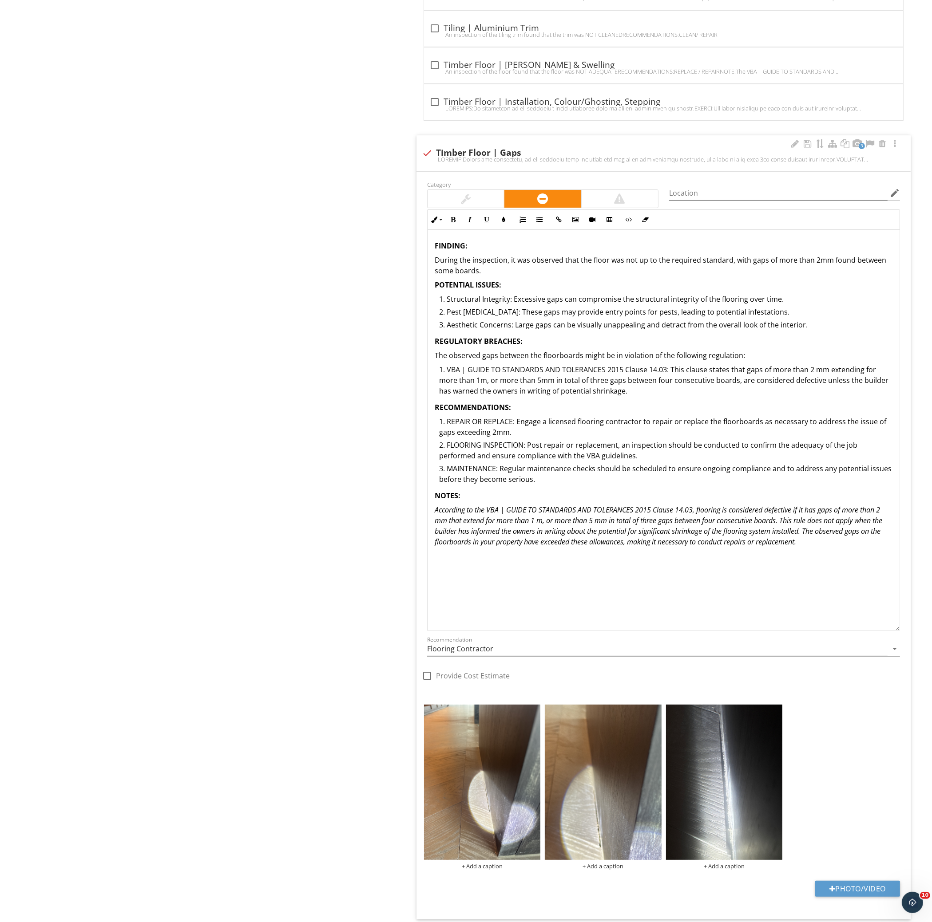
drag, startPoint x: 894, startPoint y: 579, endPoint x: 910, endPoint y: 615, distance: 38.9
click at [903, 631] on div "Inline Style XLarge Large Normal Small Light Small/Light Bold Italic Underline …" at bounding box center [663, 421] width 483 height 422
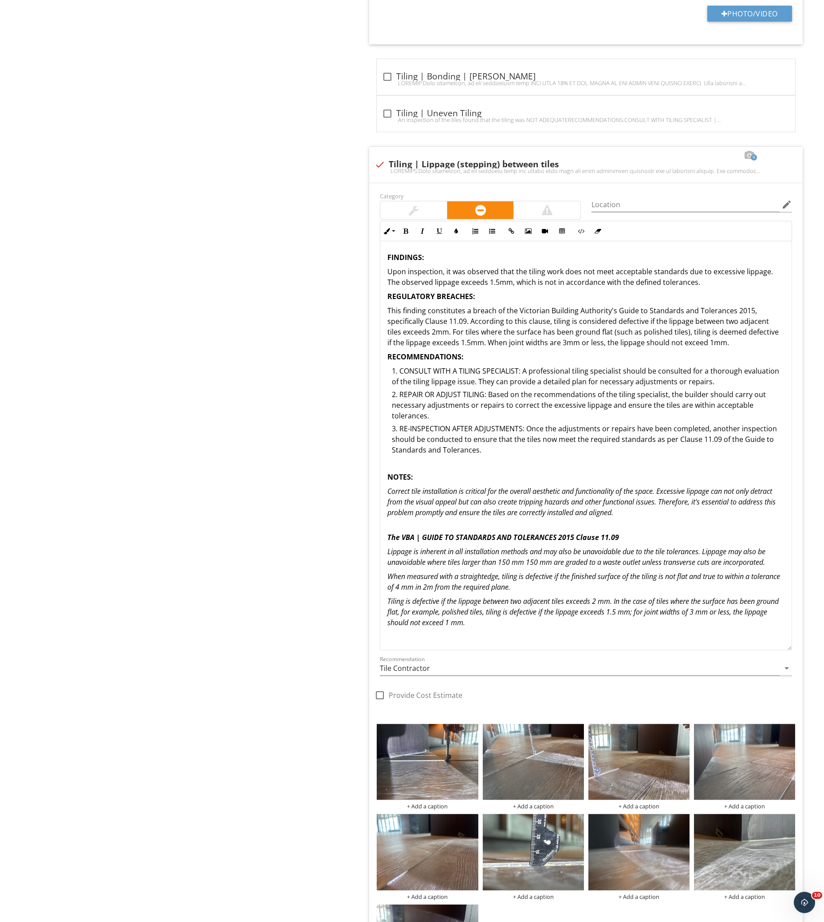
scroll to position [3192, 0]
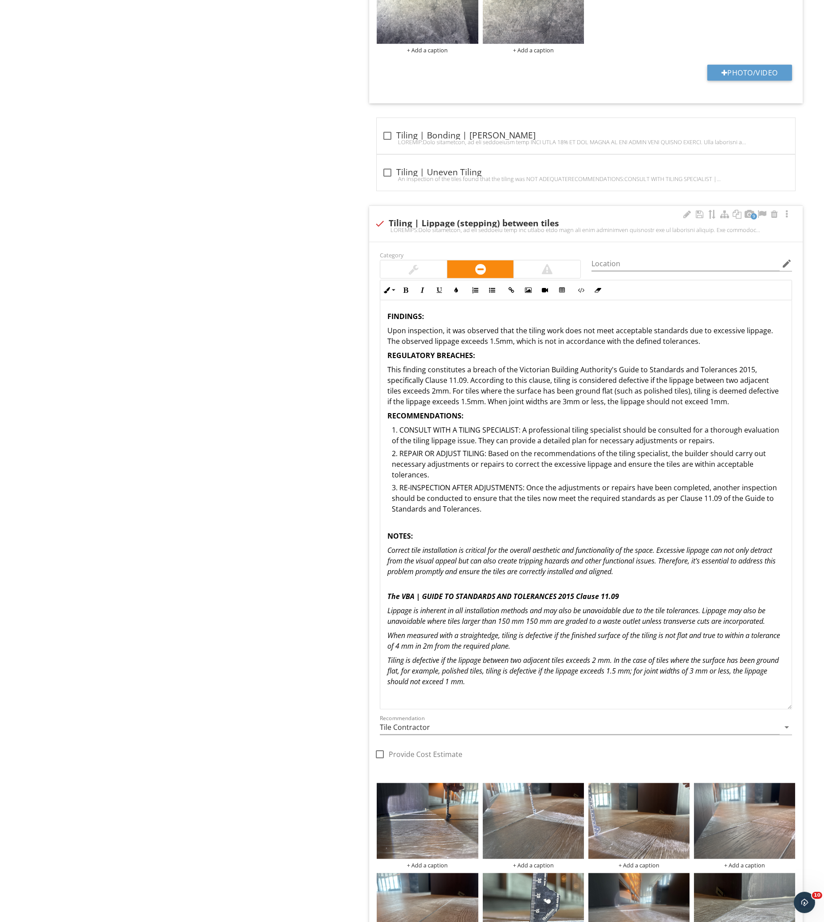
click at [539, 389] on p "This finding constitutes a breach of the Victorian Building Authority's Guide t…" at bounding box center [586, 385] width 397 height 43
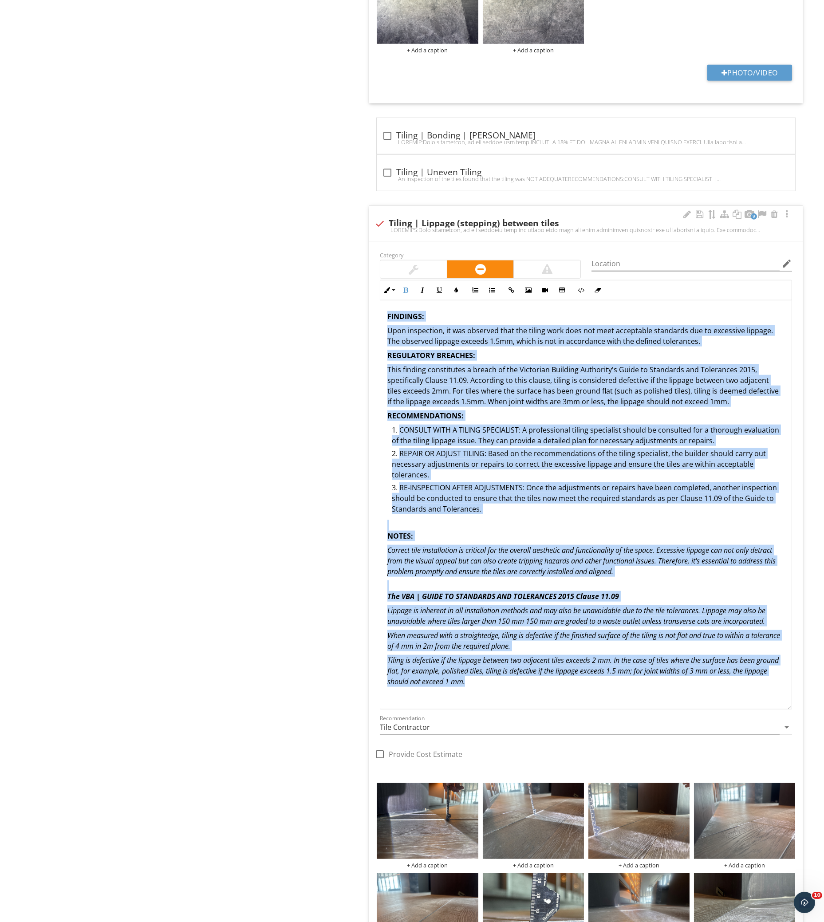
copy div "FINDINGS: Upon inspection, it was observed that the tiling work does not meet a…"
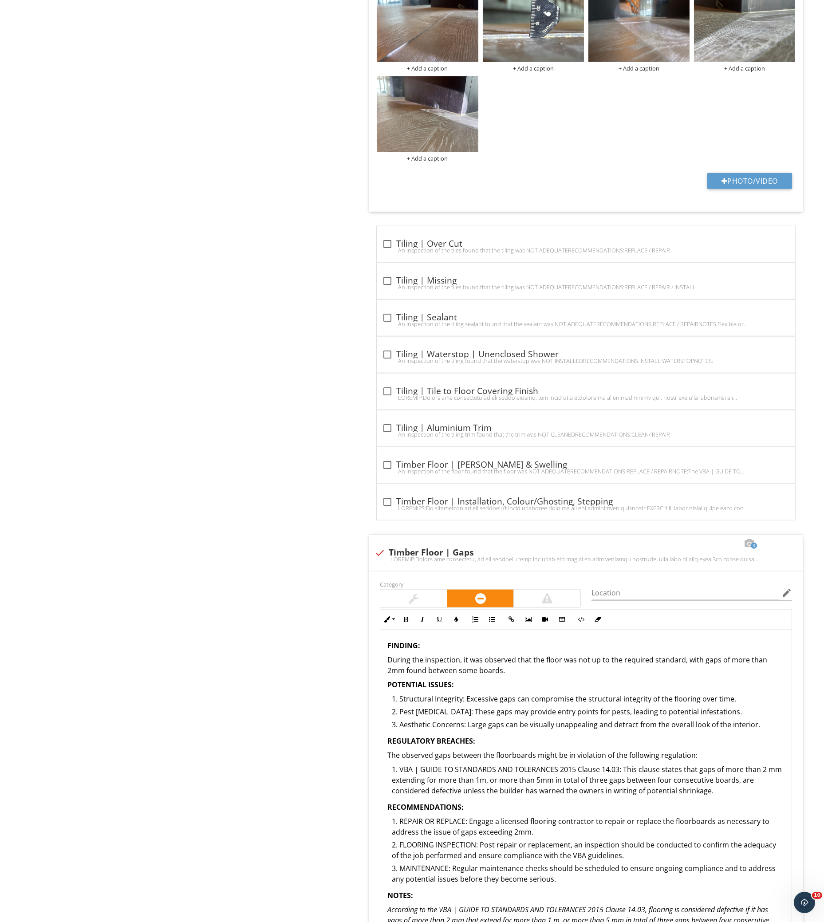
scroll to position [4376, 0]
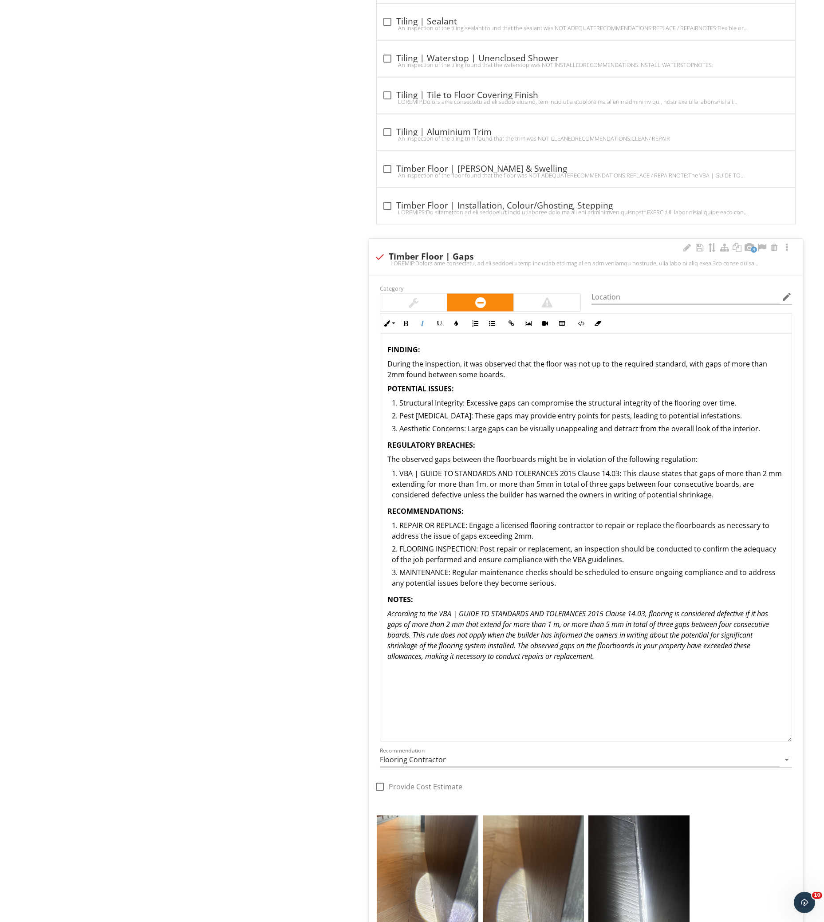
click at [609, 662] on p "According to the VBA | GUIDE TO STANDARDS AND TOLERANCES 2015 Clause 14.03, flo…" at bounding box center [586, 635] width 397 height 53
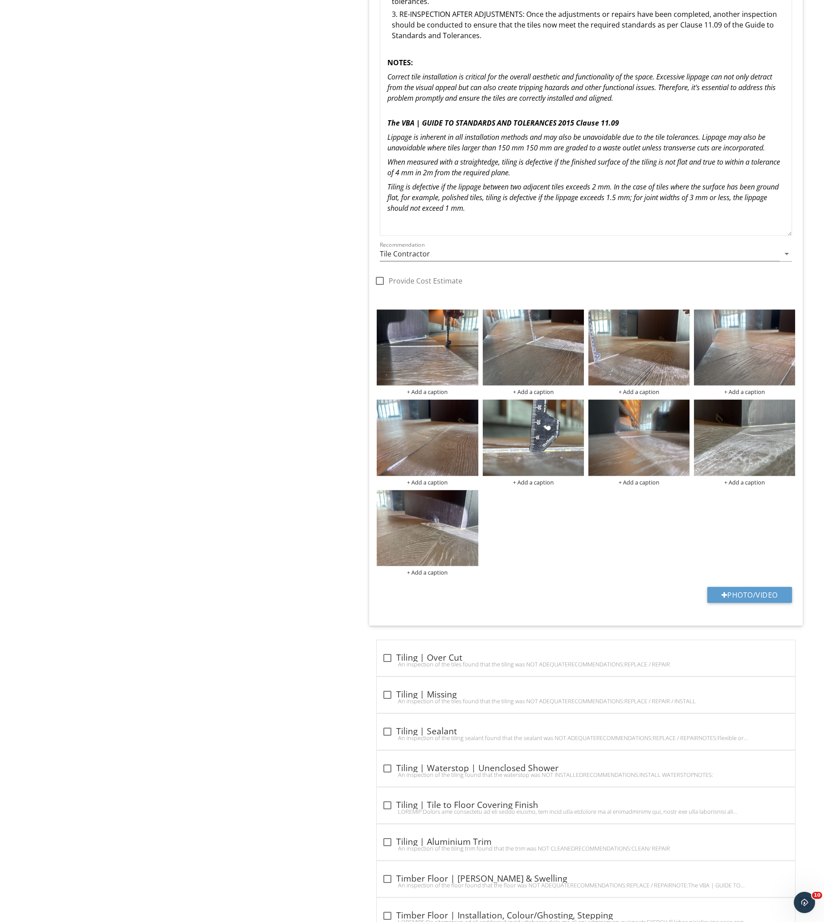
scroll to position [3251, 0]
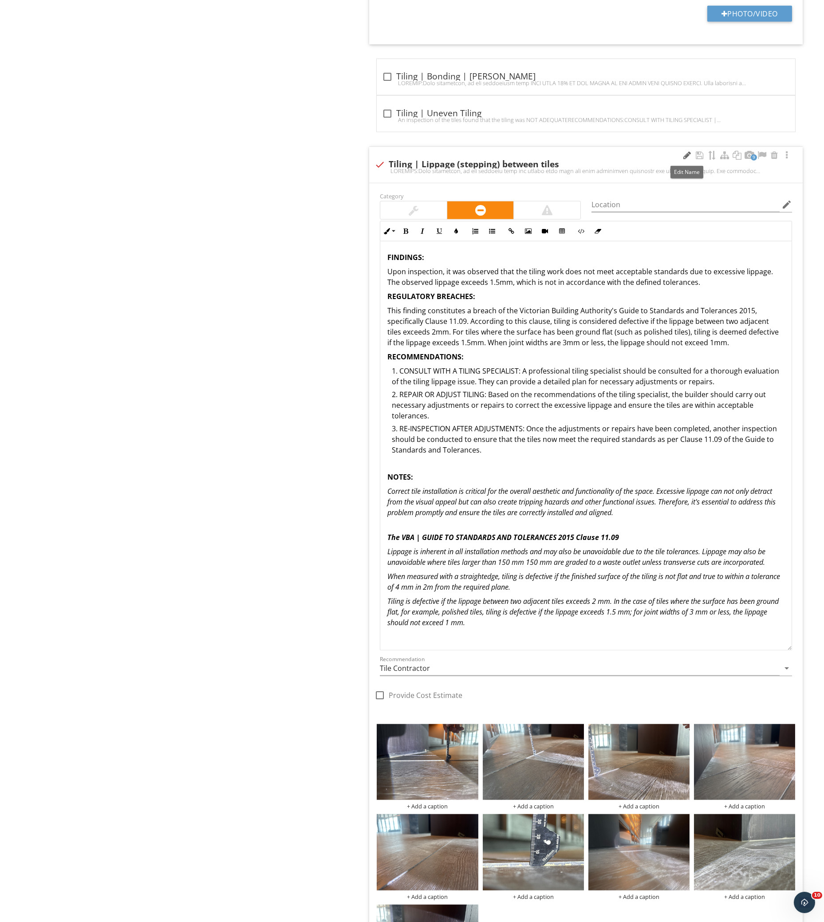
click at [688, 156] on div at bounding box center [687, 155] width 11 height 9
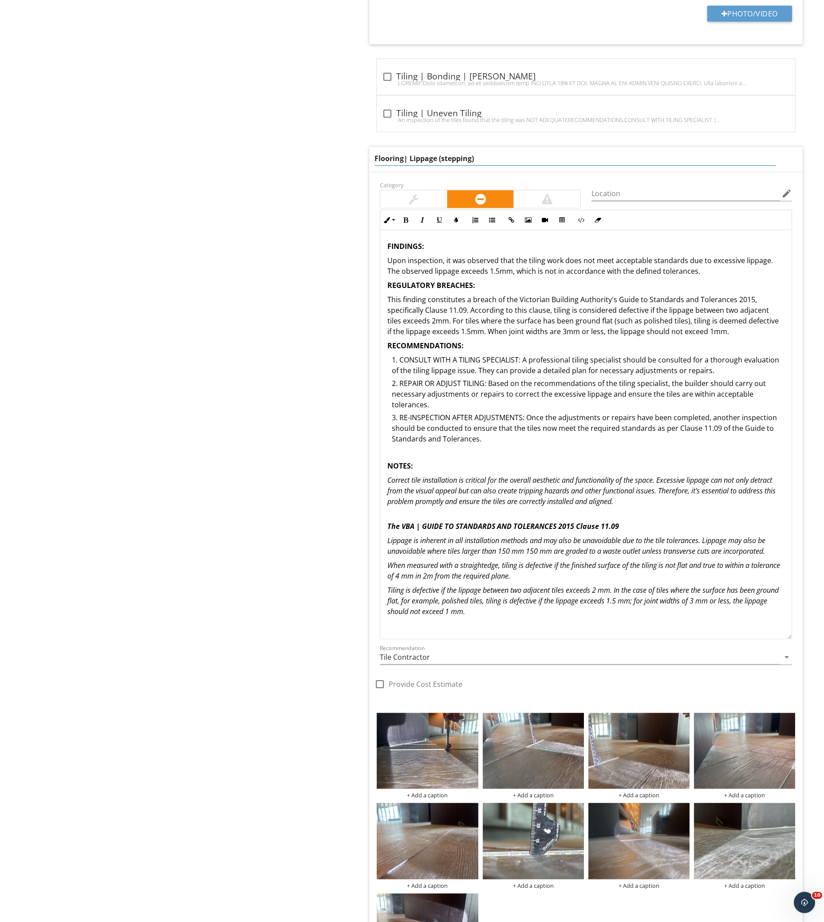
type input "Flooring | Lippage (stepping)"
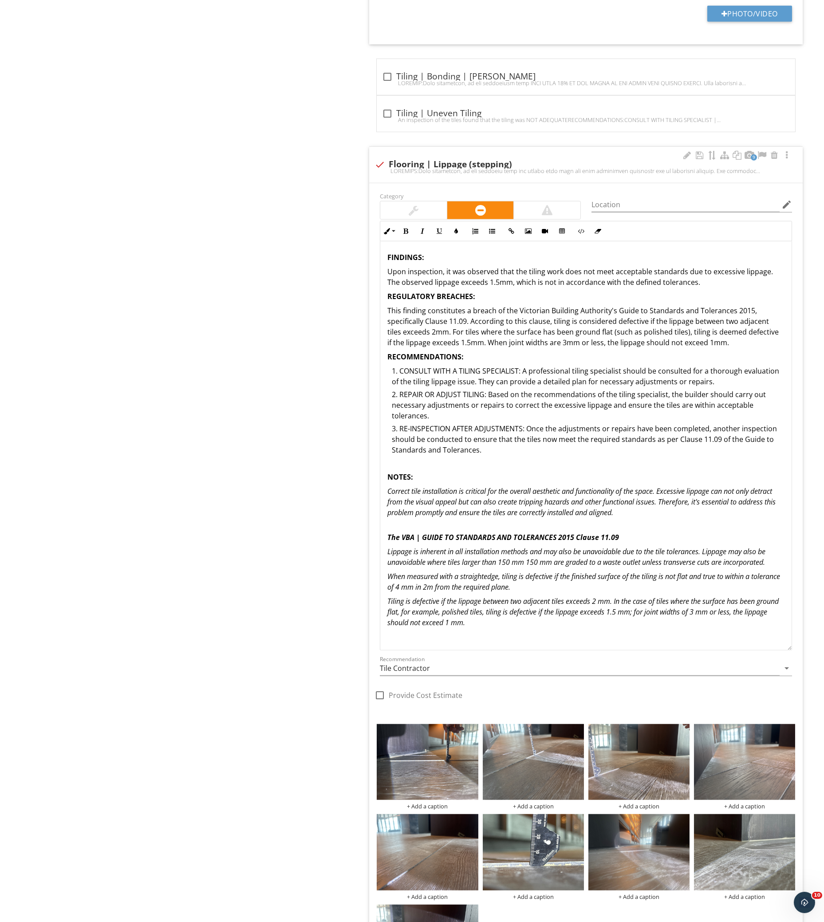
click at [552, 312] on p "This finding constitutes a breach of the Victorian Building Authority's Guide t…" at bounding box center [586, 326] width 397 height 43
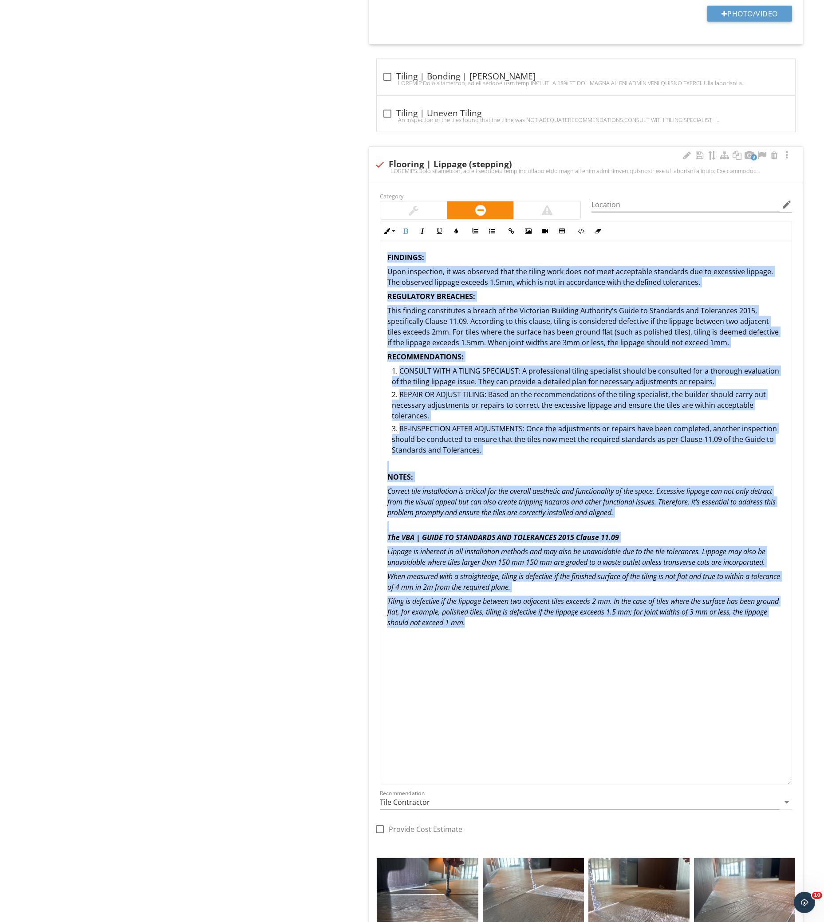
drag, startPoint x: 785, startPoint y: 645, endPoint x: 677, endPoint y: 708, distance: 125.3
click at [744, 785] on div "FINDINGS: Upon inspection, it was observed that the tiling work does not meet a…" at bounding box center [586, 512] width 412 height 543
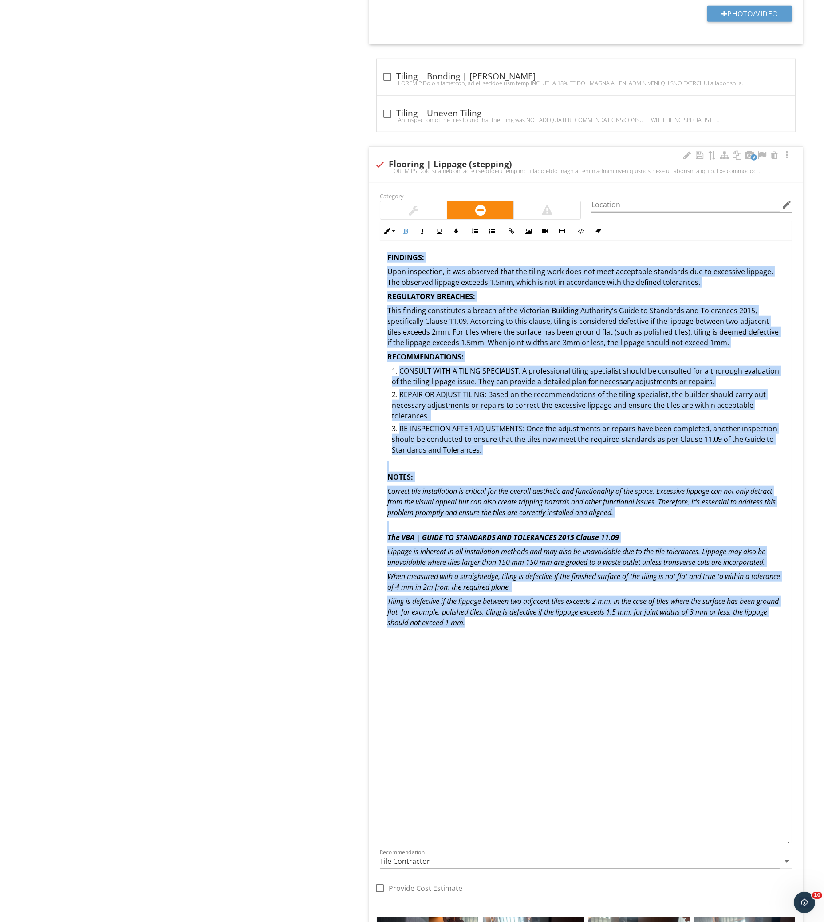
click at [664, 625] on p "Tiling is defective if the lippage between two adjacent tiles exceeds 2 mm. In …" at bounding box center [586, 612] width 397 height 32
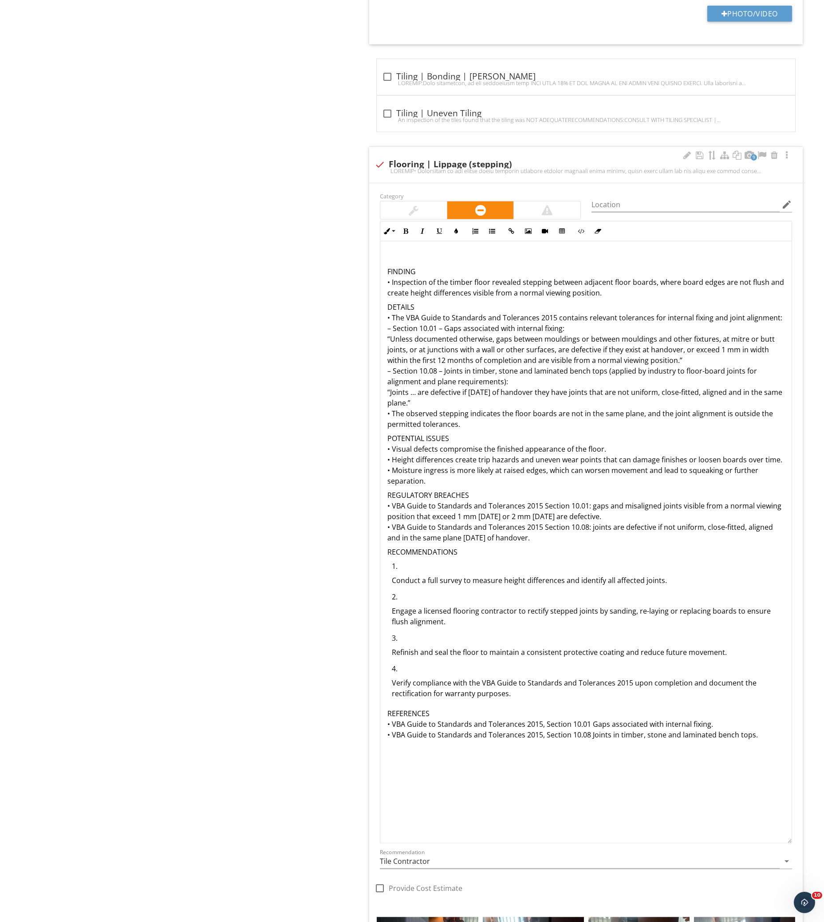
click at [467, 262] on p at bounding box center [586, 257] width 397 height 11
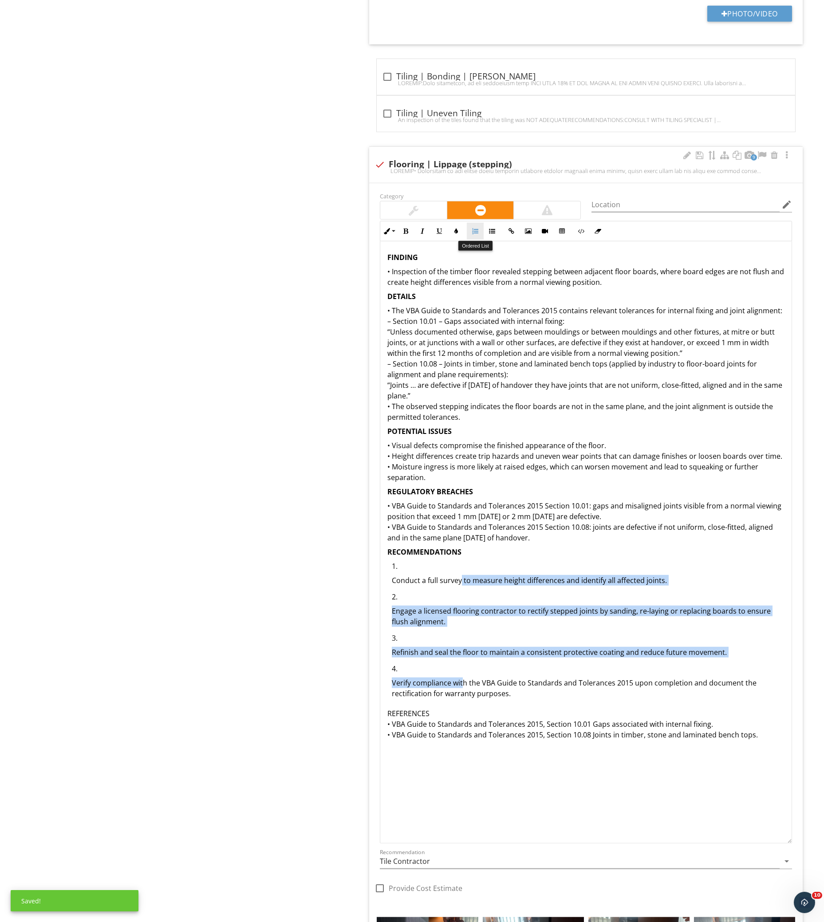
click at [473, 236] on button "Ordered List" at bounding box center [475, 231] width 17 height 17
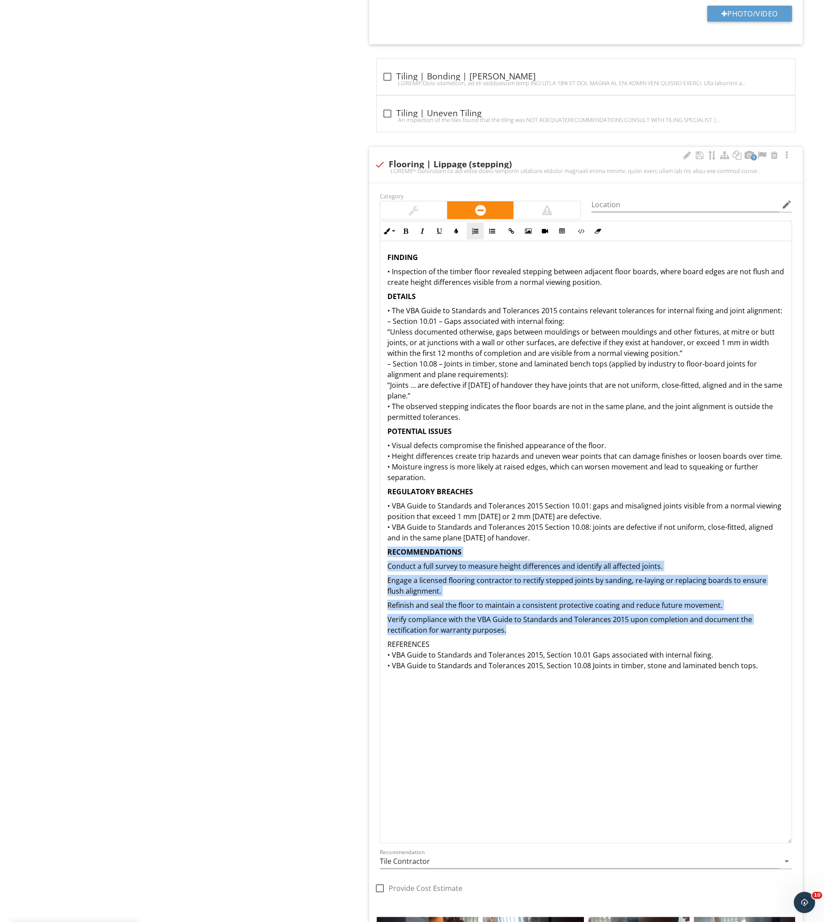
click at [475, 235] on button "Ordered List" at bounding box center [475, 231] width 17 height 17
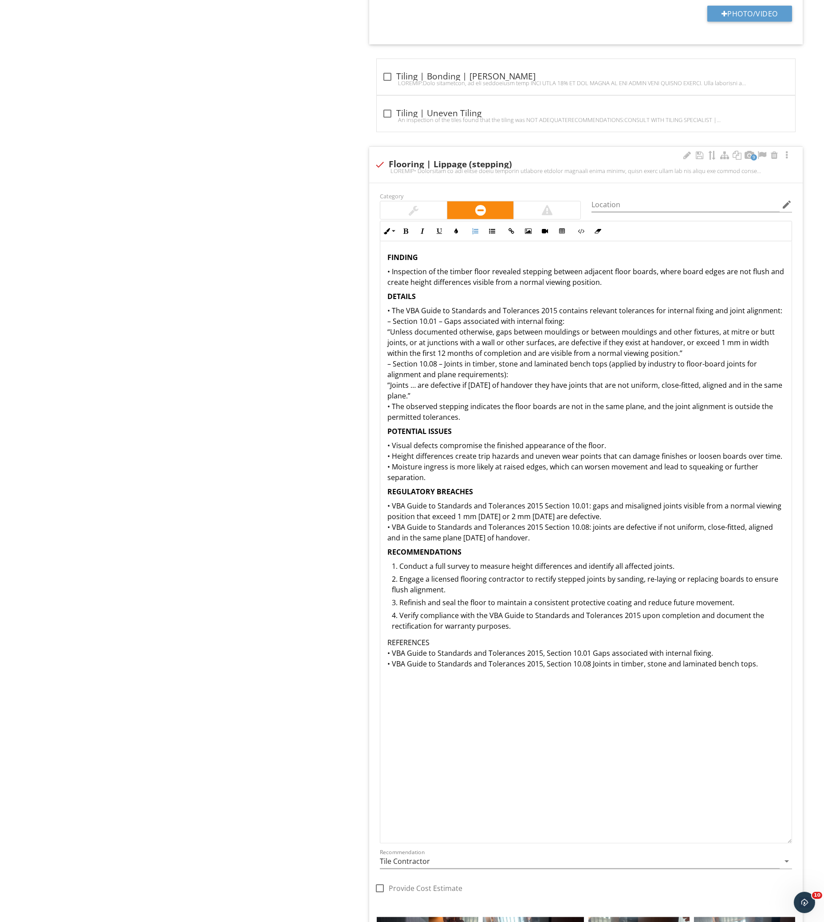
click at [479, 642] on p "REFERENCES • VBA Guide to Standards and Tolerances 2015, Section 10.01 Gaps ass…" at bounding box center [586, 653] width 397 height 32
click at [498, 656] on p "REFERENCES • VBA Guide to Standards and Tolerances 2015, Section 10.01 Gaps ass…" at bounding box center [586, 653] width 397 height 32
click at [383, 259] on div "FINDING • Inspection of the timber floor revealed stepping between adjacent flo…" at bounding box center [586, 476] width 412 height 471
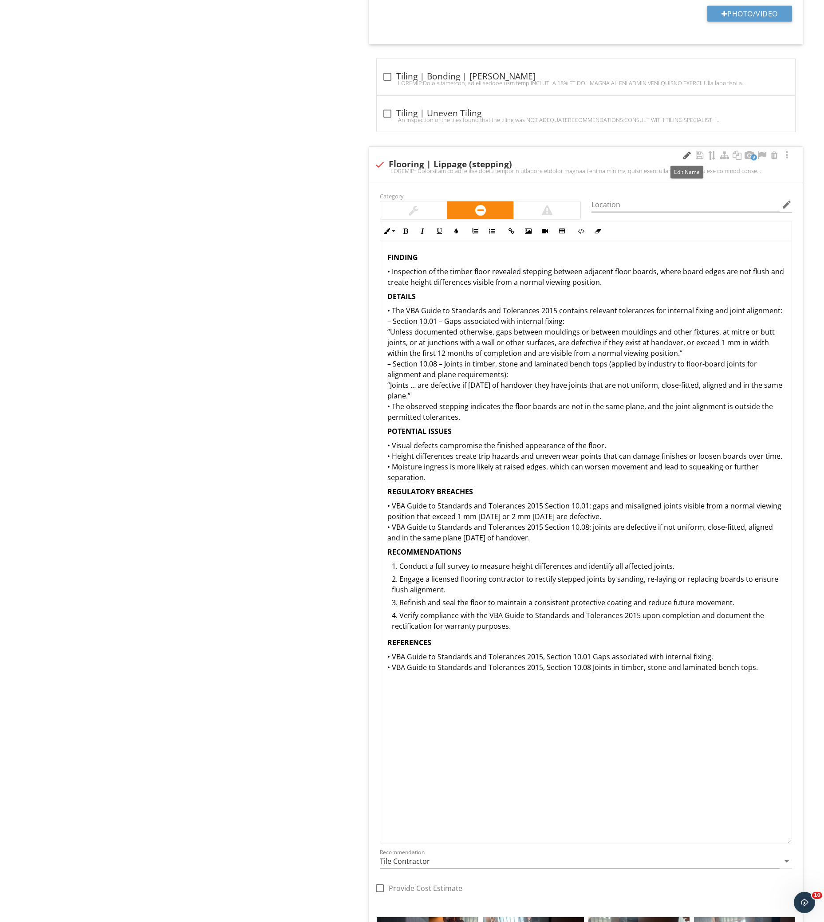
click at [690, 157] on div at bounding box center [687, 155] width 11 height 9
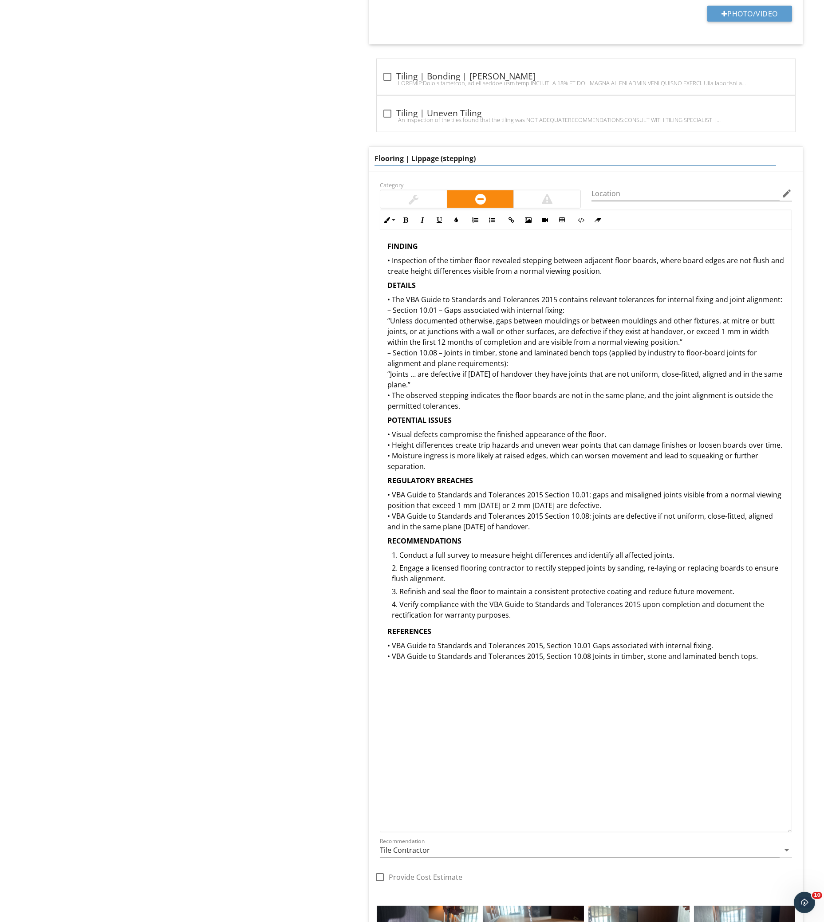
click at [444, 160] on input "Flooring | Lippage (stepping)" at bounding box center [576, 158] width 402 height 15
type input "Flooring | Lippage (Stepping)"
click at [517, 419] on p "FINDING • Inspection of the timber floor revealed stepping between adjacent flo…" at bounding box center [586, 451] width 397 height 421
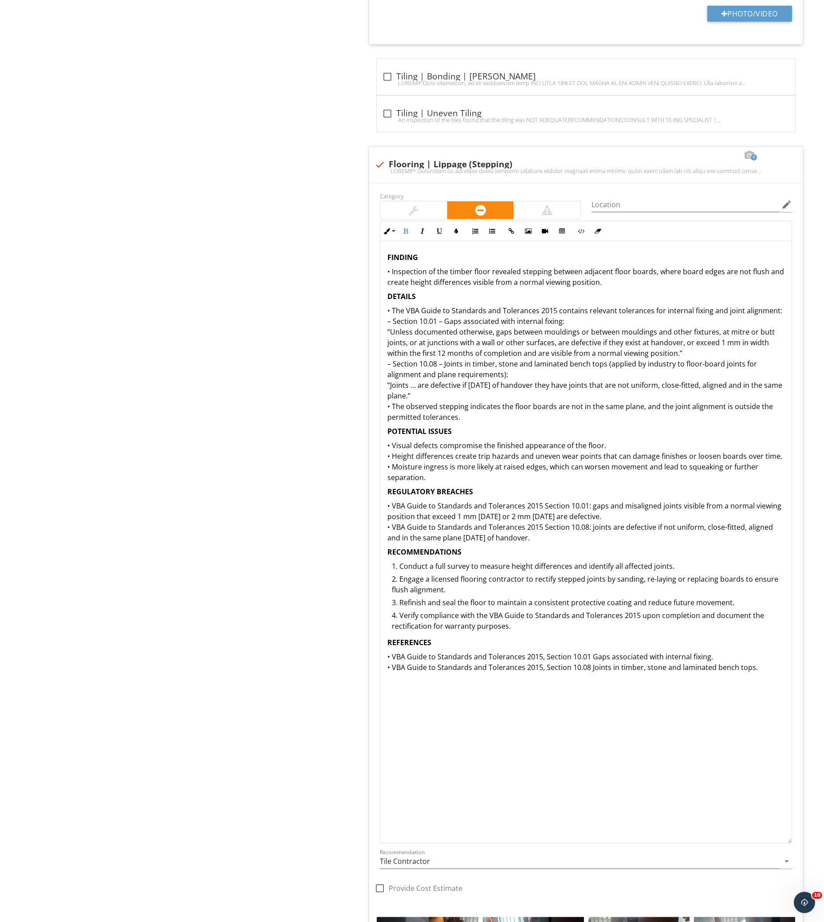
scroll to position [3133, 0]
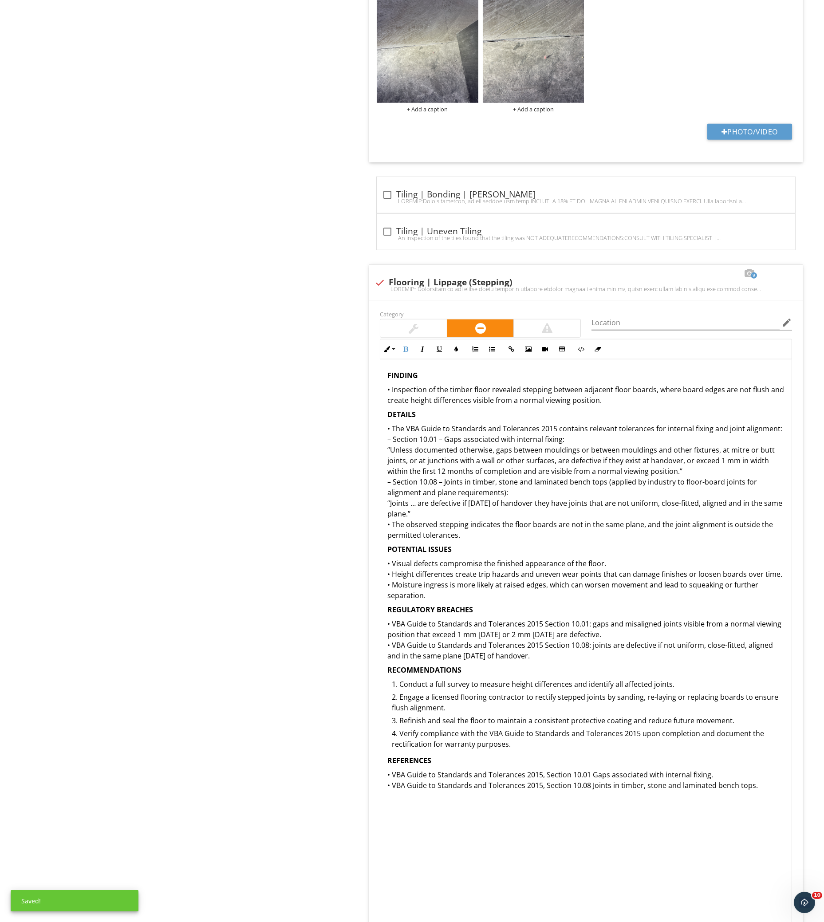
click at [383, 377] on div "FINDING • Inspection of the timber floor revealed stepping between adjacent flo…" at bounding box center [586, 595] width 412 height 471
click at [709, 545] on p "POTENTIAL ISSUES" at bounding box center [586, 549] width 397 height 11
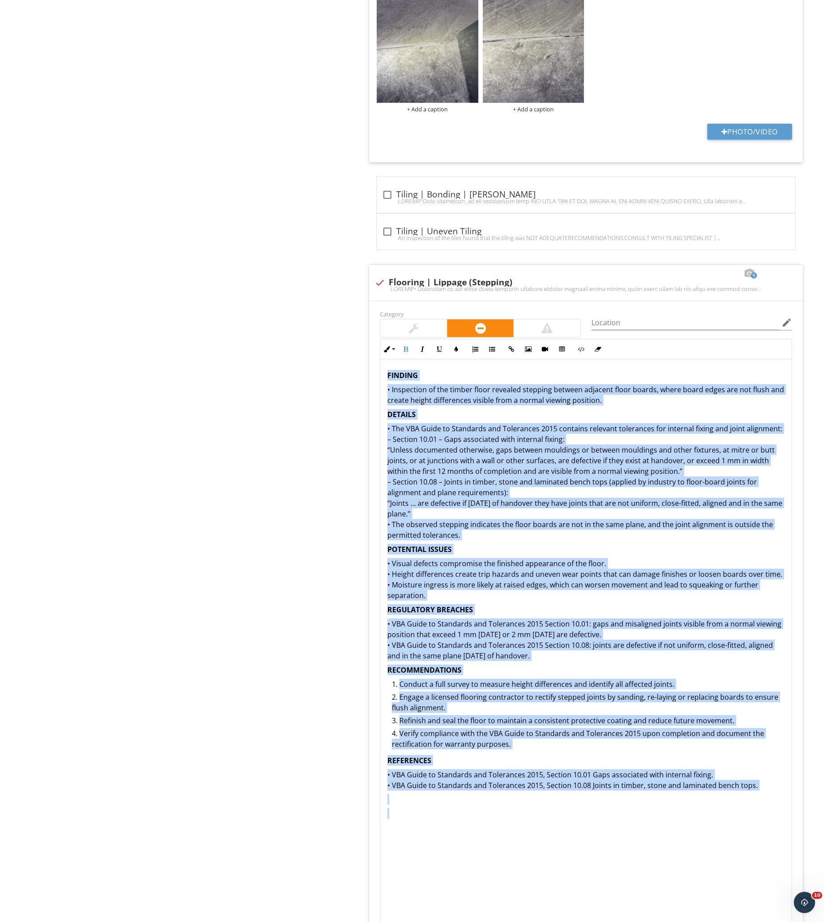
click at [624, 550] on p "POTENTIAL ISSUES" at bounding box center [586, 549] width 397 height 11
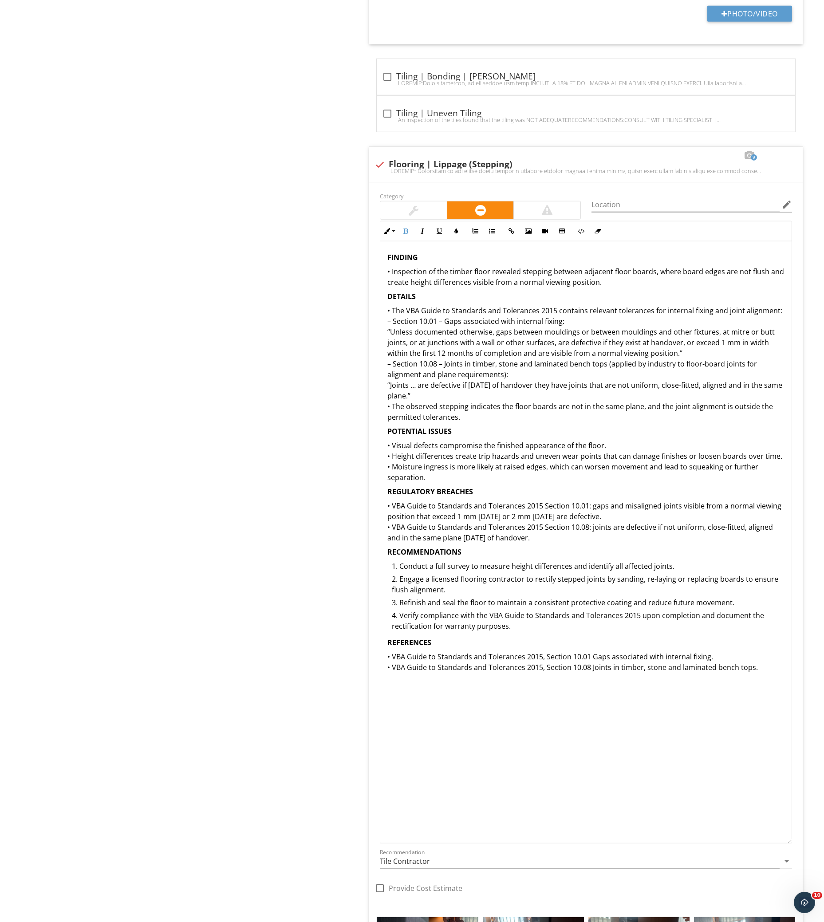
scroll to position [3310, 0]
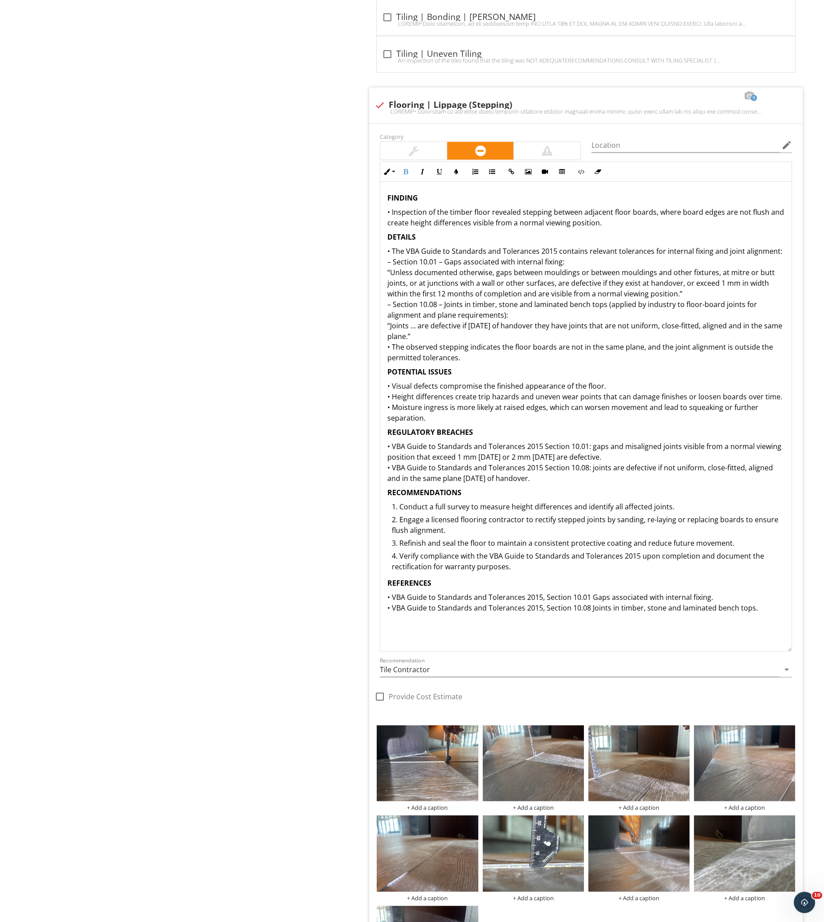
drag, startPoint x: 788, startPoint y: 783, endPoint x: 776, endPoint y: 650, distance: 133.3
click at [776, 650] on div "FINDING • Inspection of the timber floor revealed stepping between adjacent flo…" at bounding box center [586, 417] width 412 height 470
click at [204, 411] on div "Upload cover photo Inspection Details Floor Level Survey Master Bedroom Master …" at bounding box center [412, 4] width 824 height 6451
drag, startPoint x: 787, startPoint y: 646, endPoint x: 685, endPoint y: 692, distance: 112.7
click at [791, 652] on div "FINDING • Inspection of the timber floor revealed stepping between adjacent flo…" at bounding box center [586, 417] width 412 height 470
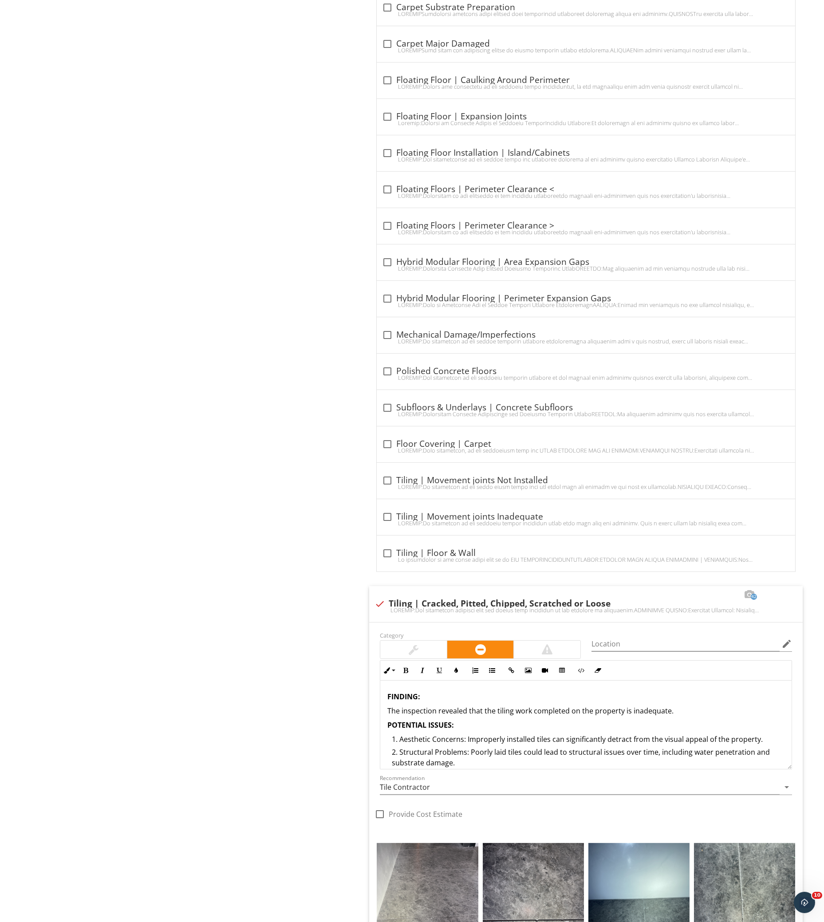
scroll to position [0, 0]
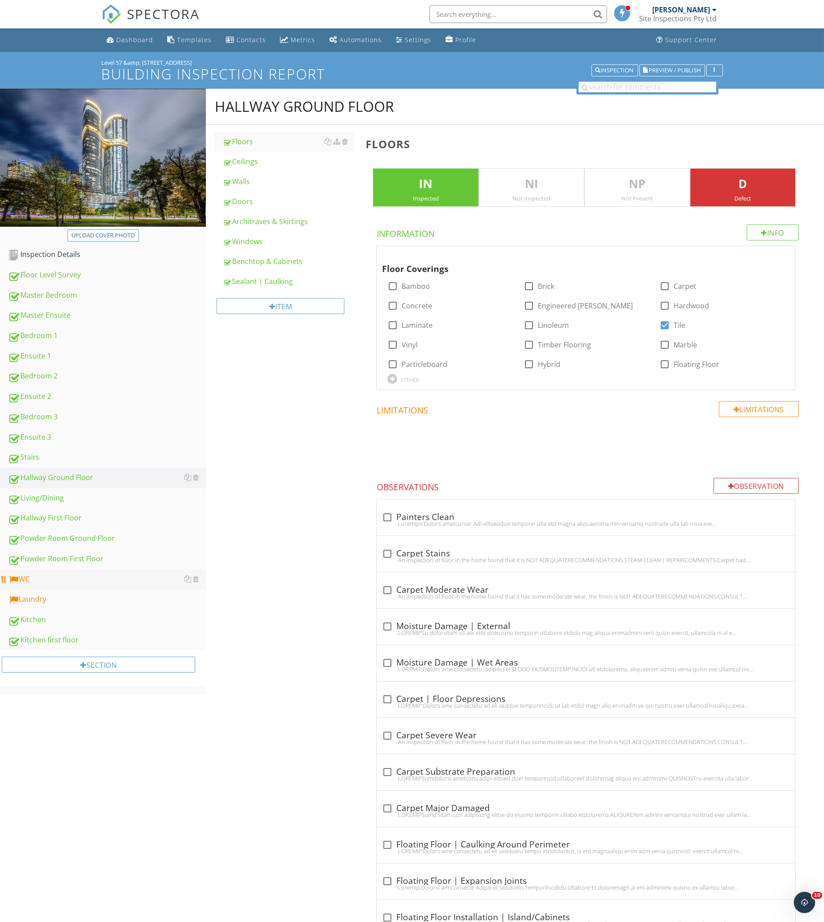
click at [81, 576] on div "WC" at bounding box center [107, 580] width 198 height 12
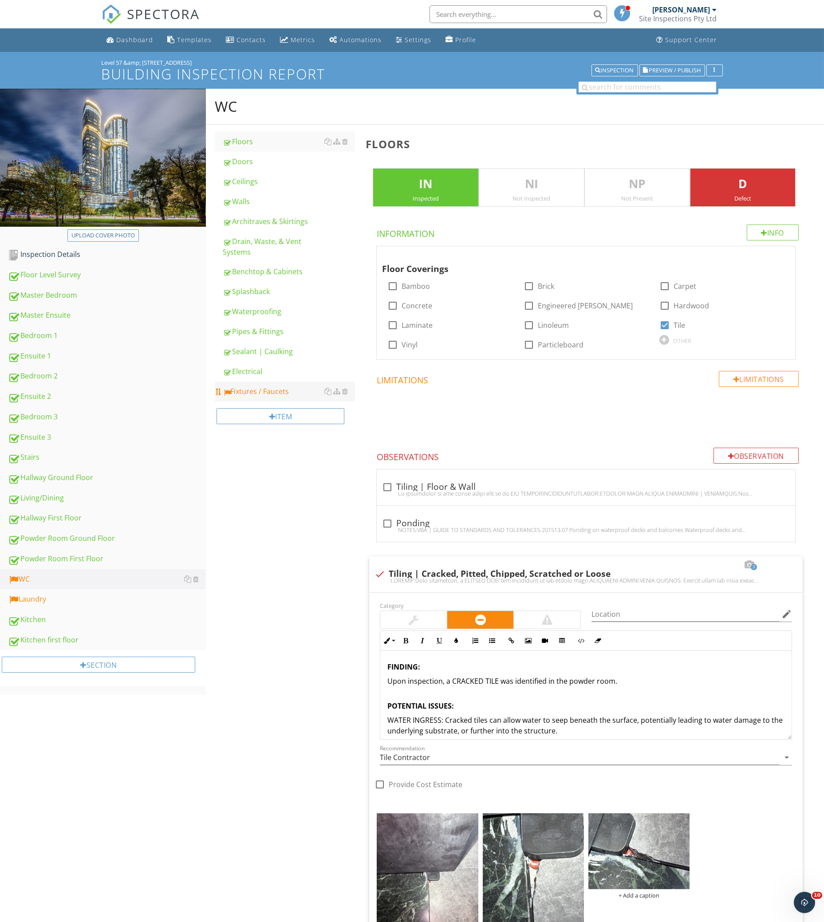
click at [302, 391] on div "Fixtures / Faucets" at bounding box center [289, 391] width 132 height 11
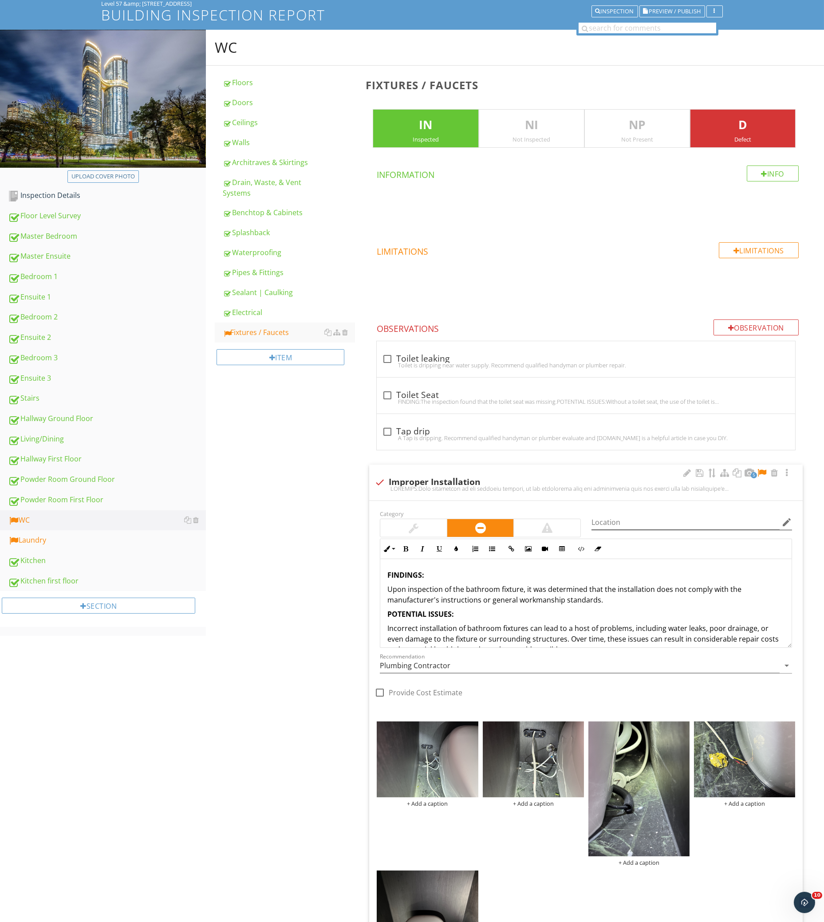
scroll to position [118, 0]
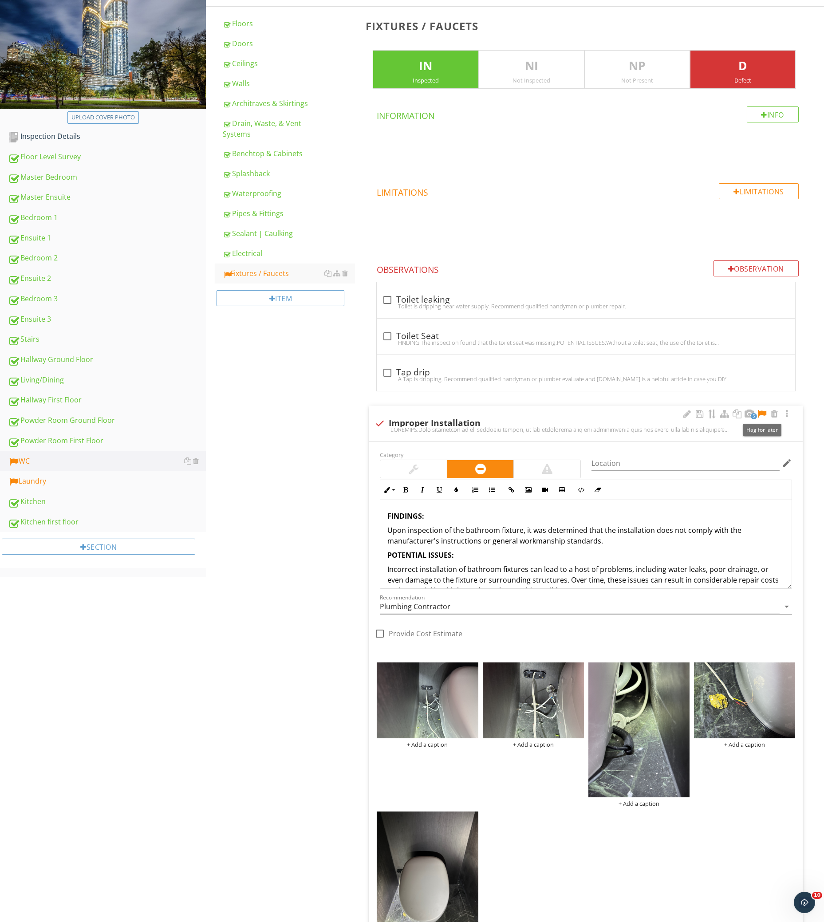
click at [762, 416] on div at bounding box center [762, 414] width 11 height 9
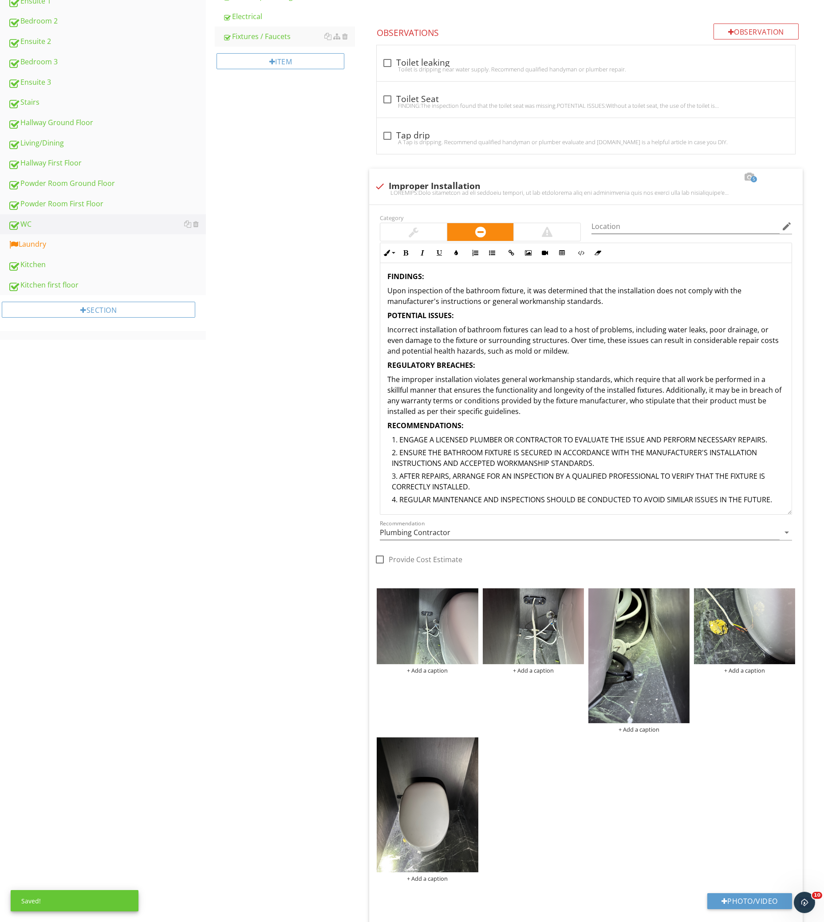
scroll to position [0, 0]
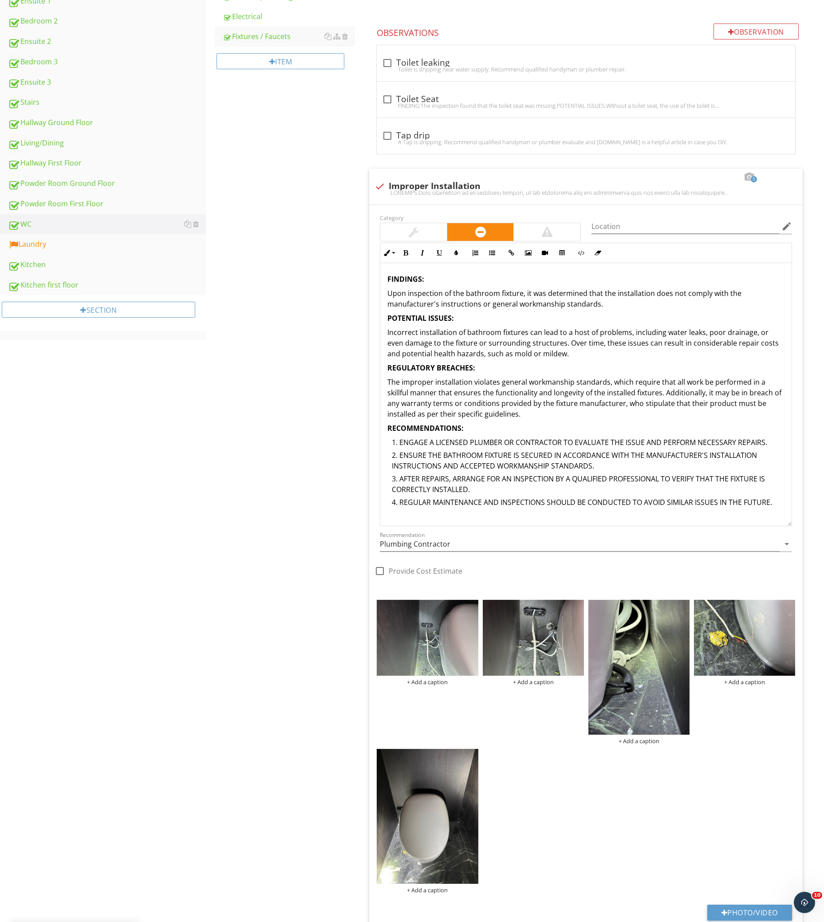
drag, startPoint x: 789, startPoint y: 350, endPoint x: 805, endPoint y: 524, distance: 175.2
click at [805, 524] on span "check_box_outline_blank Toilet leaking [GEOGRAPHIC_DATA] is dripping near water…" at bounding box center [588, 800] width 444 height 1511
click at [639, 512] on div "FINDINGS: Upon inspection of the bathroom fixture, it was determined that the i…" at bounding box center [586, 390] width 412 height 254
click at [783, 493] on li "AFTER REPAIRS, ARRANGE FOR AN INSPECTION BY A QUALIFIED PROFESSIONAL TO VERIFY …" at bounding box center [588, 486] width 393 height 24
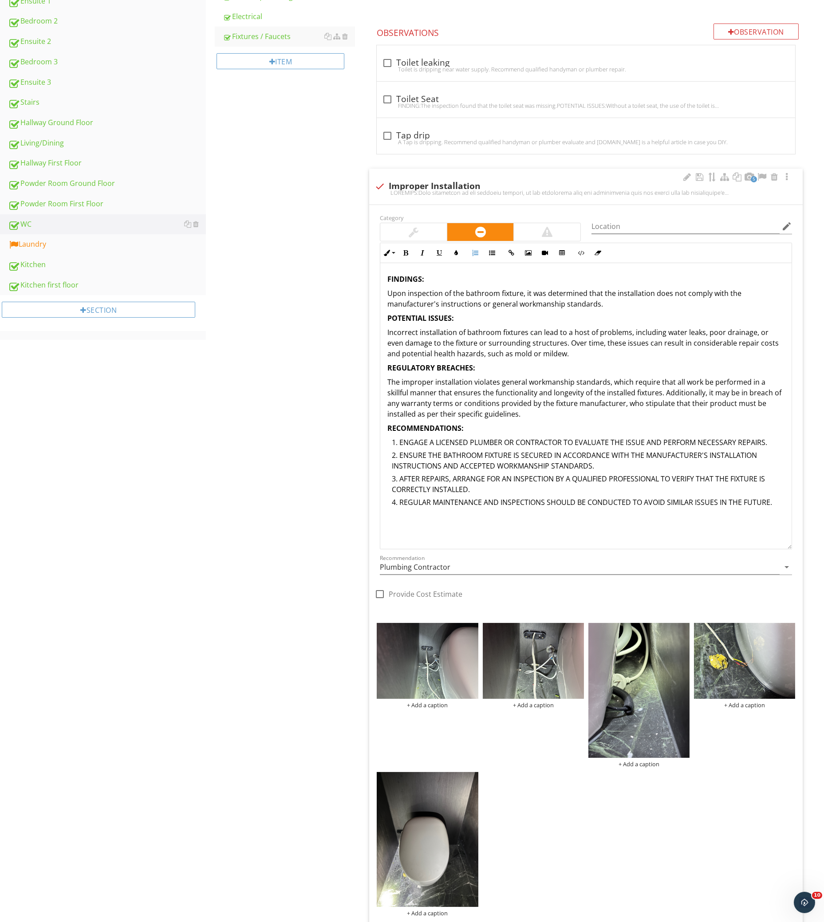
drag, startPoint x: 790, startPoint y: 523, endPoint x: 790, endPoint y: 546, distance: 23.1
click at [790, 546] on div "FINDINGS: Upon inspection of the bathroom fixture, it was determined that the i…" at bounding box center [586, 406] width 412 height 286
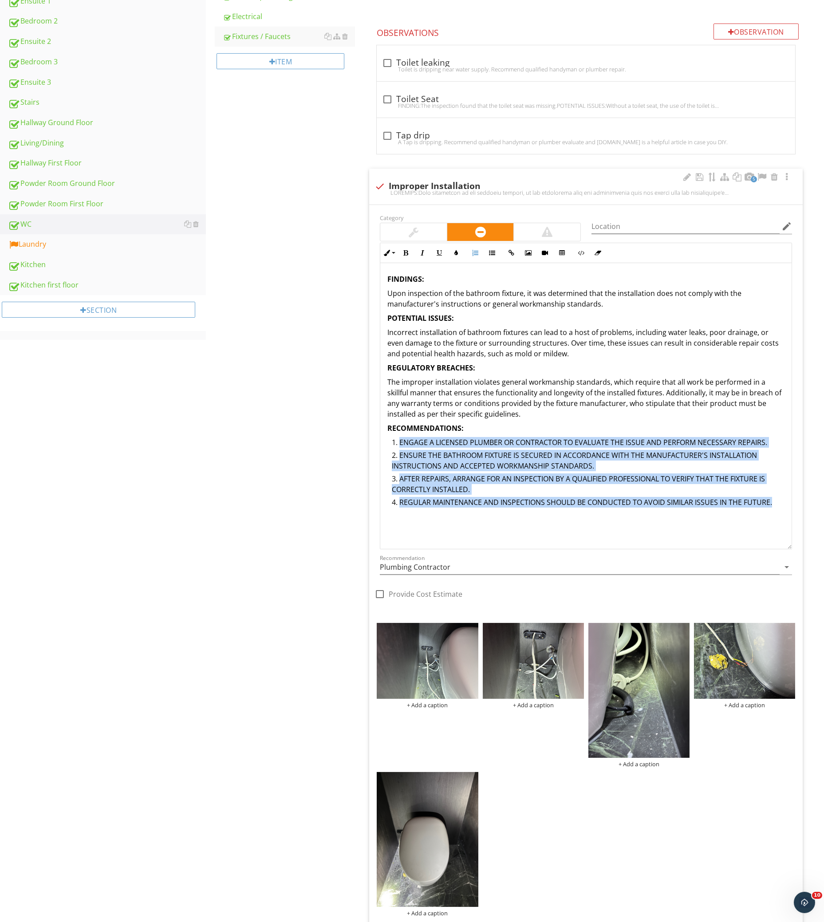
drag, startPoint x: 780, startPoint y: 501, endPoint x: 391, endPoint y: 441, distance: 393.5
click at [391, 441] on ol "ENGAGE A LICENSED PLUMBER OR CONTRACTOR TO EVALUATE THE ISSUE AND PERFORM NECES…" at bounding box center [586, 473] width 397 height 73
drag, startPoint x: 391, startPoint y: 441, endPoint x: 790, endPoint y: 504, distance: 404.1
click at [790, 504] on div "FINDINGS: Upon inspection of the bathroom fixture, it was determined that the i…" at bounding box center [586, 390] width 412 height 254
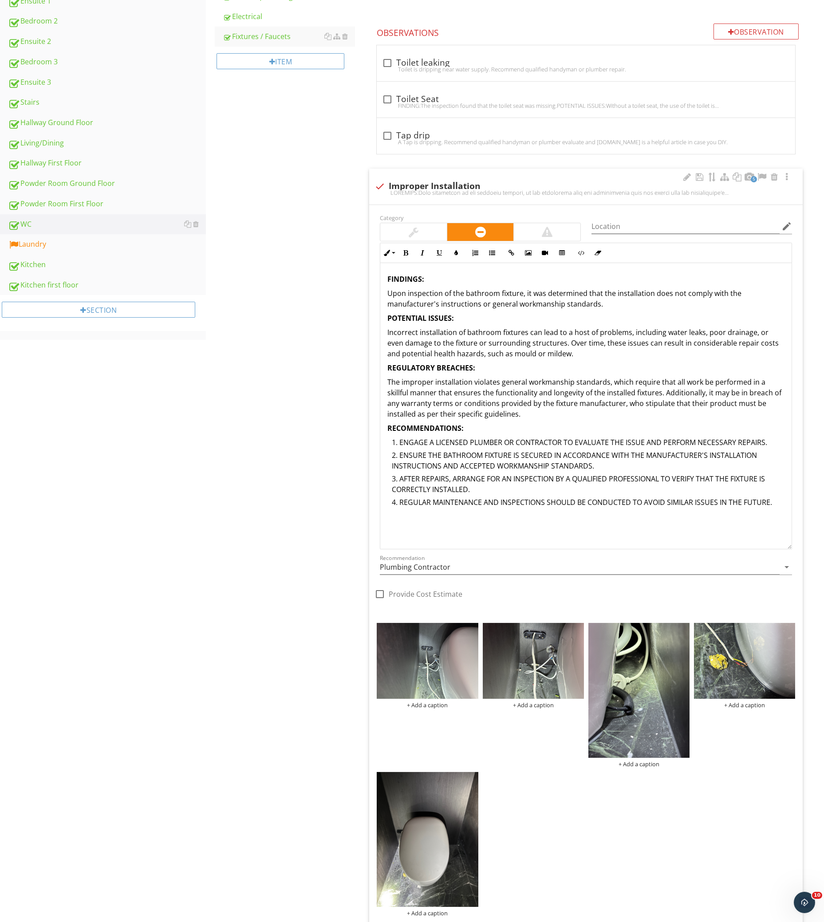
click at [464, 371] on strong "REGULATORY BREACHES:" at bounding box center [432, 368] width 88 height 10
click at [591, 354] on p "Incorrect installation of bathroom fixtures can lead to a host of problems, inc…" at bounding box center [586, 343] width 397 height 32
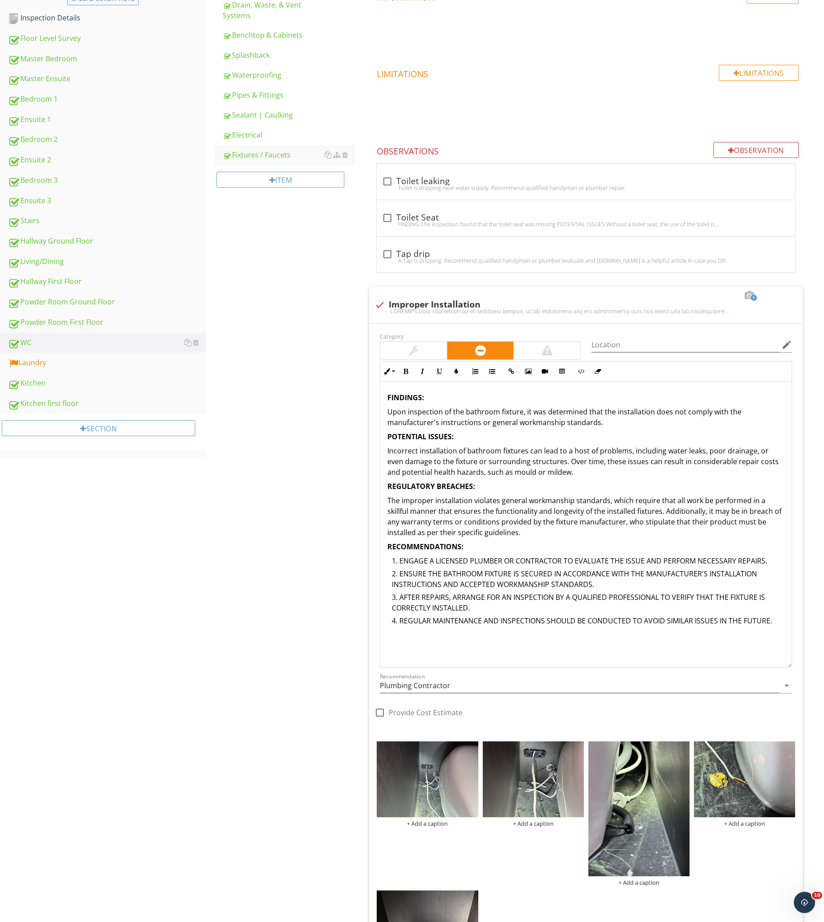
scroll to position [178, 0]
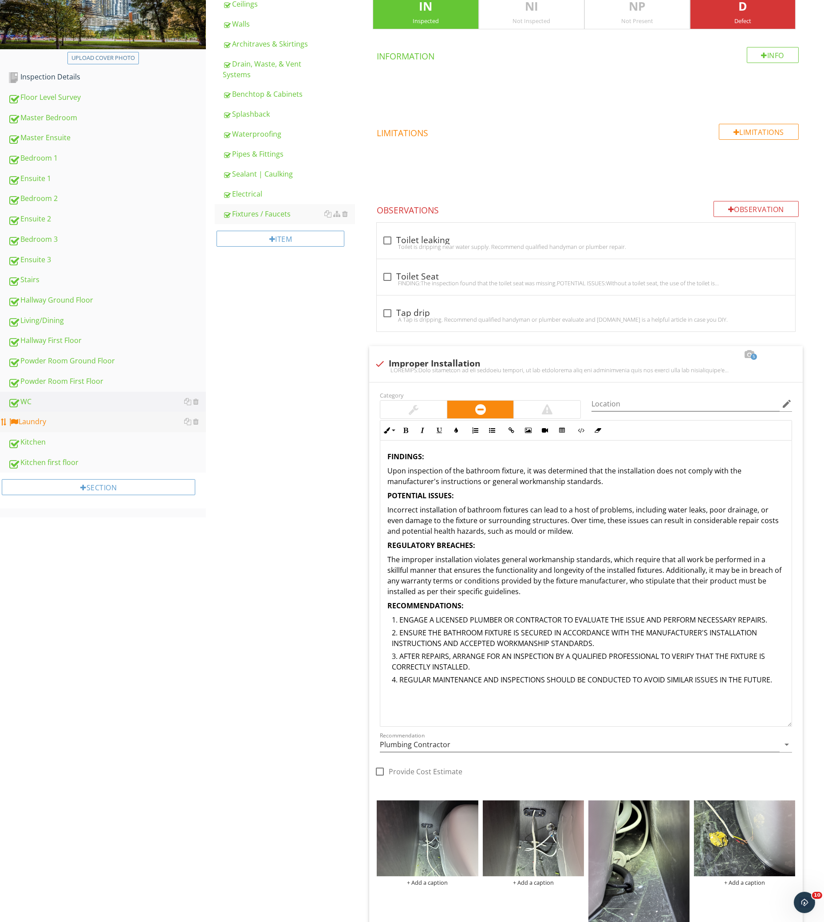
click at [154, 419] on div "Laundry" at bounding box center [107, 422] width 198 height 12
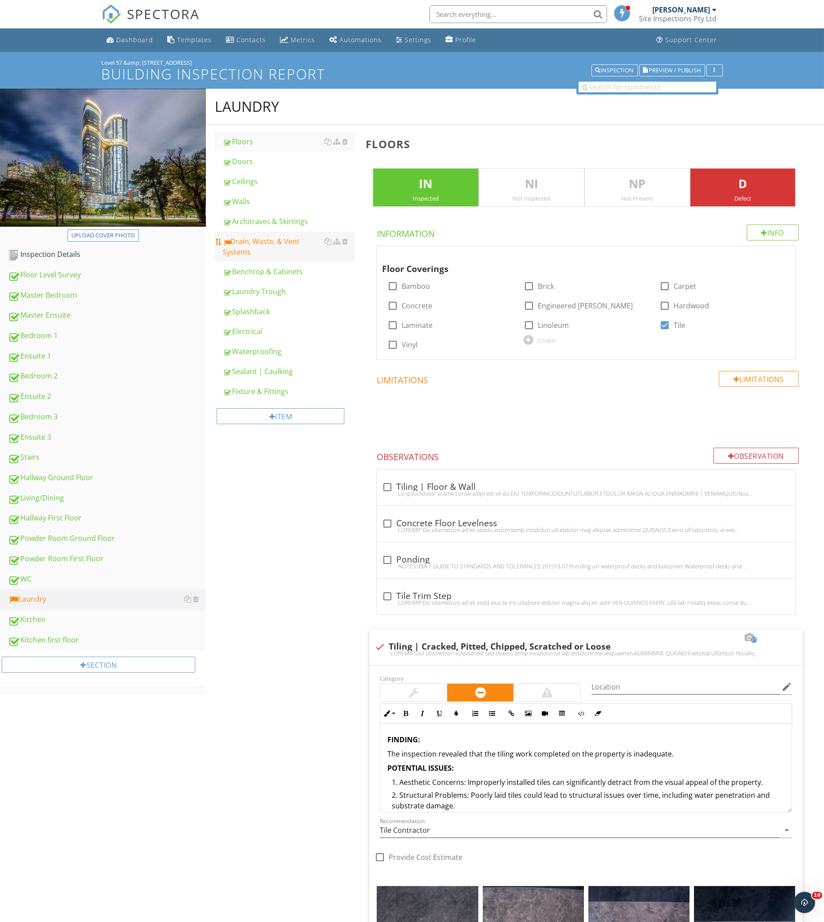
click at [267, 251] on div "Drain, Waste, & Vent Systems" at bounding box center [289, 246] width 132 height 21
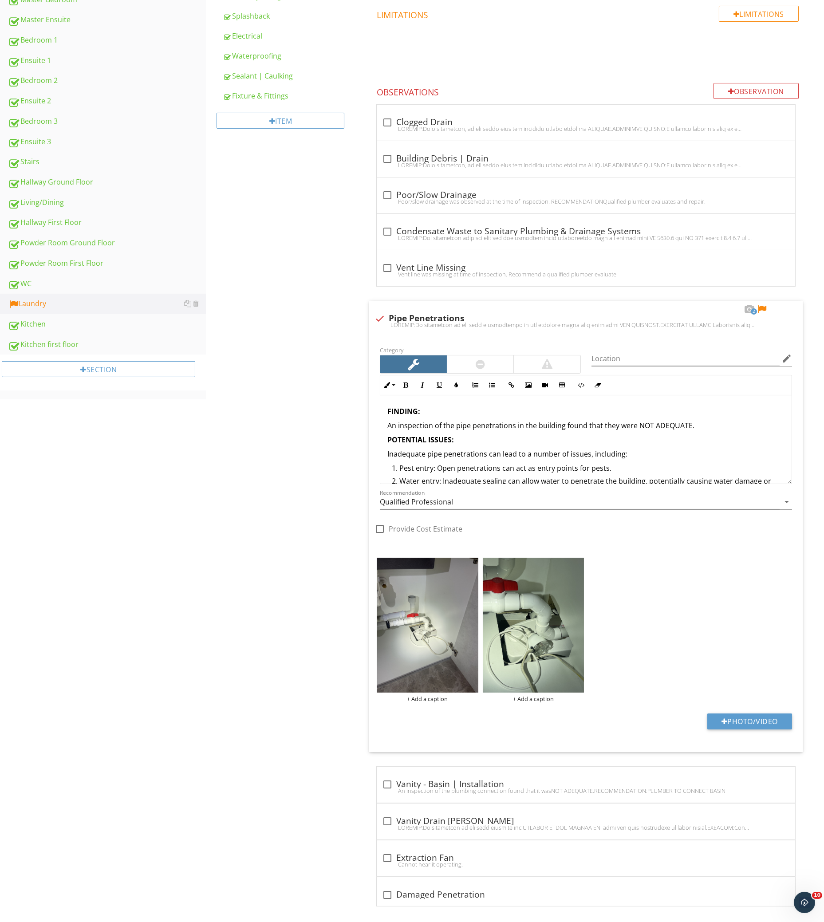
scroll to position [302, 0]
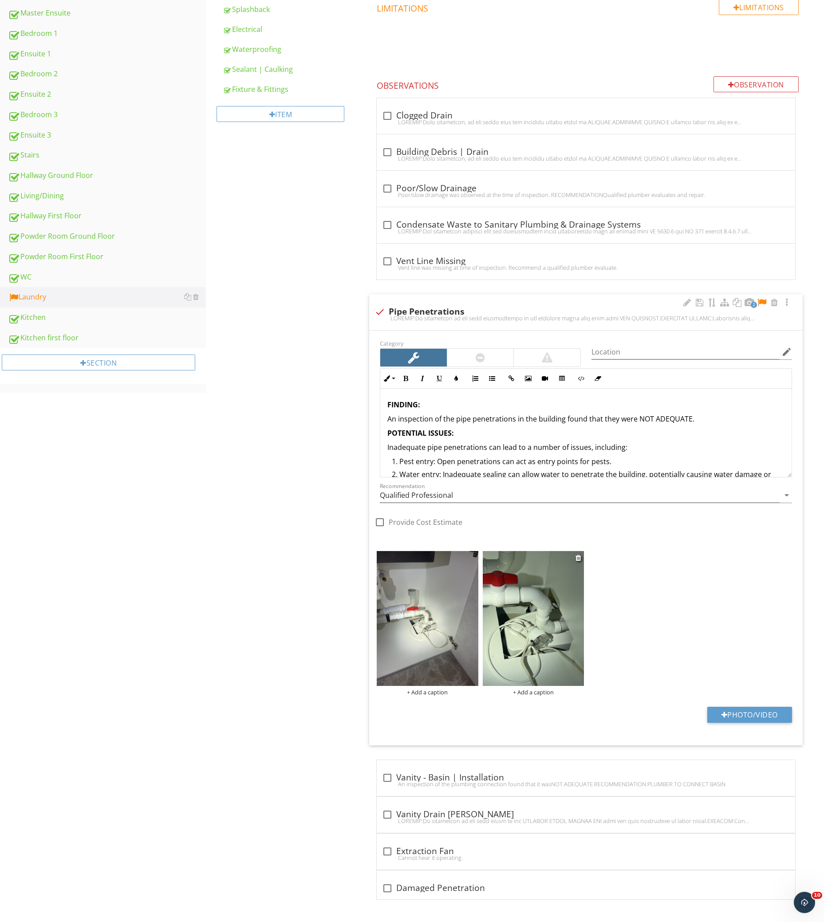
click at [531, 604] on img at bounding box center [533, 618] width 101 height 135
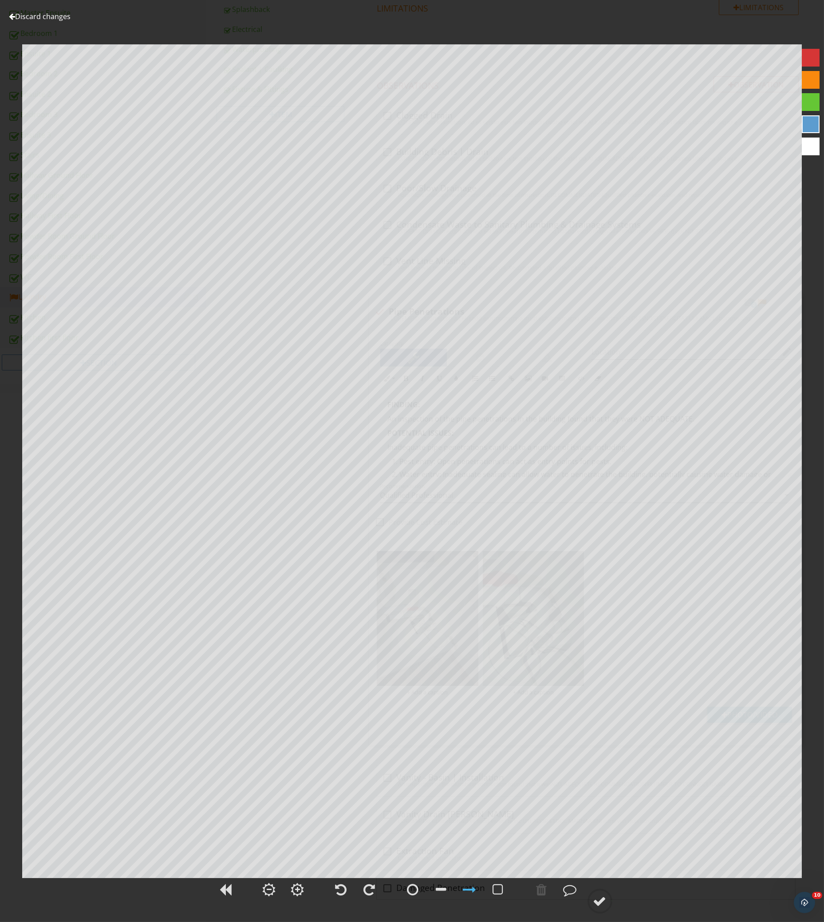
click at [40, 15] on link "Discard changes" at bounding box center [40, 17] width 62 height 10
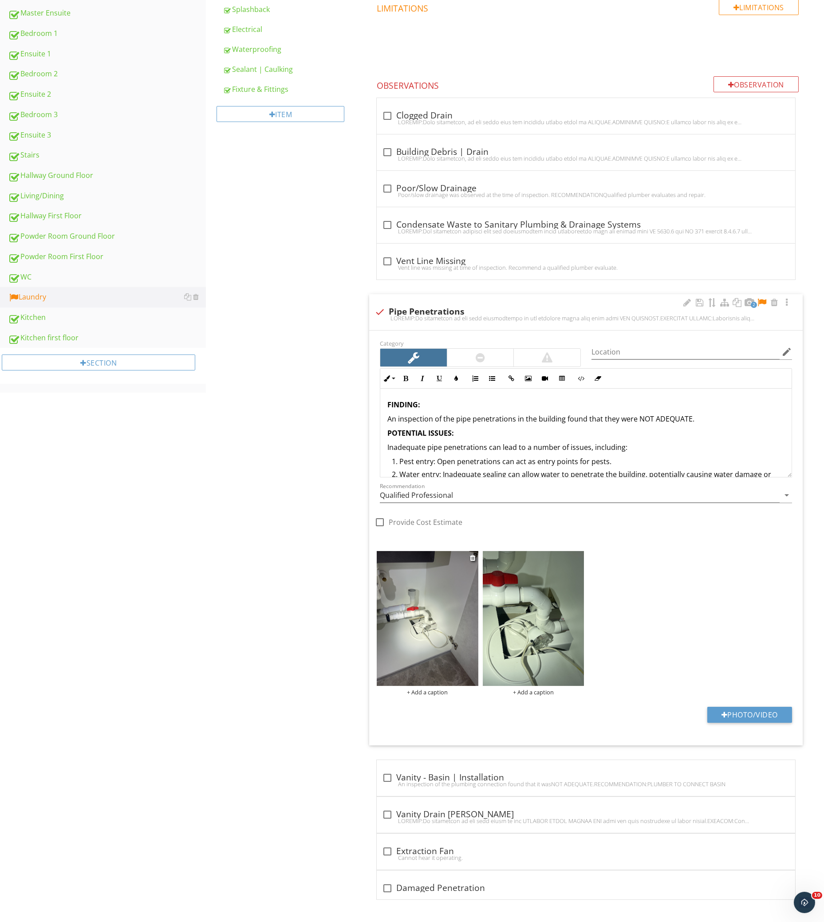
click at [431, 615] on img at bounding box center [427, 618] width 101 height 135
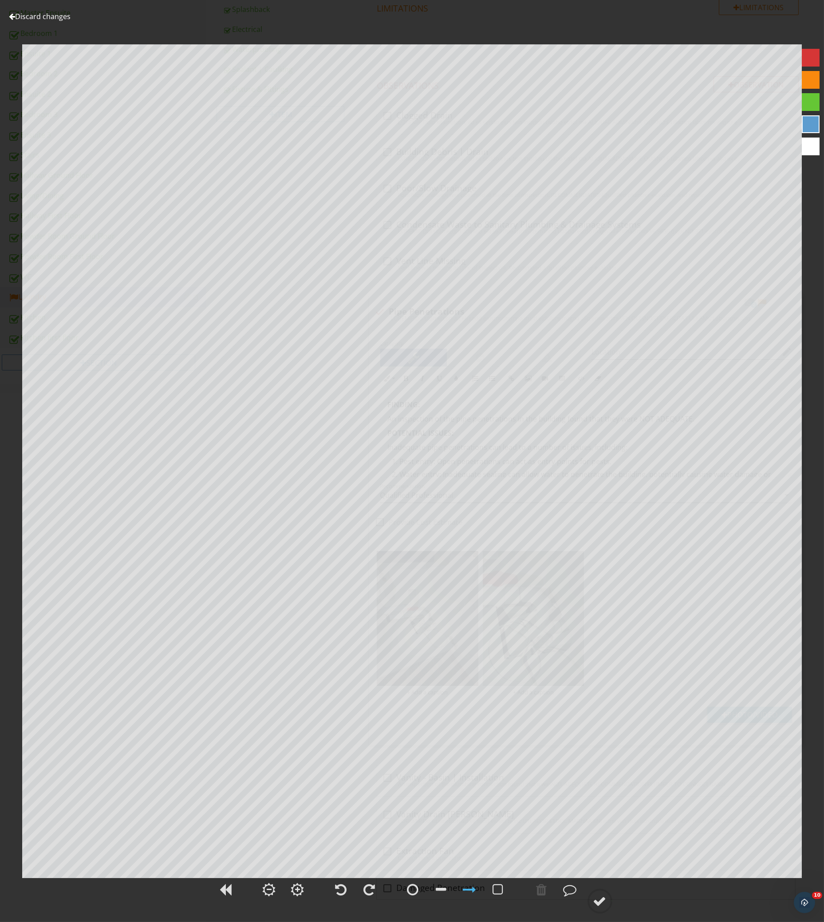
click at [40, 19] on link "Discard changes" at bounding box center [40, 17] width 62 height 10
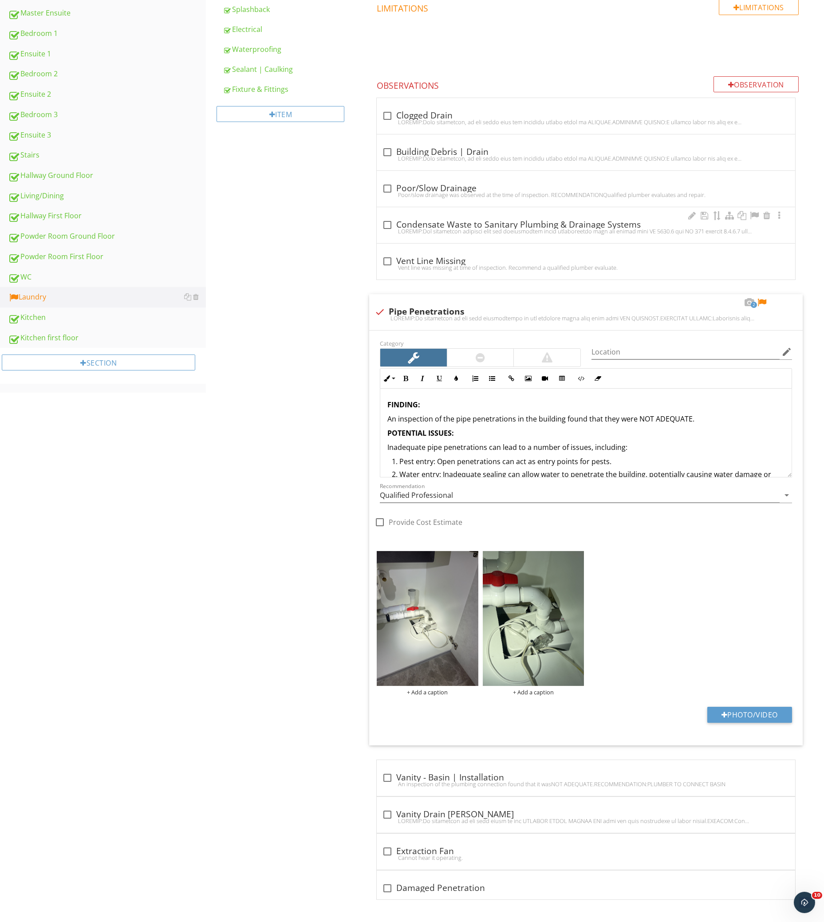
click at [602, 228] on div at bounding box center [586, 231] width 408 height 7
checkbox input "true"
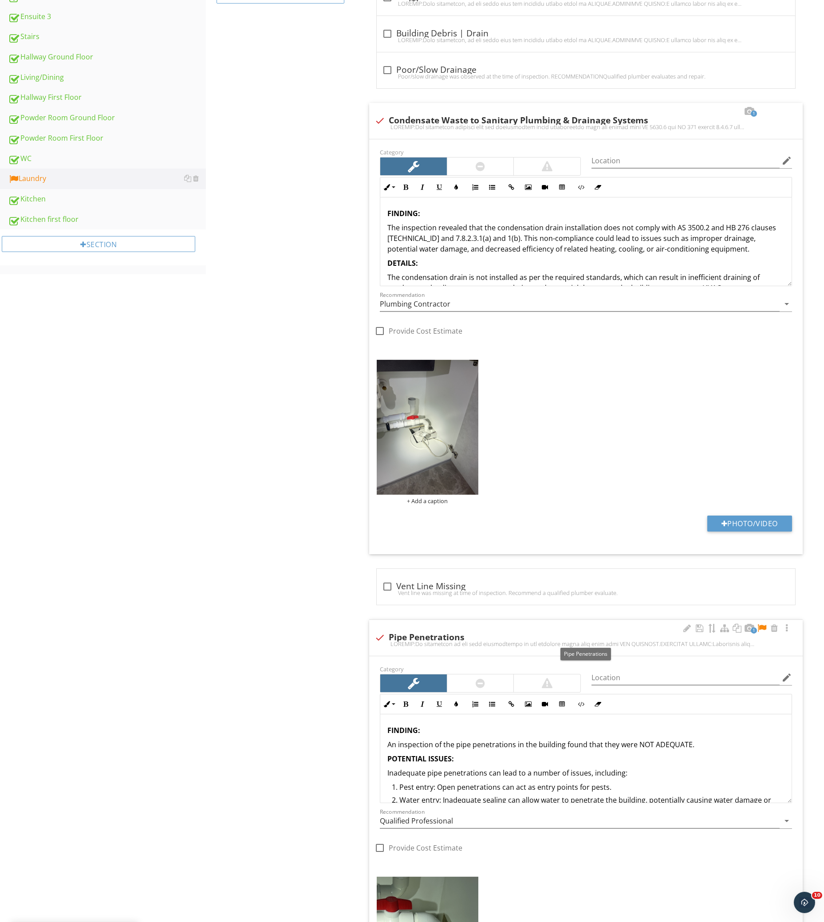
scroll to position [59, 0]
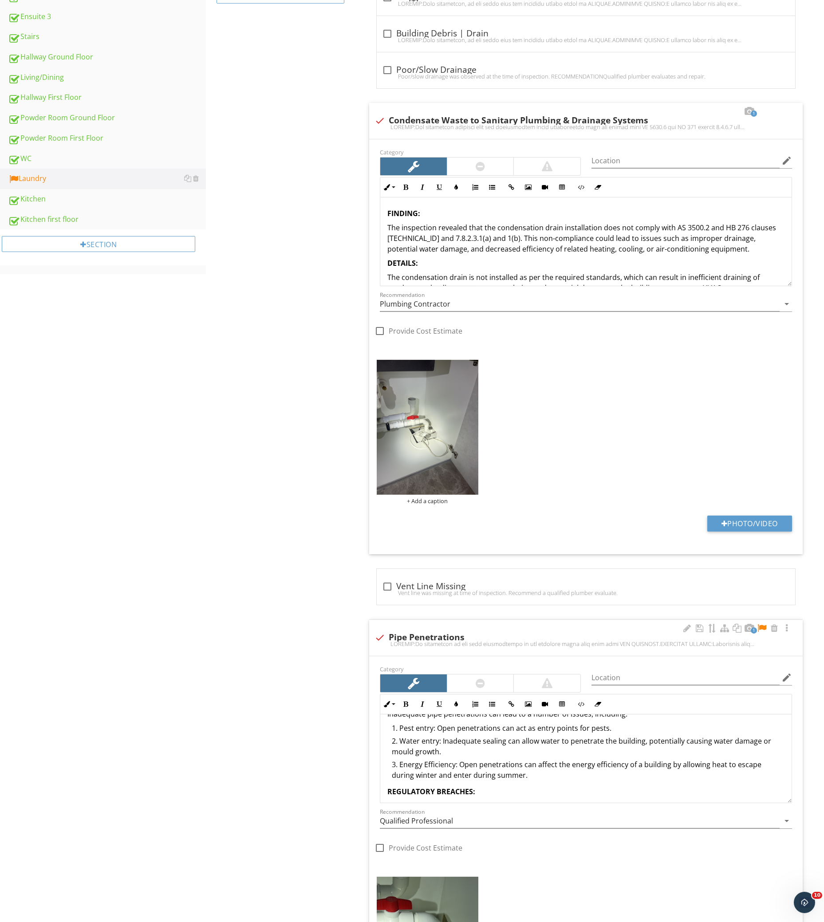
click at [761, 628] on div at bounding box center [762, 628] width 11 height 9
click at [386, 631] on div "check Pipe Penetrations" at bounding box center [586, 637] width 423 height 12
checkbox input "true"
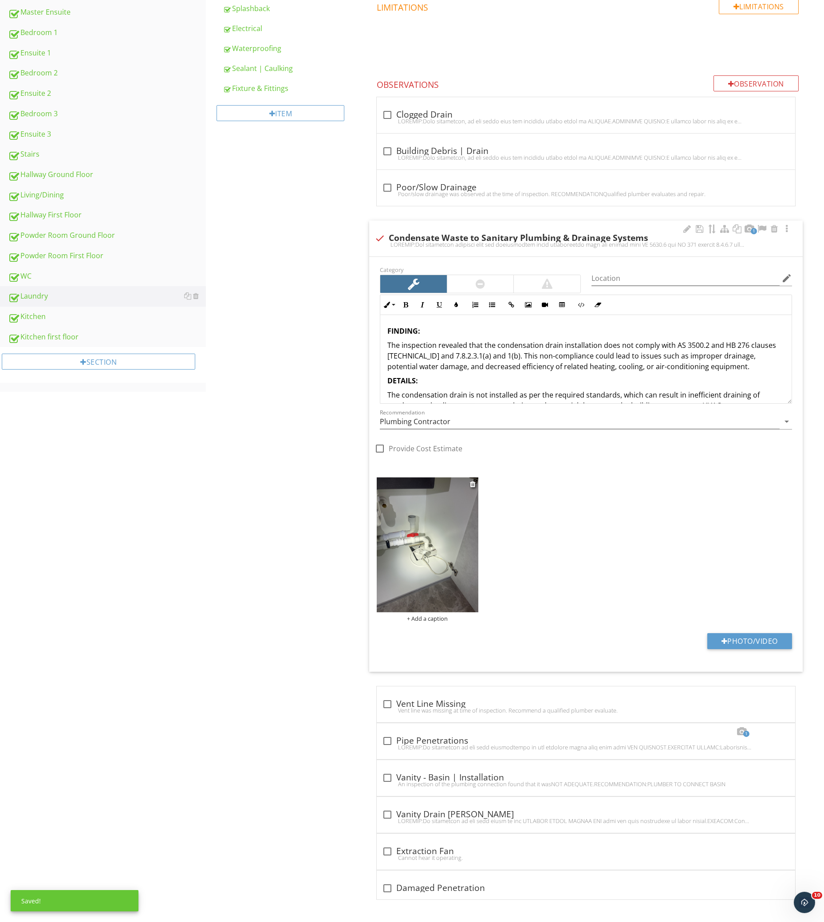
scroll to position [303, 0]
click at [402, 402] on p "The condensation drain is not installed as per the required standards, which ca…" at bounding box center [586, 400] width 397 height 21
click at [442, 541] on img at bounding box center [427, 545] width 101 height 135
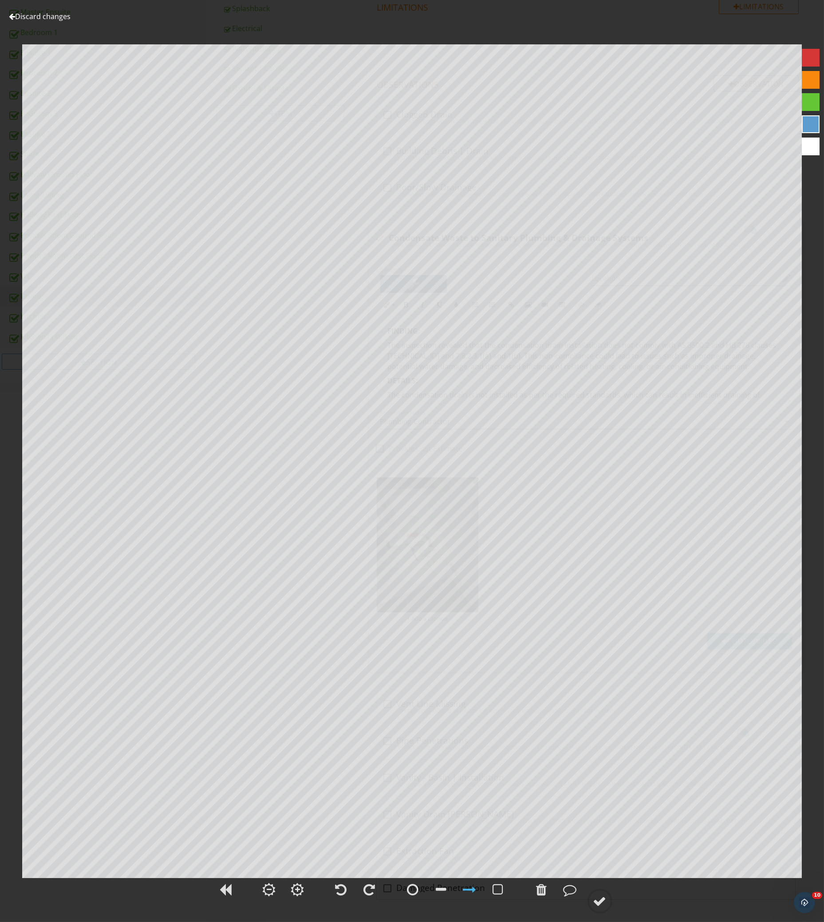
click at [601, 882] on div at bounding box center [412, 895] width 824 height 37
click at [601, 894] on circle at bounding box center [600, 901] width 23 height 23
